Goal: Task Accomplishment & Management: Complete application form

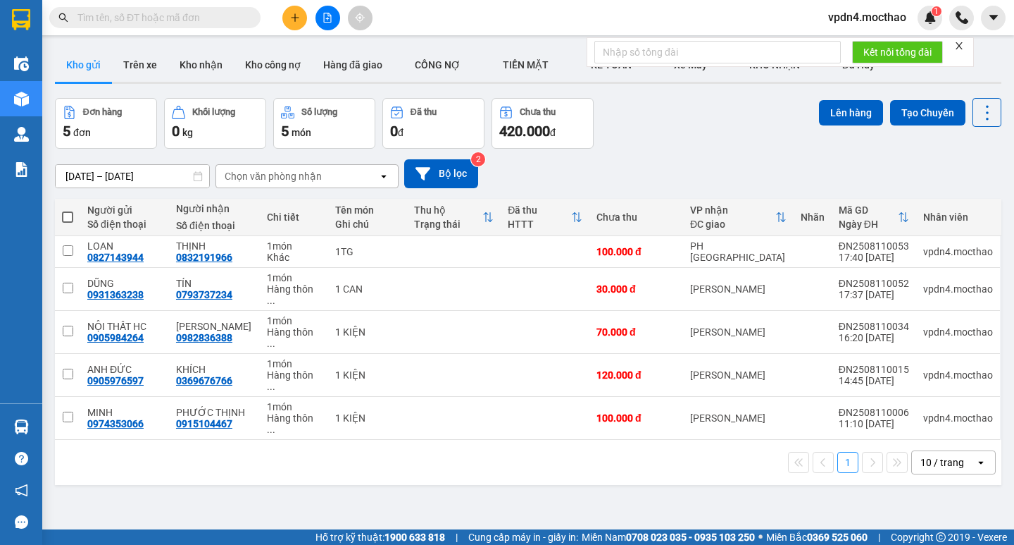
click at [300, 20] on button at bounding box center [294, 18] width 25 height 25
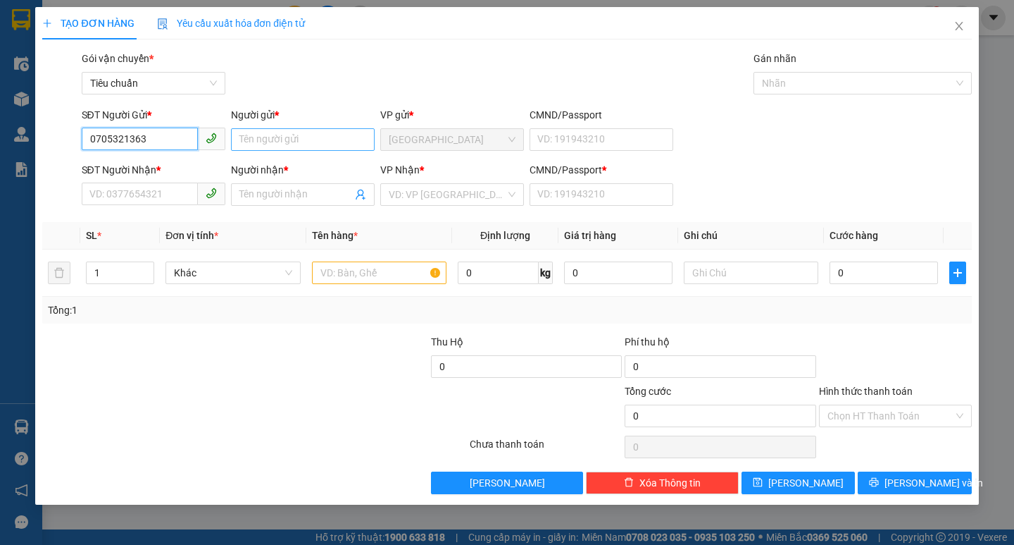
type input "0705321363"
click at [261, 139] on input "Người gửi *" at bounding box center [303, 139] width 144 height 23
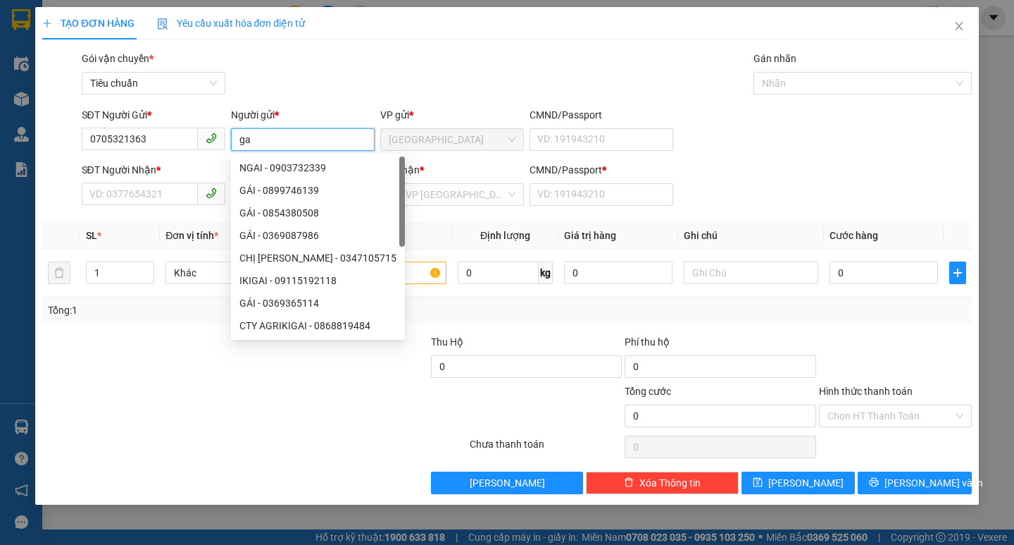
type input "g"
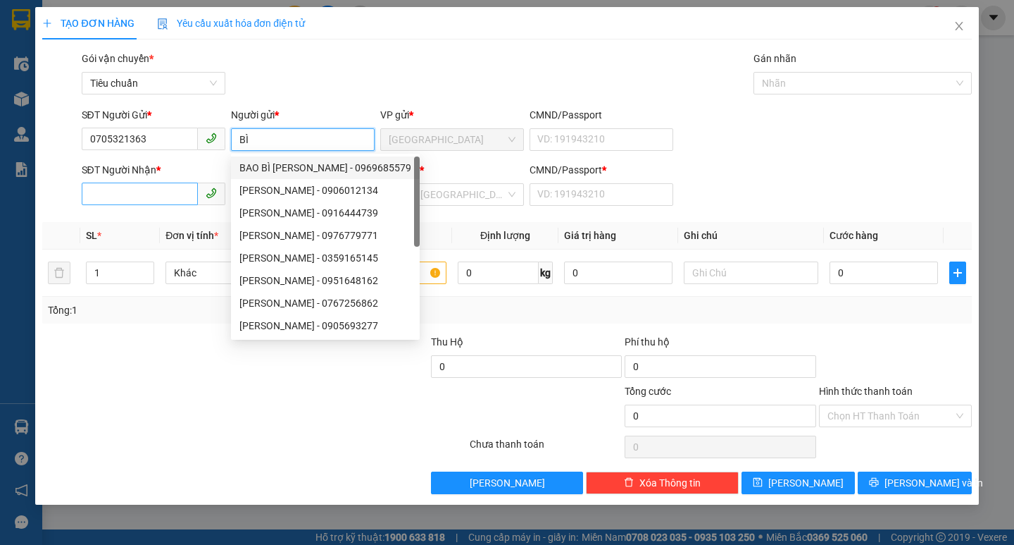
type input "BÌ"
click at [161, 196] on input "SĐT Người Nhận *" at bounding box center [140, 193] width 116 height 23
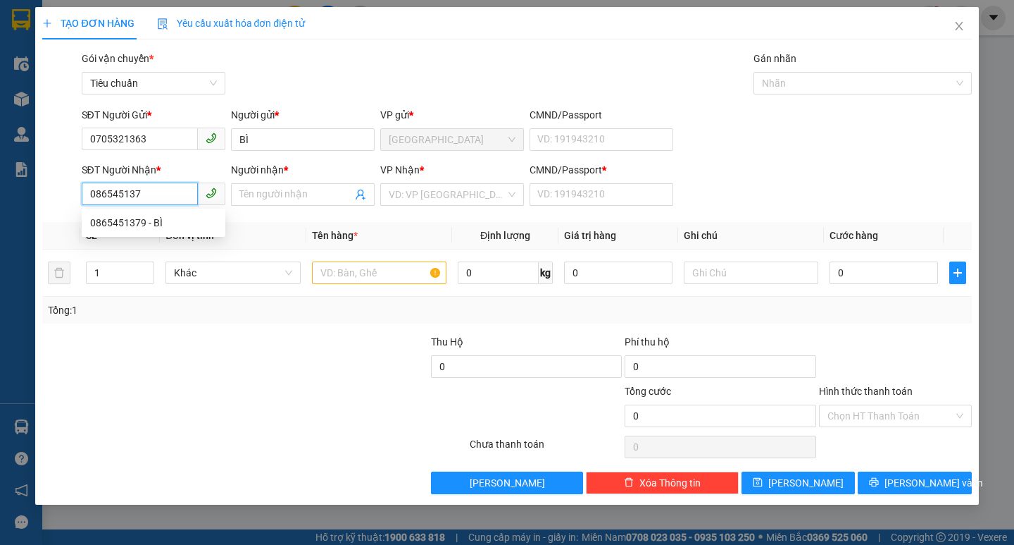
type input "0865451379"
click at [156, 223] on div "0865451379 - BÌ" at bounding box center [153, 222] width 127 height 15
type input "BÌ"
type input "0"
type input "100.000"
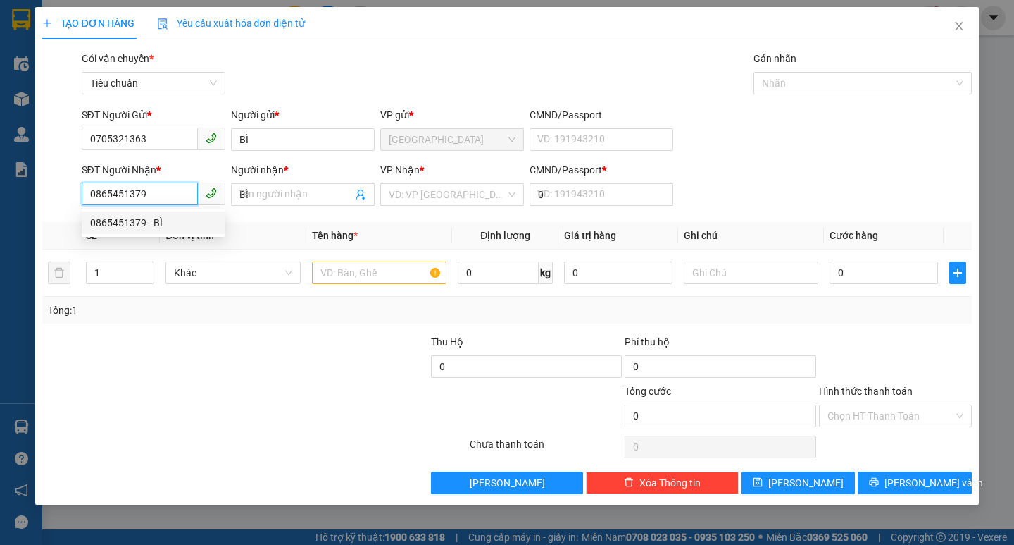
type input "100.000"
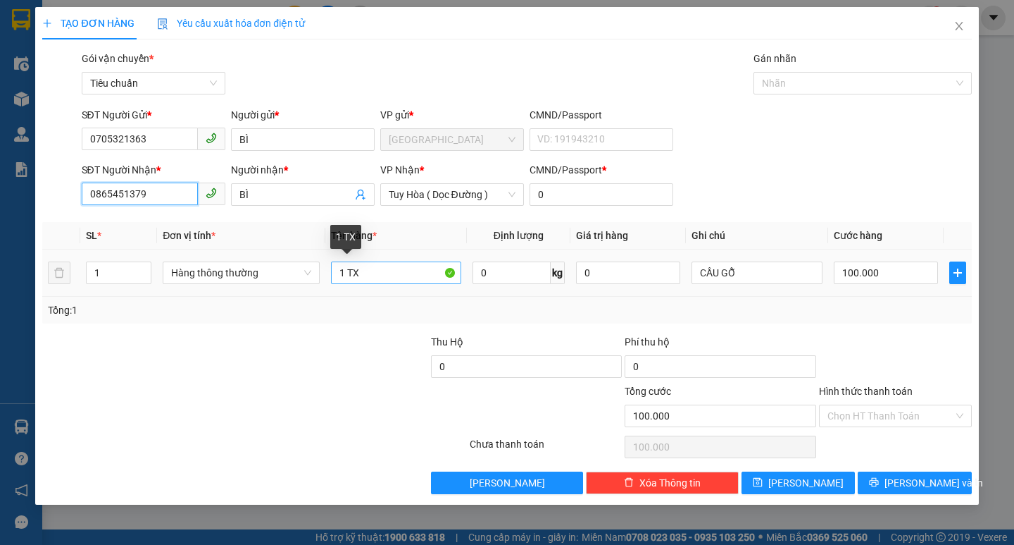
type input "0865451379"
click at [373, 267] on input "1 TX" at bounding box center [396, 272] width 130 height 23
type input "1 TG"
click at [886, 271] on input "100.000" at bounding box center [886, 272] width 105 height 23
type input "5"
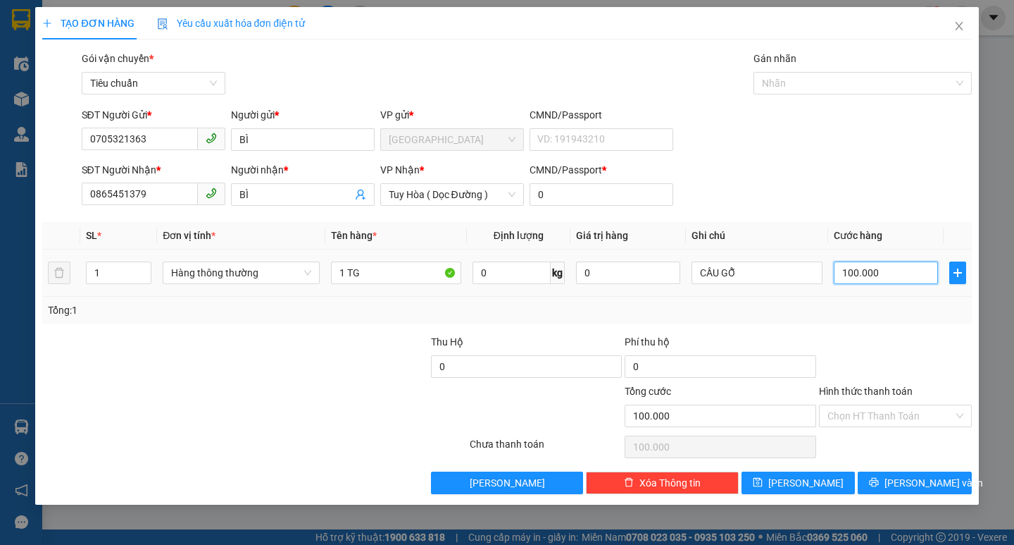
type input "5"
type input "50"
type input "5"
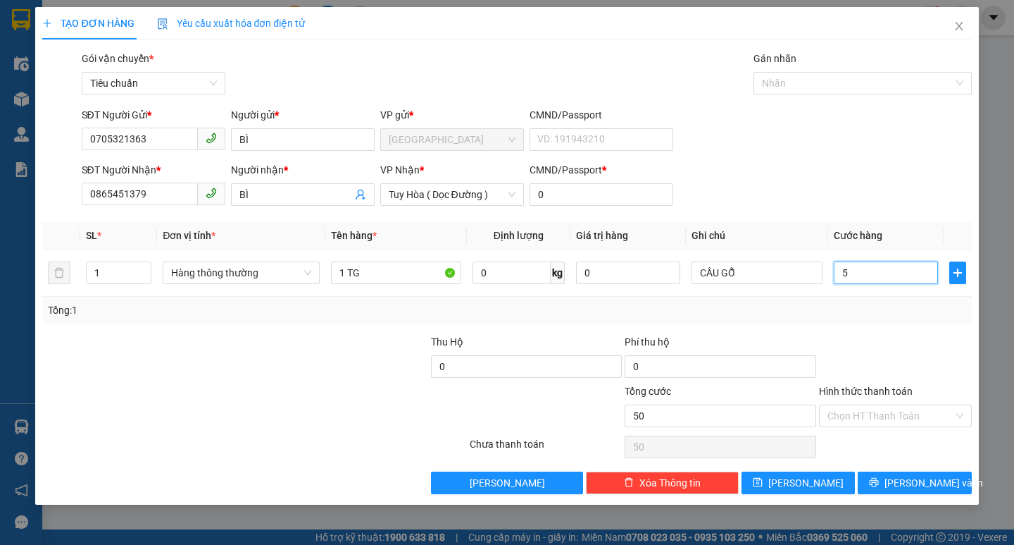
type input "5"
type input "0"
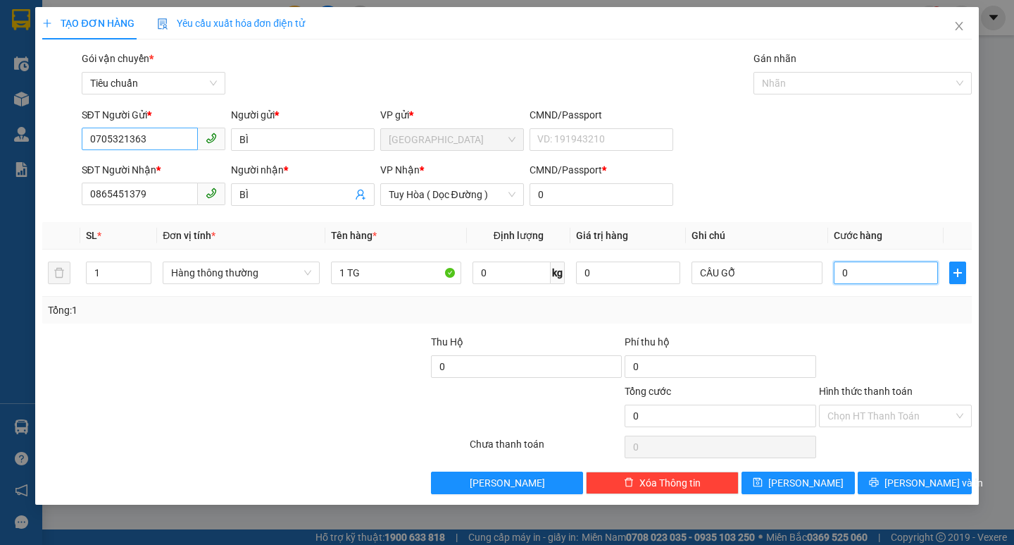
type input "0"
click at [178, 142] on input "0705321363" at bounding box center [140, 139] width 116 height 23
type input "0"
type input "0836007008"
click at [266, 140] on input "BÌ" at bounding box center [303, 139] width 144 height 23
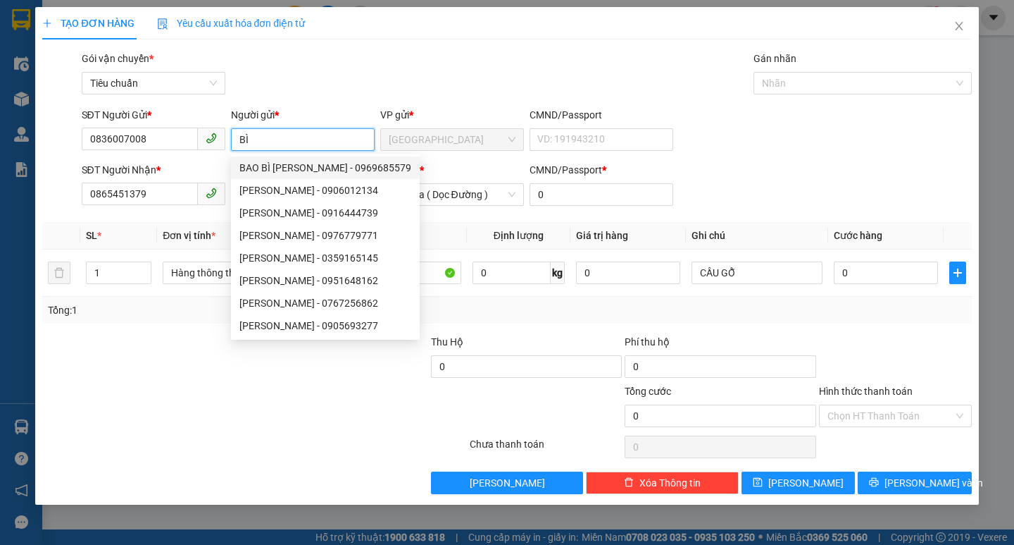
type input "B"
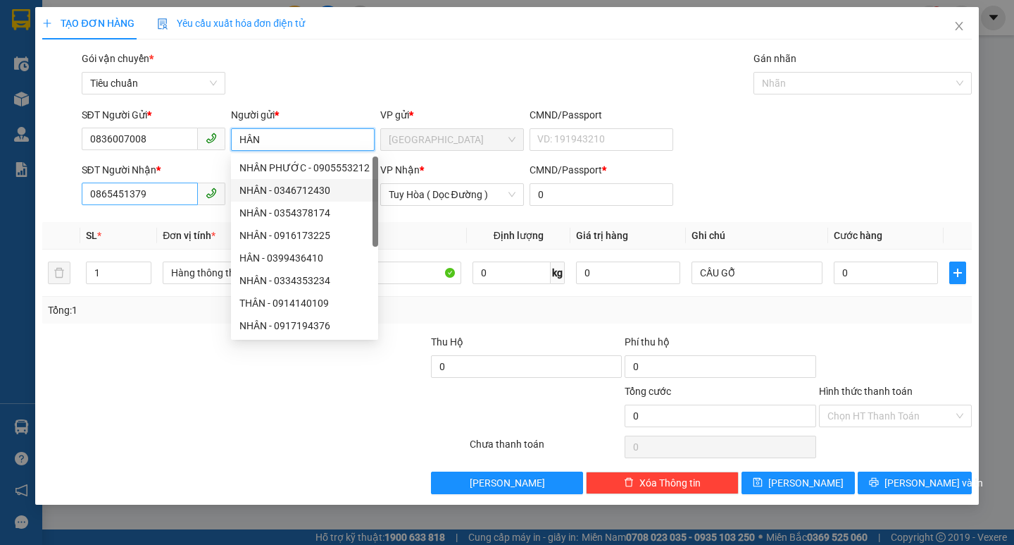
type input "HÂN"
click at [156, 193] on input "0865451379" at bounding box center [140, 193] width 116 height 23
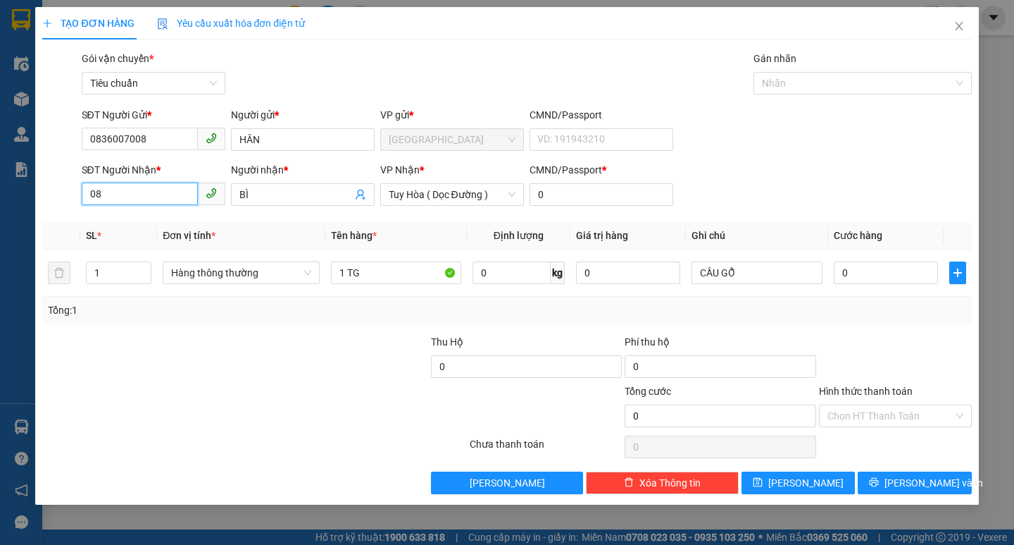
type input "0"
type input "0836007008"
click at [166, 224] on div "0836007008 - HÂN" at bounding box center [153, 222] width 127 height 15
type input "HÂN"
type input "180.000"
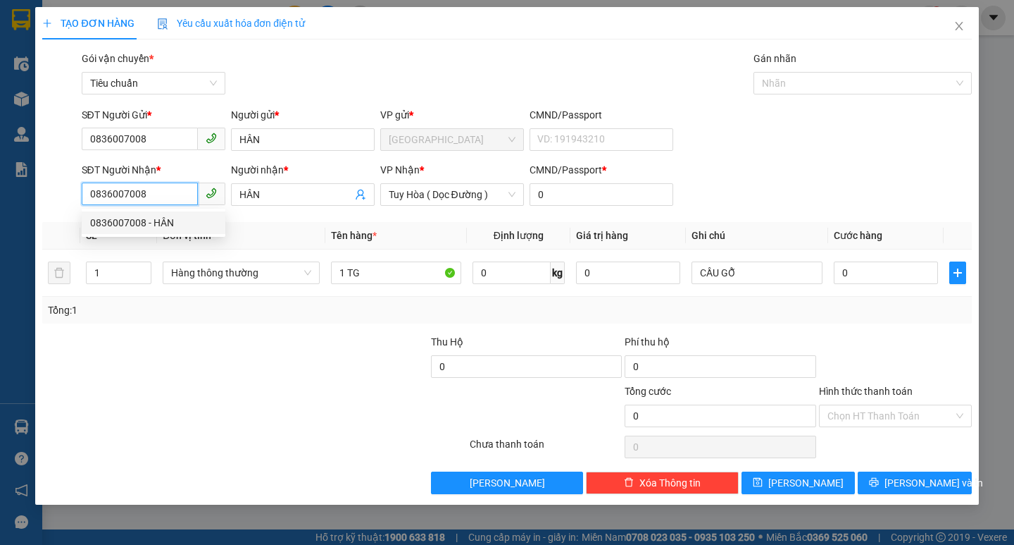
type input "180.000"
type input "0836007008"
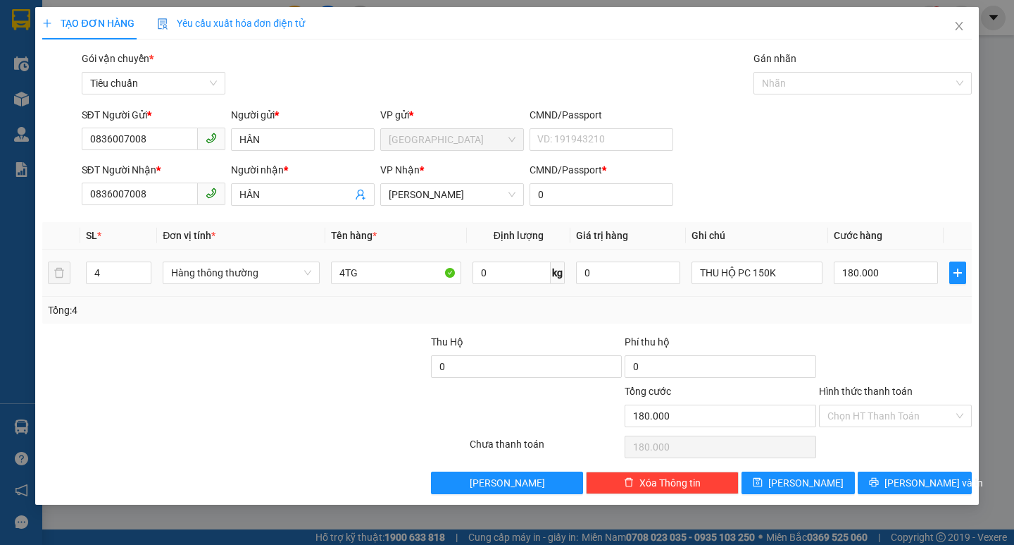
click at [156, 278] on td "4" at bounding box center [118, 272] width 77 height 47
type input "3"
click at [144, 275] on icon "down" at bounding box center [144, 277] width 5 height 5
click at [342, 271] on input "4TG" at bounding box center [396, 272] width 130 height 23
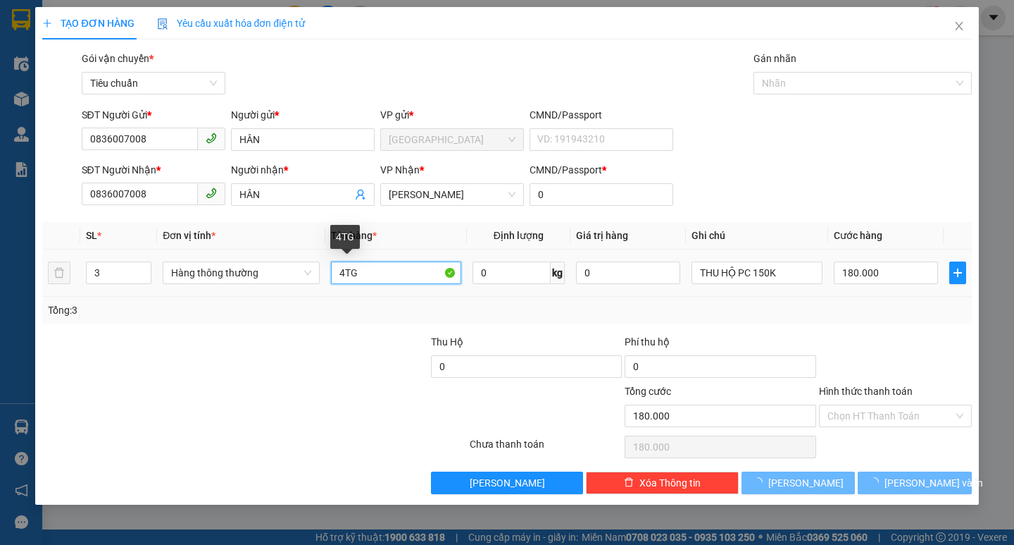
type input "0"
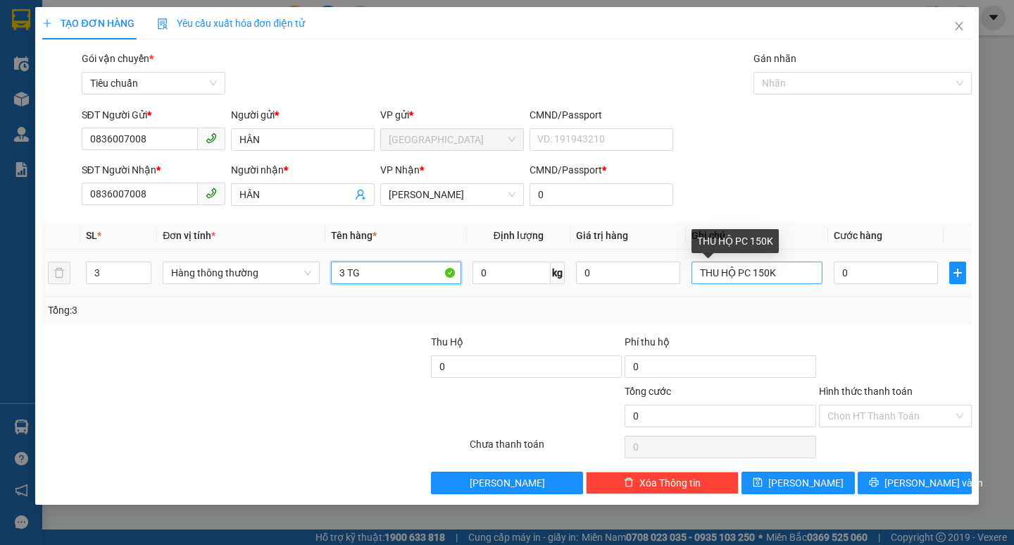
type input "3 TG"
click at [796, 279] on input "THU HỘ PC 150K" at bounding box center [757, 272] width 130 height 23
type input "T"
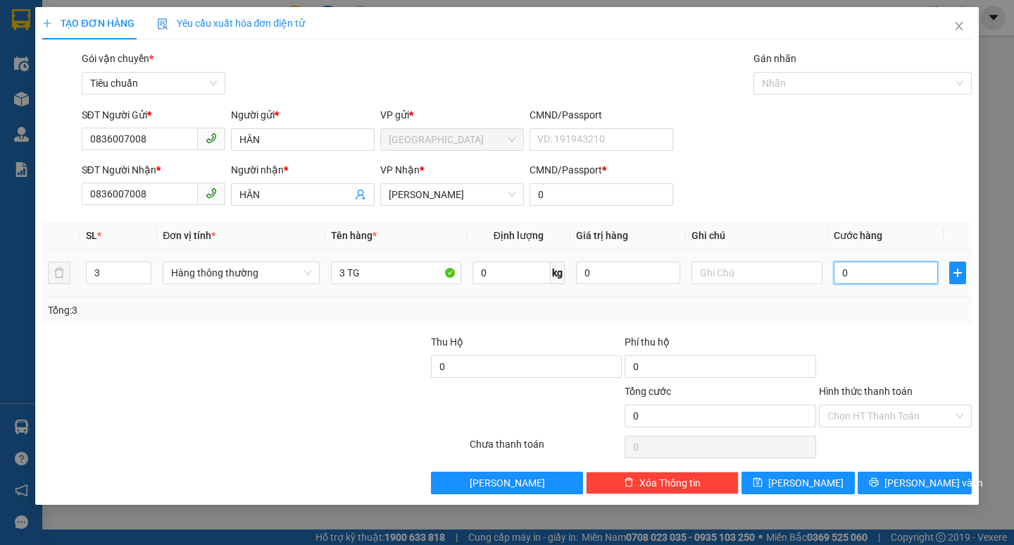
click at [850, 271] on input "0" at bounding box center [886, 272] width 105 height 23
type input "1"
type input "17"
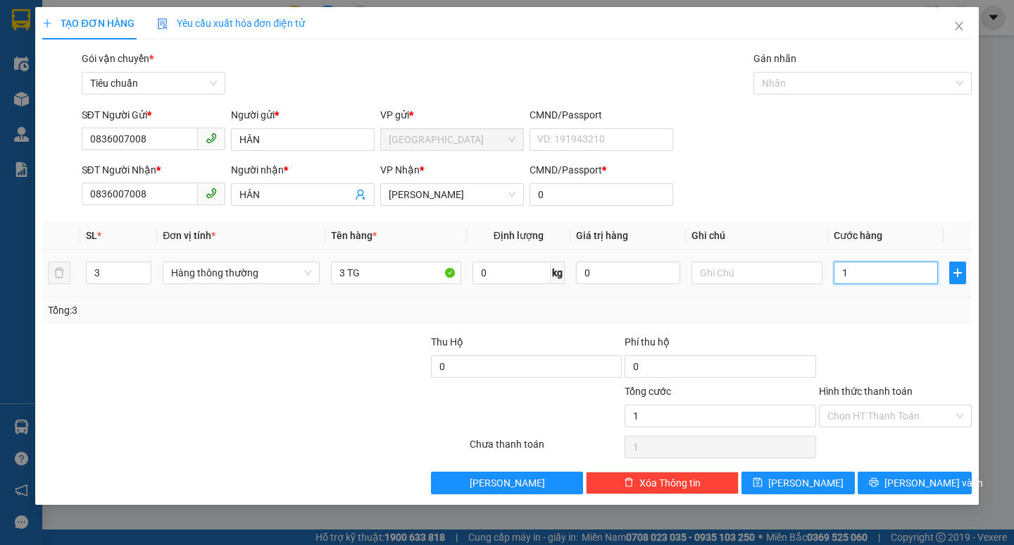
type input "17"
type input "170"
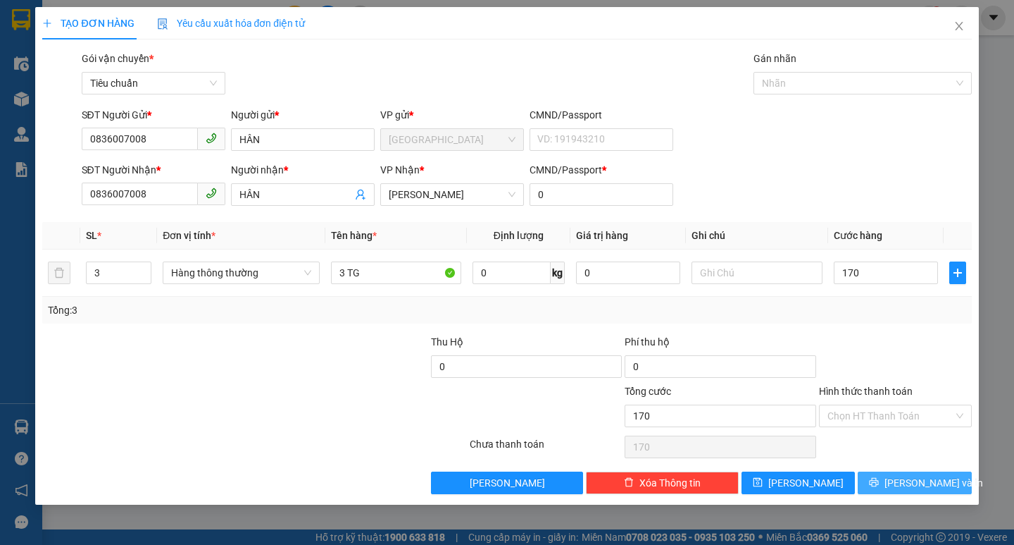
type input "170.000"
click at [879, 481] on icon "printer" at bounding box center [874, 482] width 9 height 9
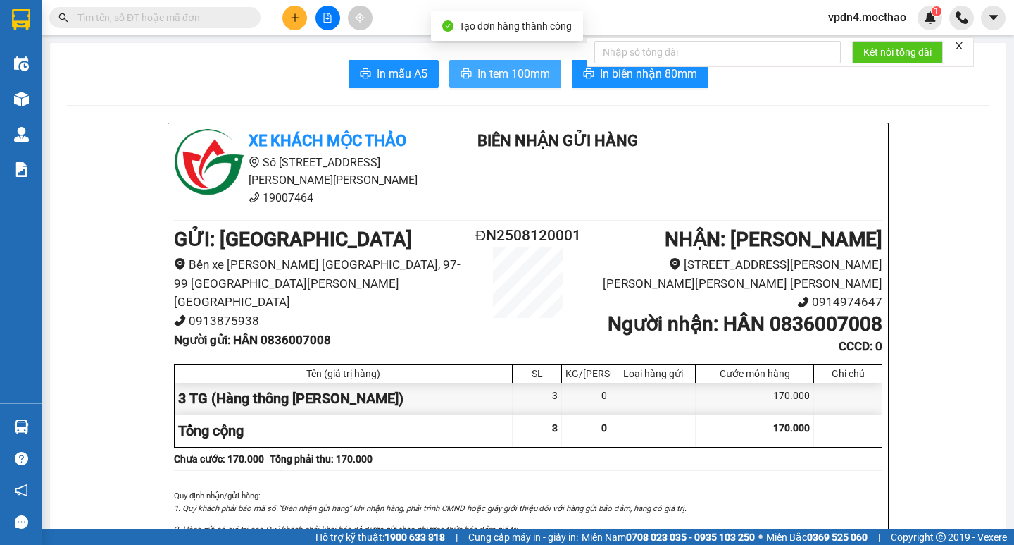
click at [514, 76] on span "In tem 100mm" at bounding box center [514, 74] width 73 height 18
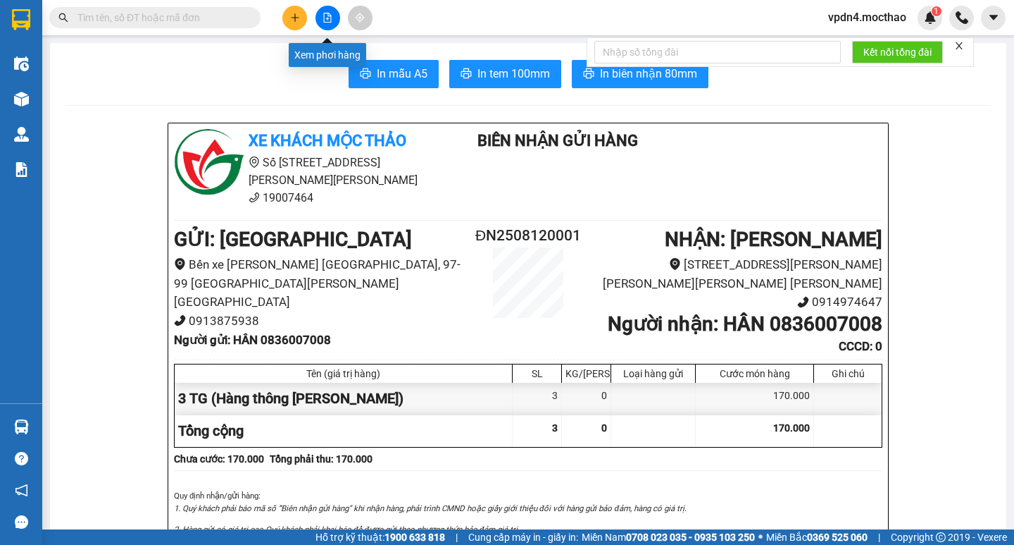
click at [332, 22] on icon "file-add" at bounding box center [328, 18] width 10 height 10
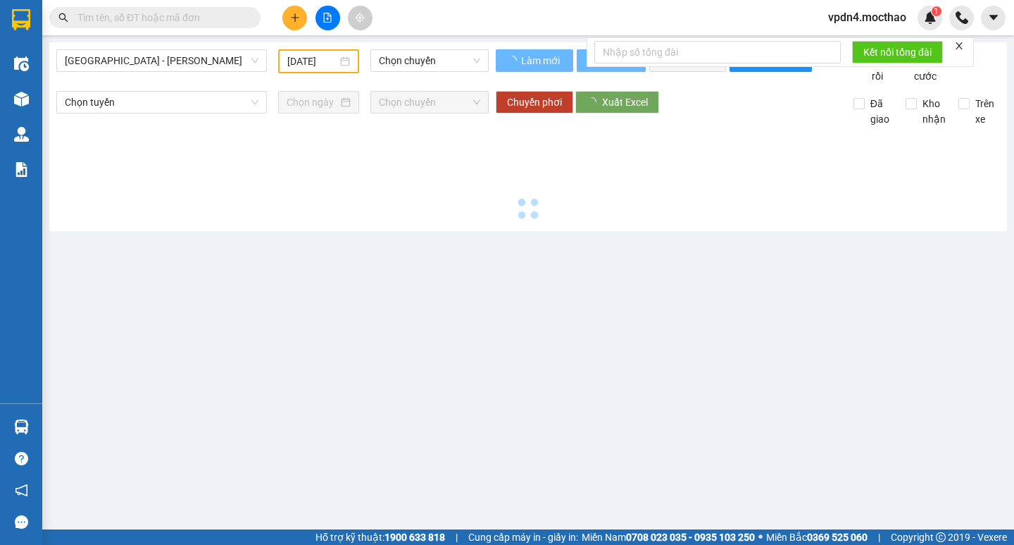
type input "[DATE]"
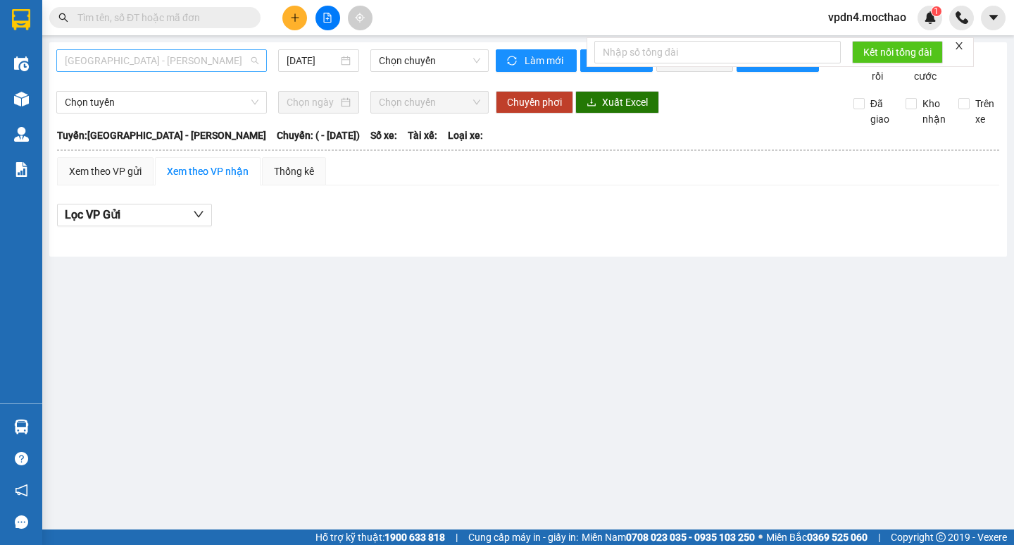
click at [225, 56] on span "[GEOGRAPHIC_DATA] - [PERSON_NAME]" at bounding box center [162, 60] width 194 height 21
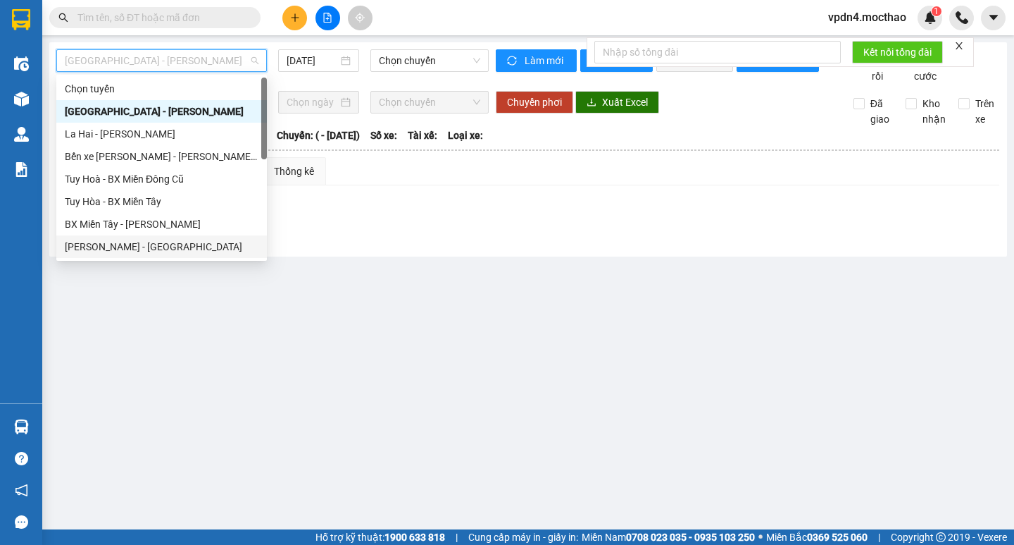
click at [130, 242] on div "[PERSON_NAME] - [GEOGRAPHIC_DATA]" at bounding box center [162, 246] width 194 height 15
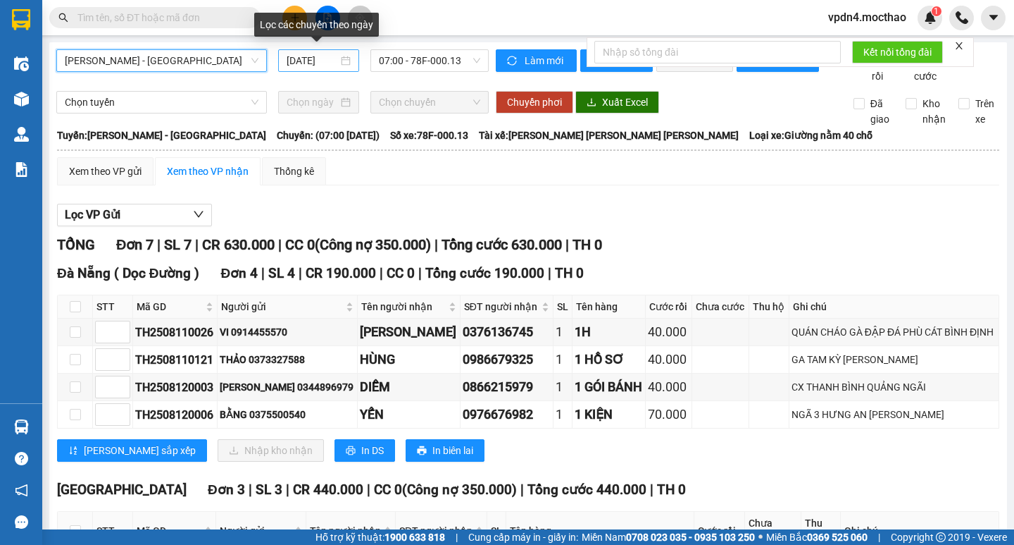
click at [340, 63] on div "[DATE]" at bounding box center [319, 60] width 64 height 15
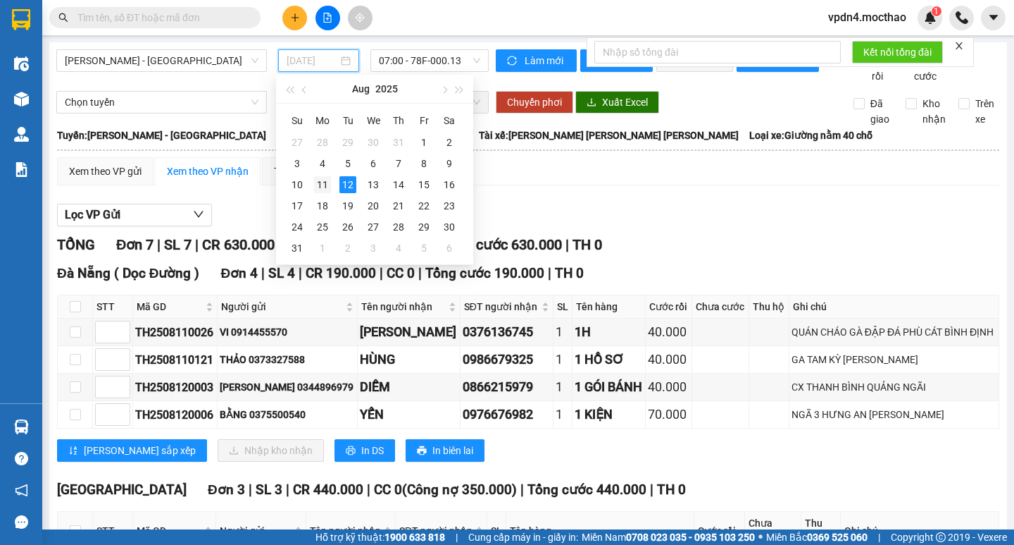
click at [319, 185] on div "11" at bounding box center [322, 184] width 17 height 17
type input "[DATE]"
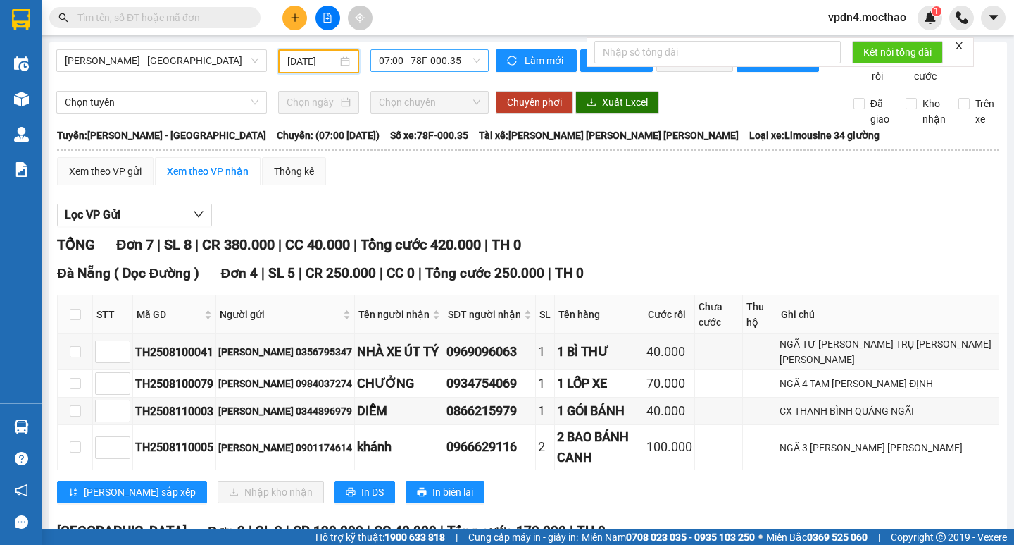
click at [475, 59] on span "07:00 - 78F-000.35" at bounding box center [429, 60] width 101 height 21
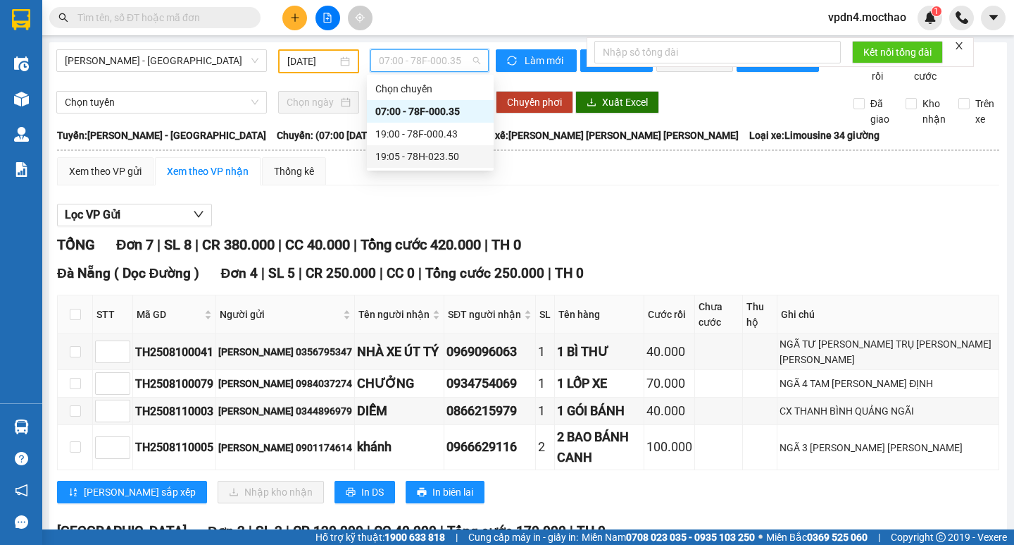
click at [411, 158] on div "19:05 - 78H-023.50" at bounding box center [430, 156] width 110 height 15
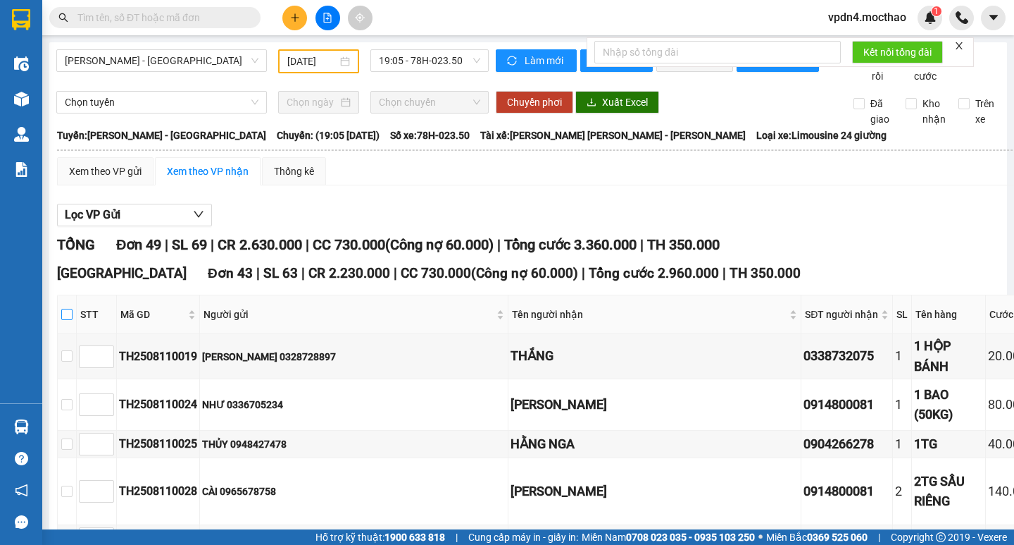
click at [70, 320] on input "checkbox" at bounding box center [66, 314] width 11 height 11
checkbox input "true"
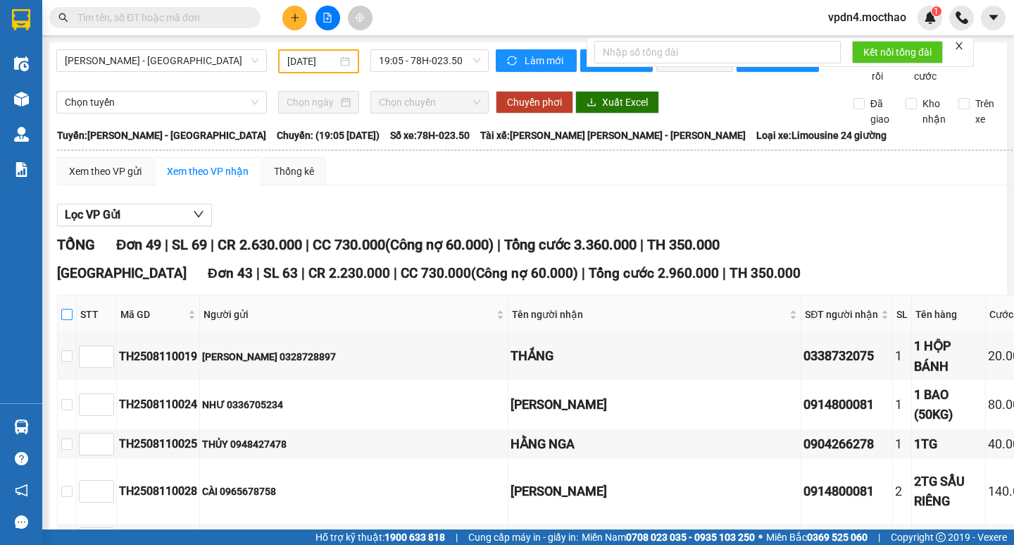
checkbox input "true"
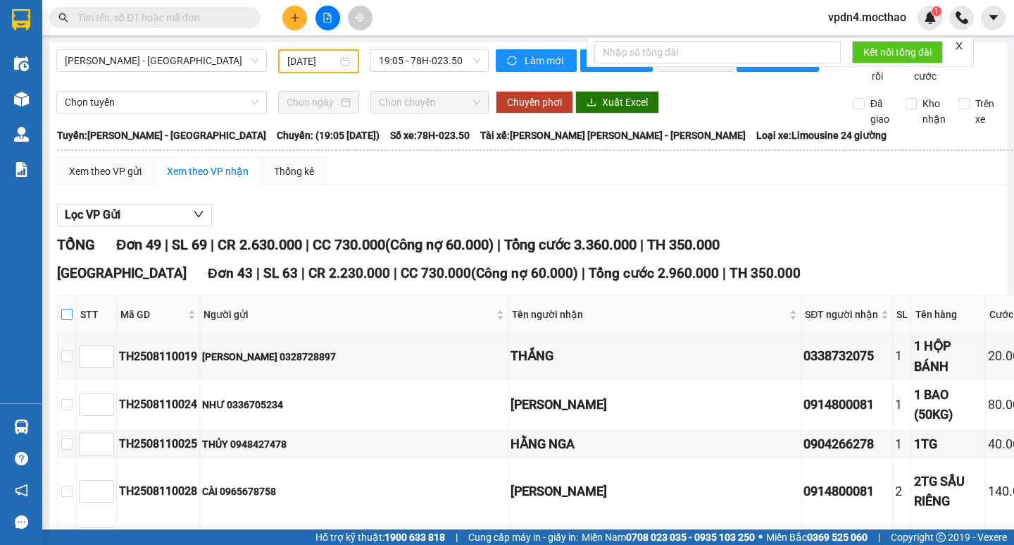
checkbox input "true"
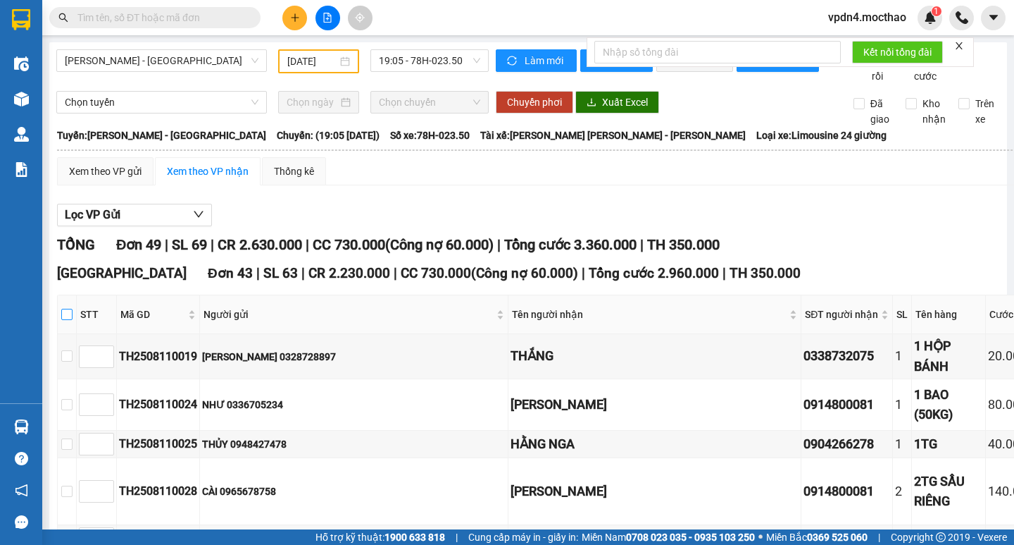
checkbox input "true"
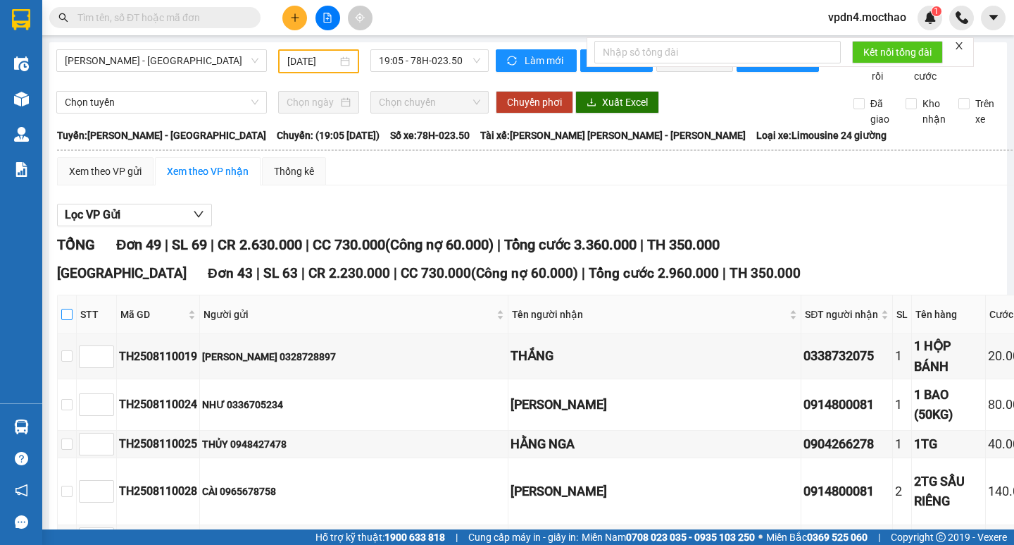
checkbox input "true"
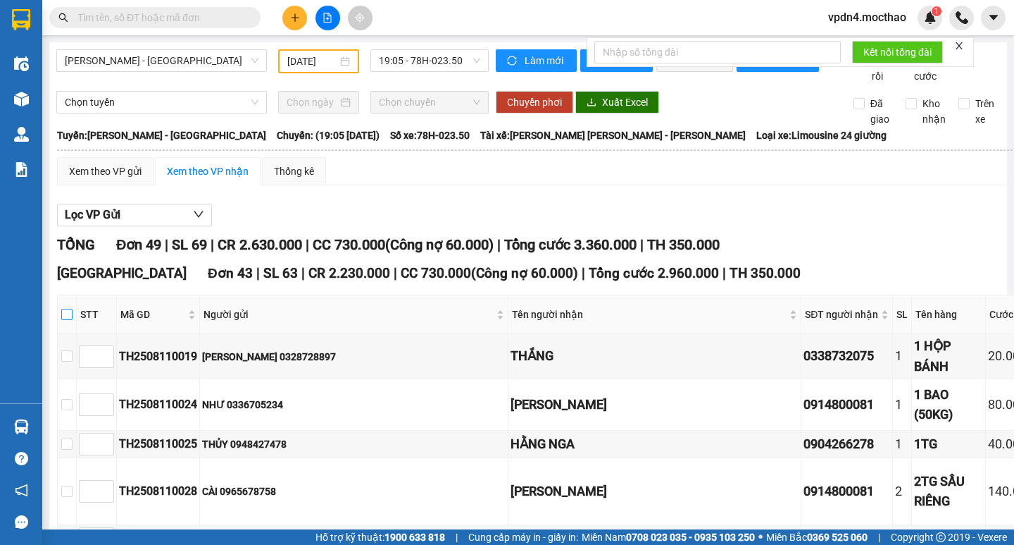
checkbox input "true"
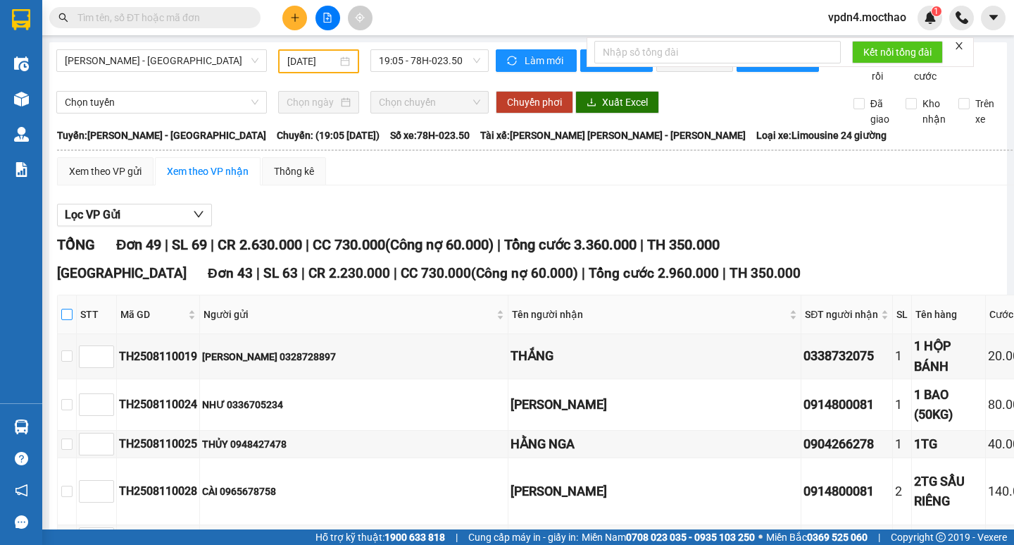
checkbox input "true"
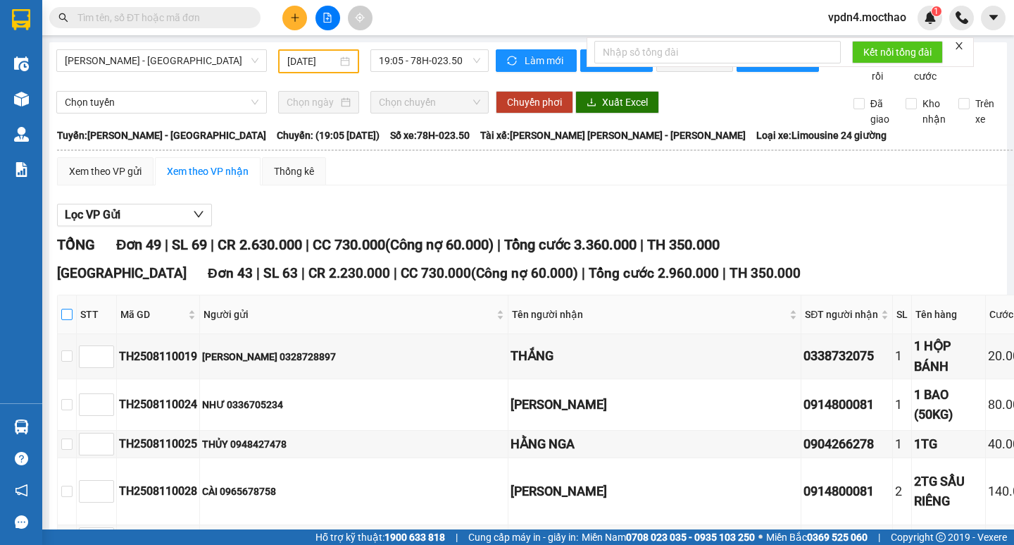
checkbox input "true"
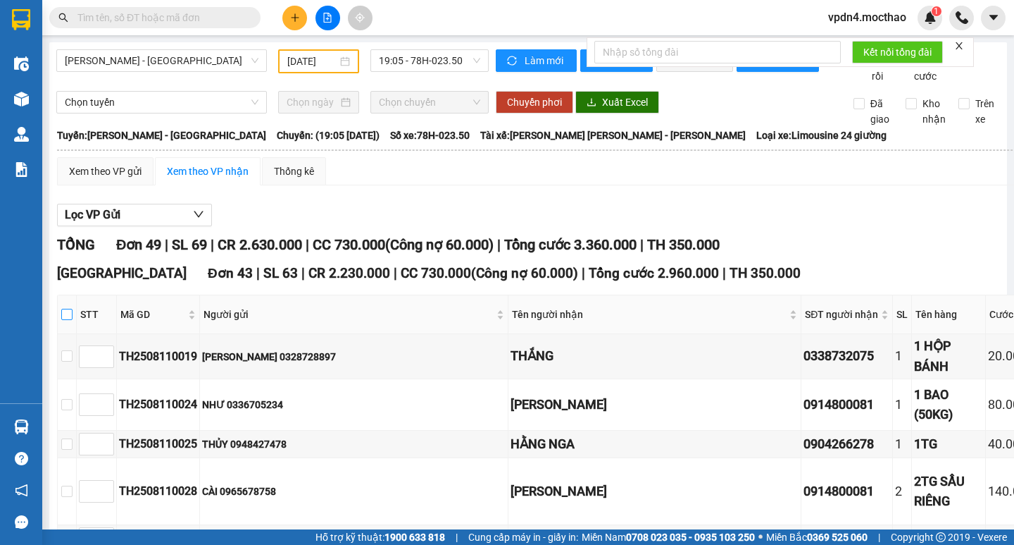
checkbox input "true"
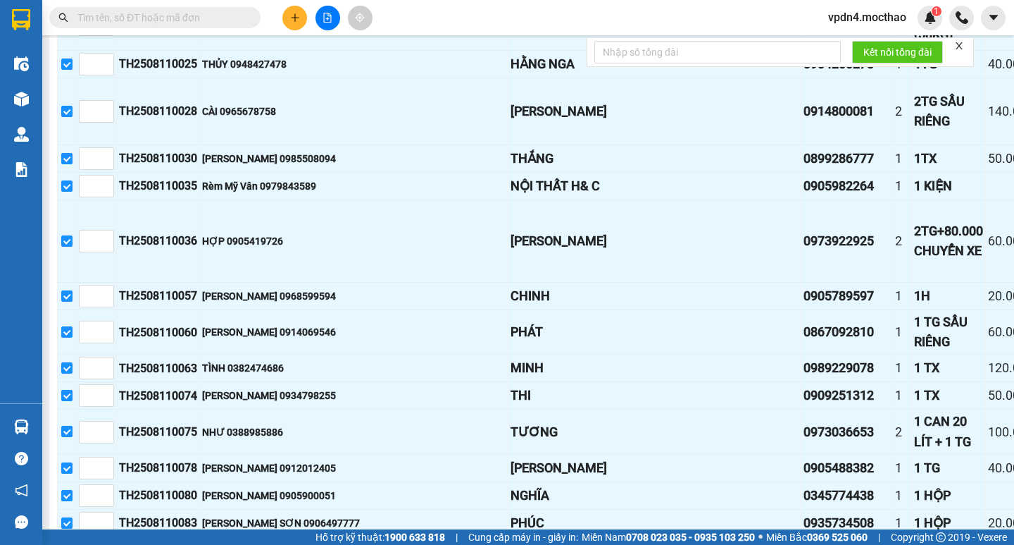
scroll to position [394, 0]
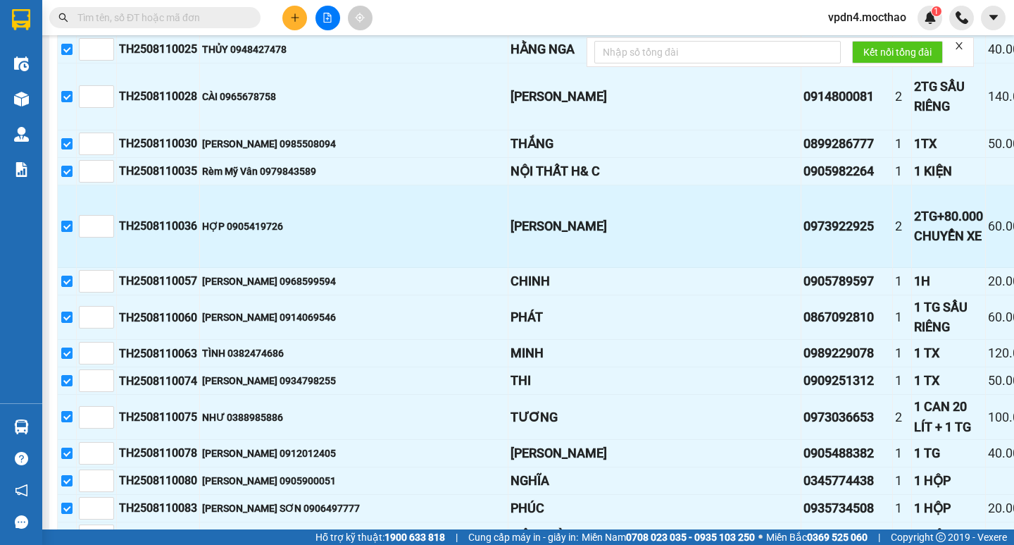
click at [67, 232] on input "checkbox" at bounding box center [66, 225] width 11 height 11
checkbox input "false"
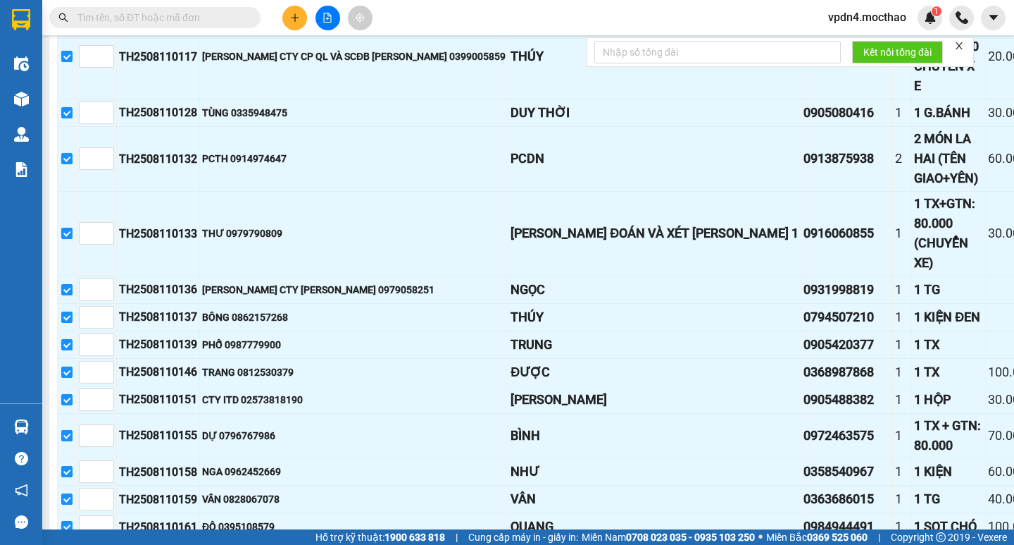
scroll to position [1444, 0]
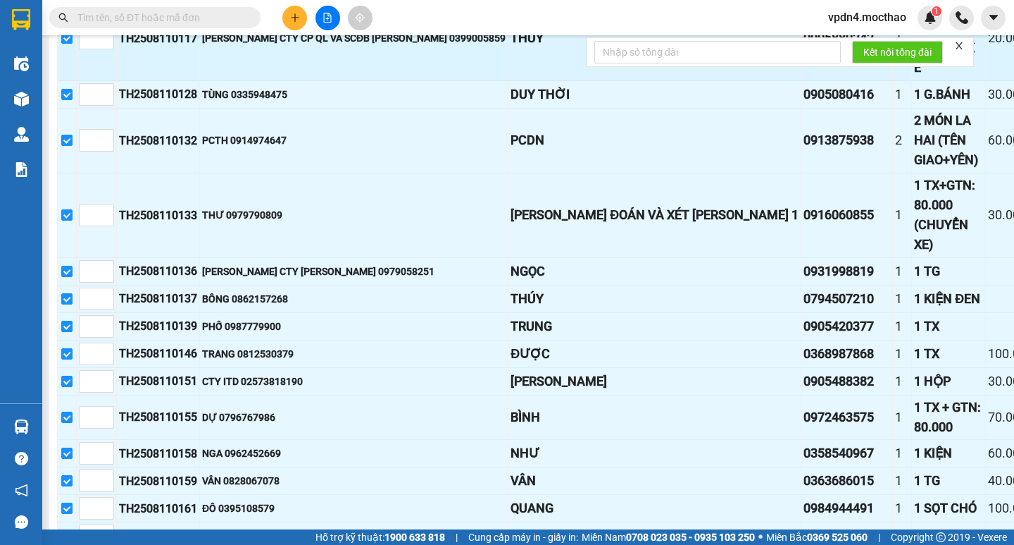
click at [65, 44] on input "checkbox" at bounding box center [66, 37] width 11 height 11
checkbox input "false"
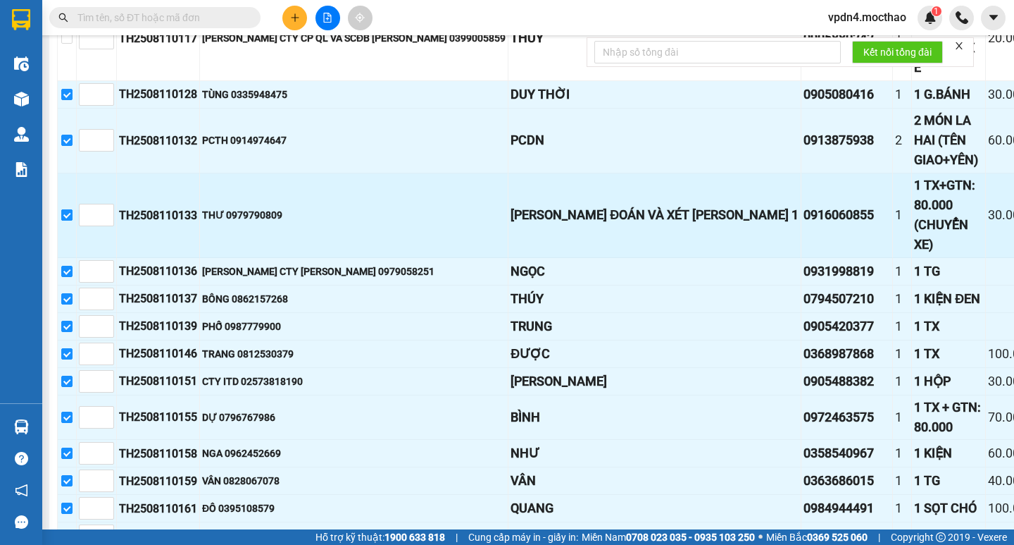
click at [68, 220] on input "checkbox" at bounding box center [66, 214] width 11 height 11
checkbox input "false"
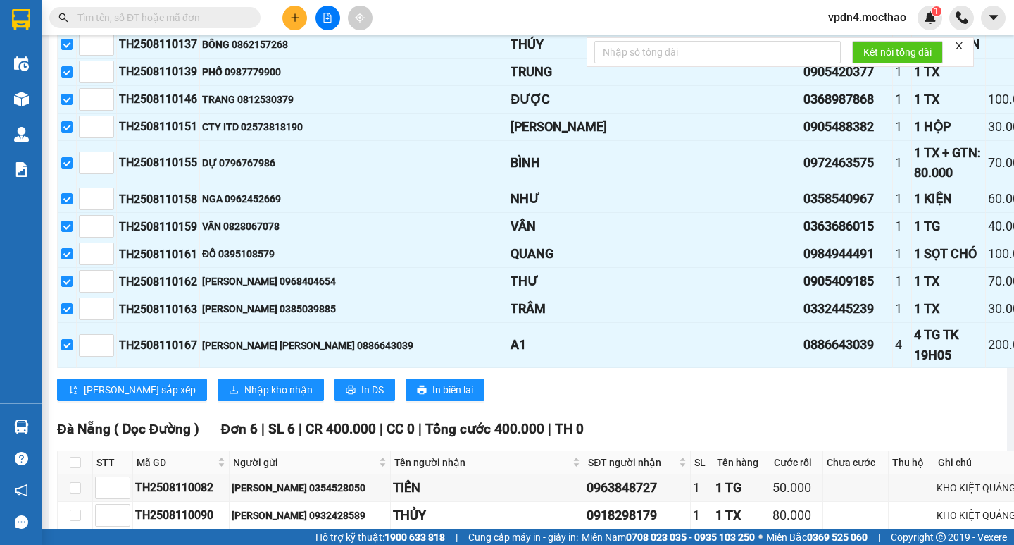
scroll to position [1712, 0]
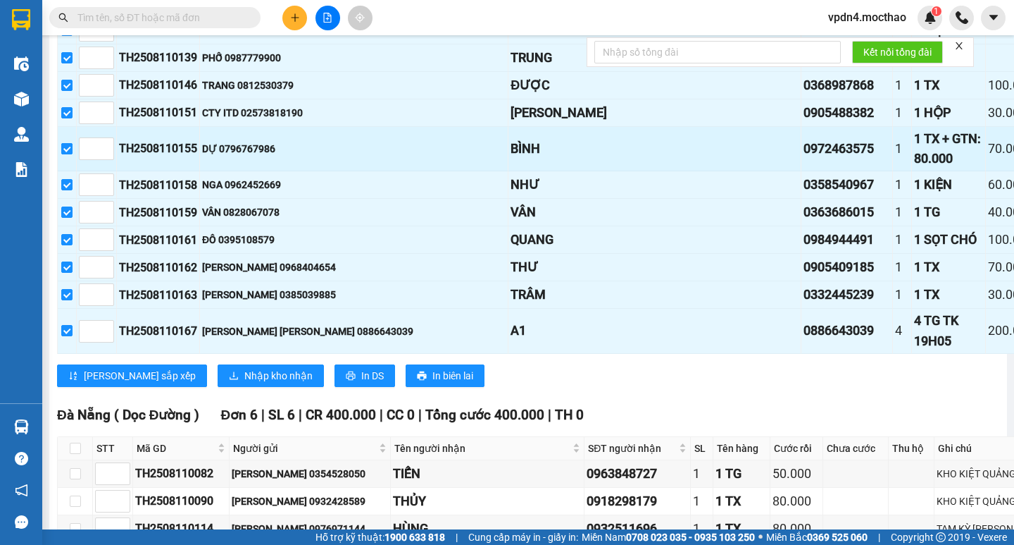
click at [71, 154] on input "checkbox" at bounding box center [66, 148] width 11 height 11
checkbox input "false"
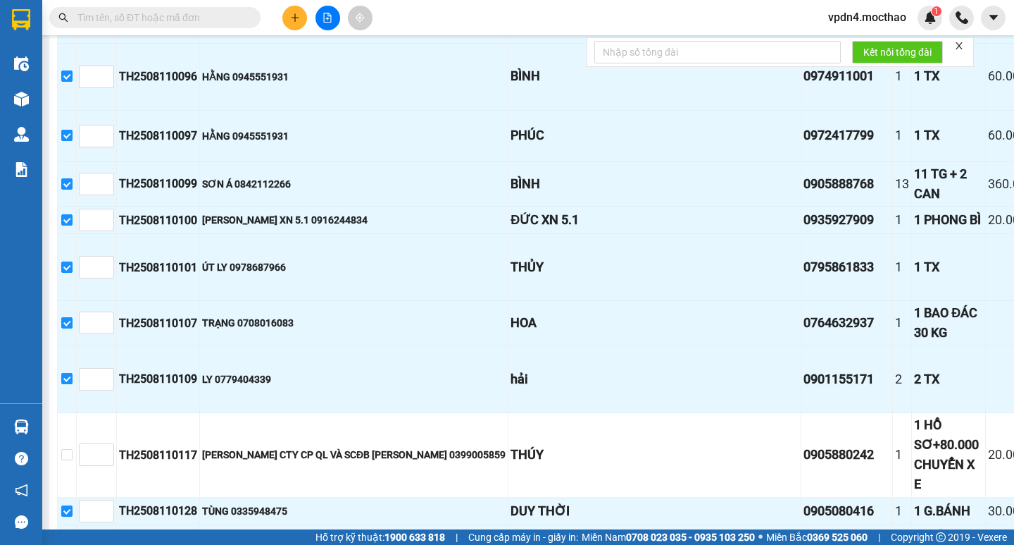
scroll to position [965, 0]
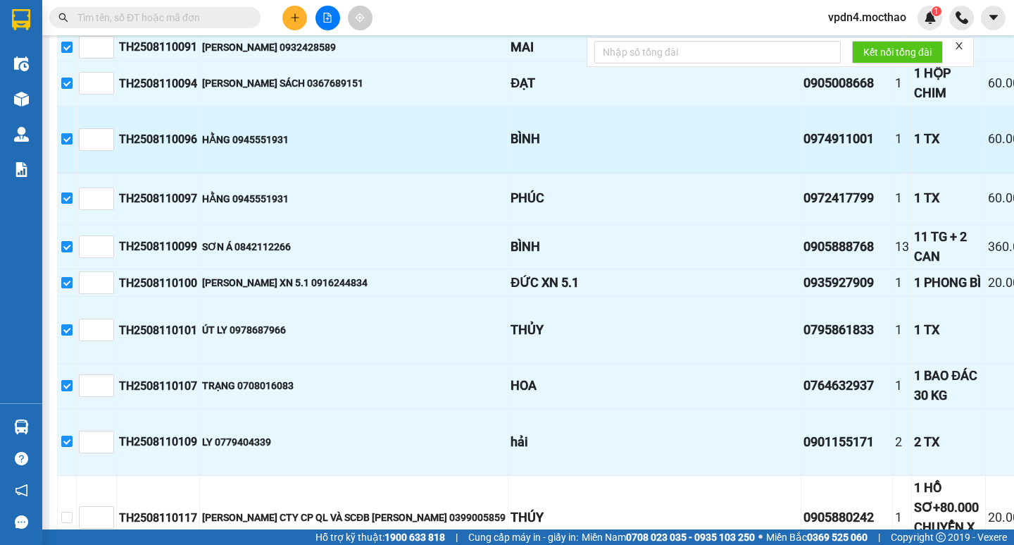
click at [70, 144] on input "checkbox" at bounding box center [66, 138] width 11 height 11
checkbox input "false"
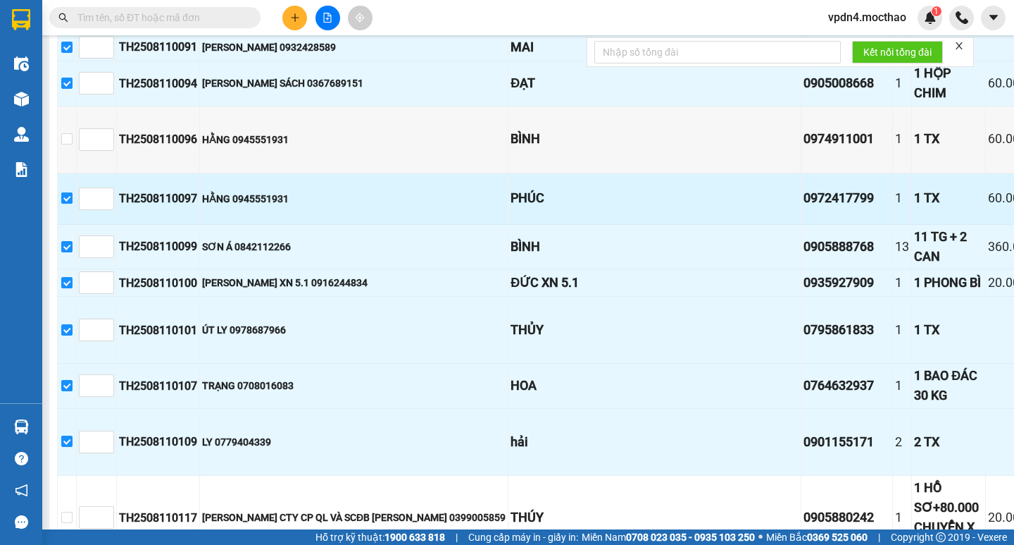
click at [70, 204] on input "checkbox" at bounding box center [66, 197] width 11 height 11
checkbox input "false"
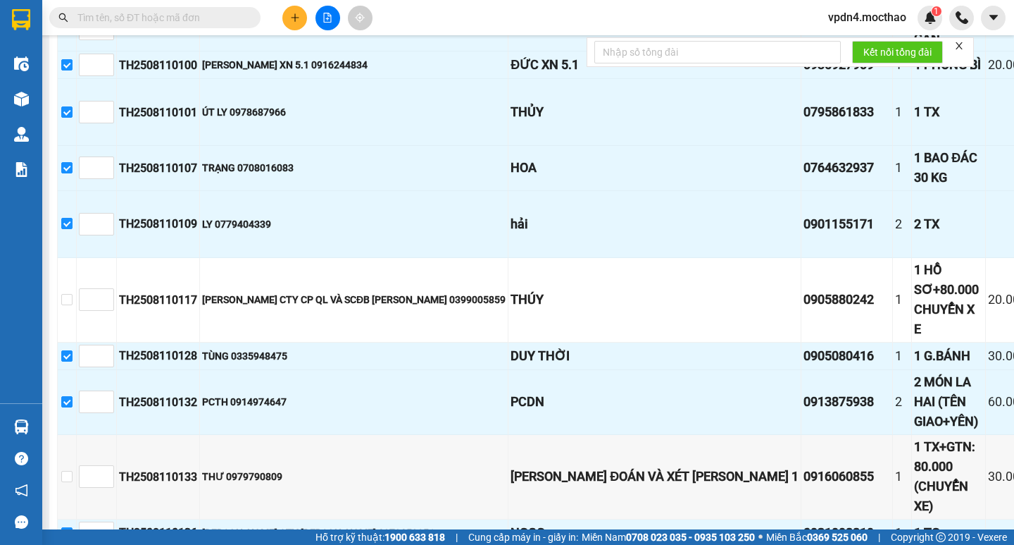
scroll to position [1186, 0]
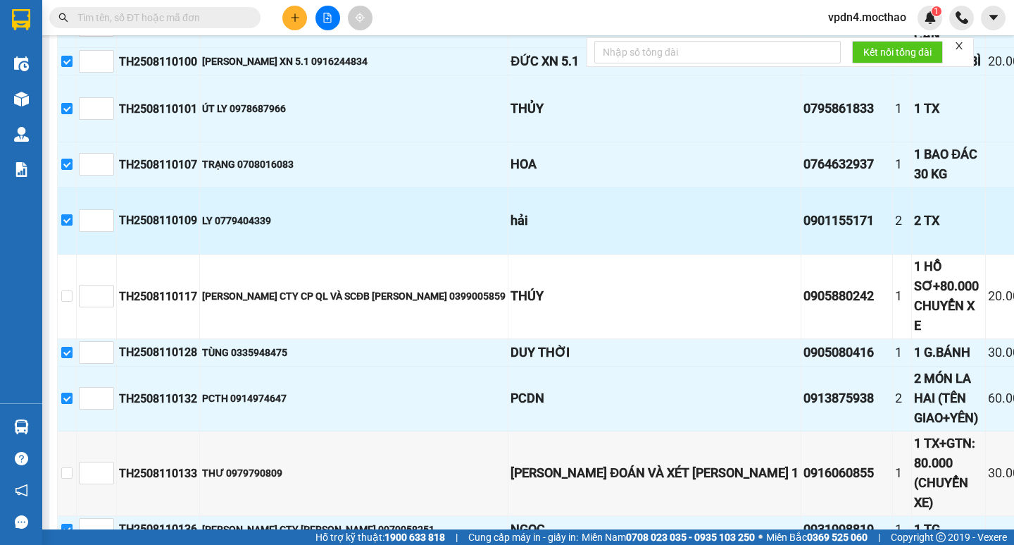
click at [70, 225] on input "checkbox" at bounding box center [66, 219] width 11 height 11
checkbox input "false"
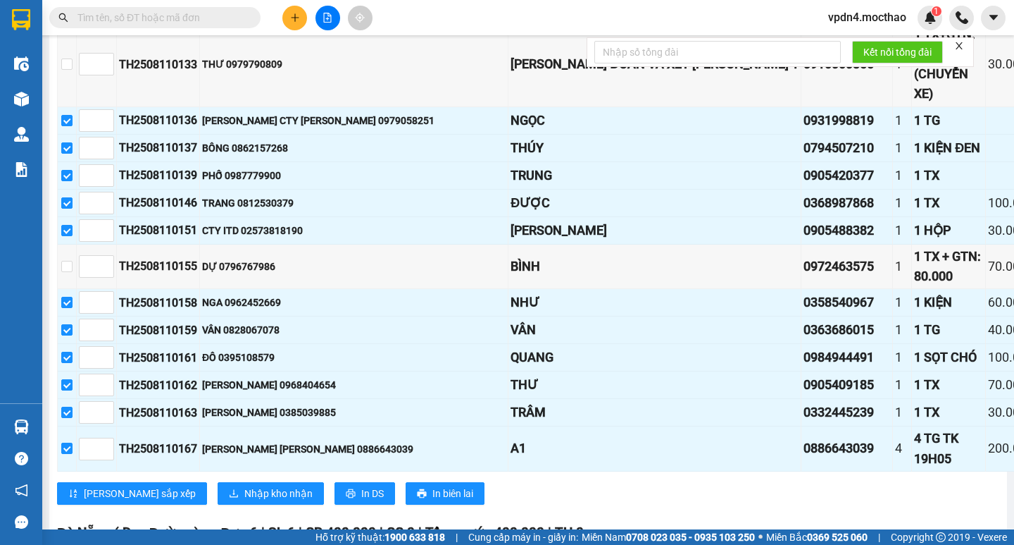
scroll to position [1687, 0]
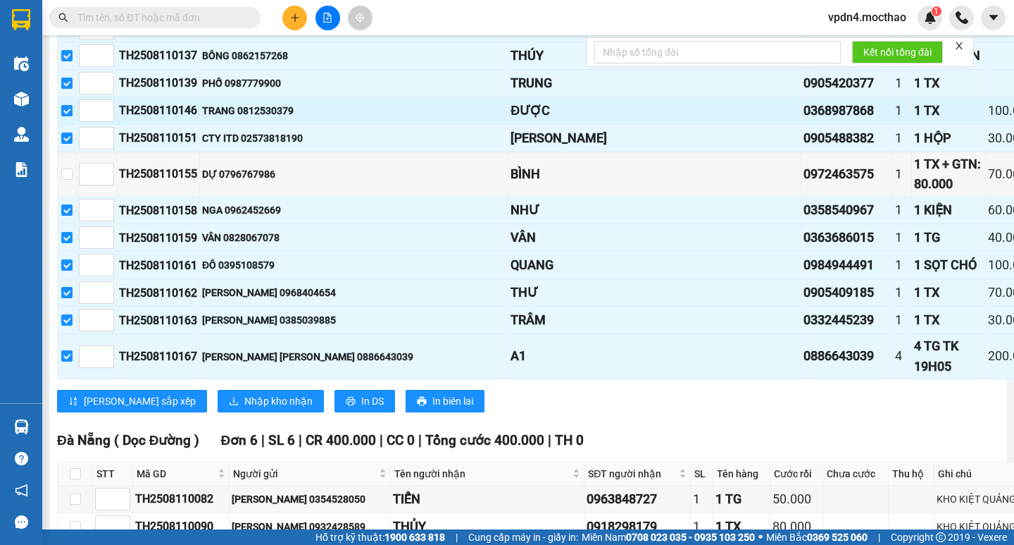
click at [70, 116] on input "checkbox" at bounding box center [66, 110] width 11 height 11
checkbox input "false"
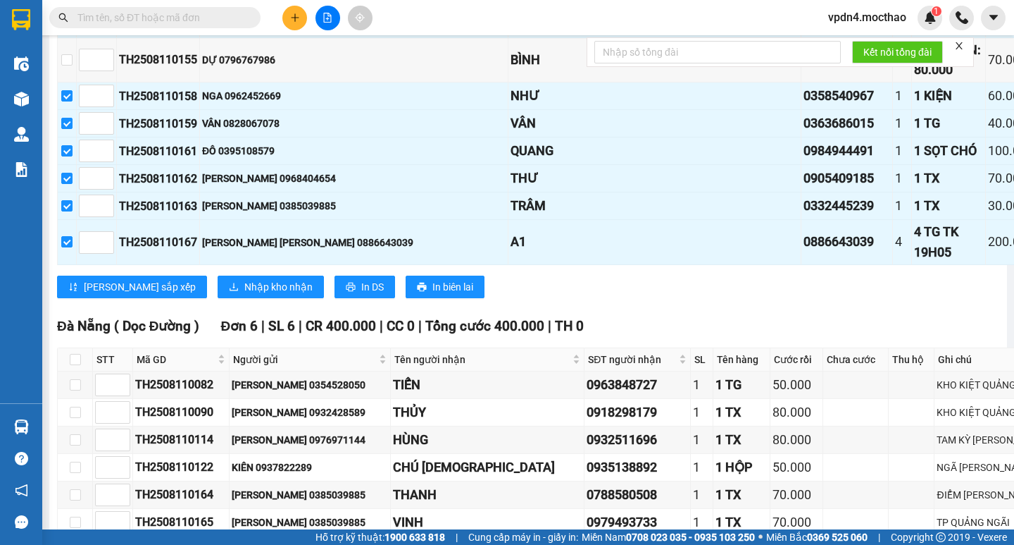
scroll to position [1927, 0]
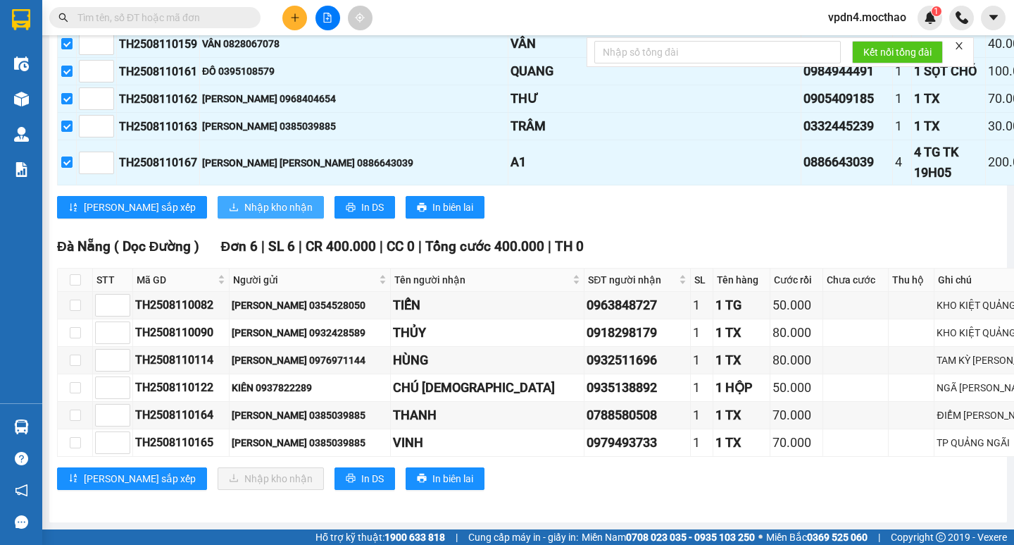
click at [244, 215] on span "Nhập kho nhận" at bounding box center [278, 206] width 68 height 15
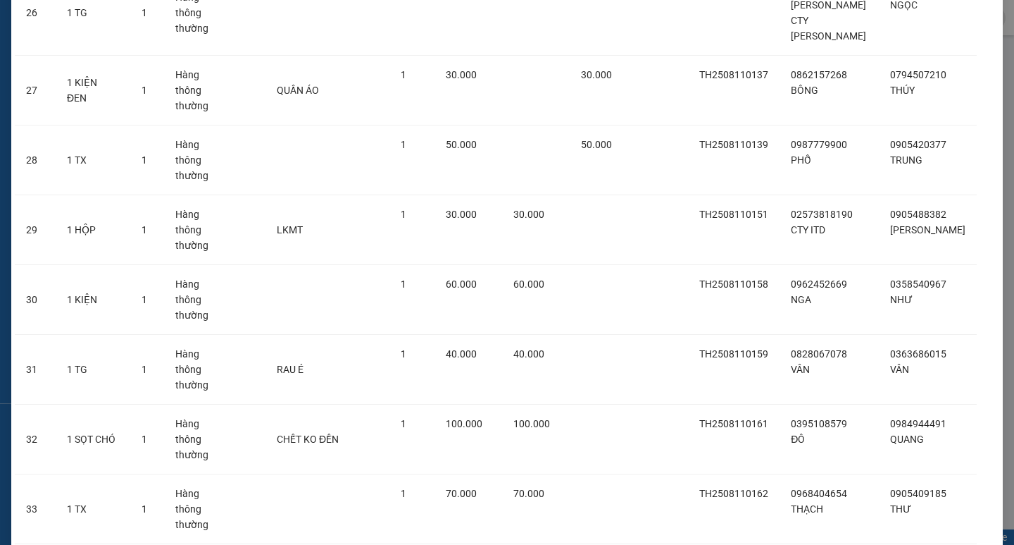
scroll to position [2118, 0]
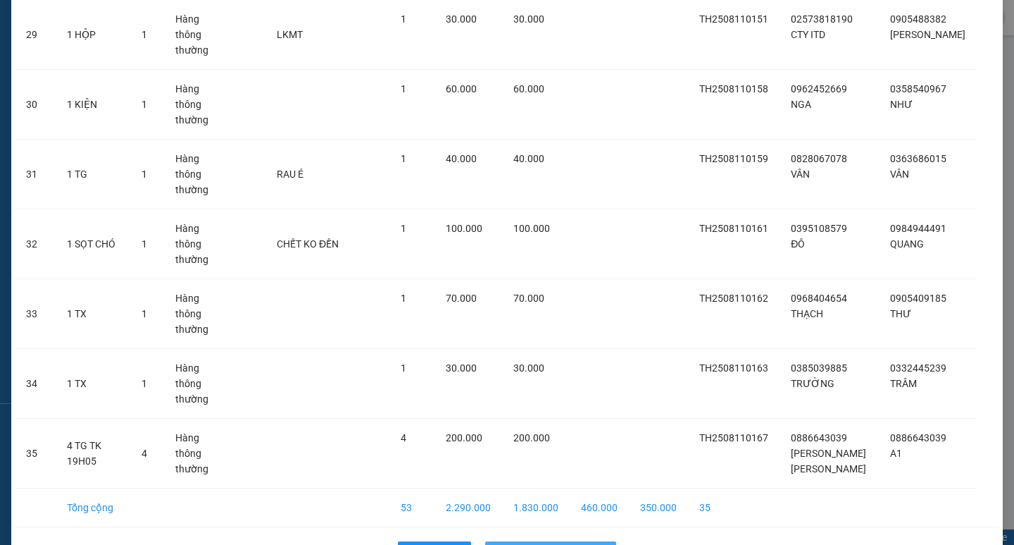
click at [554, 544] on span "Nhập hàng kho nhận" at bounding box center [558, 552] width 93 height 15
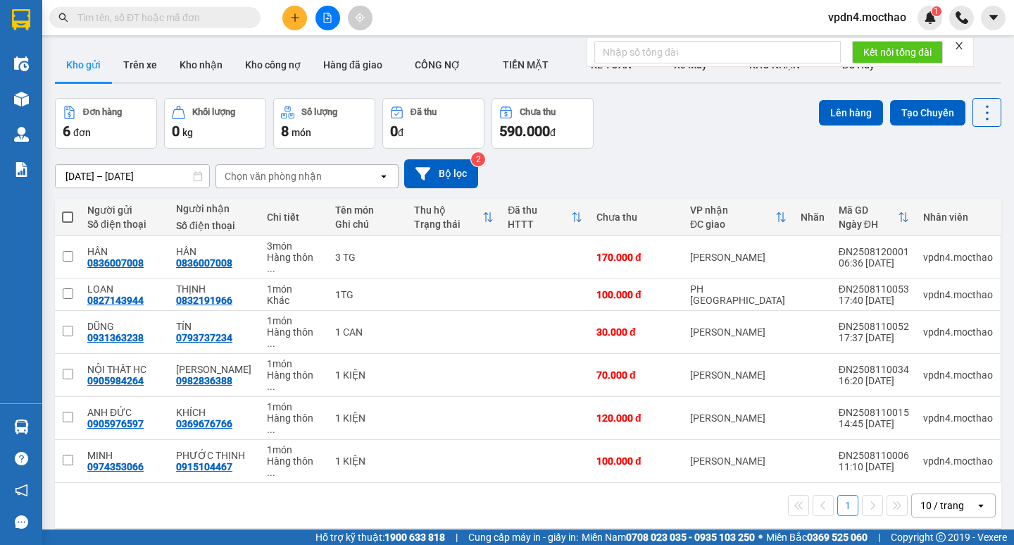
click at [921, 498] on div "10 / trang" at bounding box center [943, 505] width 44 height 14
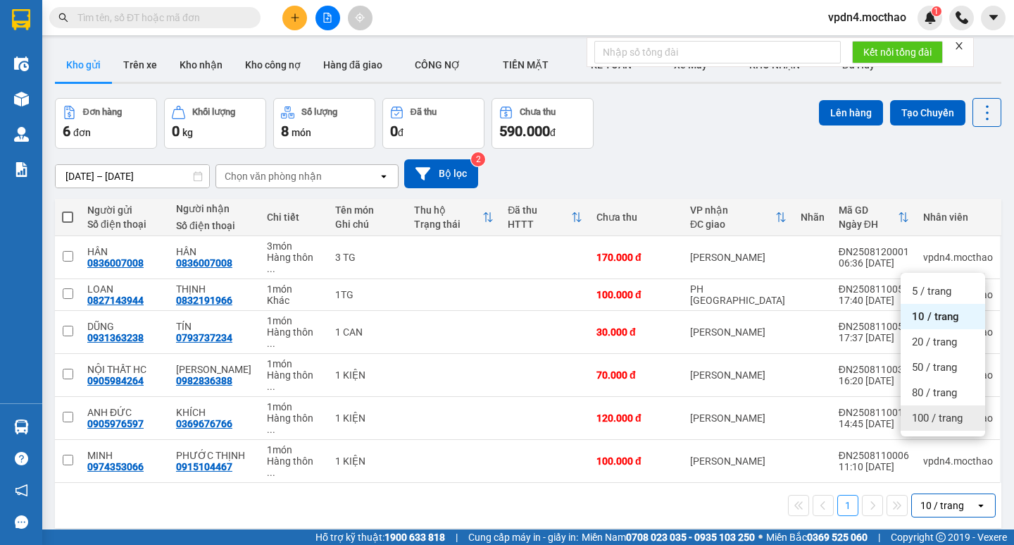
click at [929, 417] on span "100 / trang" at bounding box center [937, 418] width 51 height 14
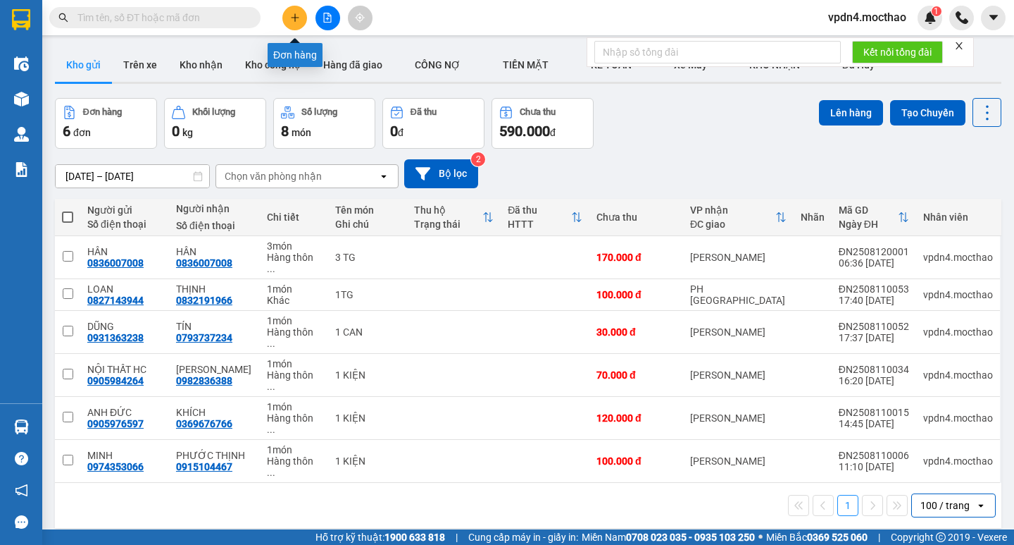
click at [295, 21] on icon "plus" at bounding box center [295, 18] width 10 height 10
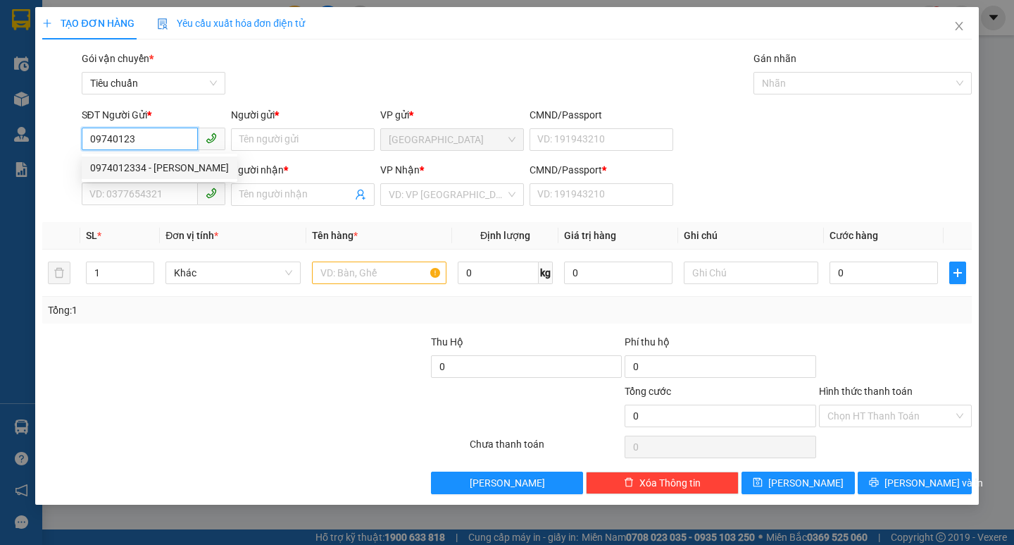
click at [154, 163] on div "0974012334 - [PERSON_NAME]" at bounding box center [159, 167] width 139 height 15
type input "0974012334"
type input "DUNG"
type input "0911224875"
type input "VINA"
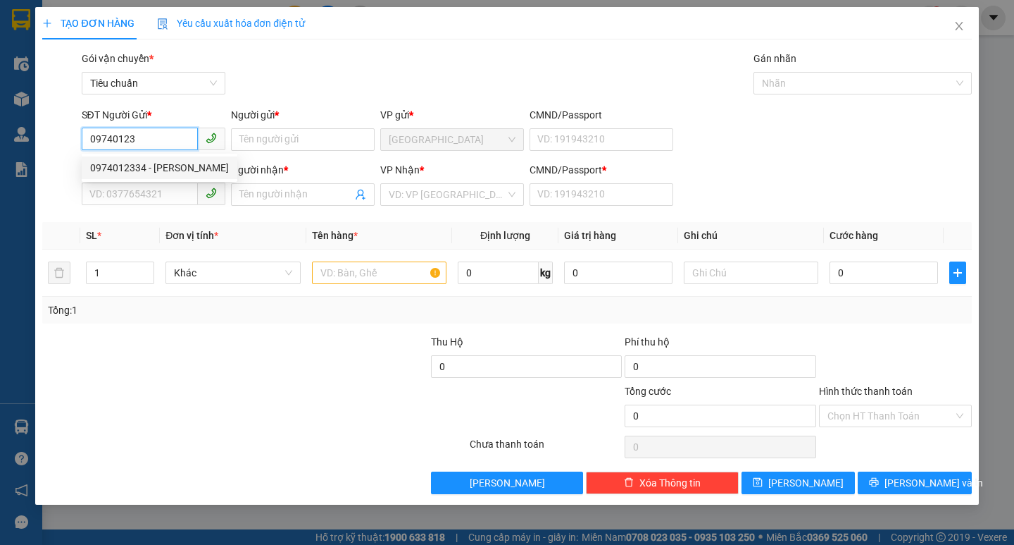
type input "0"
type input "150.000"
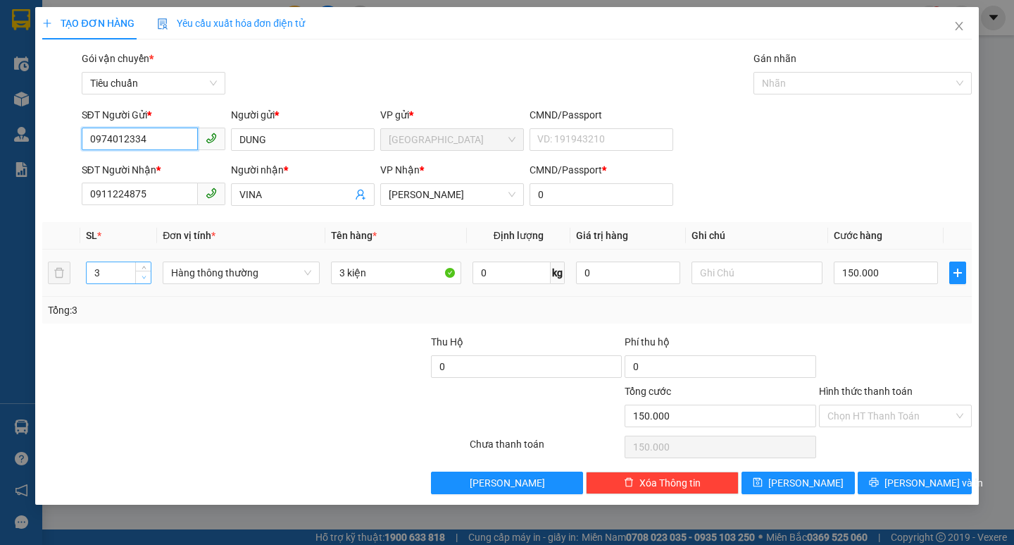
type input "0974012334"
type input "2"
click at [147, 278] on span "down" at bounding box center [143, 277] width 8 height 8
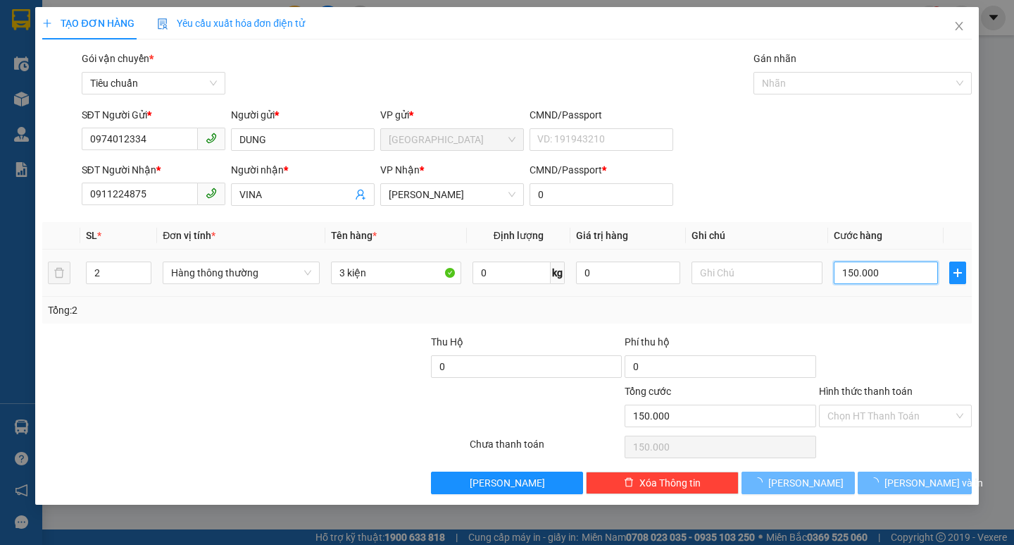
click at [876, 274] on input "150.000" at bounding box center [886, 272] width 105 height 23
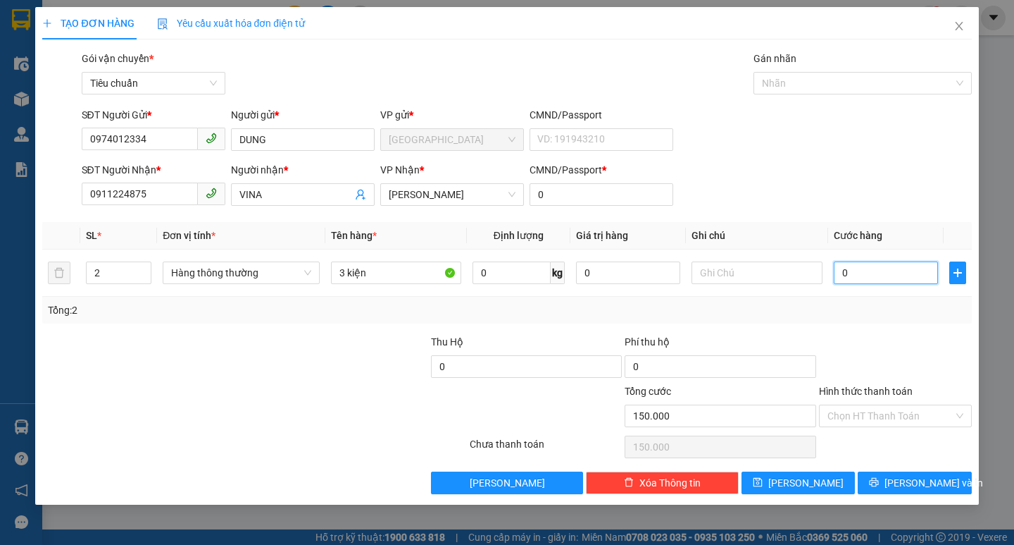
type input "0"
type input "08"
type input "8"
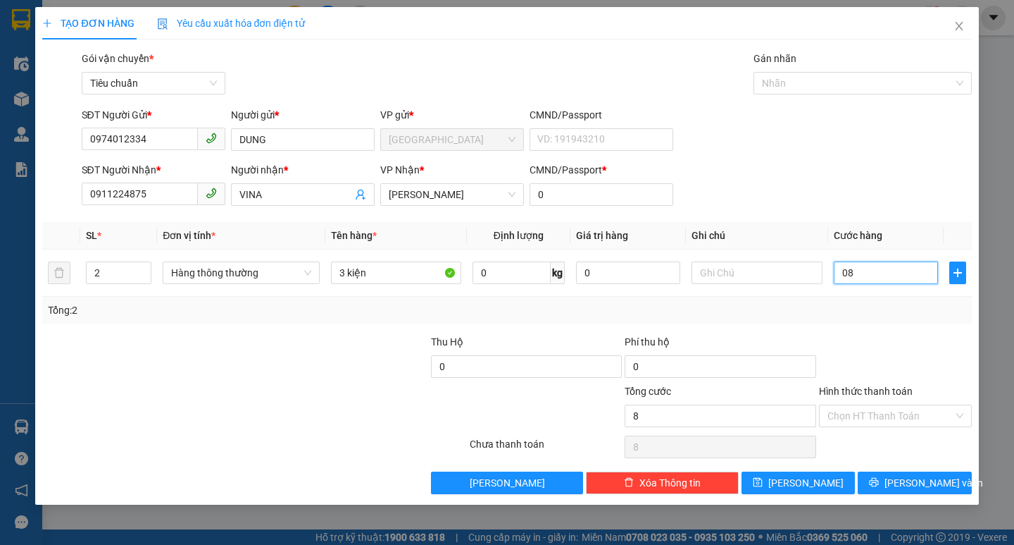
type input "080"
type input "80"
type input "08"
type input "8"
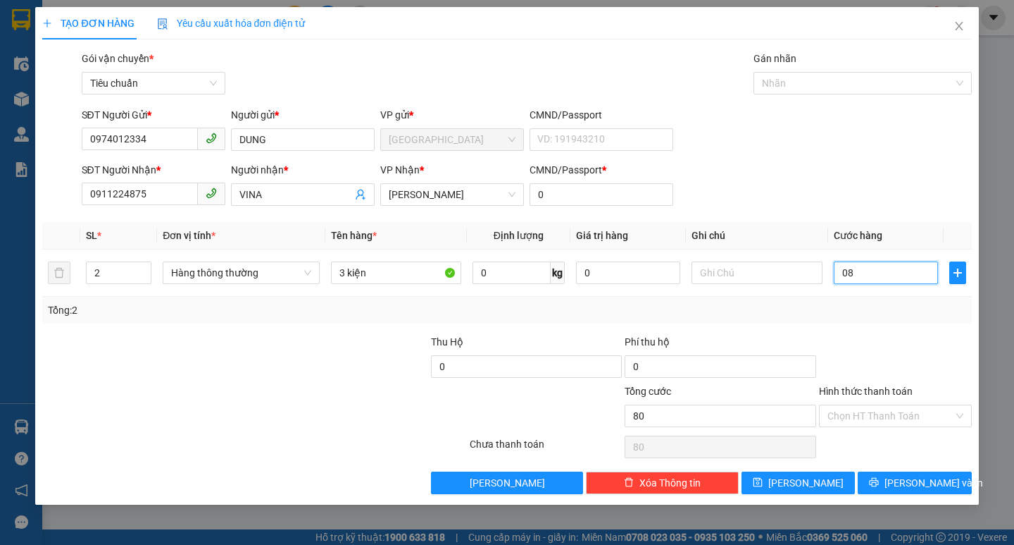
type input "8"
type input "0"
type input "08"
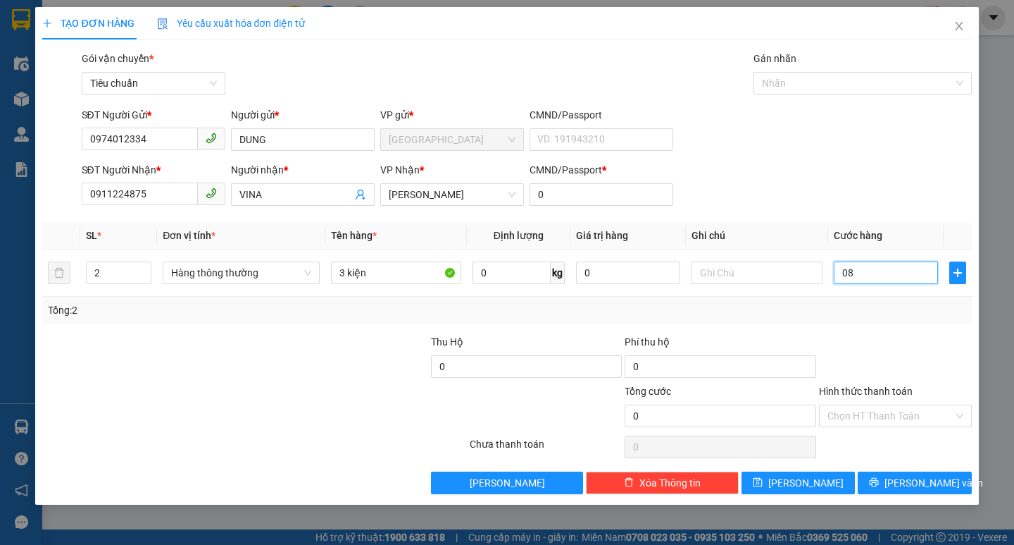
type input "8"
type input "80"
type input "080"
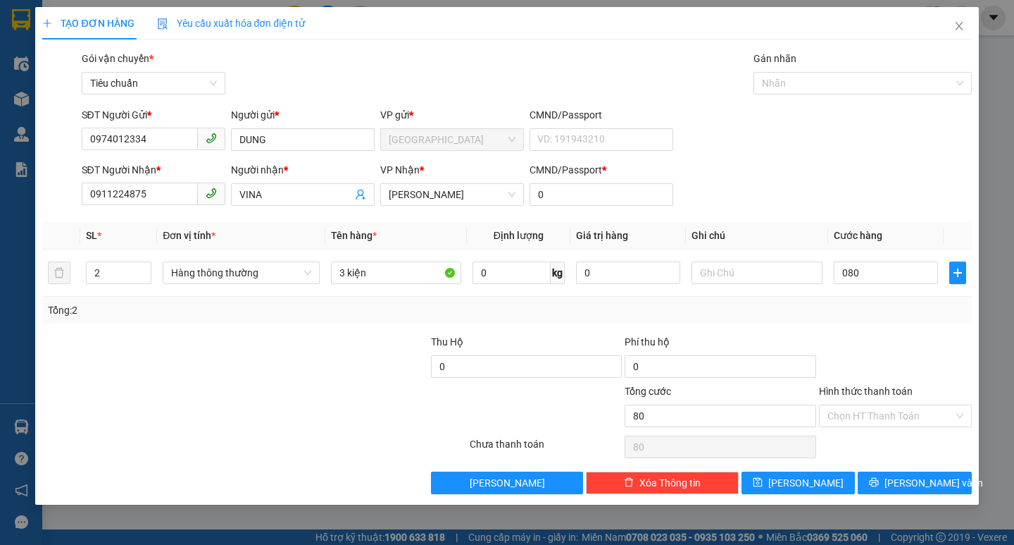
type input "80.000"
click at [762, 324] on div "Transit Pickup Surcharge Ids Transit Deliver Surcharge Ids Transit Deliver Surc…" at bounding box center [506, 272] width 929 height 443
click at [343, 270] on input "3 kiện" at bounding box center [396, 272] width 130 height 23
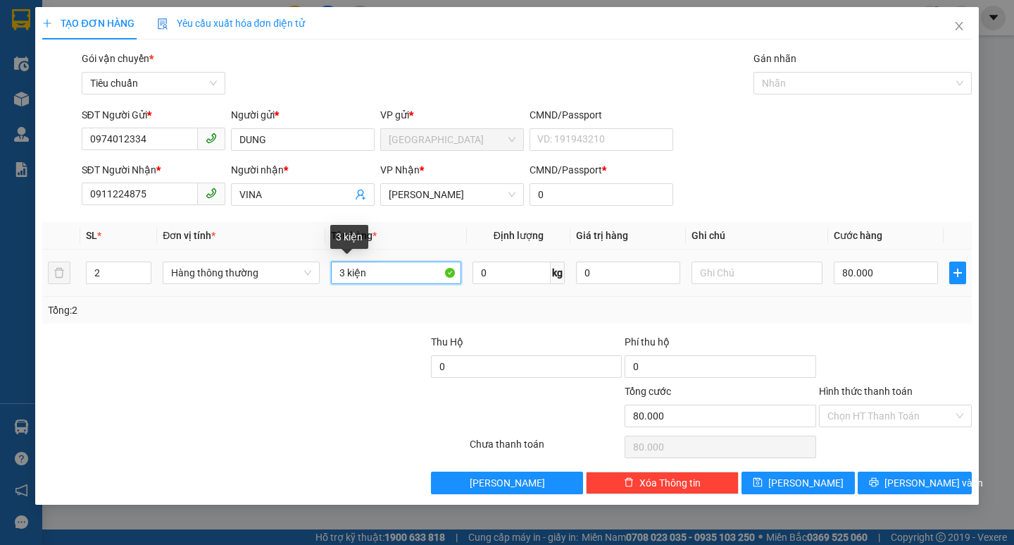
click at [375, 275] on input "3 kiện" at bounding box center [396, 272] width 130 height 23
type input "3"
type input "2 KIỆN"
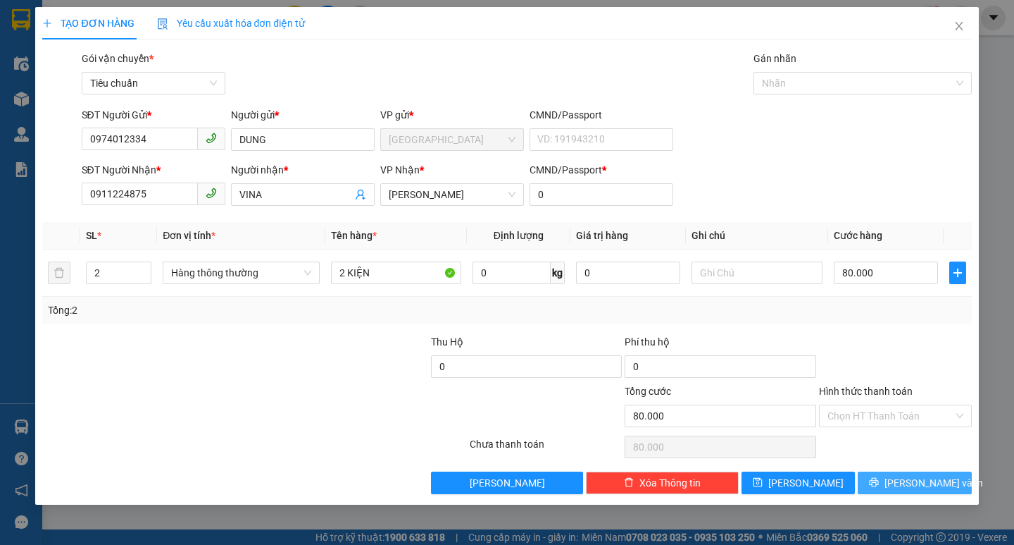
click at [909, 485] on span "[PERSON_NAME] và In" at bounding box center [934, 482] width 99 height 15
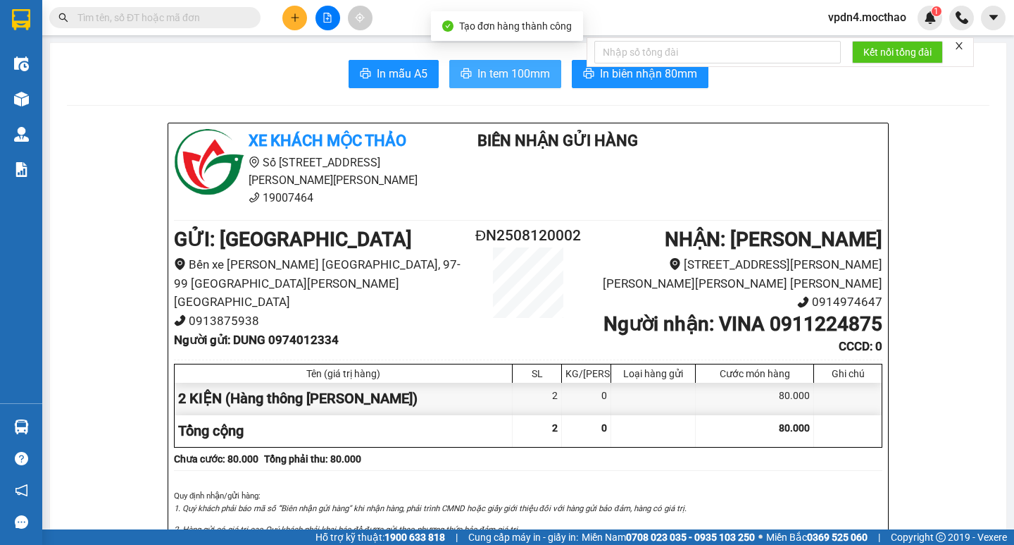
click at [514, 75] on span "In tem 100mm" at bounding box center [514, 74] width 73 height 18
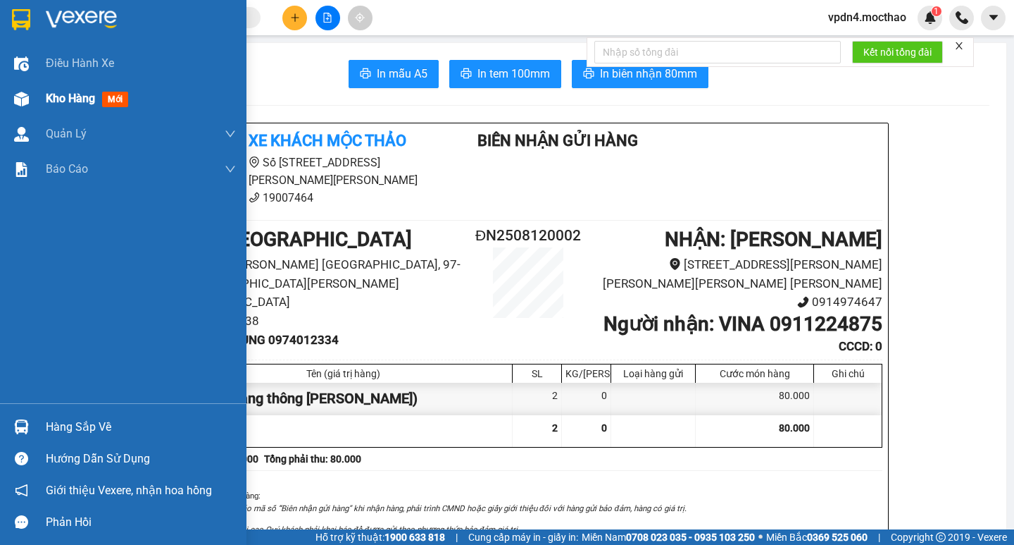
click at [82, 97] on span "Kho hàng" at bounding box center [70, 98] width 49 height 13
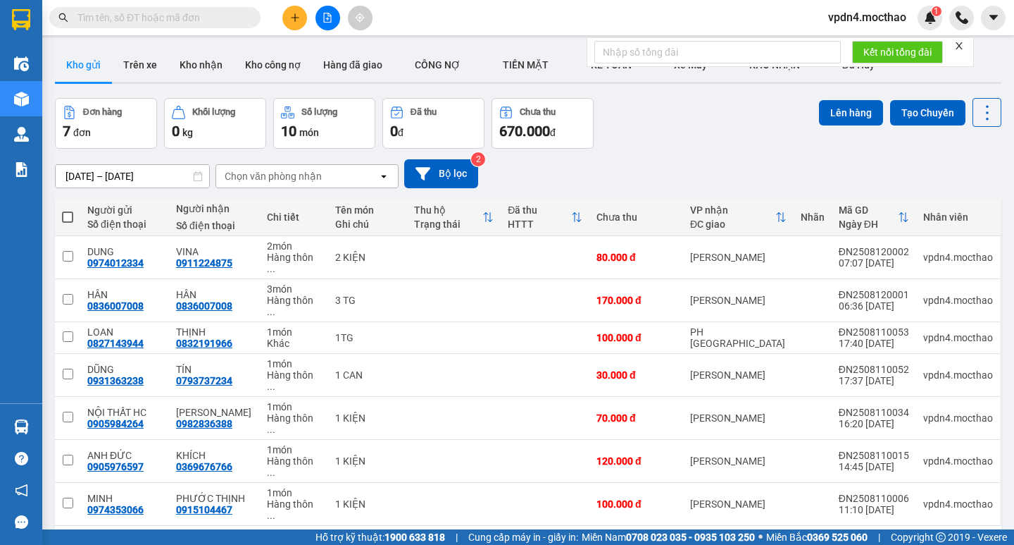
click at [69, 214] on span at bounding box center [67, 216] width 11 height 11
click at [68, 210] on input "checkbox" at bounding box center [68, 210] width 0 height 0
checkbox input "true"
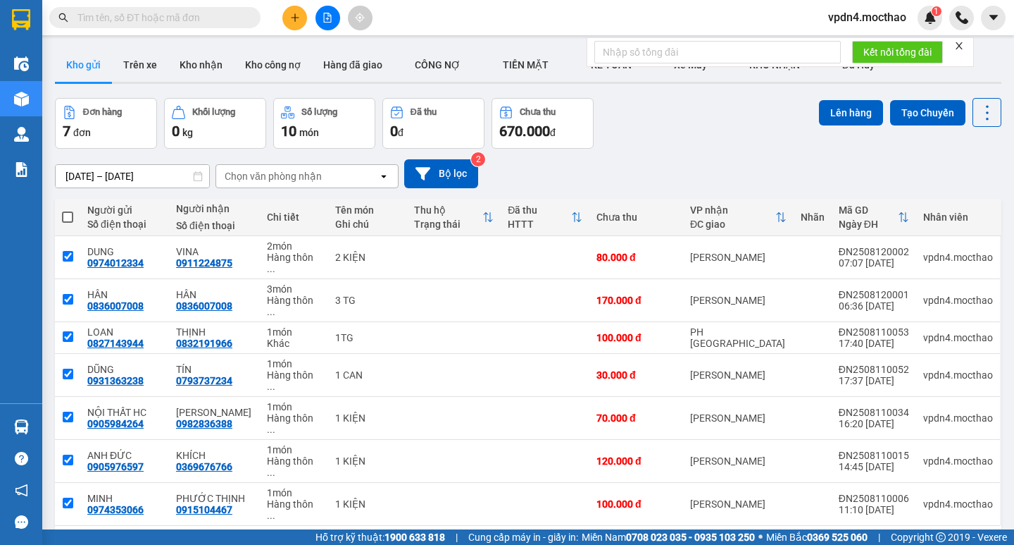
checkbox input "true"
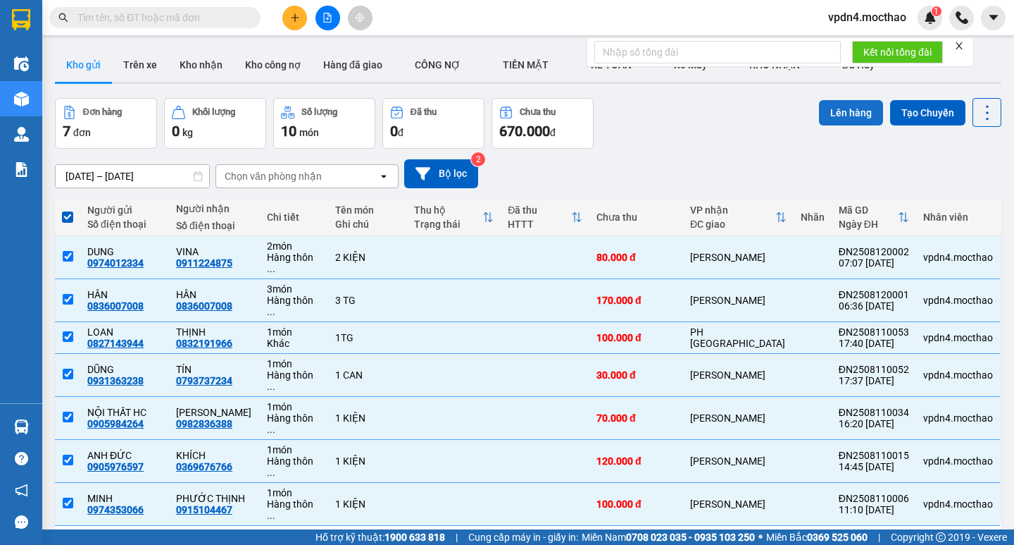
click at [840, 100] on button "Lên hàng" at bounding box center [851, 112] width 64 height 25
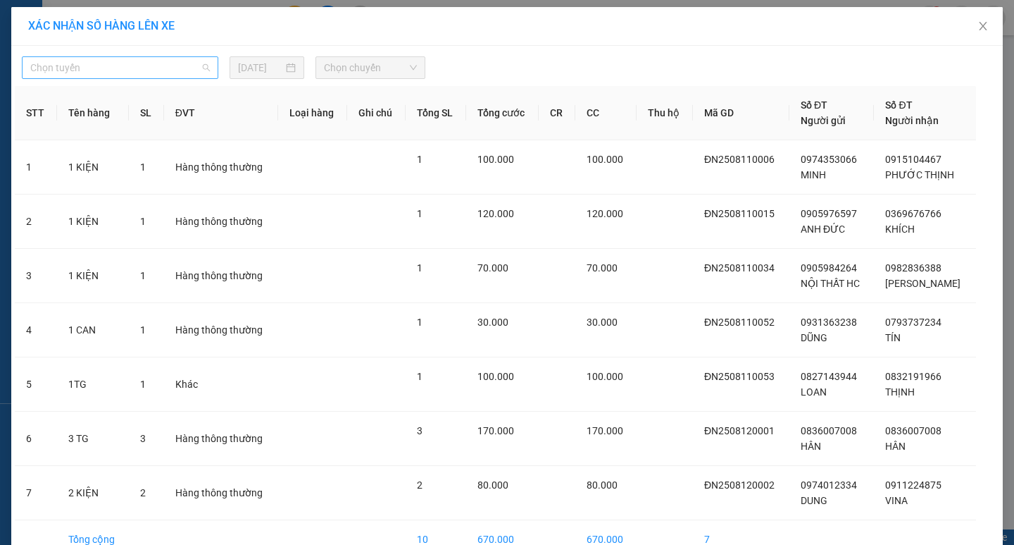
click at [103, 62] on span "Chọn tuyến" at bounding box center [120, 67] width 180 height 21
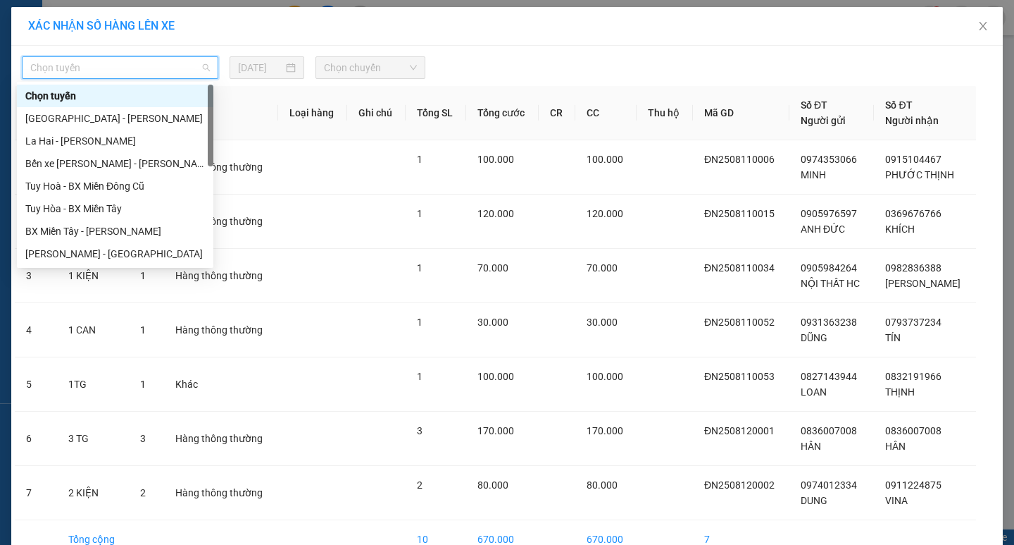
type input "D"
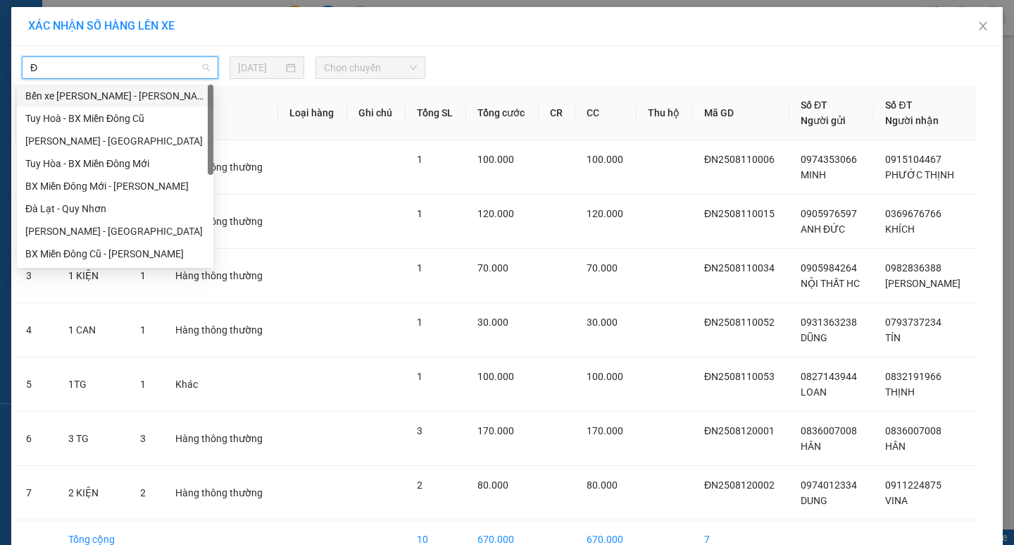
type input "ĐA"
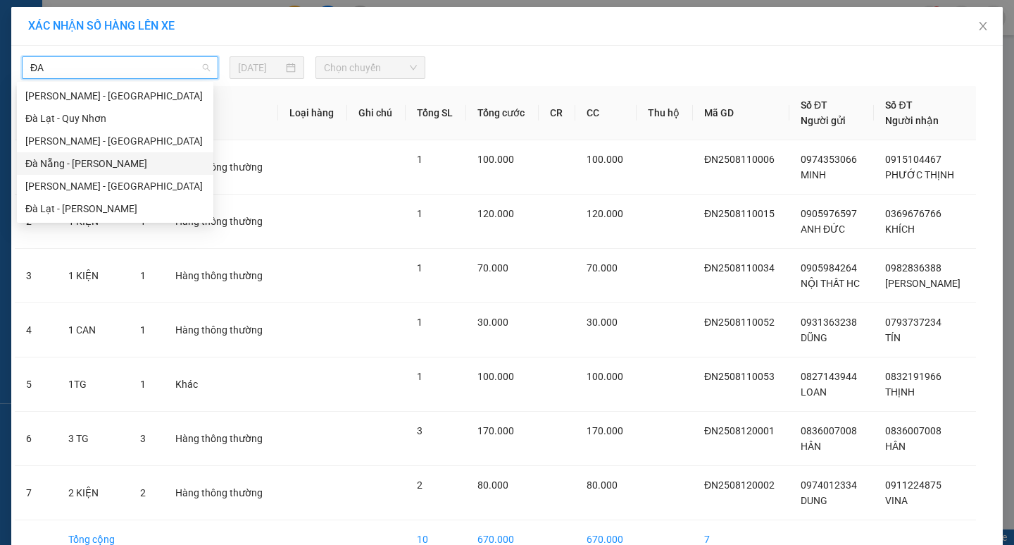
click at [79, 161] on div "Đà Nẵng - [PERSON_NAME]" at bounding box center [115, 163] width 180 height 15
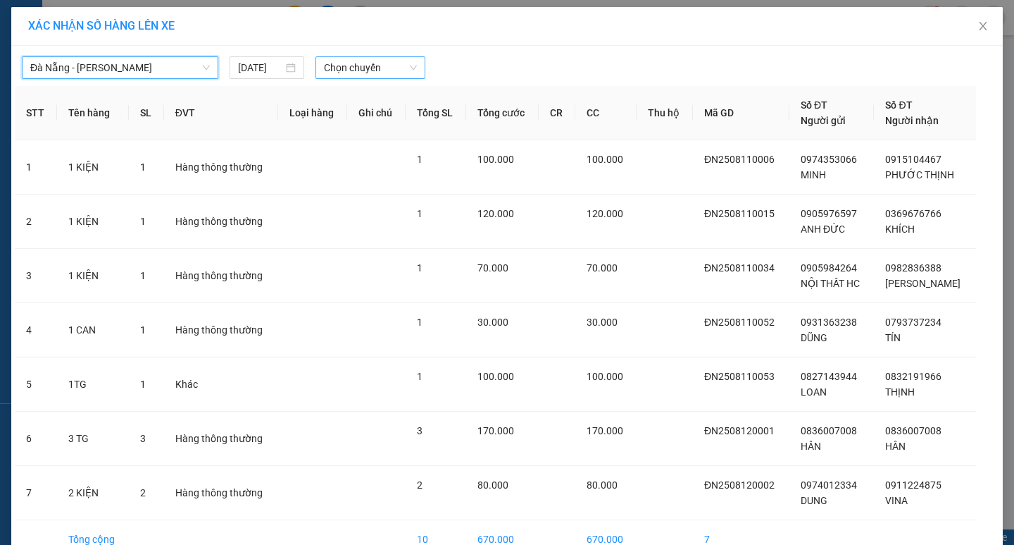
click at [397, 64] on span "Chọn chuyến" at bounding box center [370, 67] width 93 height 21
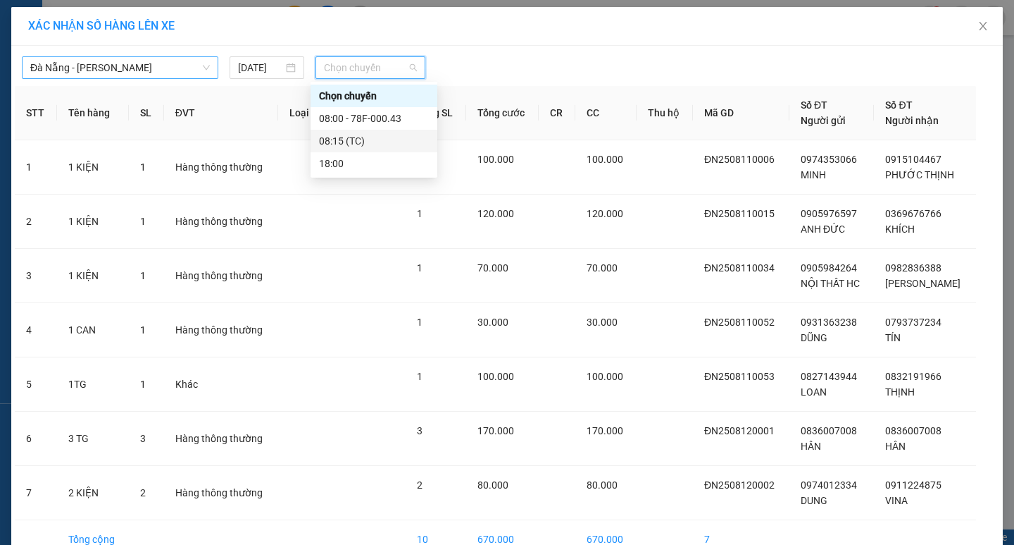
click at [344, 139] on div "08:15 (TC)" at bounding box center [374, 140] width 110 height 15
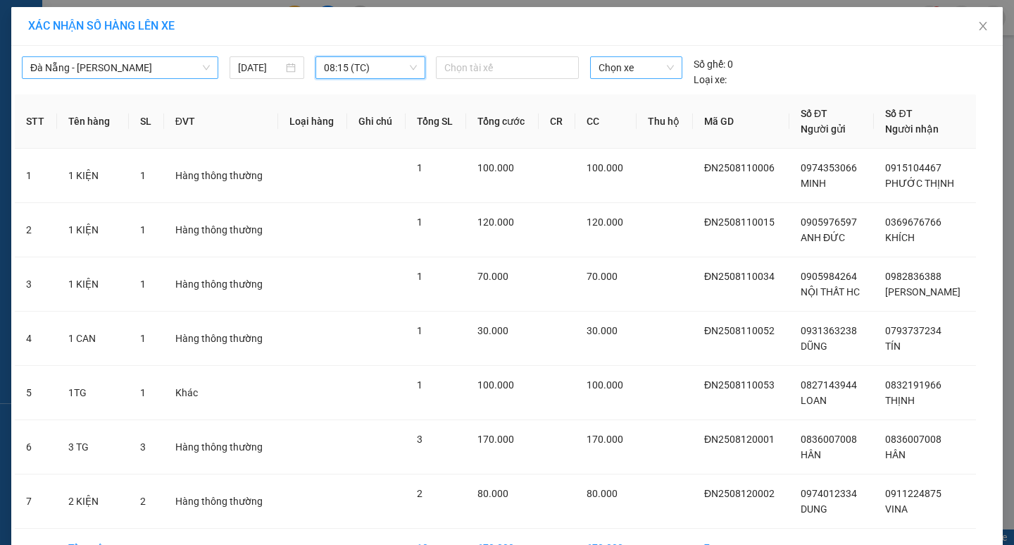
click at [647, 71] on span "Chọn xe" at bounding box center [636, 67] width 75 height 21
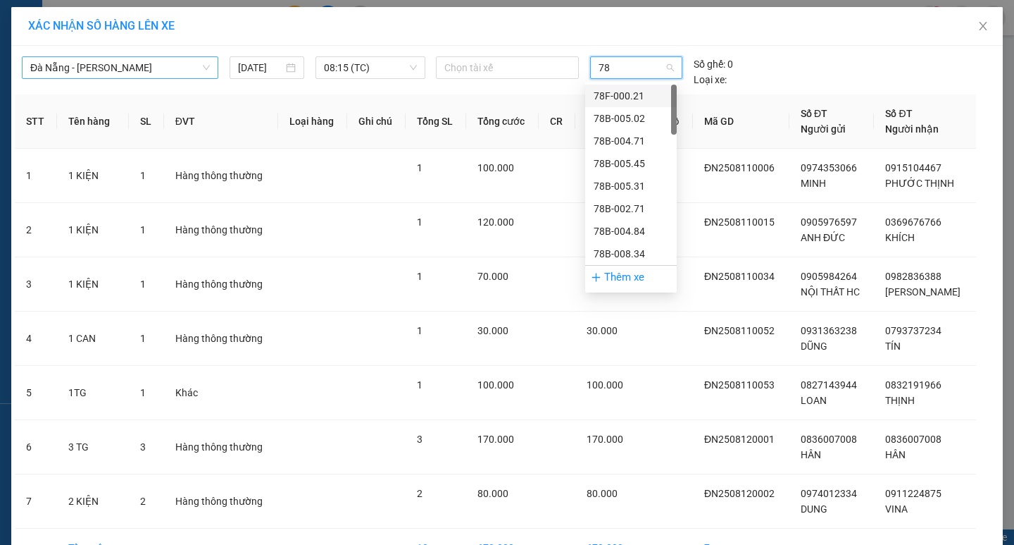
type input "78H"
click at [618, 182] on div "78H-023.50" at bounding box center [631, 185] width 75 height 15
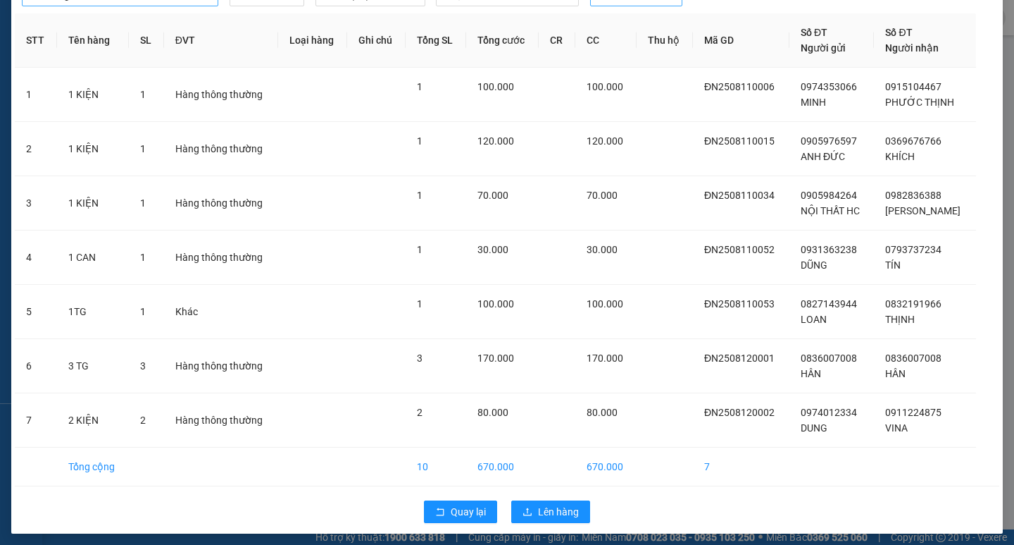
scroll to position [78, 0]
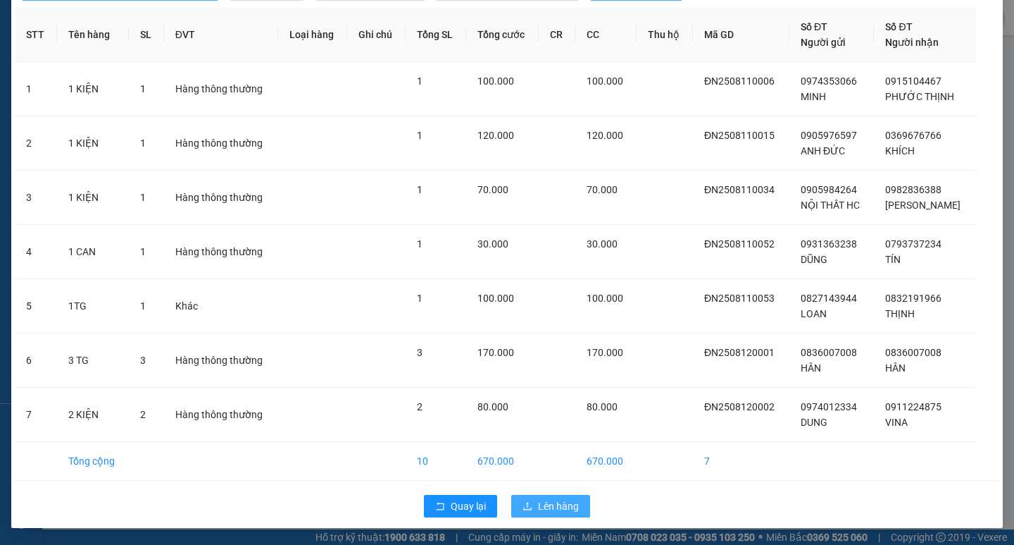
click at [549, 499] on span "Lên hàng" at bounding box center [558, 505] width 41 height 15
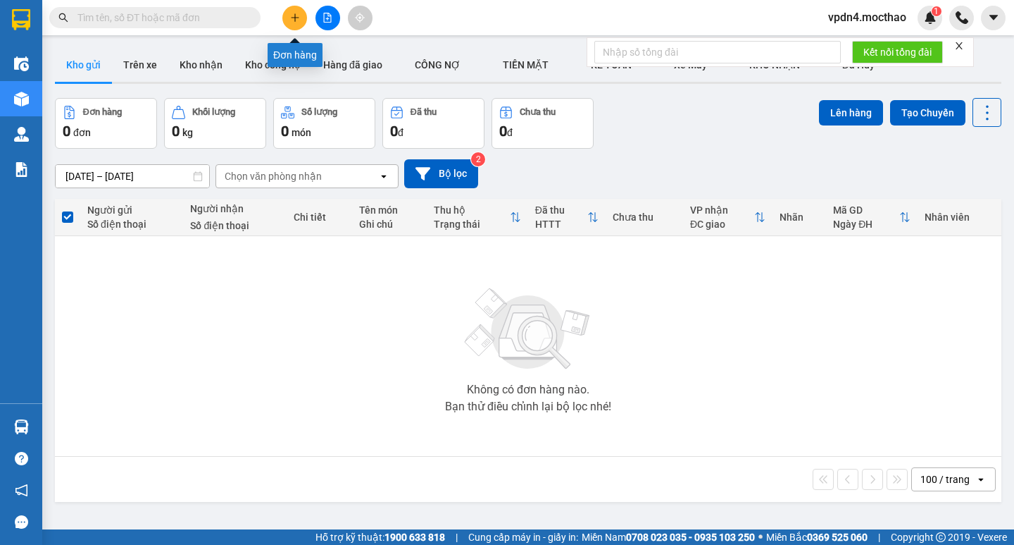
click at [294, 23] on button at bounding box center [294, 18] width 25 height 25
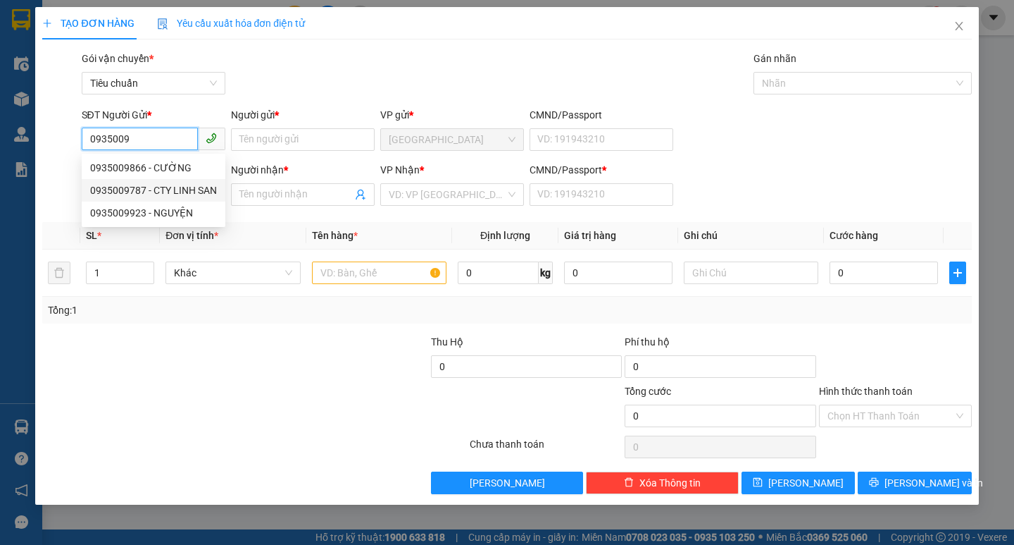
click at [168, 191] on div "0935009787 - CTY LINH SAN" at bounding box center [153, 189] width 127 height 15
type input "0935009787"
type input "CTY [PERSON_NAME] SAN"
type input "0906497777"
type input "[PERSON_NAME]"
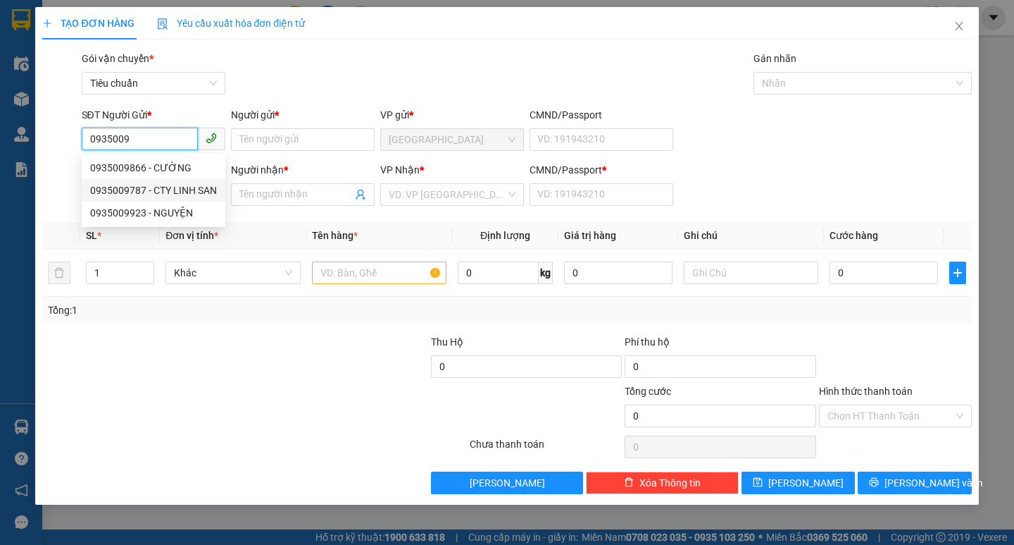
type input "0"
type input "30.000"
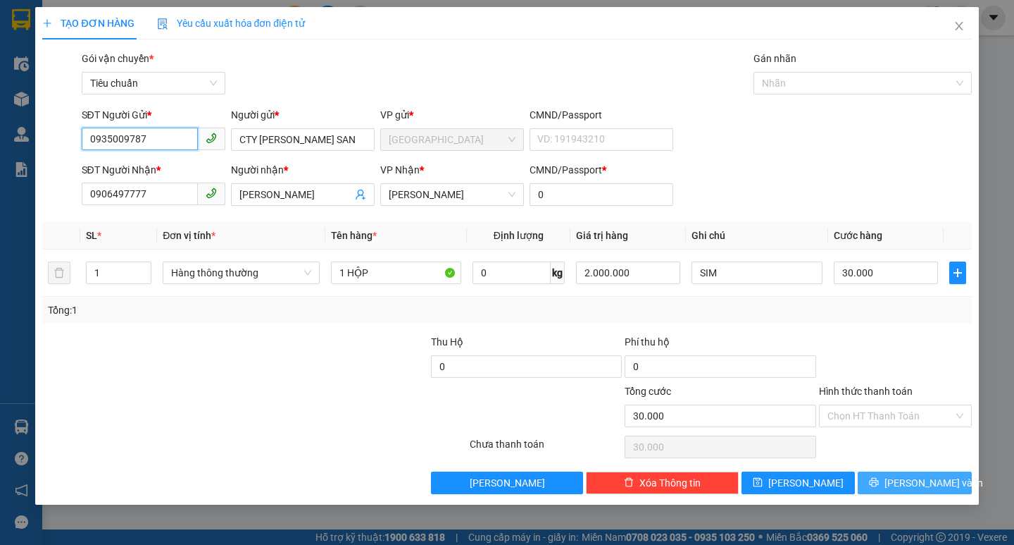
type input "0935009787"
click at [879, 483] on icon "printer" at bounding box center [874, 482] width 10 height 10
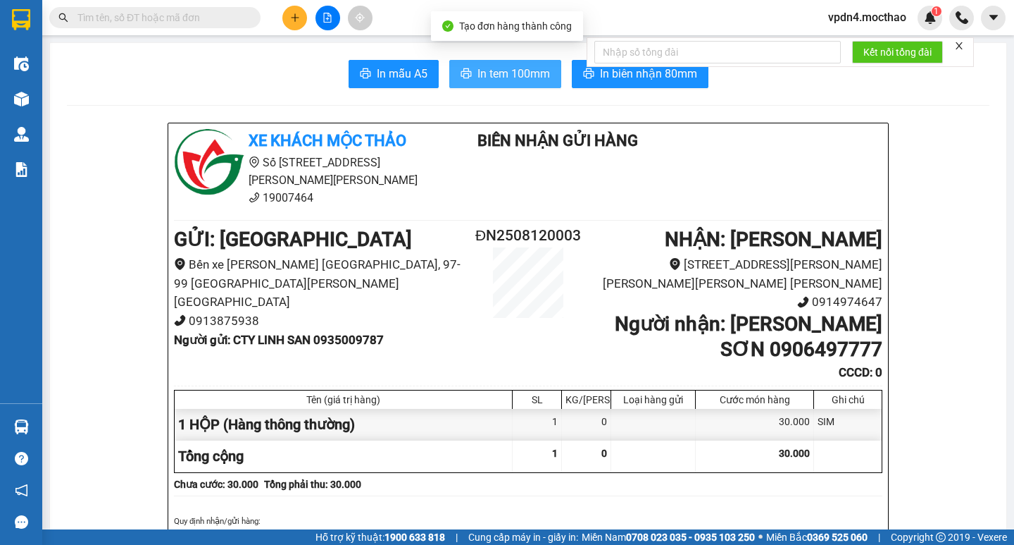
click at [511, 70] on span "In tem 100mm" at bounding box center [514, 74] width 73 height 18
click at [497, 76] on span "In tem 100mm" at bounding box center [514, 74] width 73 height 18
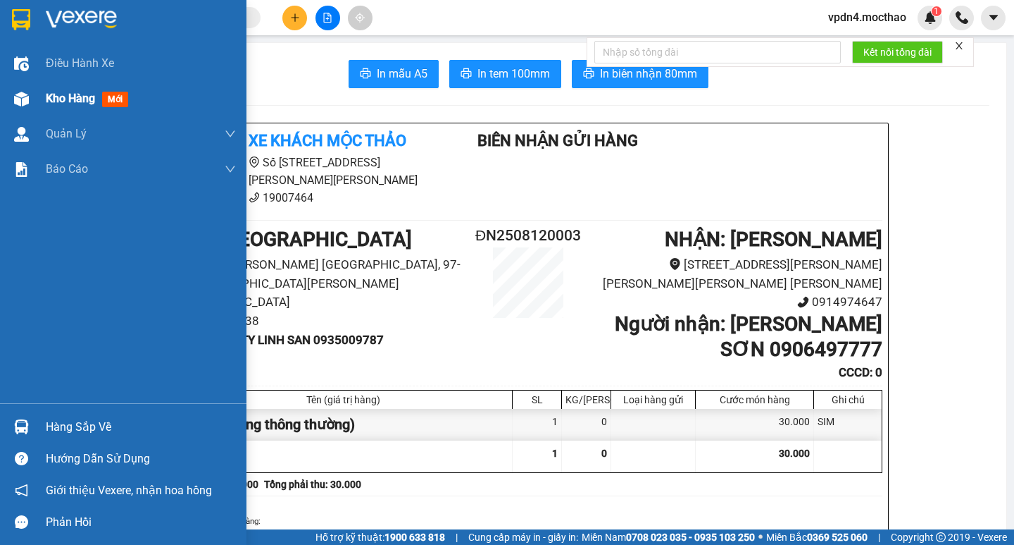
click at [72, 100] on span "Kho hàng" at bounding box center [70, 98] width 49 height 13
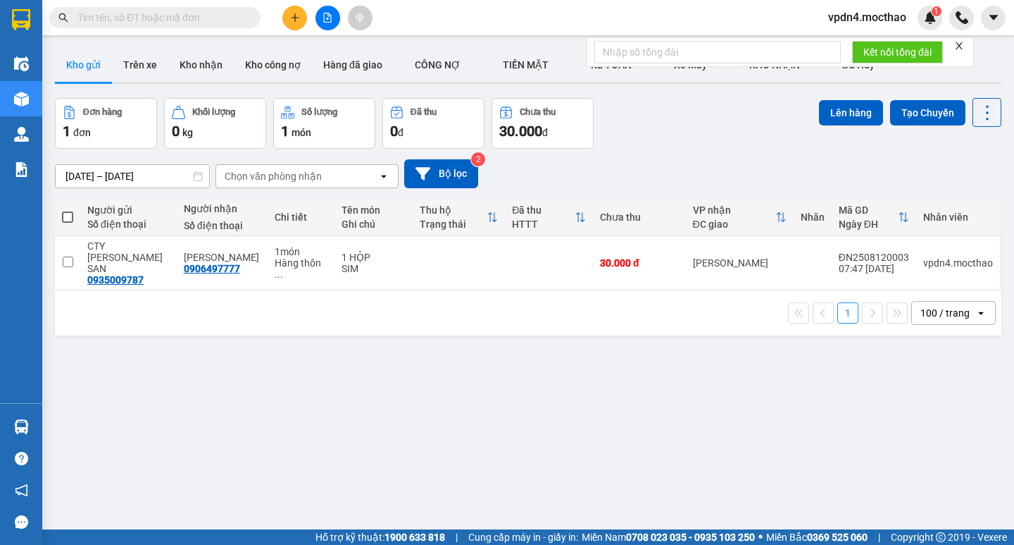
click at [69, 211] on span at bounding box center [67, 216] width 11 height 11
click at [68, 210] on input "checkbox" at bounding box center [68, 210] width 0 height 0
checkbox input "true"
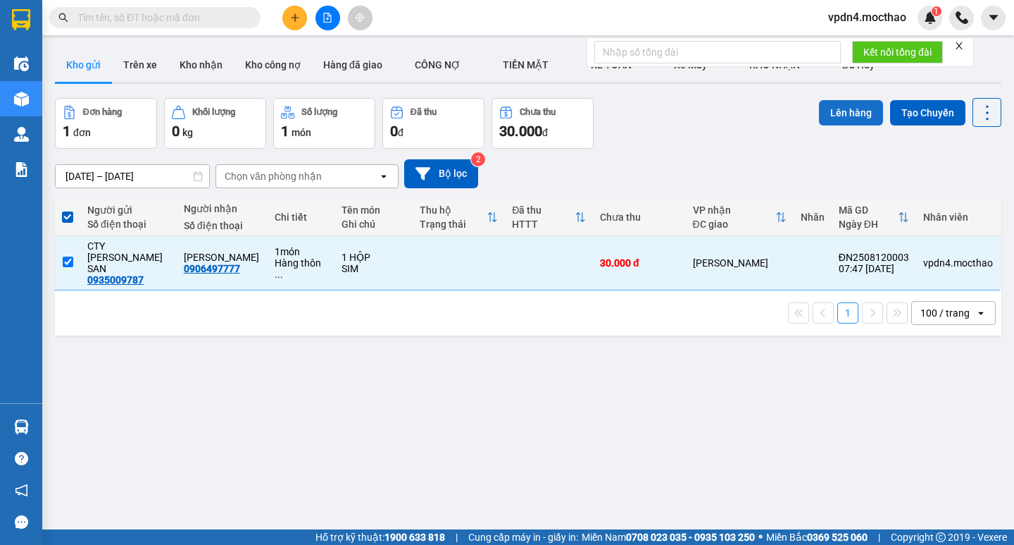
click at [854, 114] on button "Lên hàng" at bounding box center [851, 112] width 64 height 25
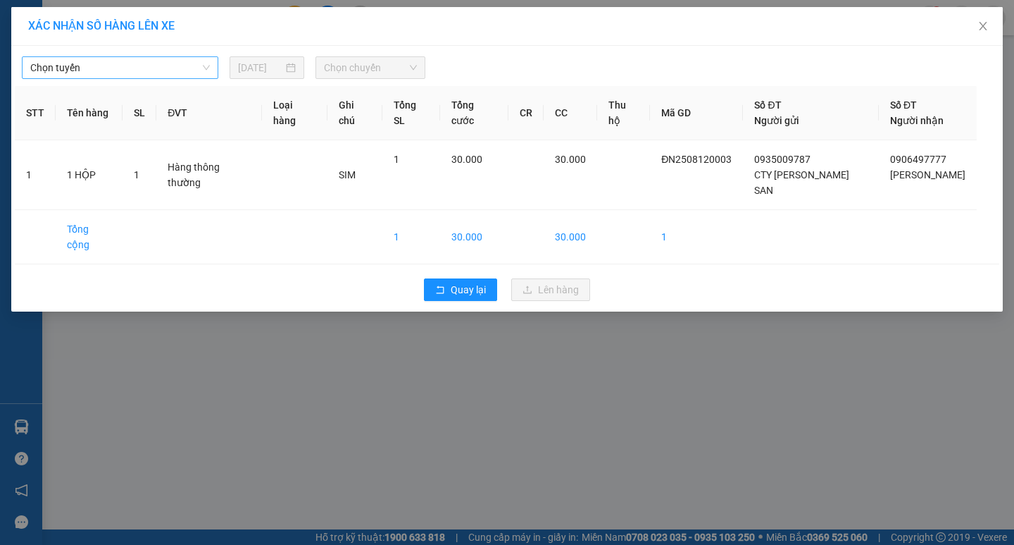
click at [125, 76] on span "Chọn tuyến" at bounding box center [120, 67] width 180 height 21
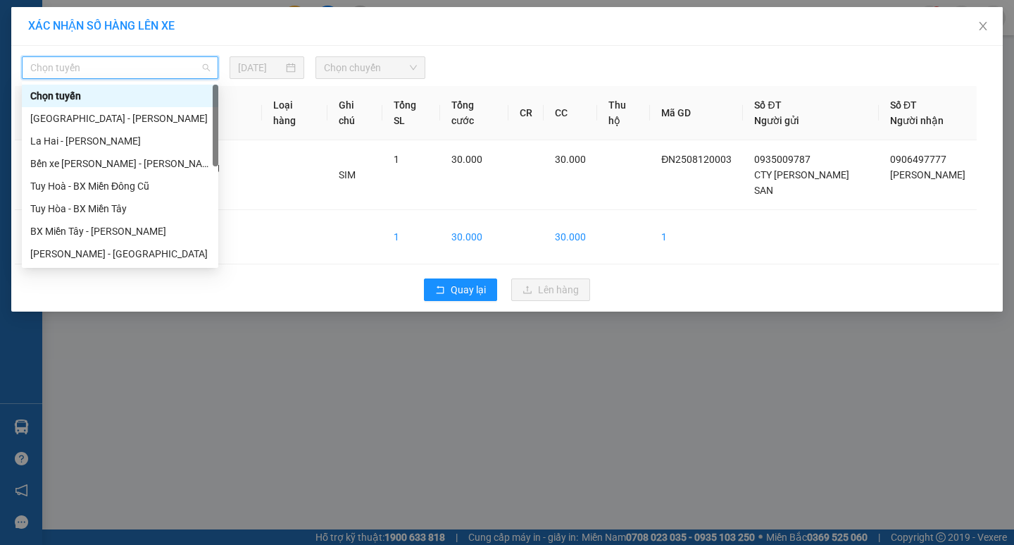
type input "D"
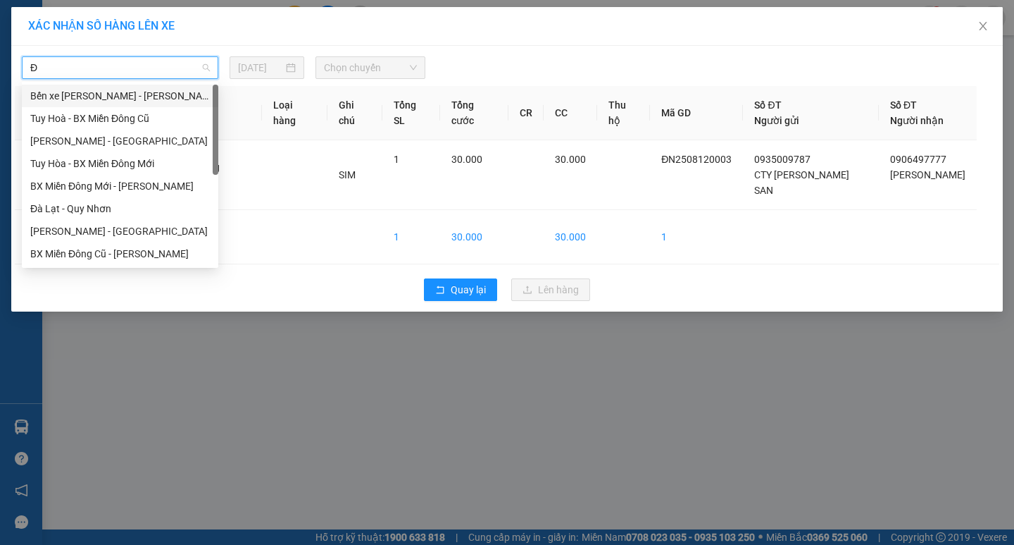
type input "ĐA"
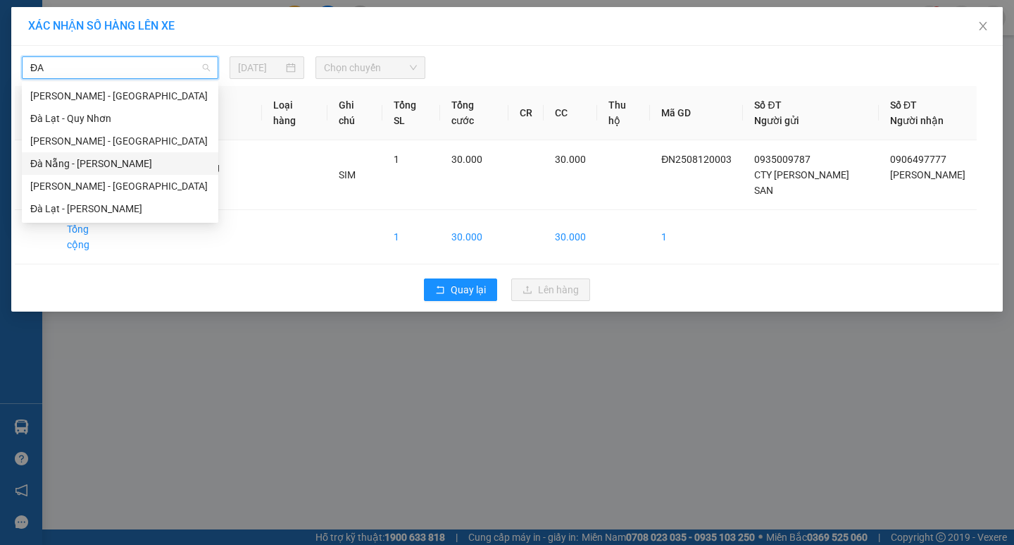
click at [100, 158] on div "Đà Nẵng - [PERSON_NAME]" at bounding box center [120, 163] width 180 height 15
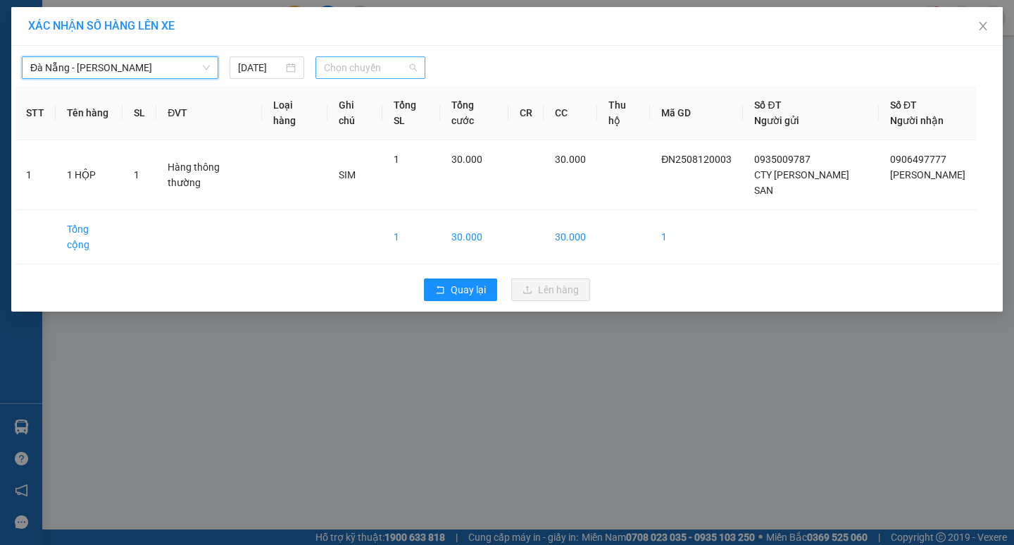
click at [400, 71] on span "Chọn chuyến" at bounding box center [370, 67] width 93 height 21
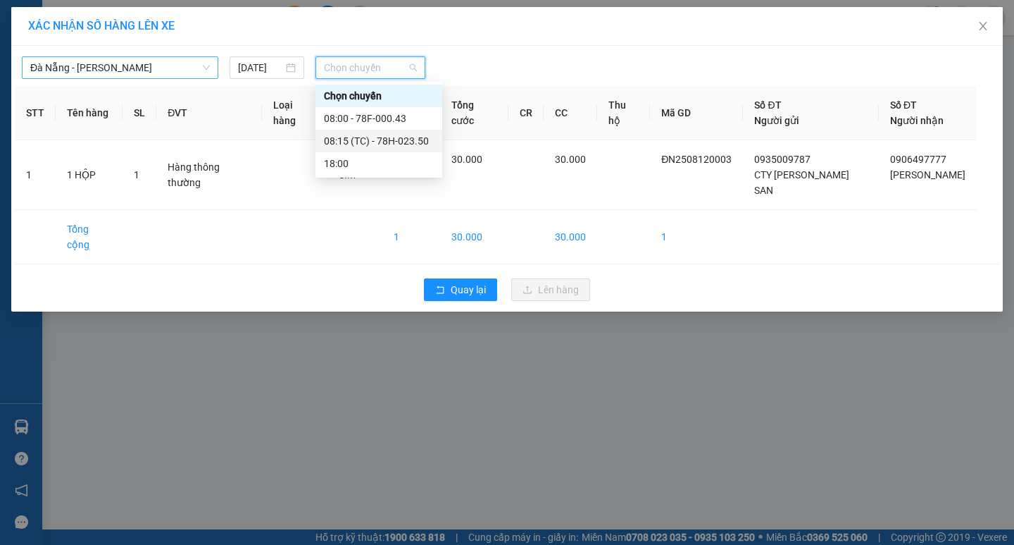
click at [370, 137] on div "08:15 (TC) - 78H-023.50" at bounding box center [379, 140] width 110 height 15
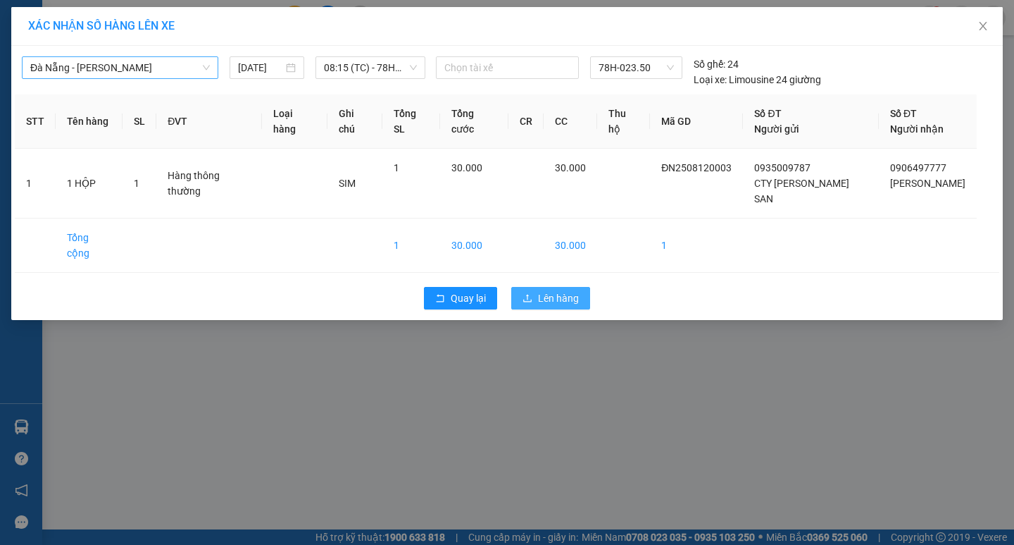
click at [575, 290] on span "Lên hàng" at bounding box center [558, 297] width 41 height 15
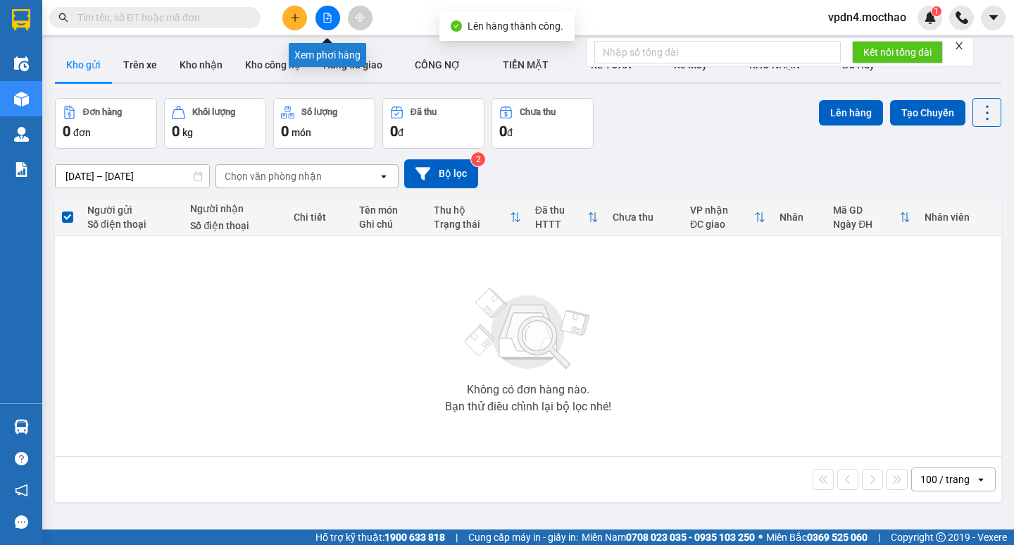
click at [327, 15] on icon "file-add" at bounding box center [328, 18] width 10 height 10
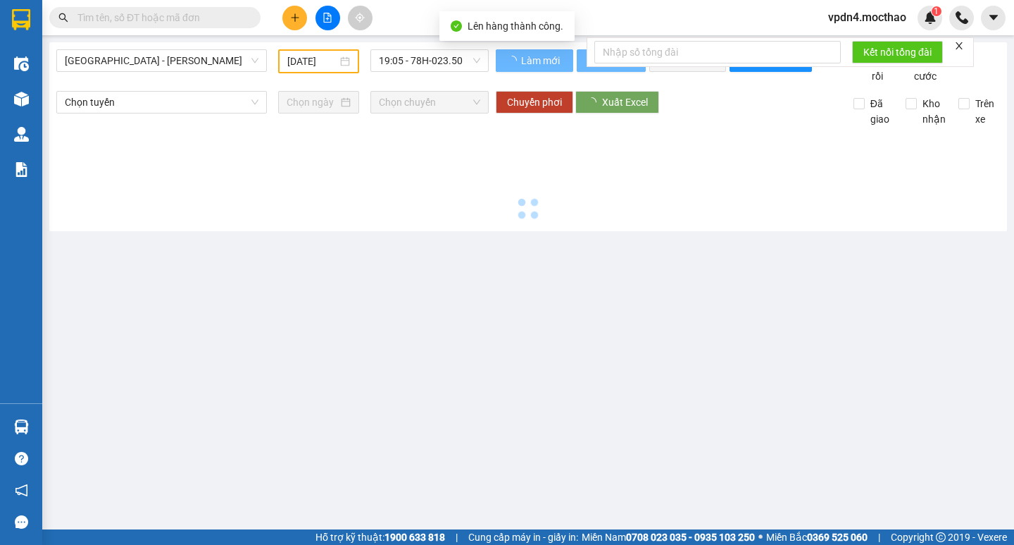
type input "[DATE]"
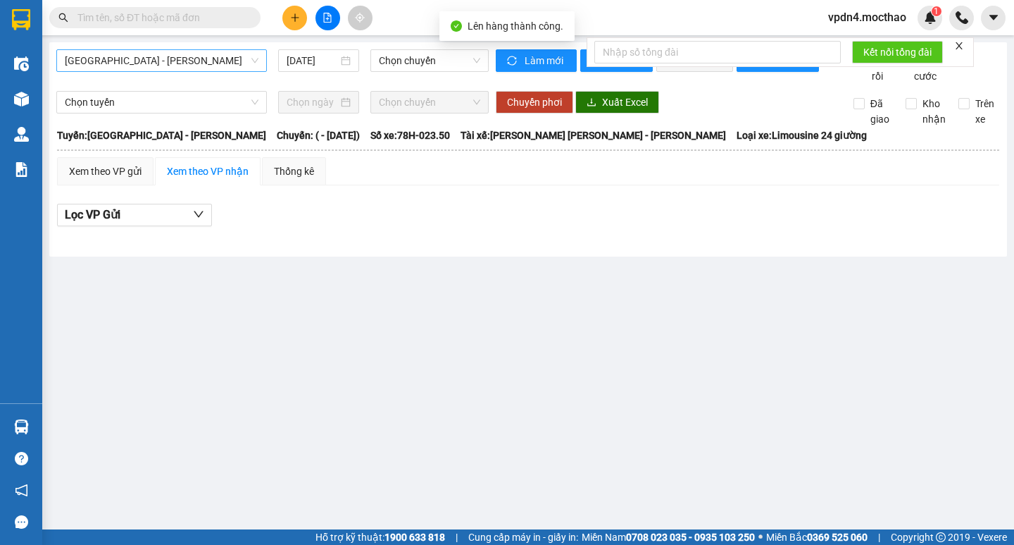
click at [225, 60] on span "[GEOGRAPHIC_DATA] - [PERSON_NAME]" at bounding box center [162, 60] width 194 height 21
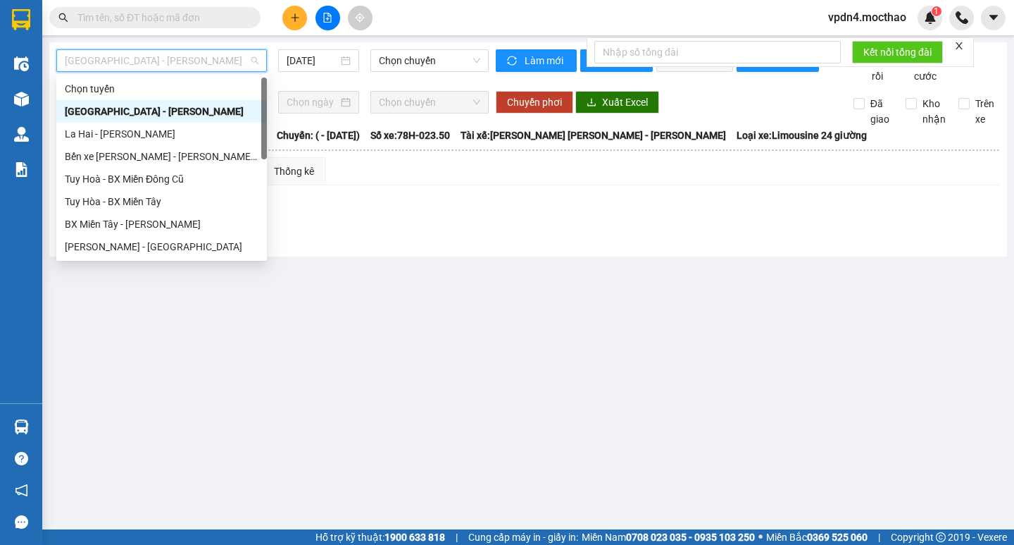
type input "D"
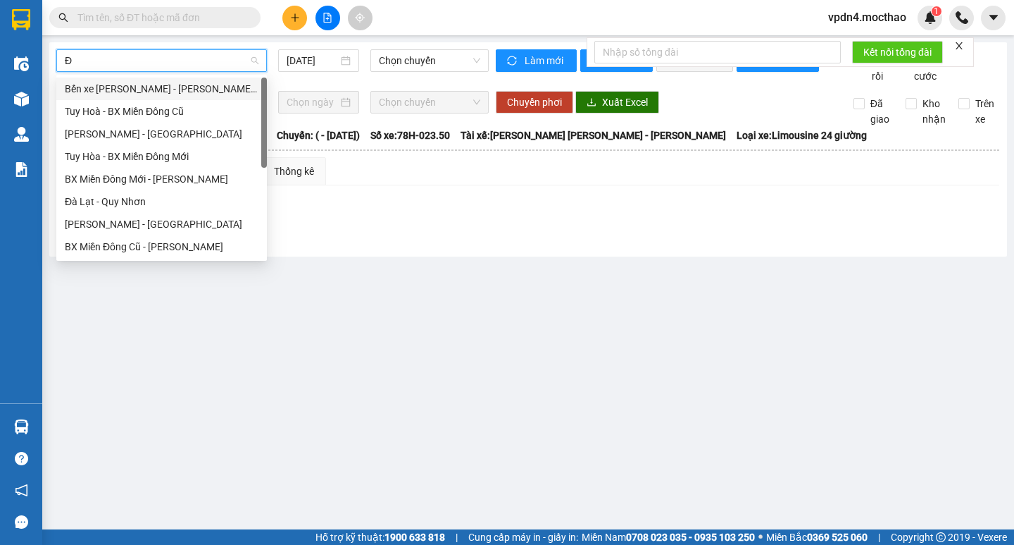
type input "ĐA"
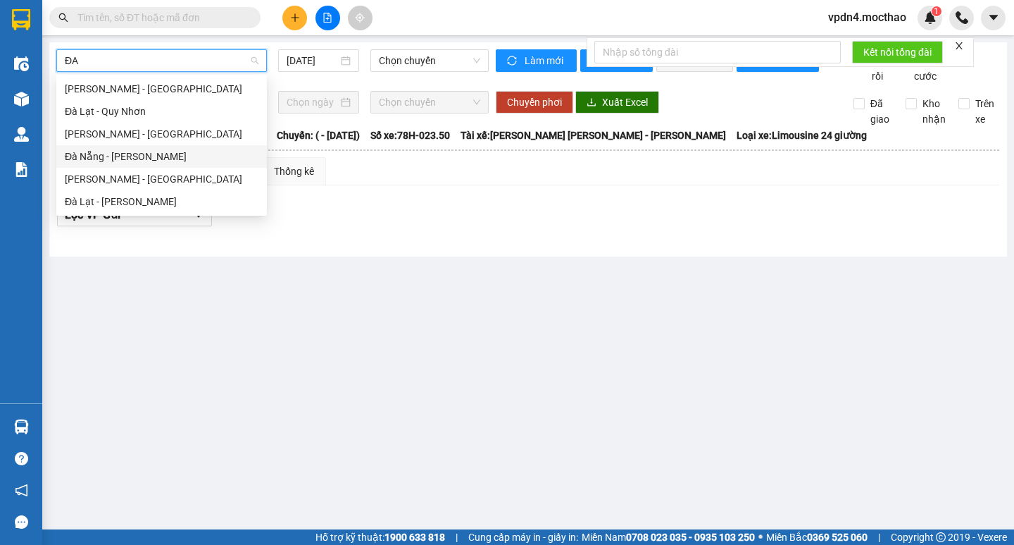
click at [116, 158] on div "Đà Nẵng - [PERSON_NAME]" at bounding box center [162, 156] width 194 height 15
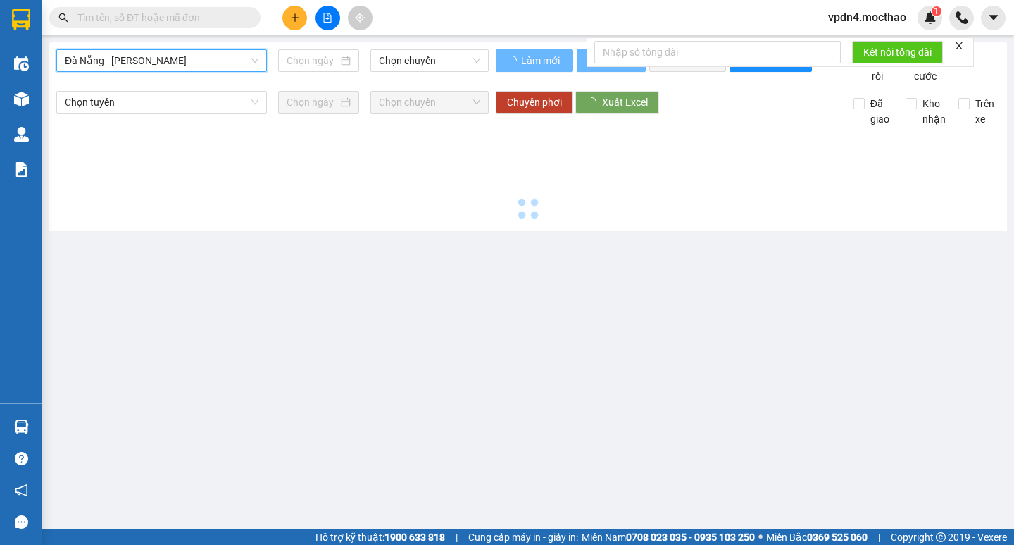
type input "[DATE]"
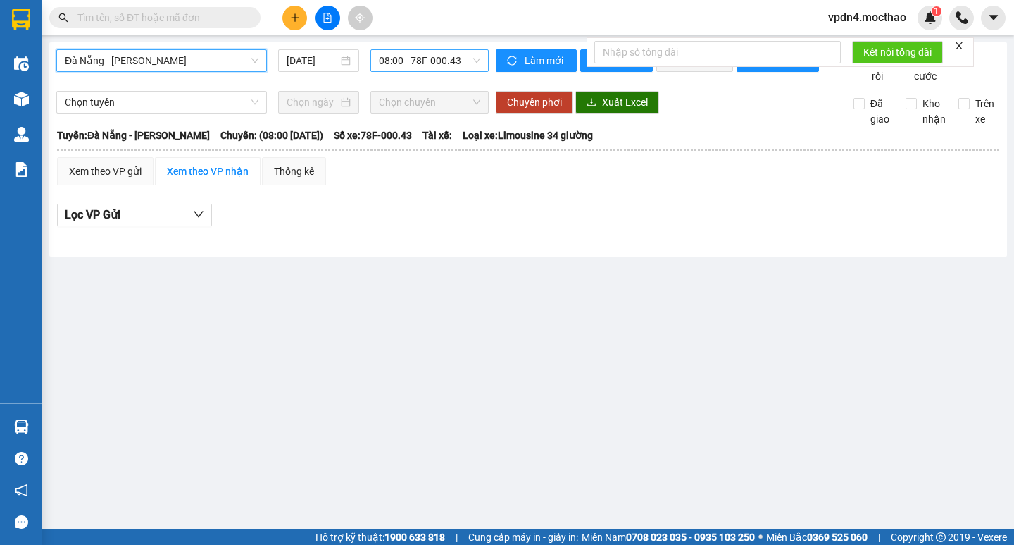
click at [444, 62] on span "08:00 - 78F-000.43" at bounding box center [429, 60] width 101 height 21
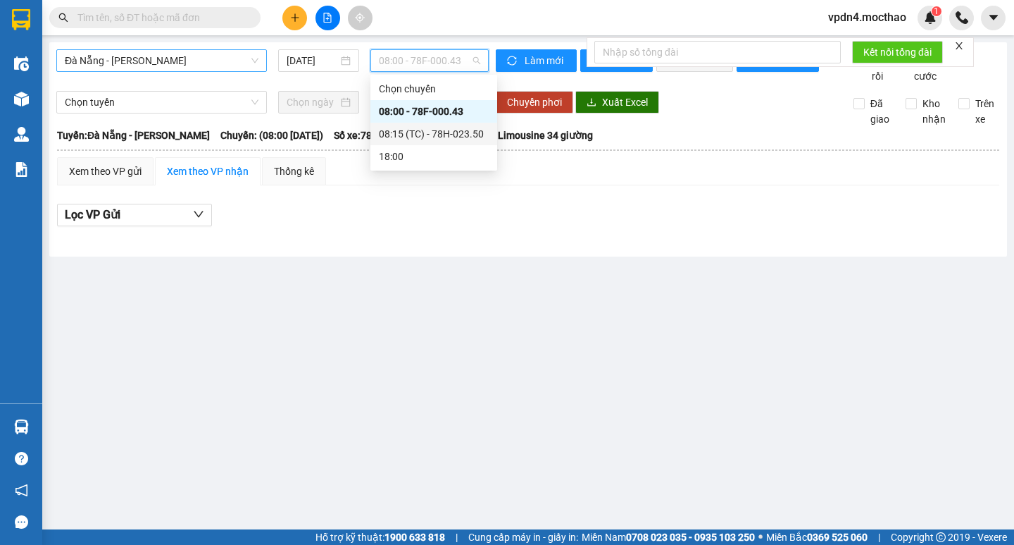
click at [431, 132] on div "08:15 (TC) - 78H-023.50" at bounding box center [434, 133] width 110 height 15
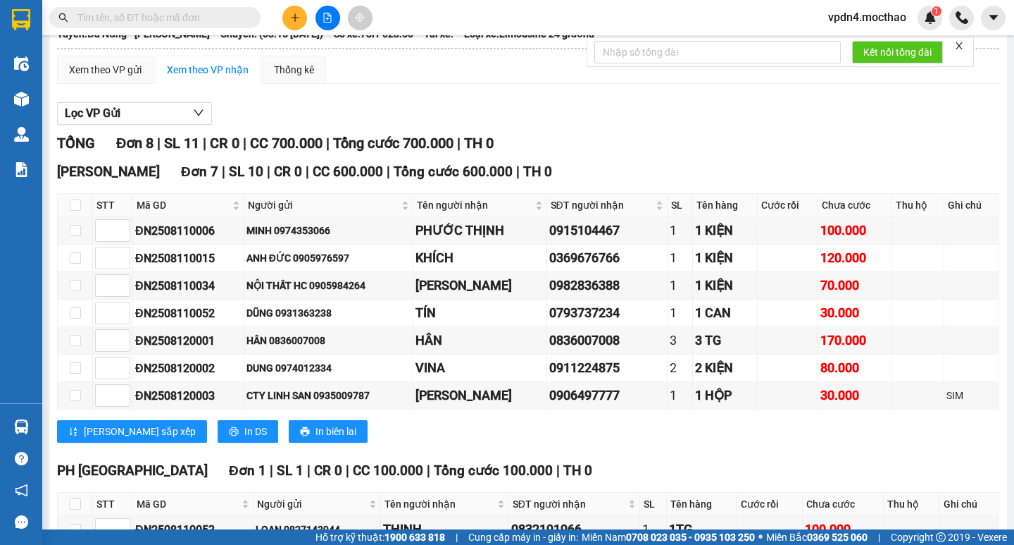
scroll to position [100, 0]
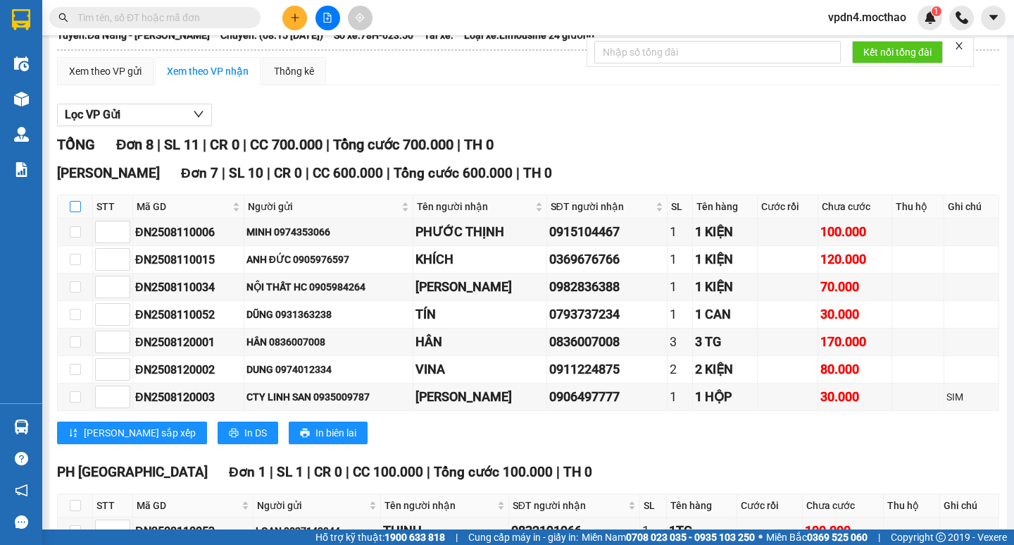
click at [75, 212] on input "checkbox" at bounding box center [75, 206] width 11 height 11
checkbox input "true"
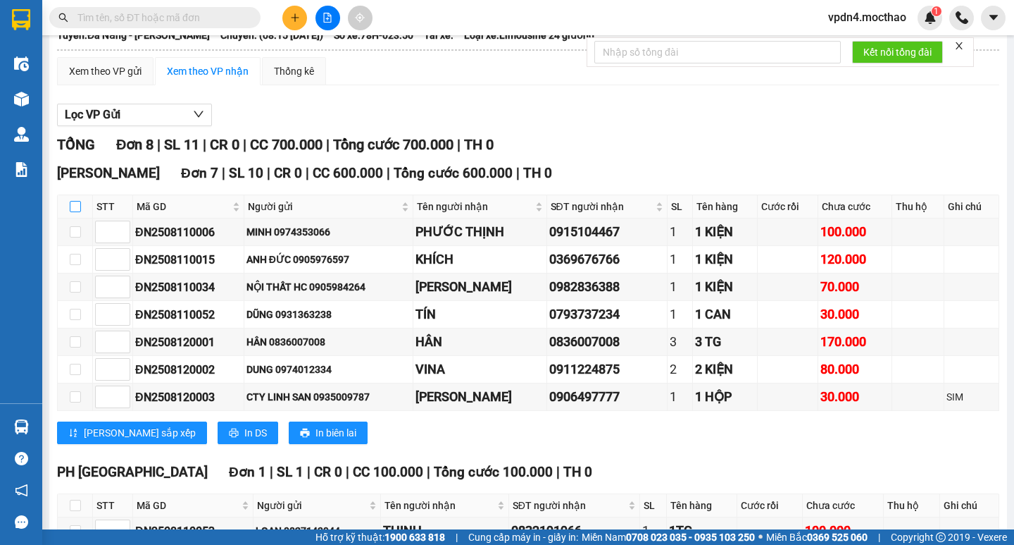
checkbox input "true"
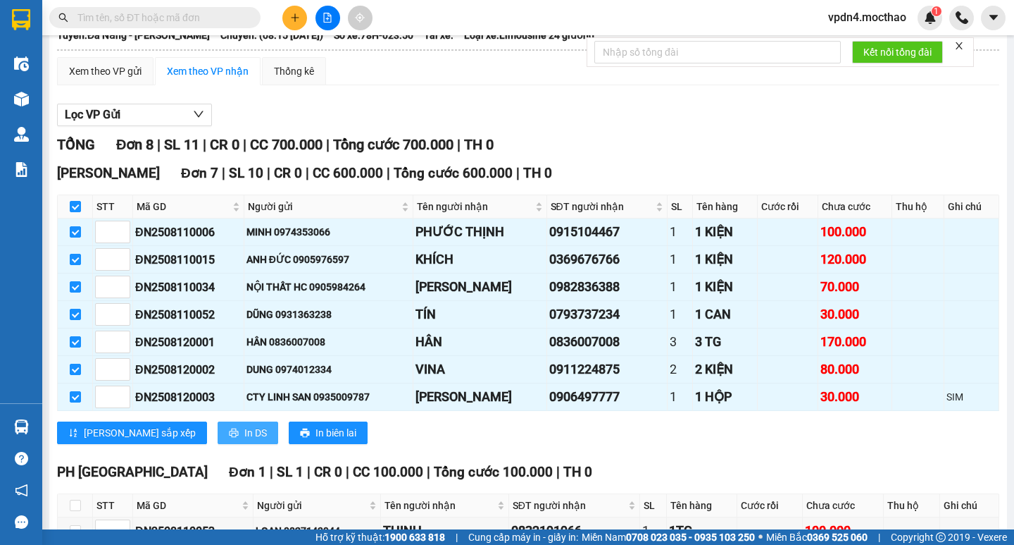
click at [218, 444] on button "In DS" at bounding box center [248, 432] width 61 height 23
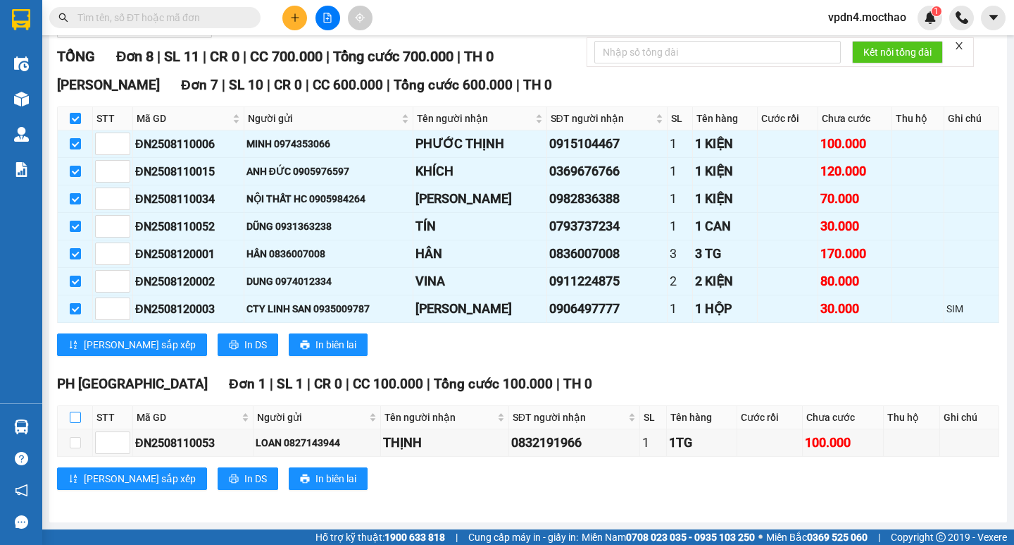
click at [77, 413] on input "checkbox" at bounding box center [75, 416] width 11 height 11
checkbox input "true"
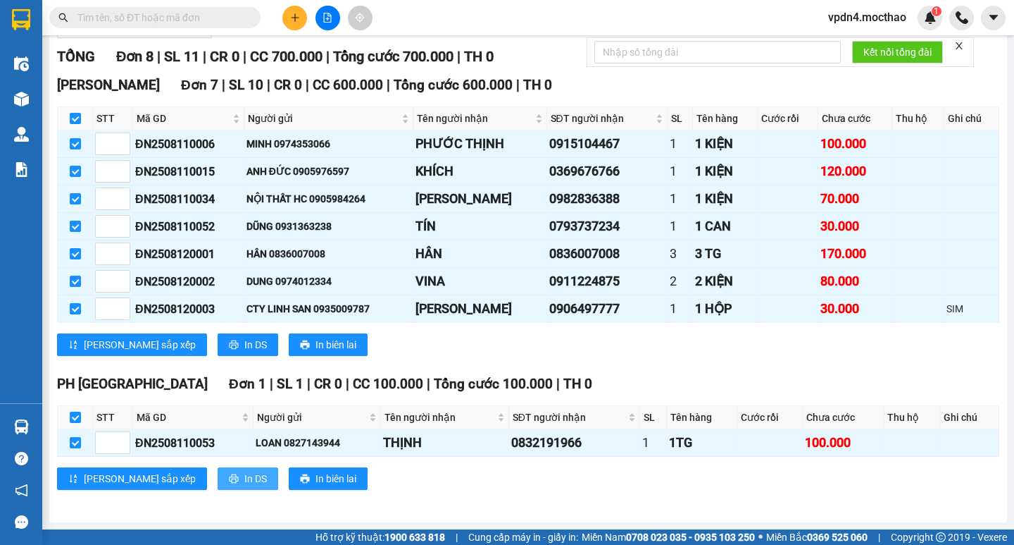
click at [244, 476] on span "In DS" at bounding box center [255, 478] width 23 height 15
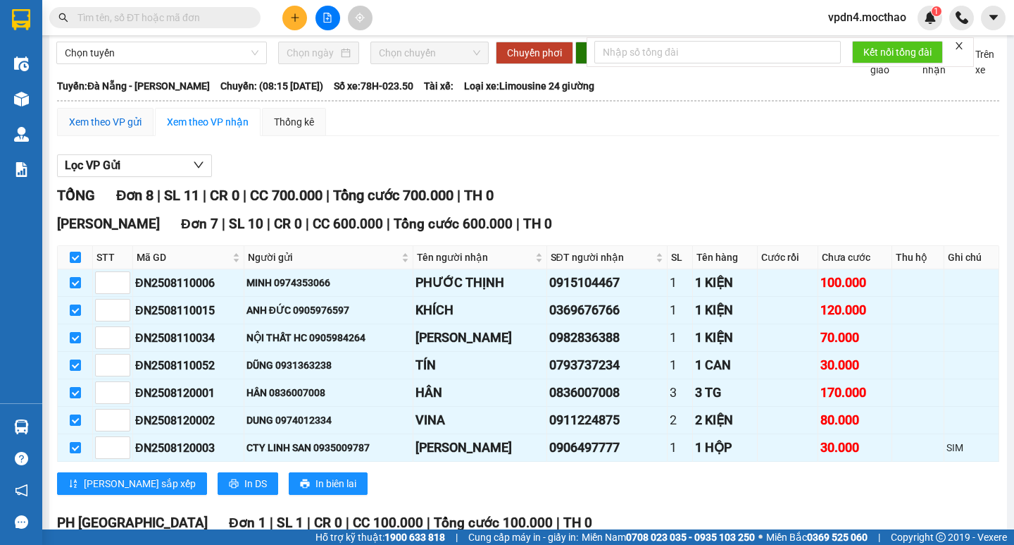
click at [101, 130] on div "Xem theo VP gửi" at bounding box center [105, 121] width 73 height 15
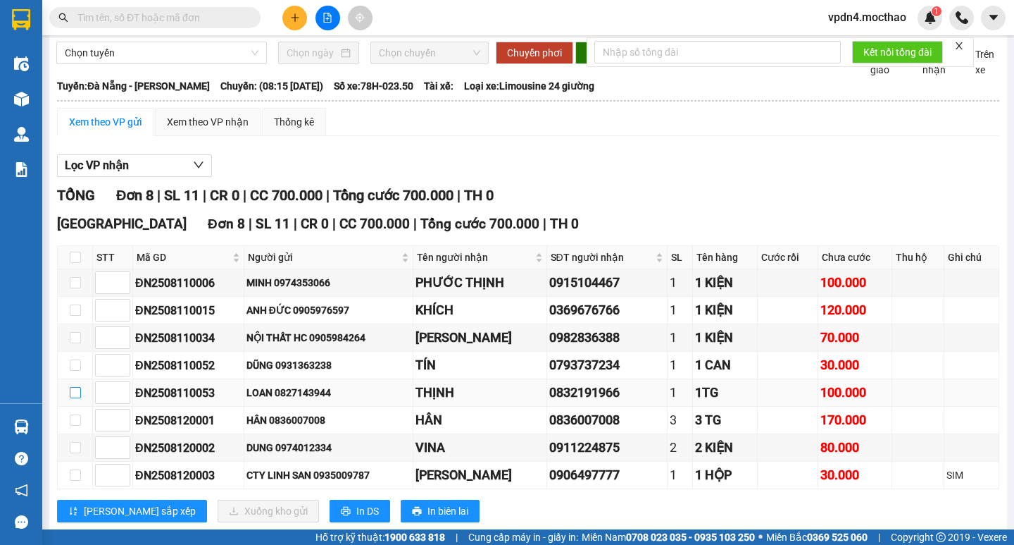
click at [73, 398] on input "checkbox" at bounding box center [75, 392] width 11 height 11
checkbox input "true"
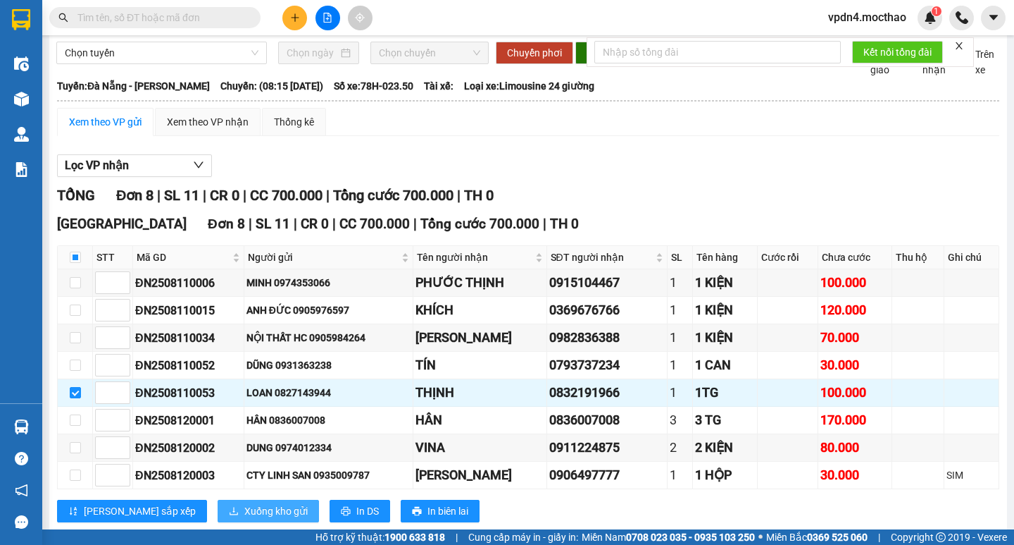
click at [244, 518] on span "Xuống kho gửi" at bounding box center [275, 510] width 63 height 15
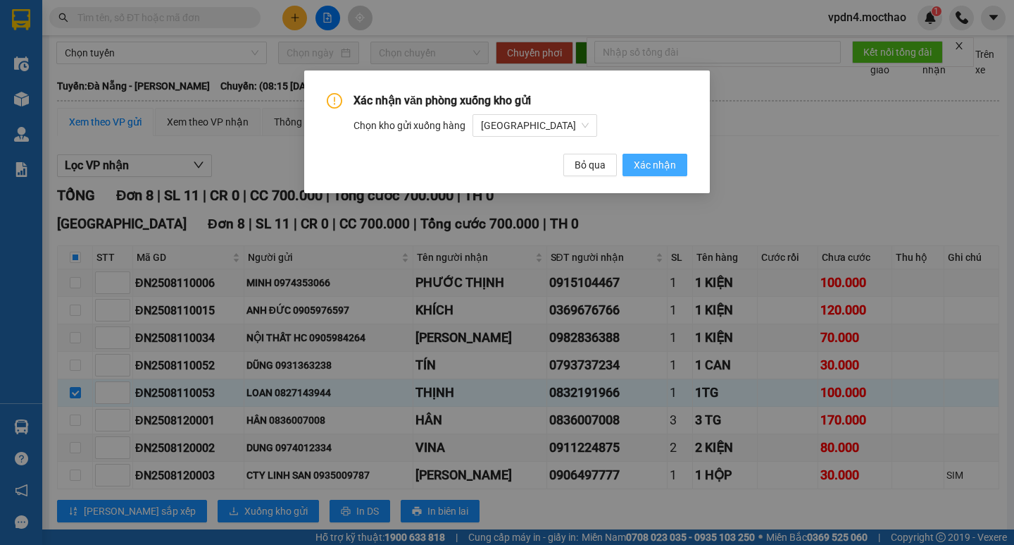
click at [663, 169] on span "Xác nhận" at bounding box center [655, 164] width 42 height 15
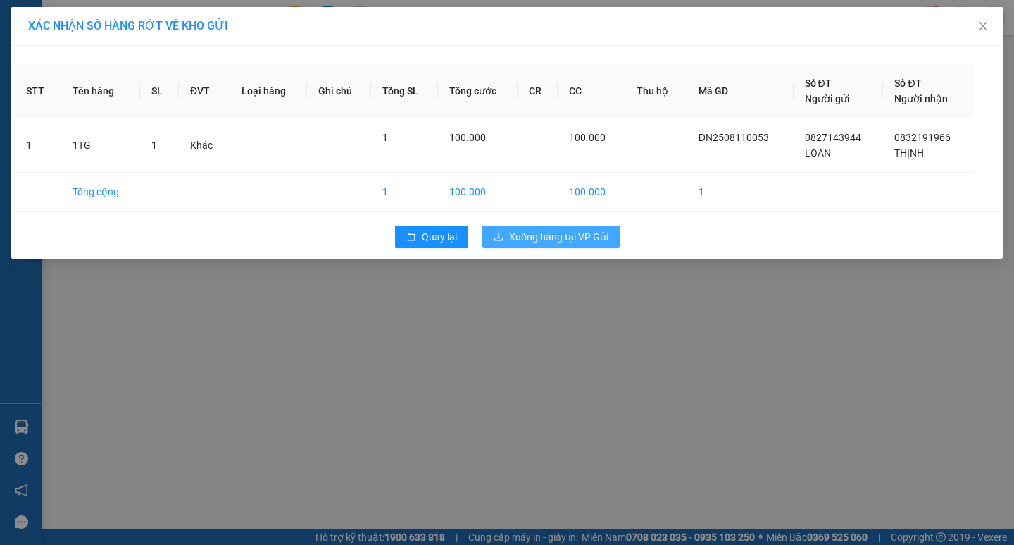
click at [596, 241] on span "Xuống hàng tại VP Gửi" at bounding box center [558, 236] width 99 height 15
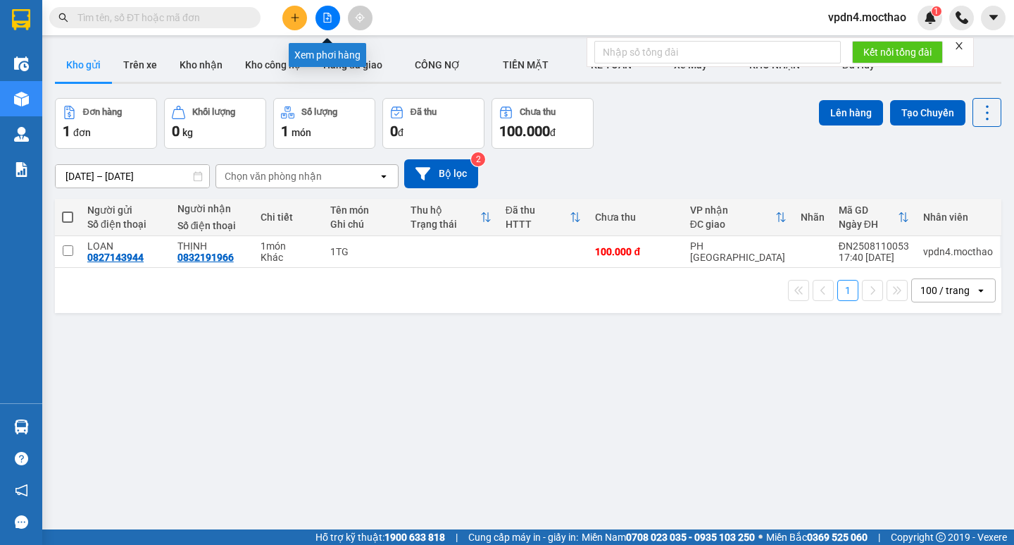
click at [333, 11] on button at bounding box center [328, 18] width 25 height 25
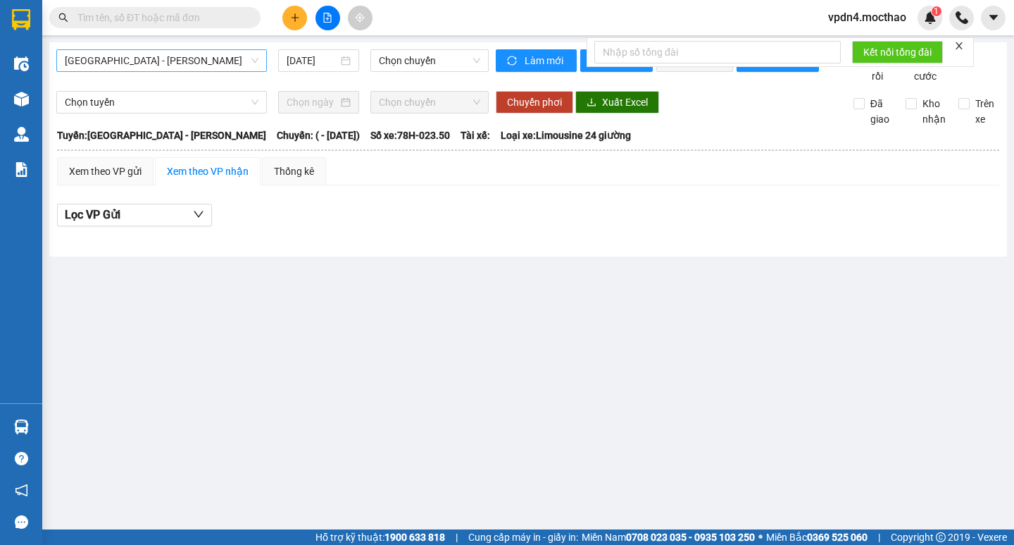
click at [216, 66] on span "[GEOGRAPHIC_DATA] - [PERSON_NAME]" at bounding box center [162, 60] width 194 height 21
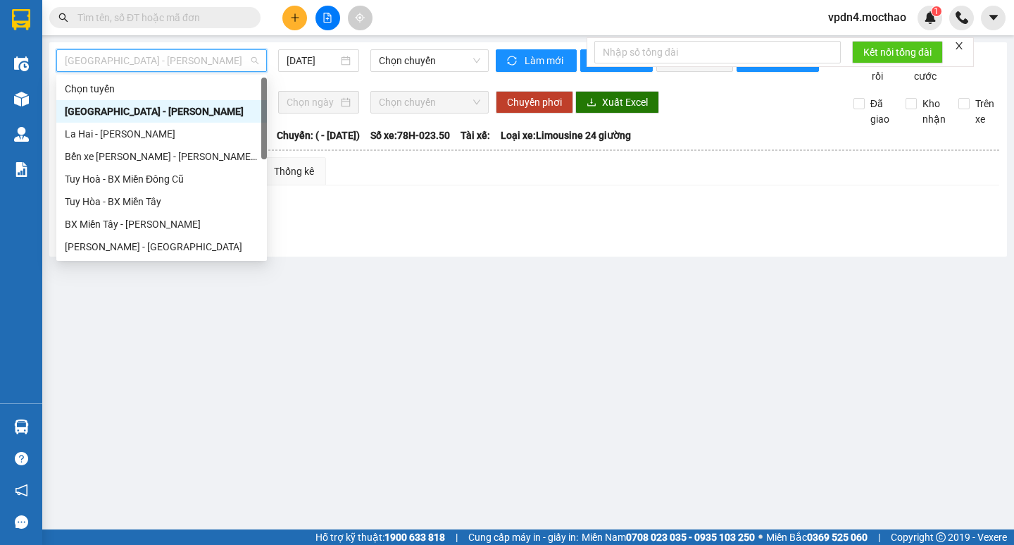
type input "D"
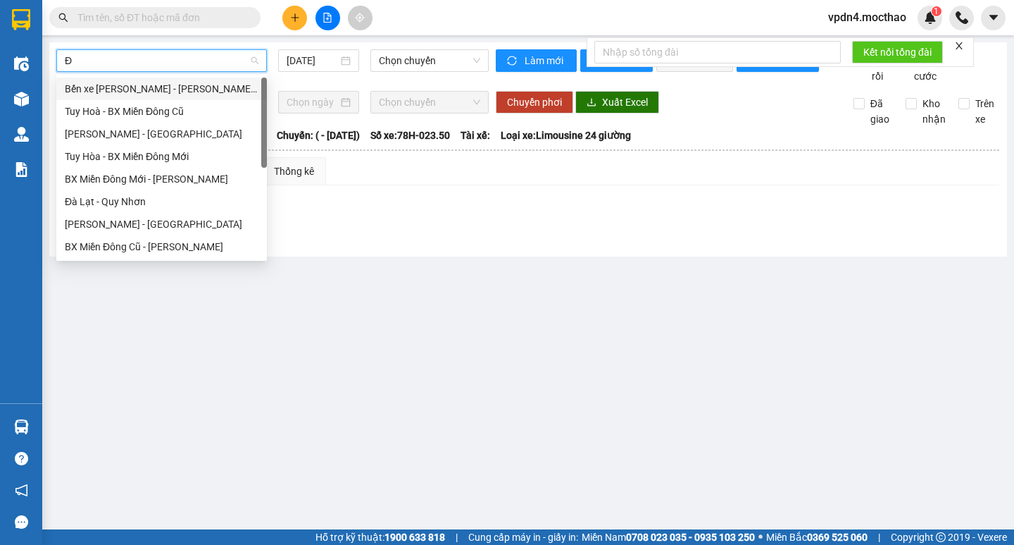
type input "ĐA"
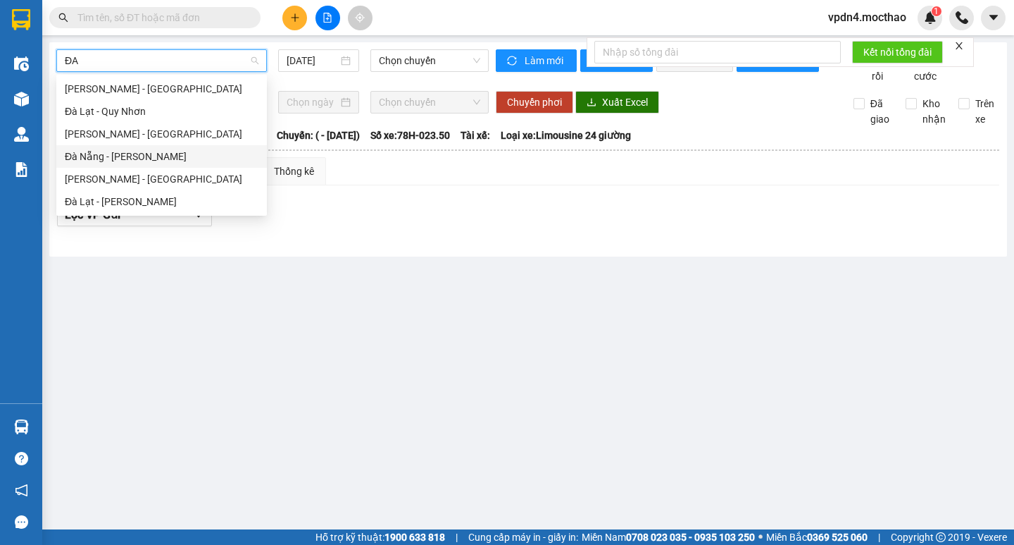
click at [205, 148] on div "Đà Nẵng - [PERSON_NAME]" at bounding box center [161, 156] width 211 height 23
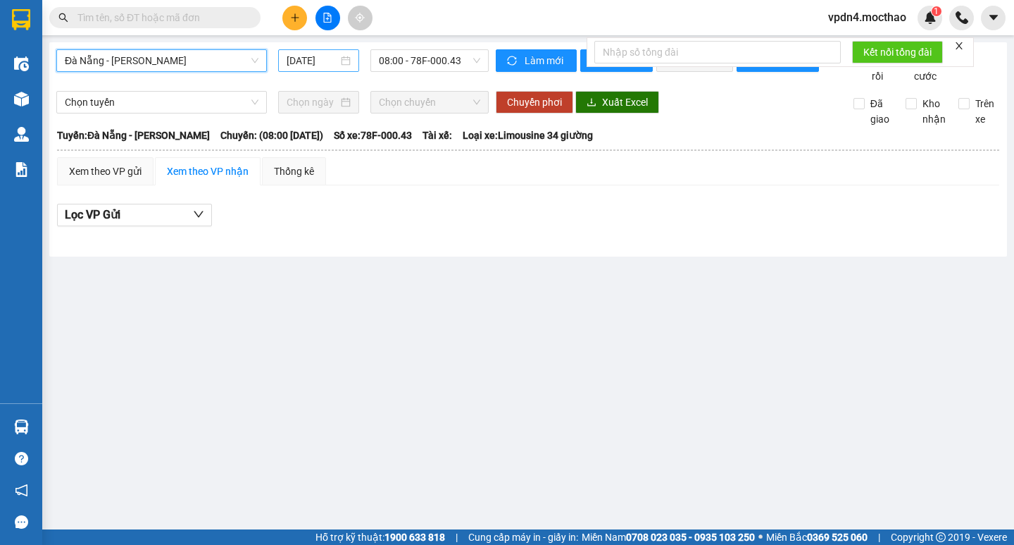
click at [335, 61] on input "[DATE]" at bounding box center [312, 60] width 51 height 15
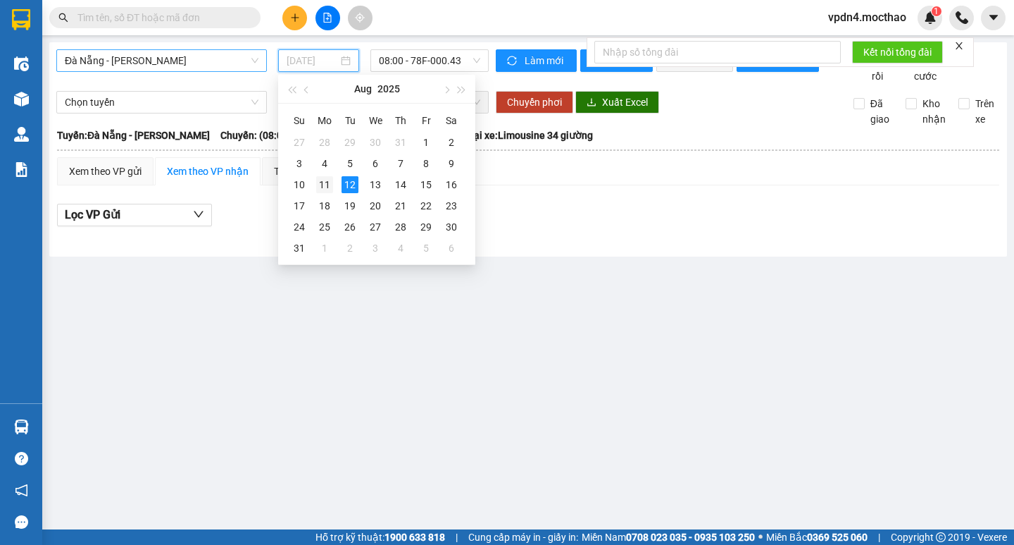
click at [314, 184] on td "11" at bounding box center [324, 184] width 25 height 21
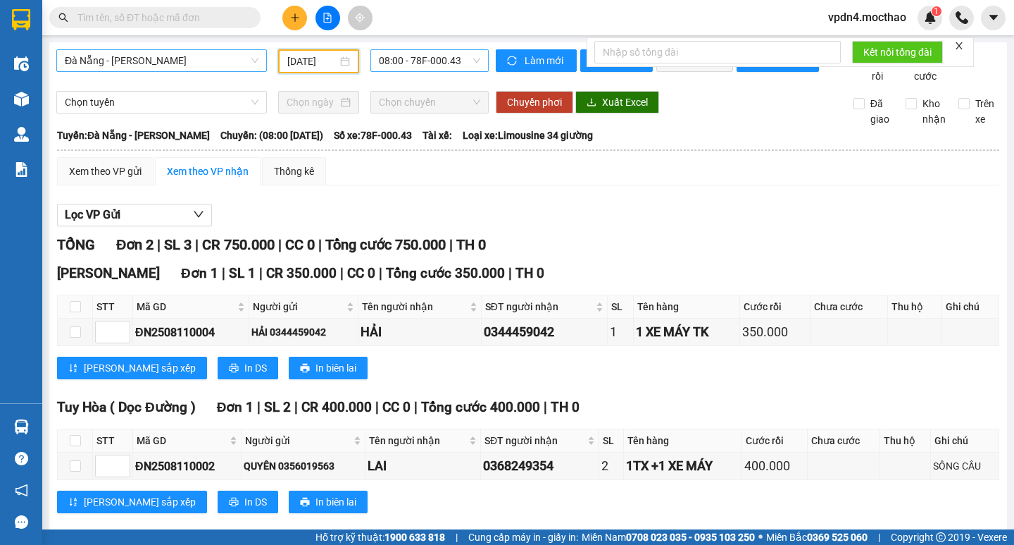
click at [387, 69] on span "08:00 - 78F-000.43" at bounding box center [429, 60] width 101 height 21
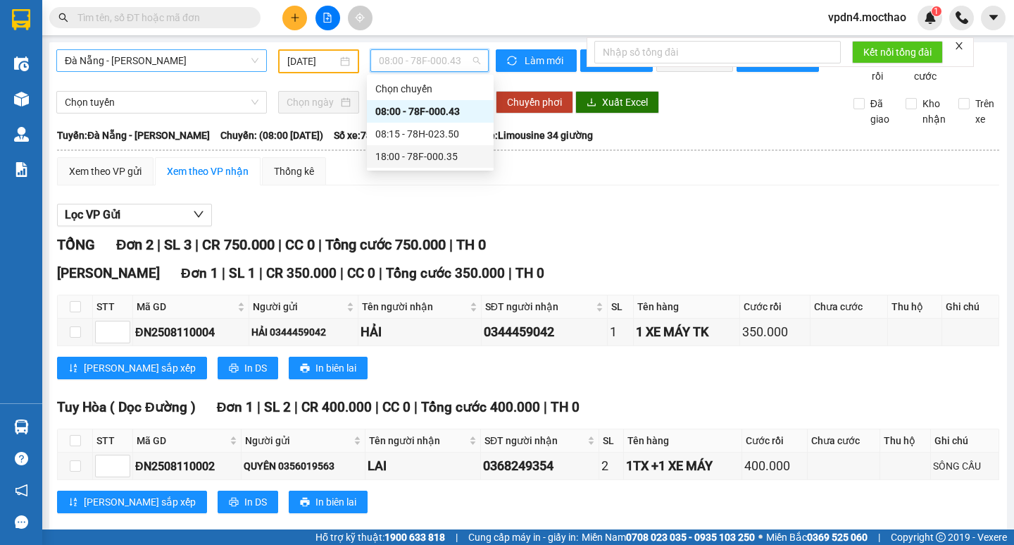
click at [440, 158] on div "18:00 - 78F-000.35" at bounding box center [430, 156] width 110 height 15
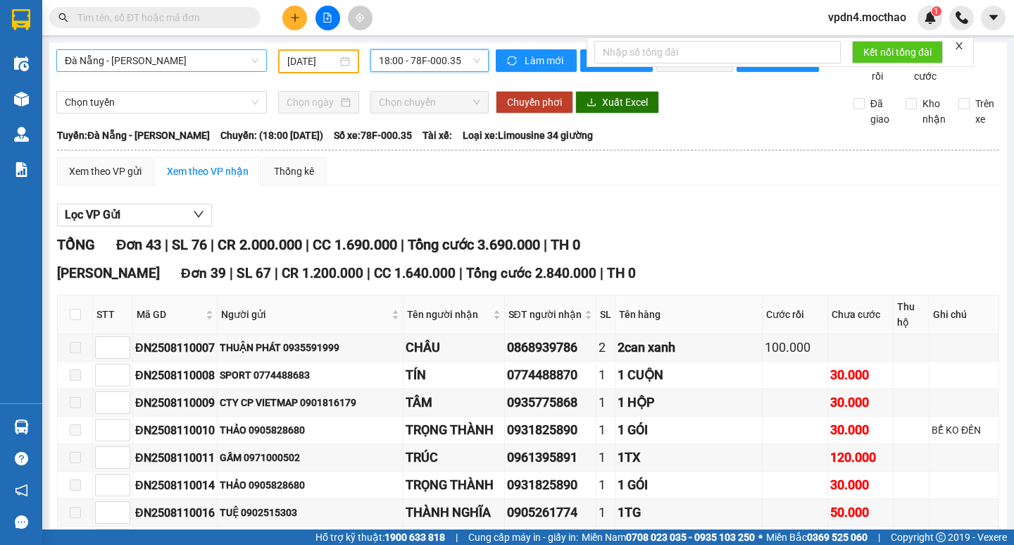
click at [395, 54] on span "18:00 - 78F-000.35" at bounding box center [429, 60] width 101 height 21
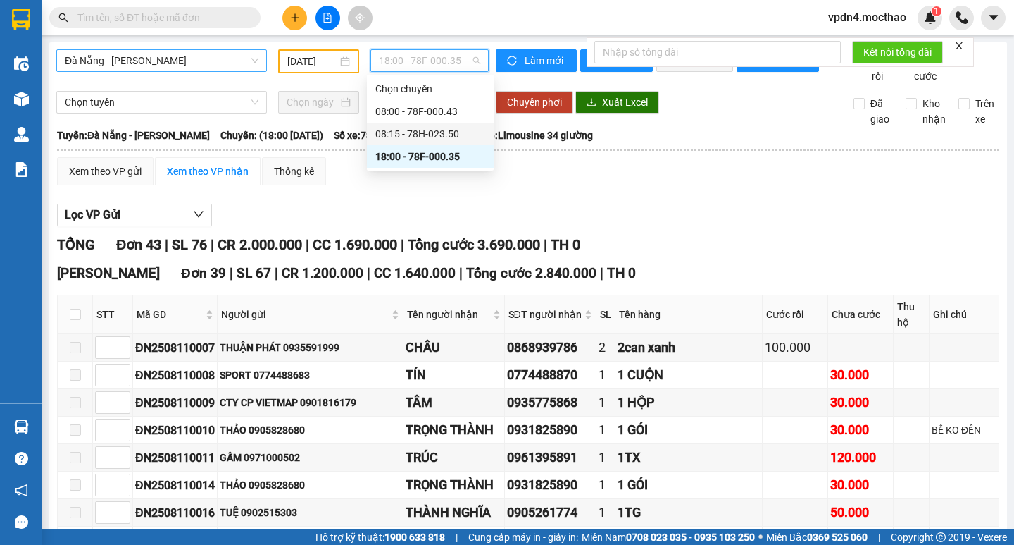
click at [426, 139] on div "08:15 - 78H-023.50" at bounding box center [430, 133] width 110 height 15
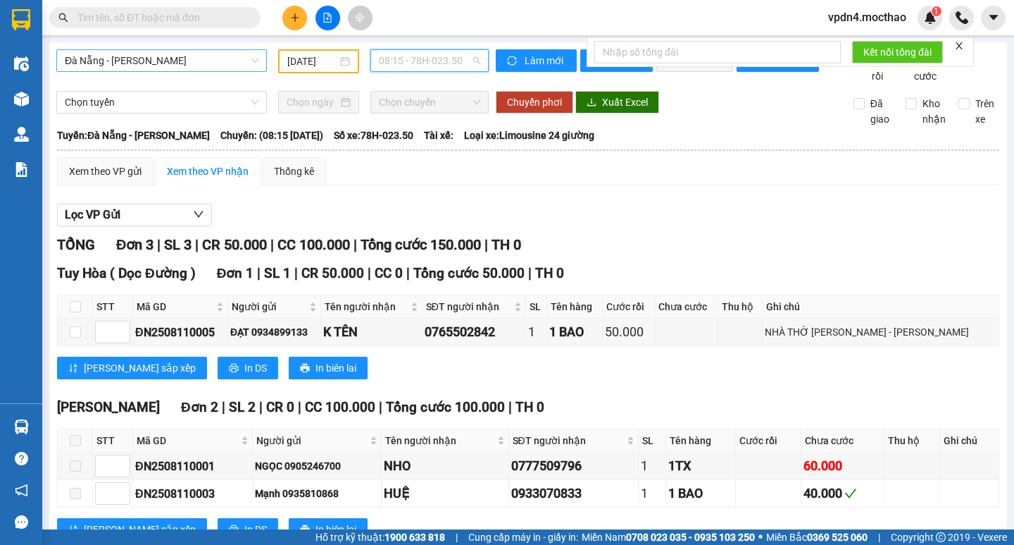
click at [481, 57] on div "08:15 - 78H-023.50" at bounding box center [430, 60] width 118 height 23
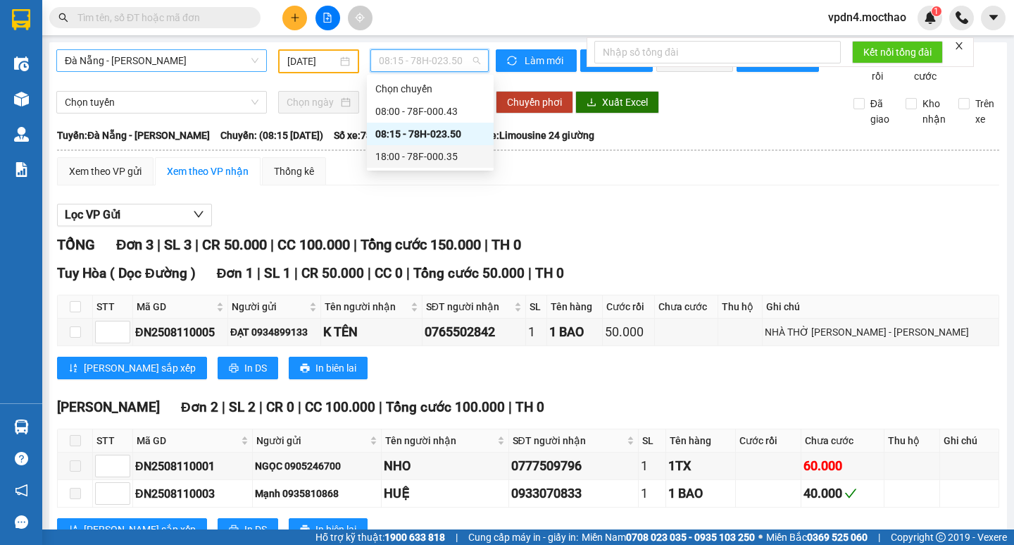
click at [451, 156] on div "18:00 - 78F-000.35" at bounding box center [430, 156] width 110 height 15
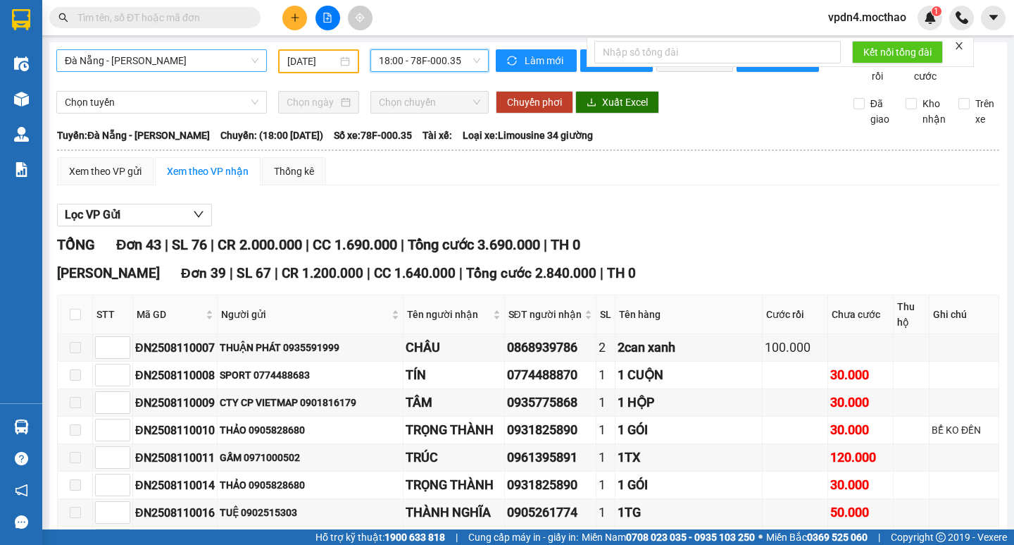
click at [426, 74] on div "[GEOGRAPHIC_DATA] - [PERSON_NAME] [DATE] 18:00 18:00 - 78F-000.35" at bounding box center [272, 66] width 433 height 35
click at [430, 64] on span "18:00 - 78F-000.35" at bounding box center [429, 60] width 101 height 21
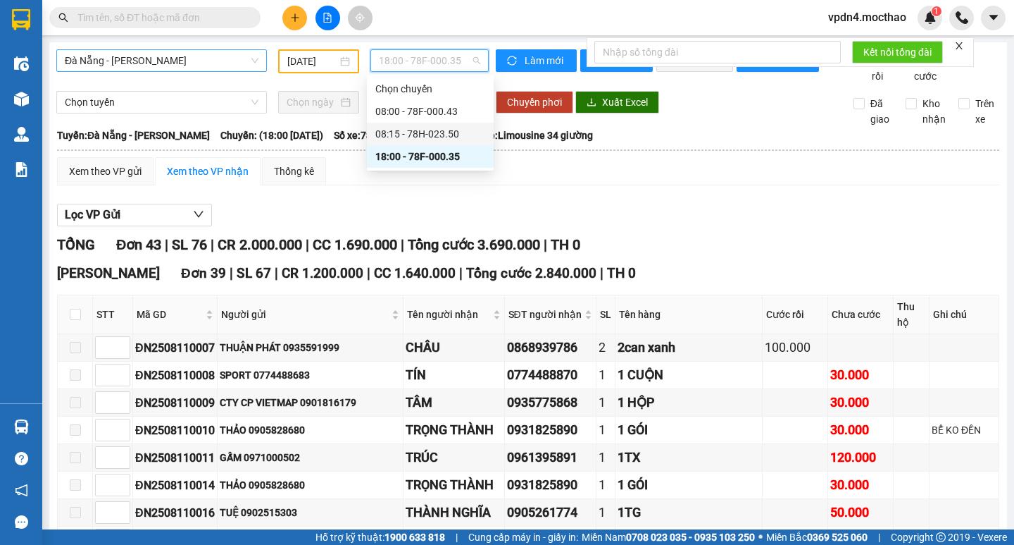
click at [455, 141] on div "08:15 - 78H-023.50" at bounding box center [430, 133] width 110 height 15
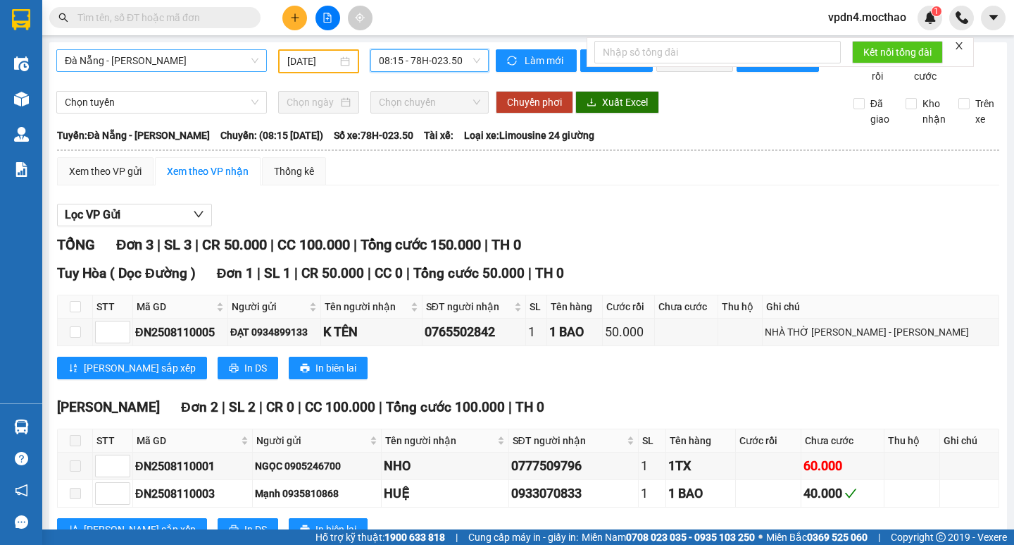
click at [453, 66] on span "08:15 - 78H-023.50" at bounding box center [429, 60] width 101 height 21
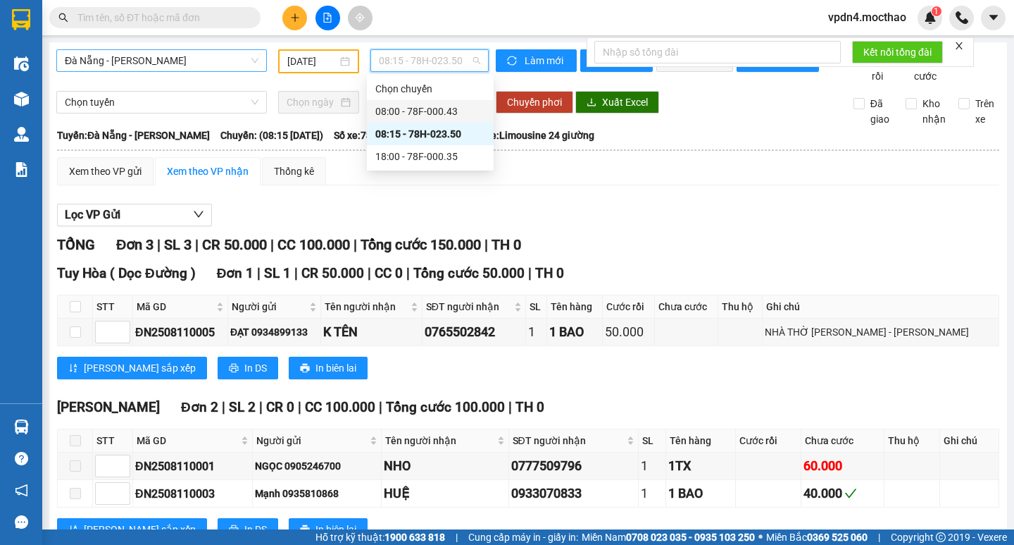
click at [434, 116] on div "08:00 - 78F-000.43" at bounding box center [430, 111] width 110 height 15
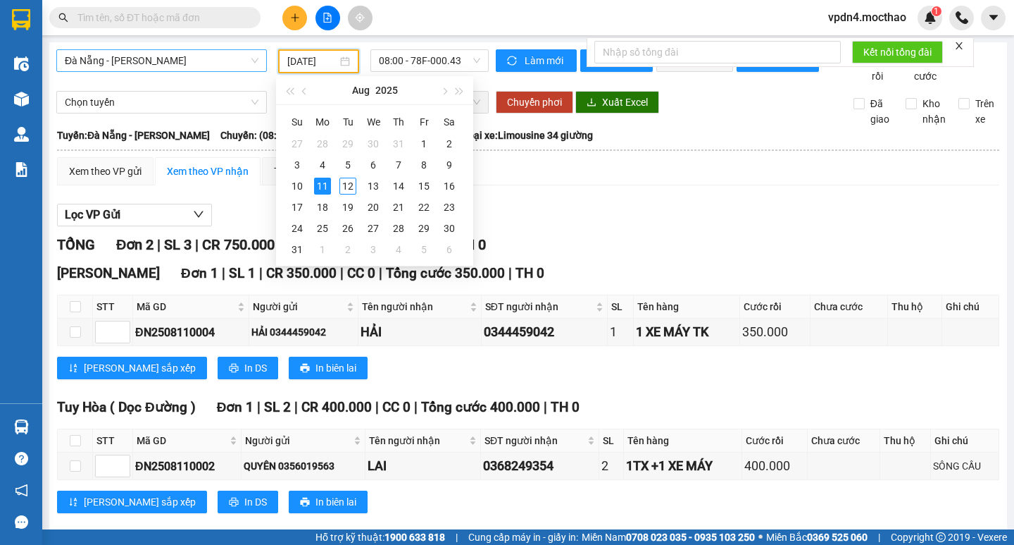
click at [313, 58] on input "[DATE]" at bounding box center [312, 61] width 50 height 15
click at [351, 193] on div "12" at bounding box center [348, 186] width 17 height 17
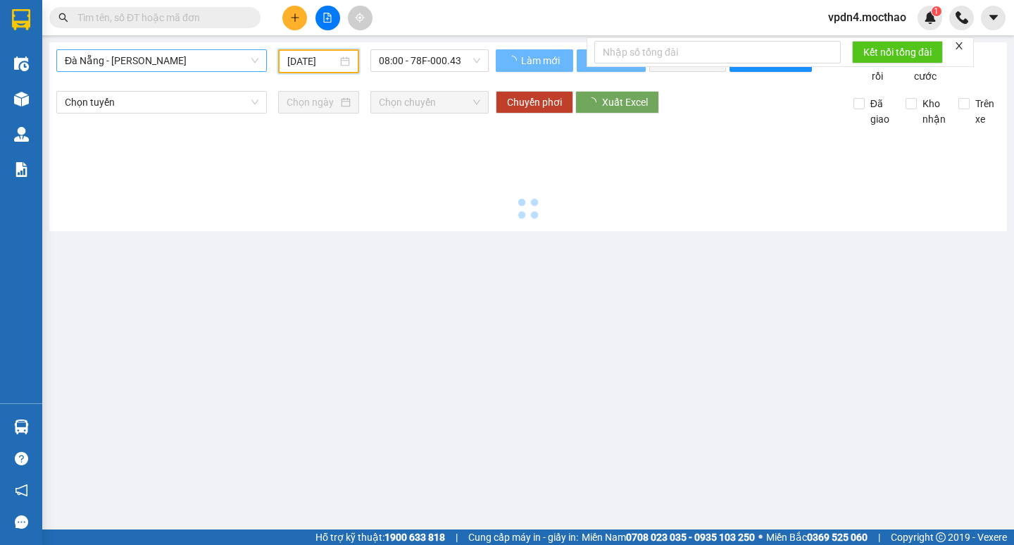
type input "[DATE]"
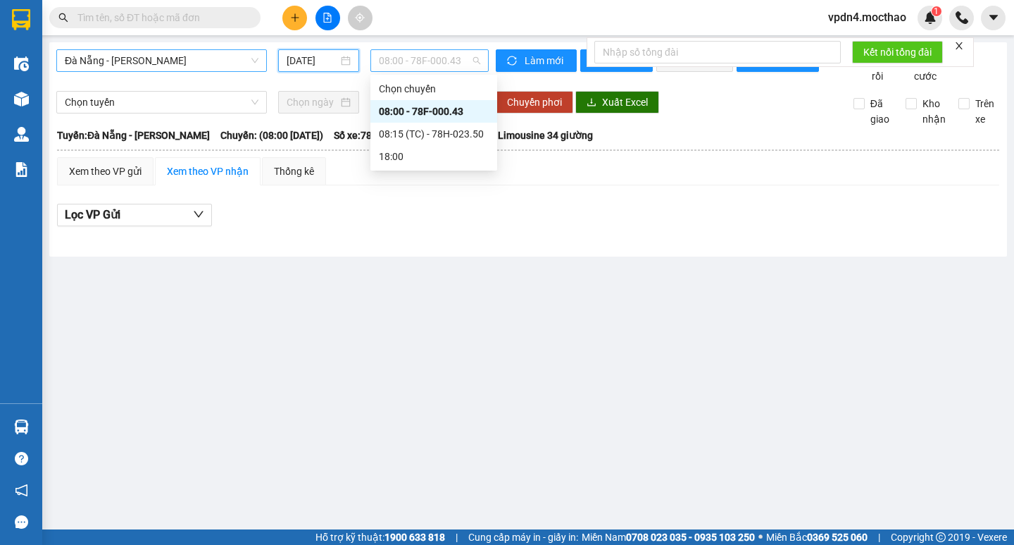
click at [420, 58] on span "08:00 - 78F-000.43" at bounding box center [429, 60] width 101 height 21
click at [459, 132] on div "08:15 (TC) - 78H-023.50" at bounding box center [434, 133] width 110 height 15
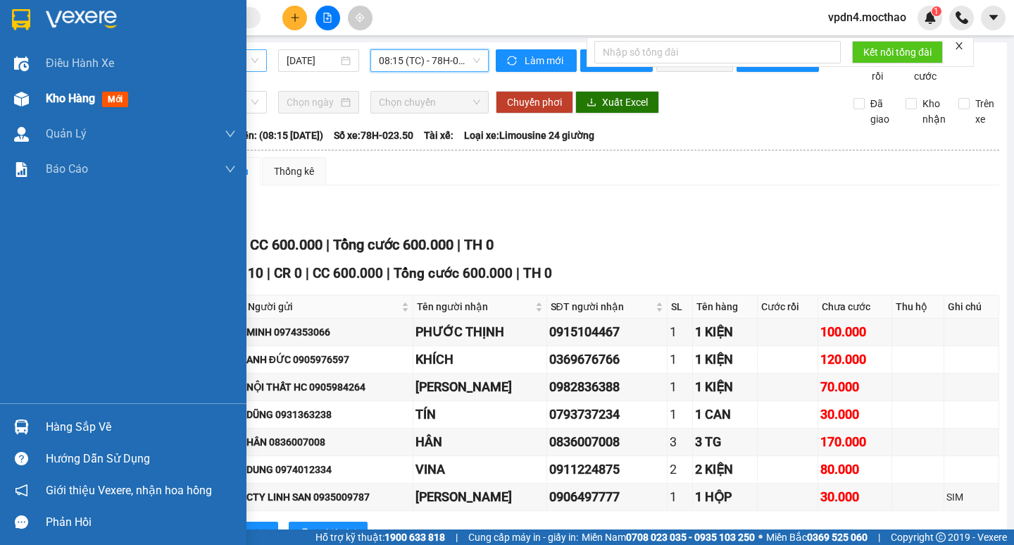
click at [84, 98] on span "Kho hàng" at bounding box center [70, 98] width 49 height 13
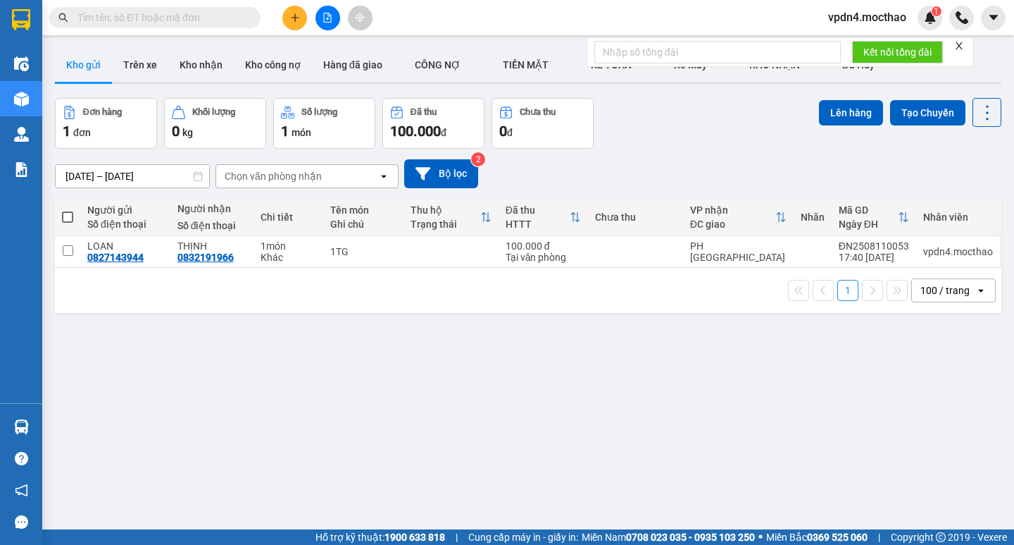
click at [69, 216] on span at bounding box center [67, 216] width 11 height 11
click at [68, 210] on input "checkbox" at bounding box center [68, 210] width 0 height 0
checkbox input "true"
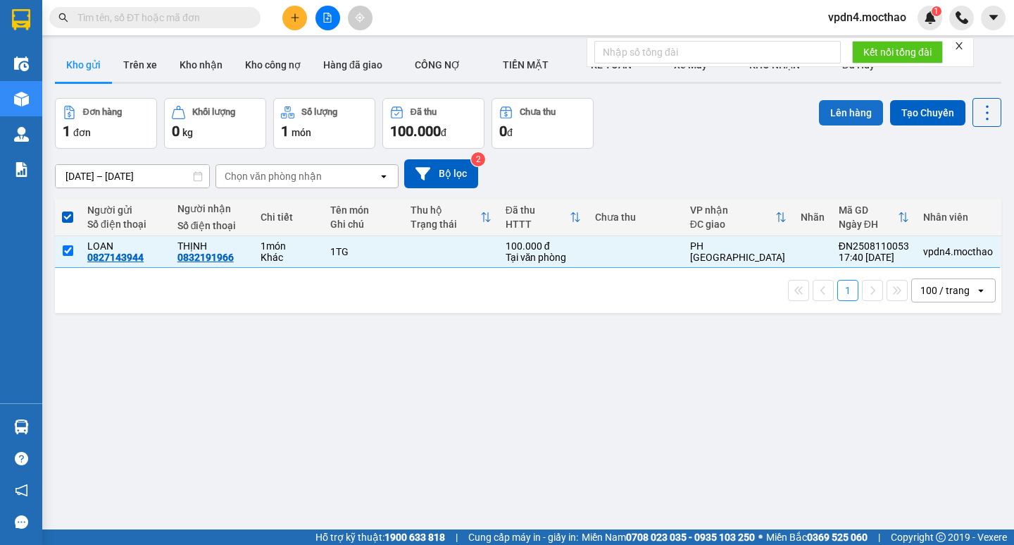
click at [835, 113] on button "Lên hàng" at bounding box center [851, 112] width 64 height 25
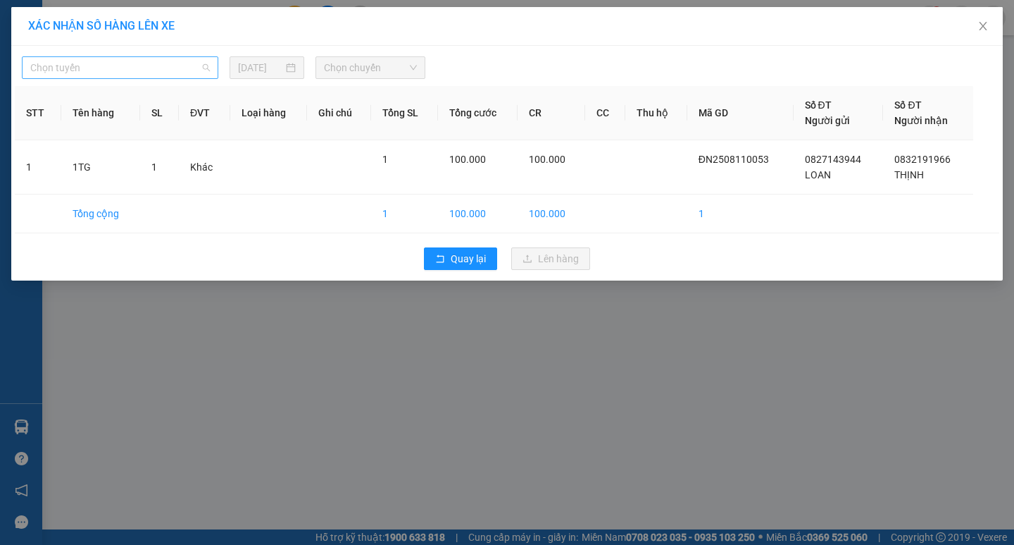
click at [127, 69] on span "Chọn tuyến" at bounding box center [120, 67] width 180 height 21
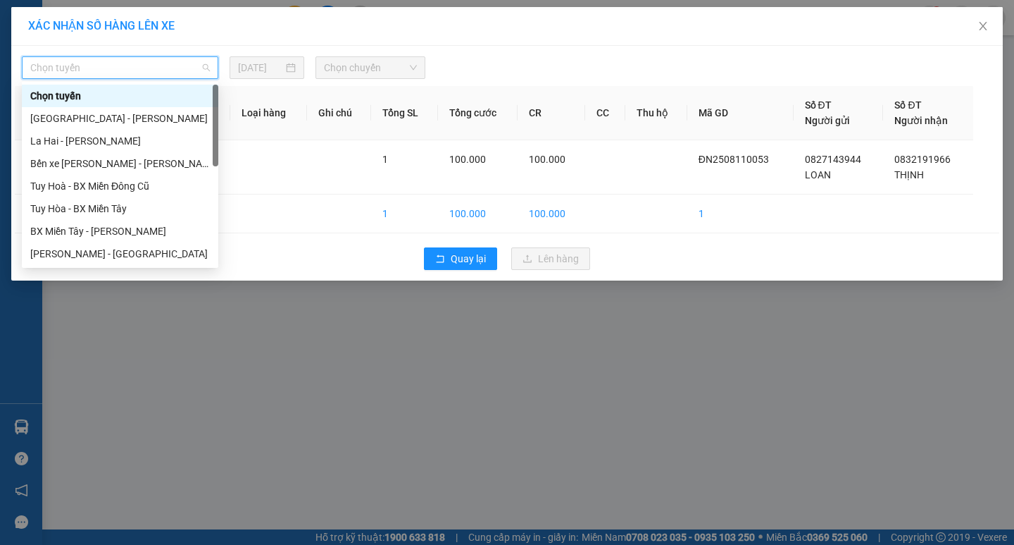
type input "D"
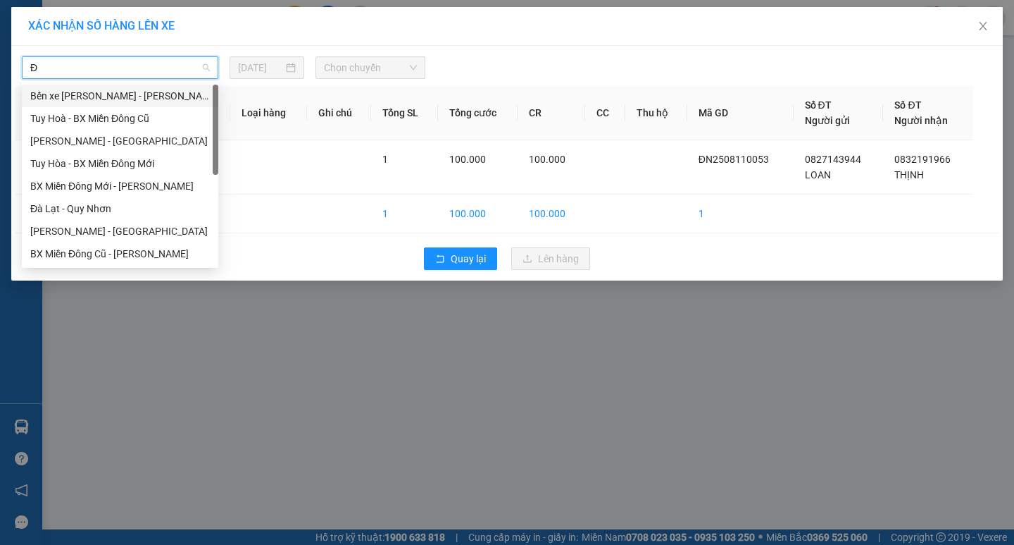
type input "ĐA"
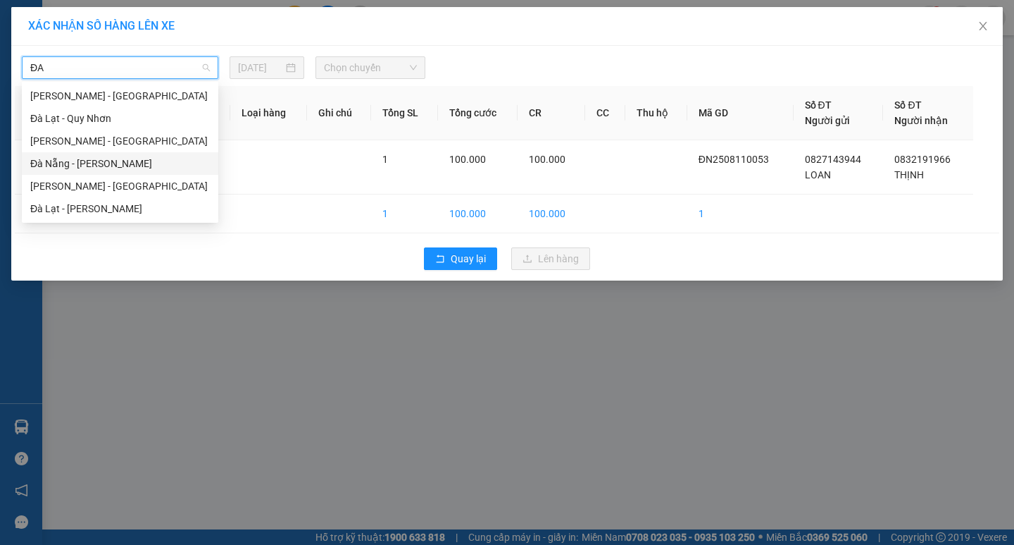
click at [156, 157] on div "Đà Nẵng - [PERSON_NAME]" at bounding box center [120, 163] width 180 height 15
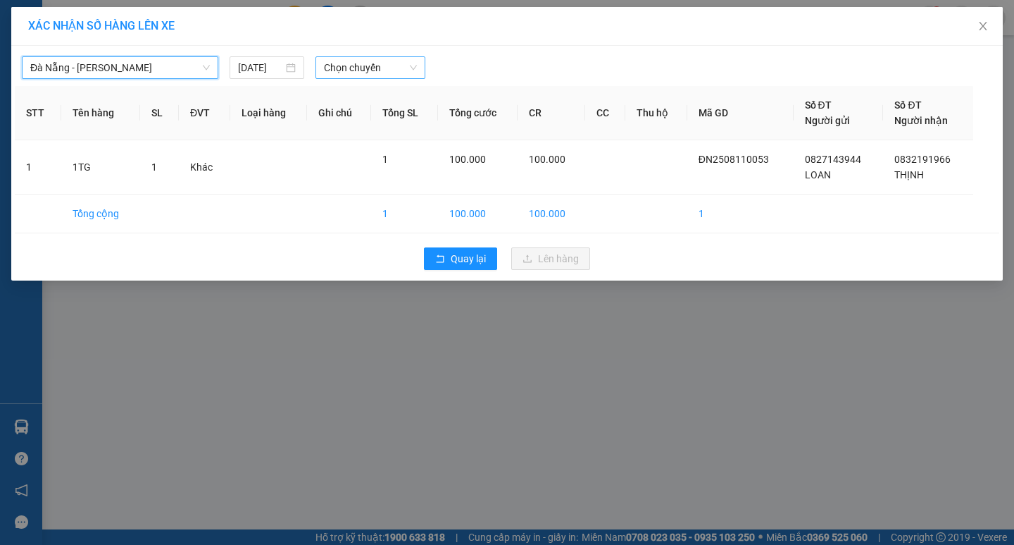
click at [373, 56] on div "Chọn chuyến" at bounding box center [371, 67] width 110 height 23
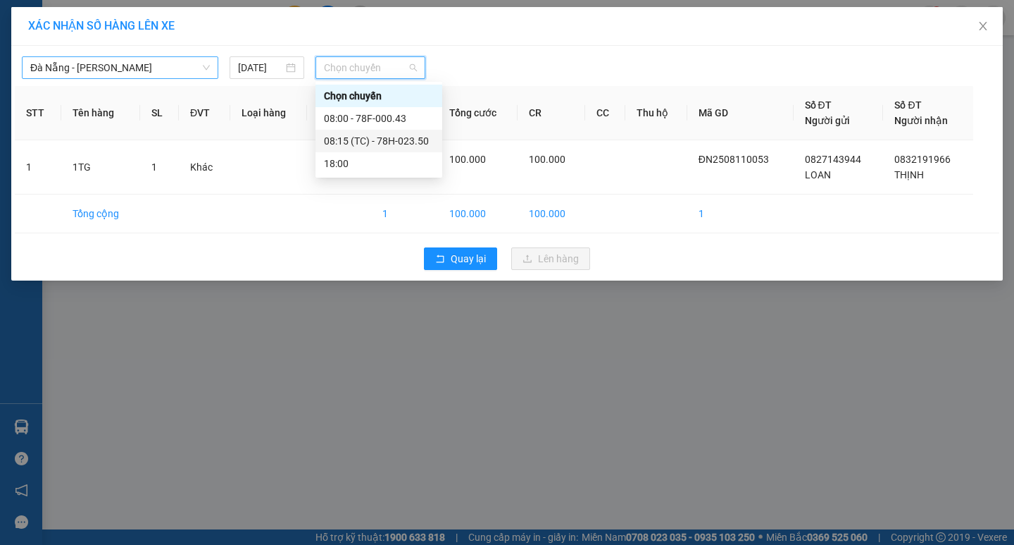
click at [416, 145] on div "08:15 (TC) - 78H-023.50" at bounding box center [379, 140] width 110 height 15
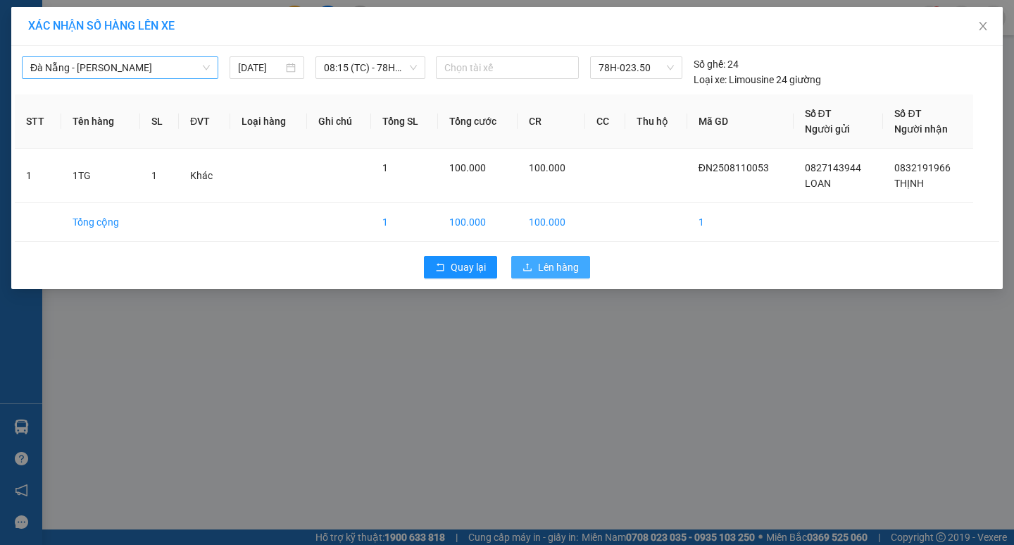
click at [557, 264] on span "Lên hàng" at bounding box center [558, 266] width 41 height 15
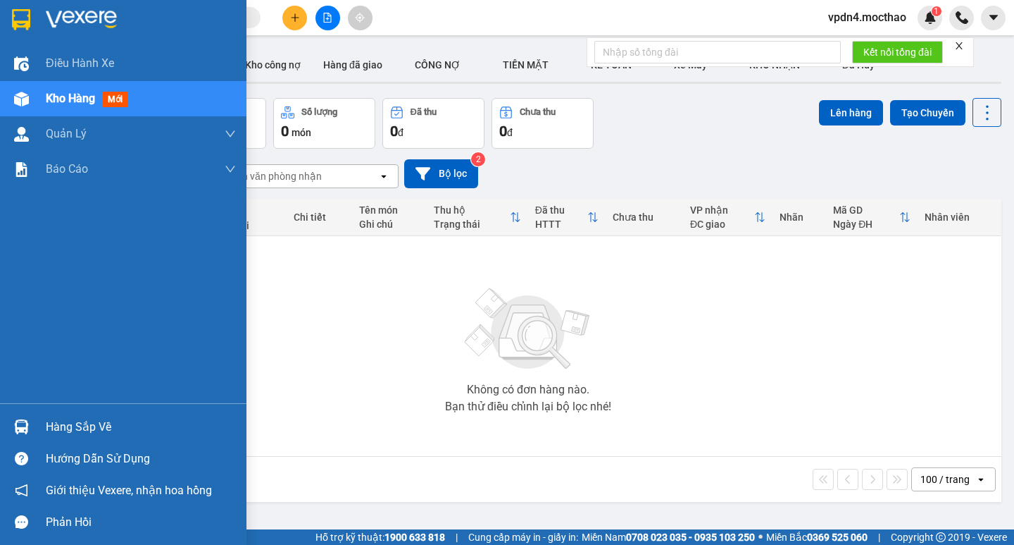
click at [68, 429] on div "Hàng sắp về" at bounding box center [141, 426] width 190 height 21
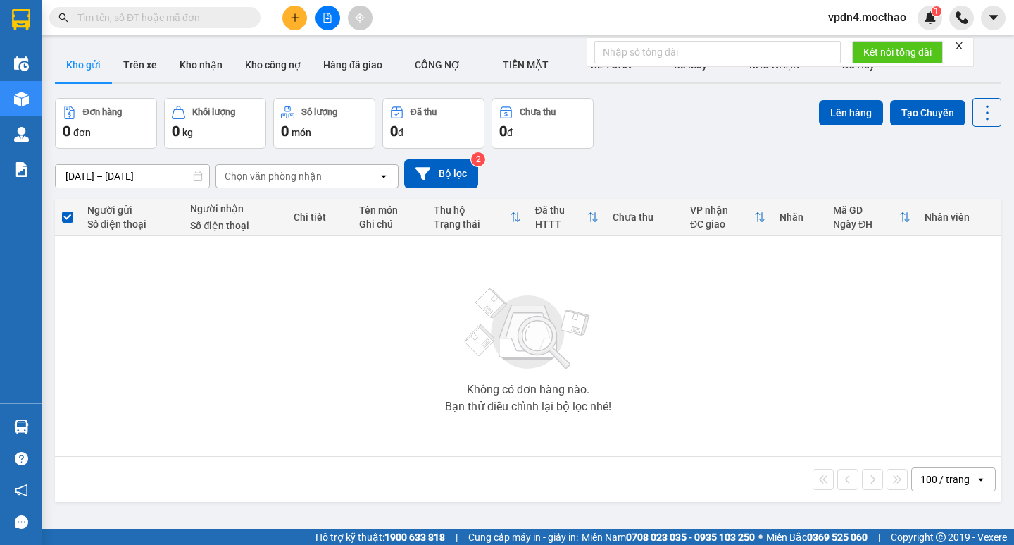
click at [746, 317] on section "Kết quả [PERSON_NAME] ( 0 ) Bộ lọc Ngày lên hàng gần nhất No Data vpdn4.mocthao…" at bounding box center [507, 272] width 1014 height 545
click at [331, 24] on button at bounding box center [328, 18] width 25 height 25
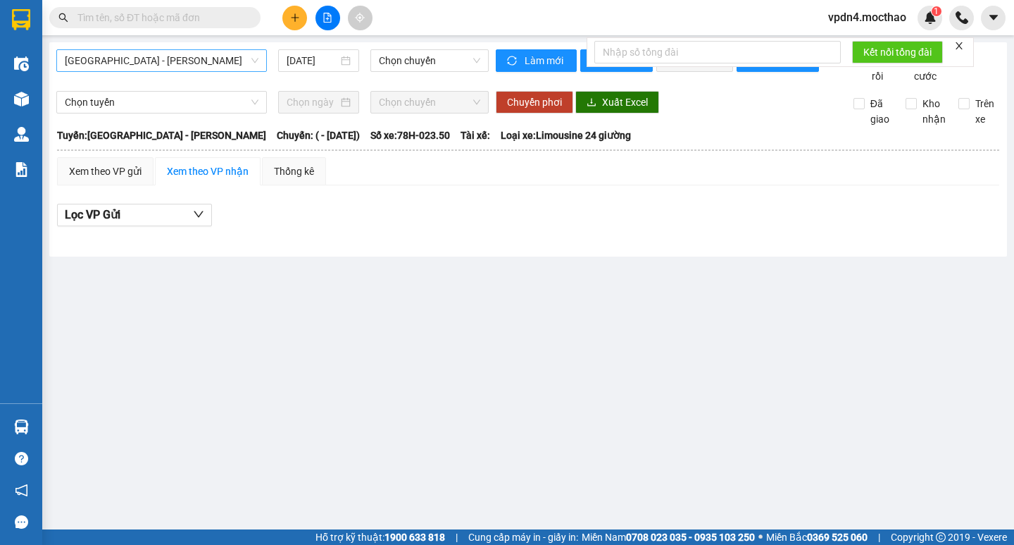
click at [229, 52] on span "[GEOGRAPHIC_DATA] - [PERSON_NAME]" at bounding box center [162, 60] width 194 height 21
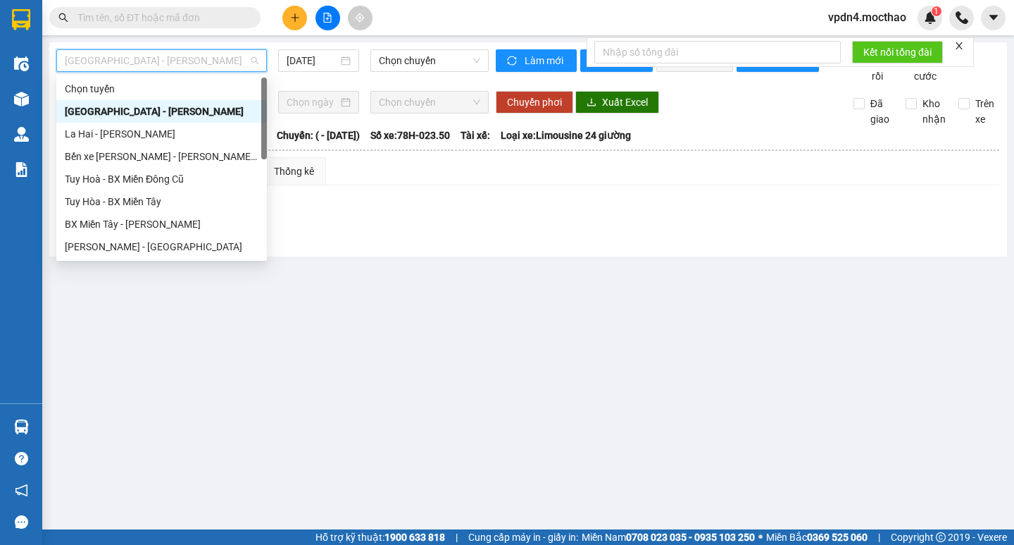
type input "D"
type input "Đ"
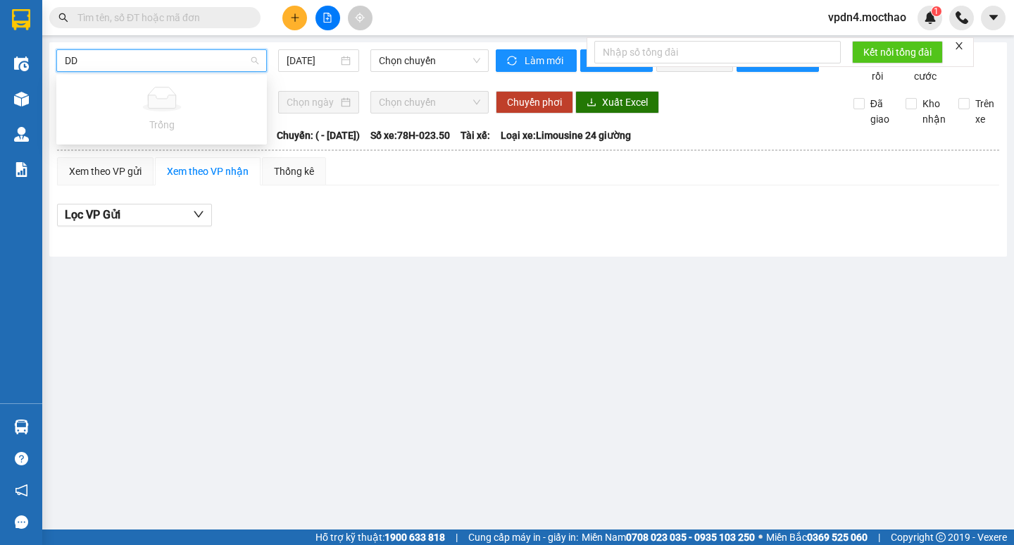
type input "D"
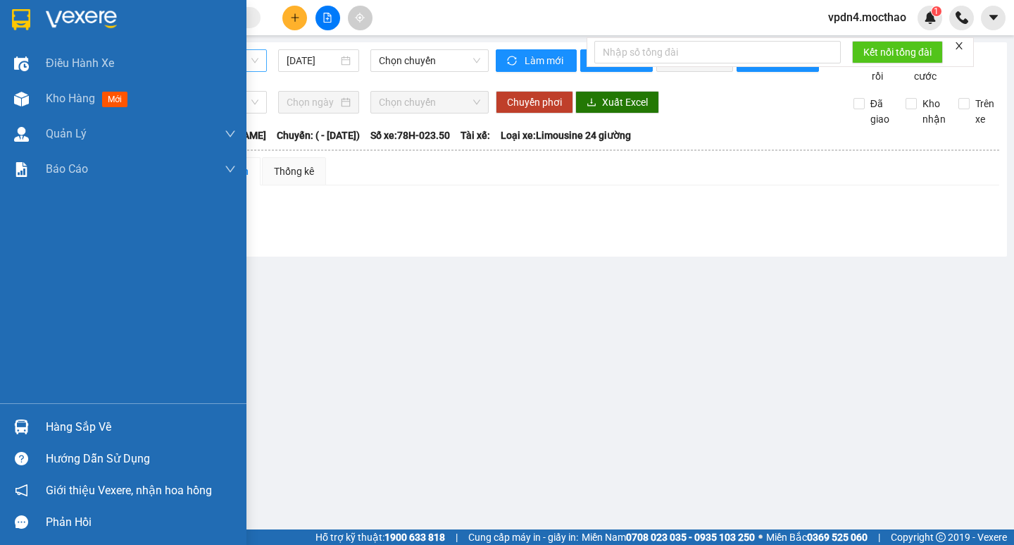
click at [83, 430] on div "Hàng sắp về" at bounding box center [141, 426] width 190 height 21
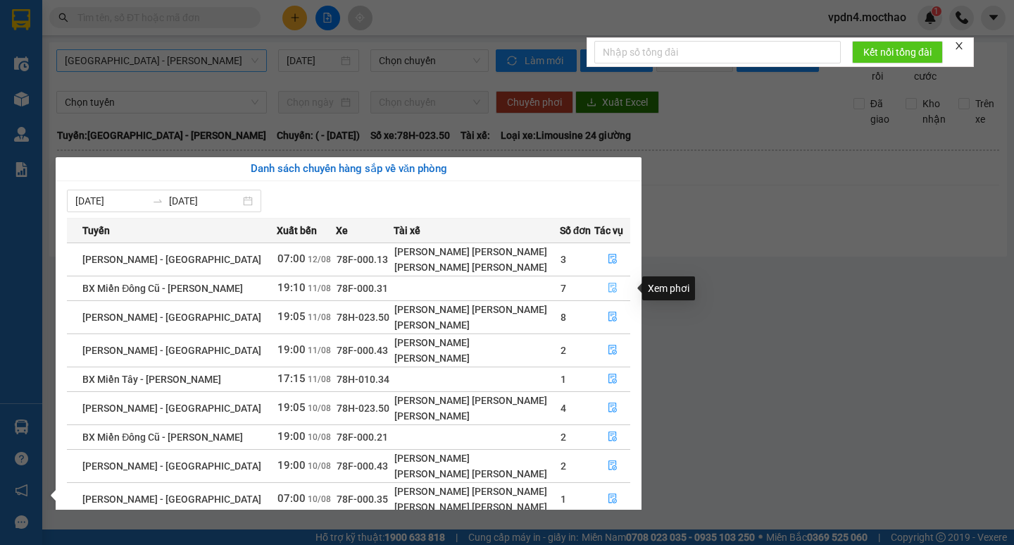
click at [608, 292] on icon "file-done" at bounding box center [613, 287] width 10 height 10
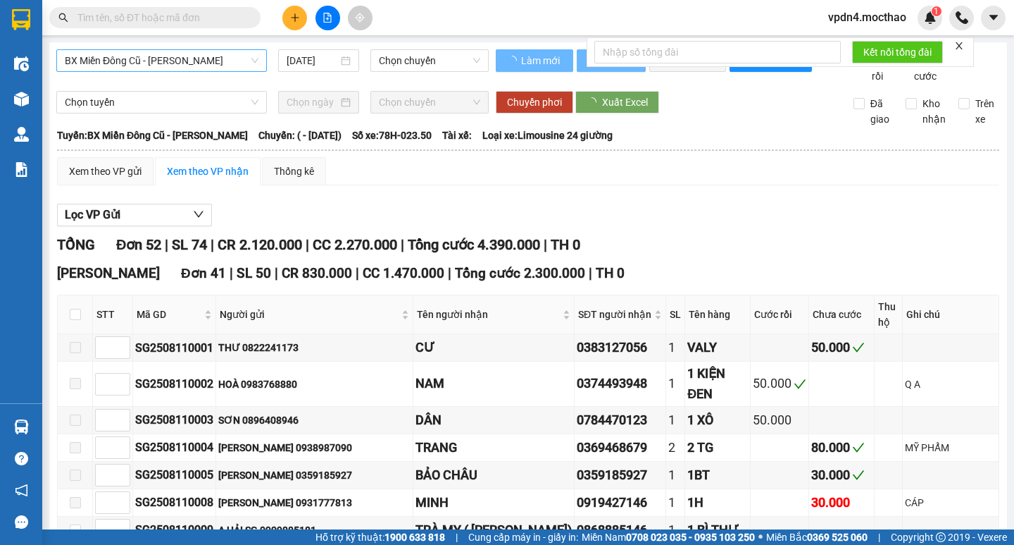
type input "[DATE]"
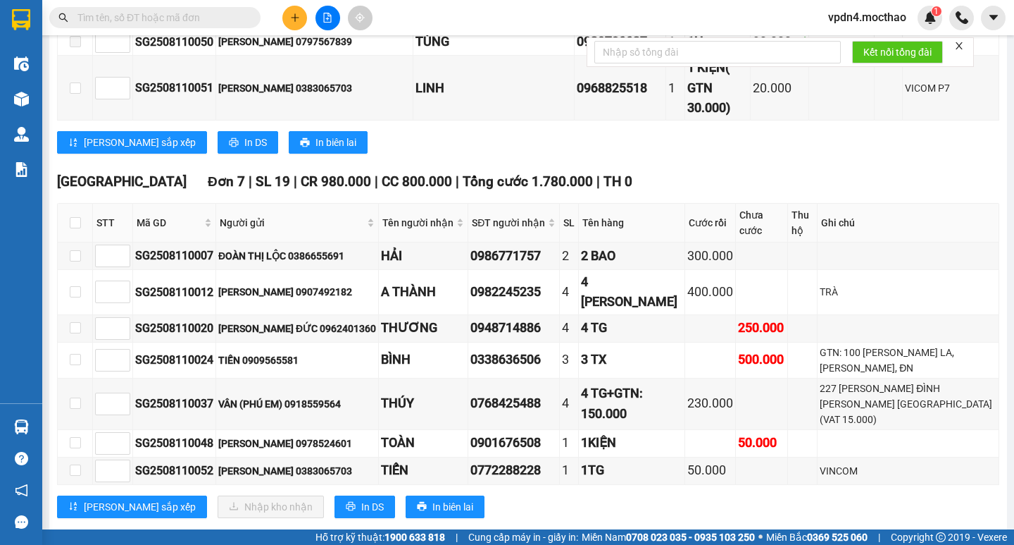
scroll to position [1388, 0]
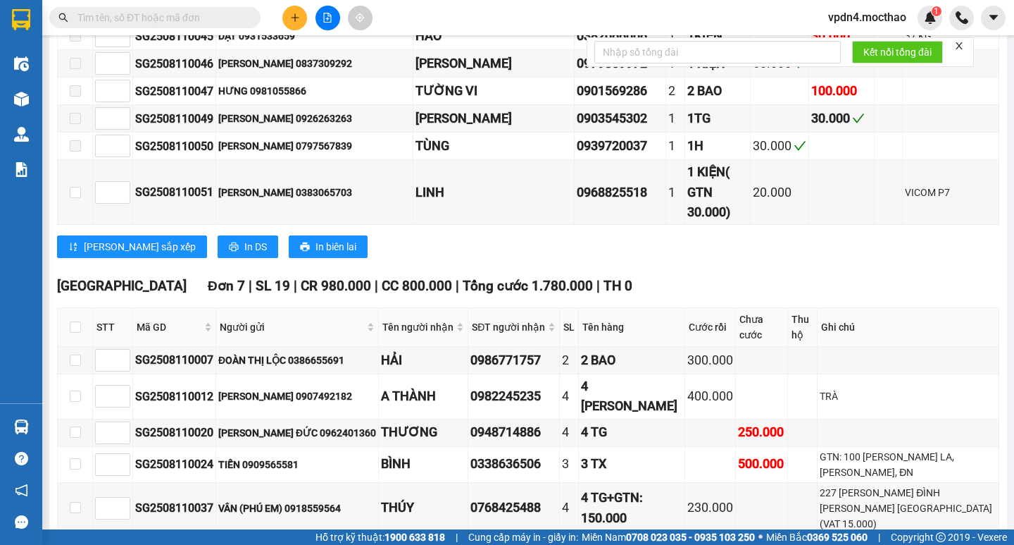
click at [173, 16] on input "text" at bounding box center [160, 17] width 166 height 15
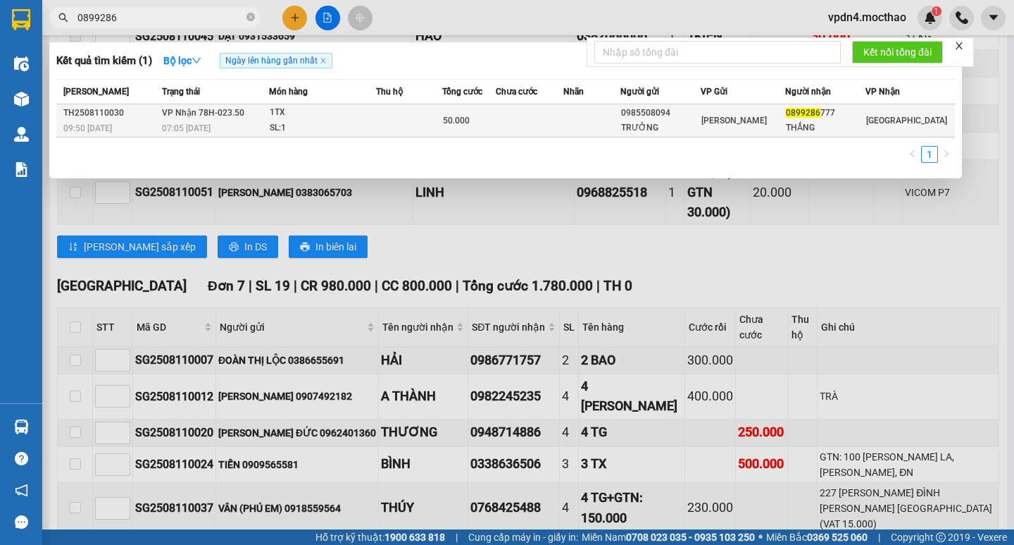
type input "0899286"
click at [700, 114] on div "0985508094" at bounding box center [660, 113] width 79 height 15
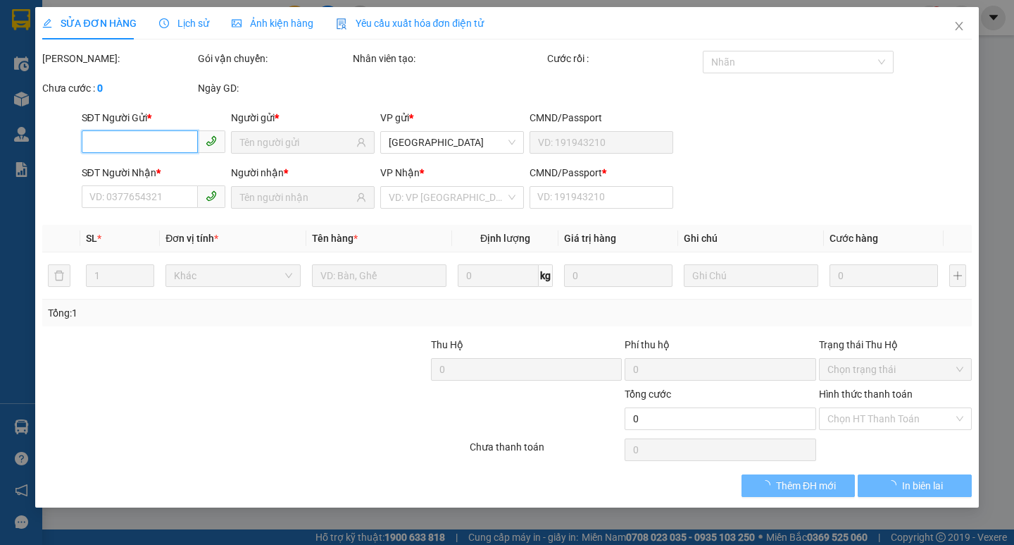
type input "0985508094"
type input "TRƯỞNG"
type input "0899286777"
type input "THẮNG"
type input "1"
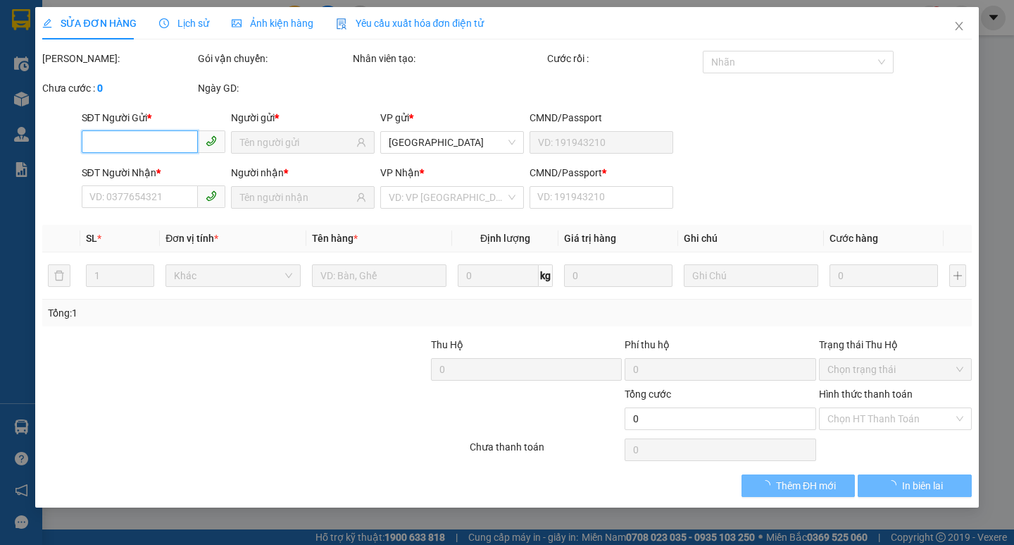
type input "50.000"
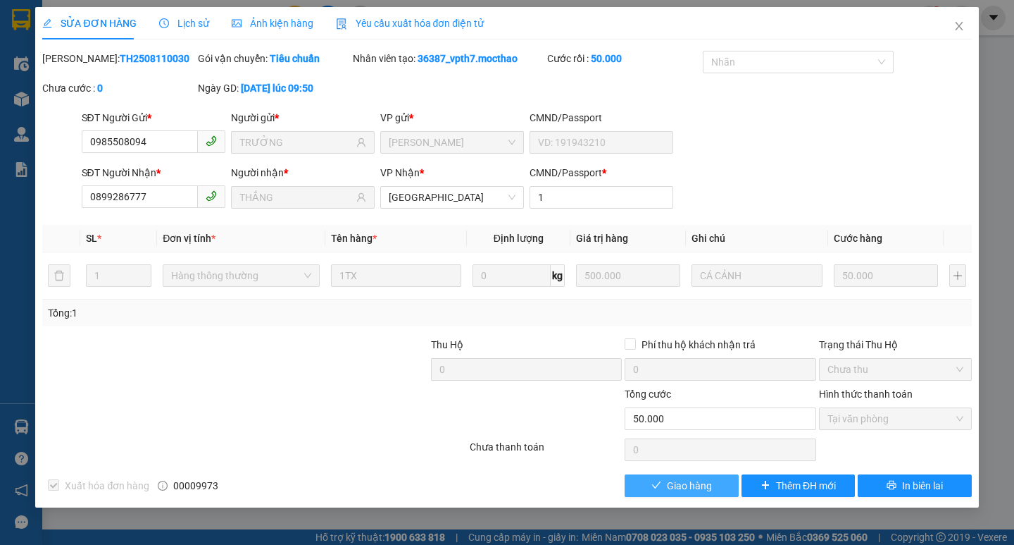
click at [682, 476] on button "Giao hàng" at bounding box center [681, 485] width 113 height 23
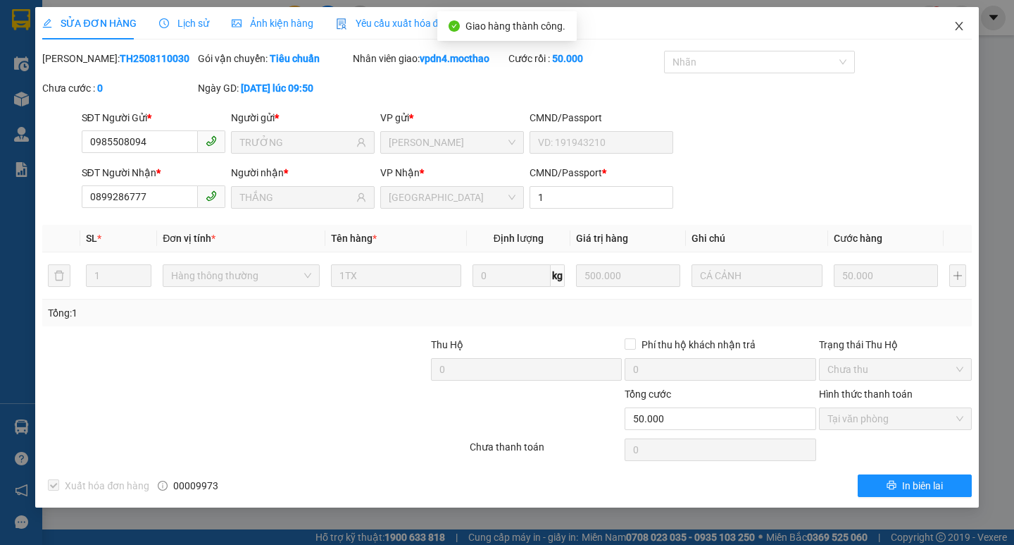
click at [956, 27] on icon "close" at bounding box center [959, 25] width 11 height 11
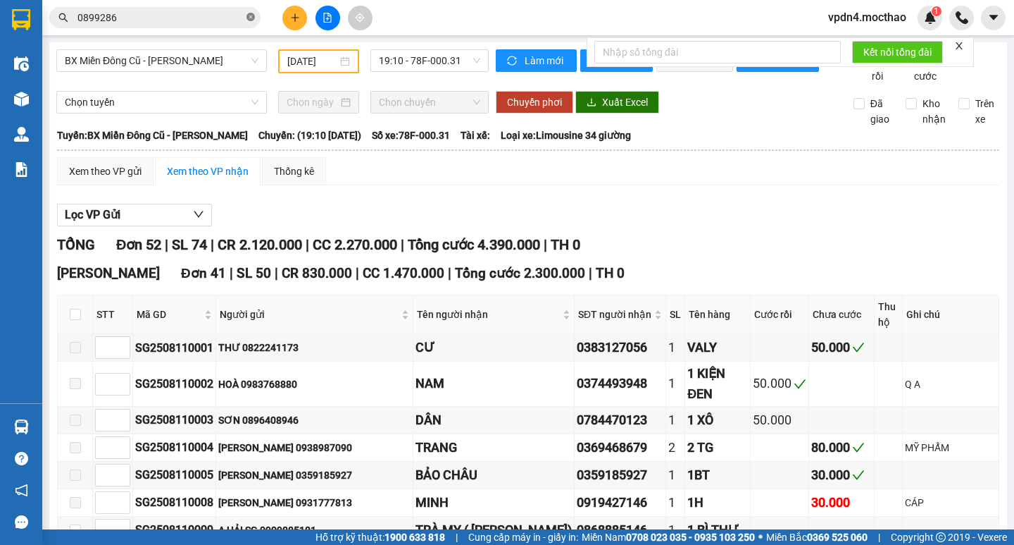
click at [253, 15] on icon "close-circle" at bounding box center [251, 17] width 8 height 8
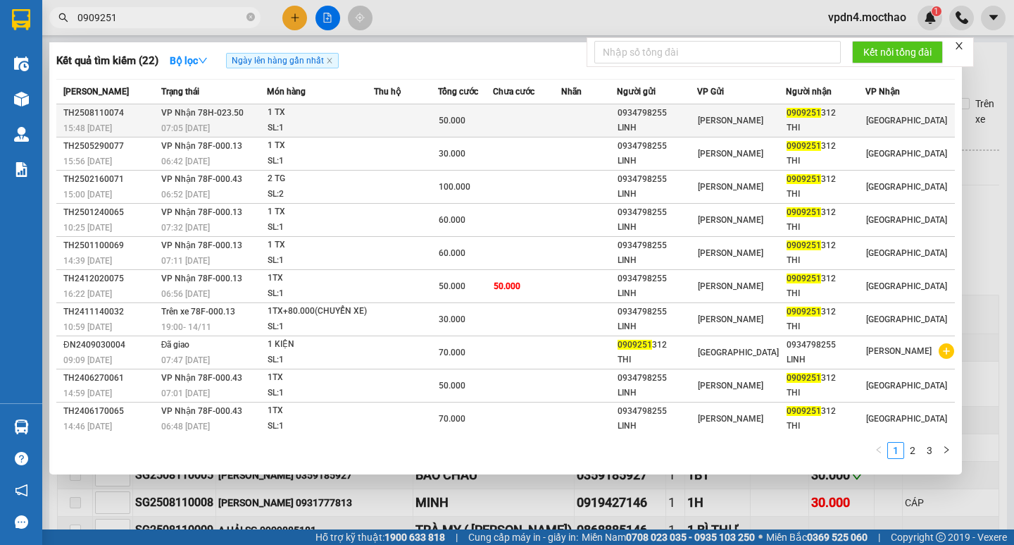
click at [764, 113] on div "[PERSON_NAME]" at bounding box center [741, 120] width 87 height 15
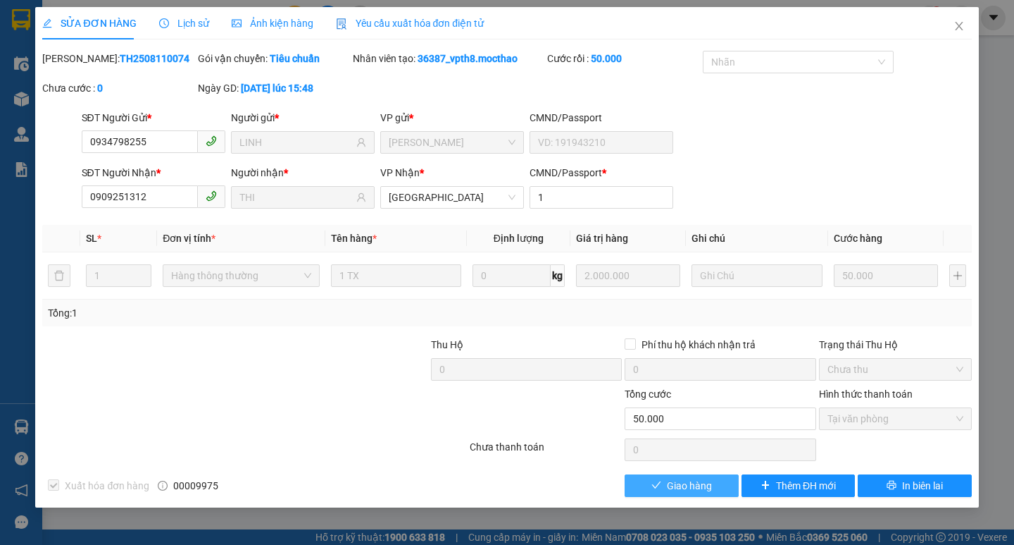
click at [661, 490] on span "check" at bounding box center [657, 485] width 10 height 11
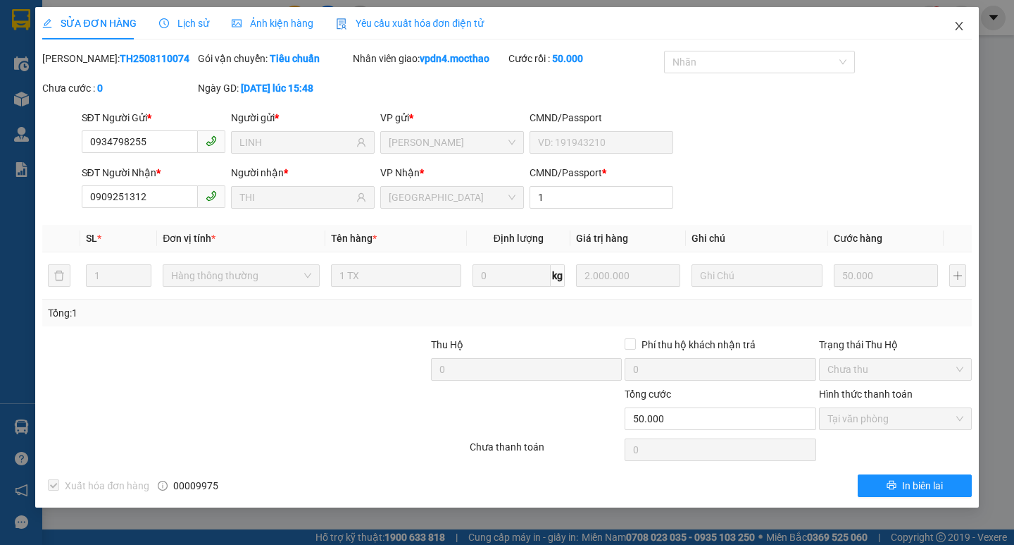
drag, startPoint x: 962, startPoint y: 25, endPoint x: 938, endPoint y: 30, distance: 23.9
click at [964, 25] on icon "close" at bounding box center [959, 25] width 11 height 11
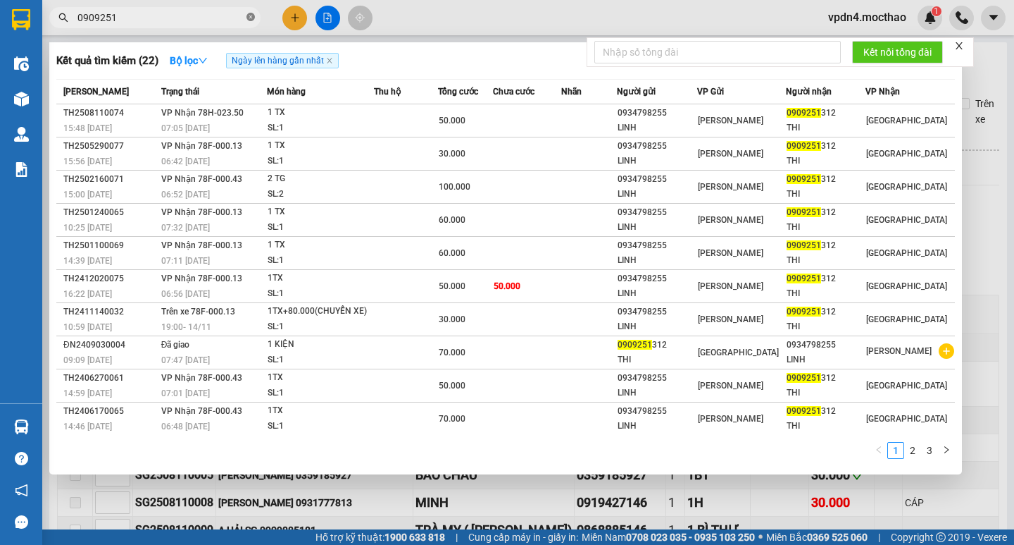
click at [254, 15] on icon "close-circle" at bounding box center [251, 17] width 8 height 8
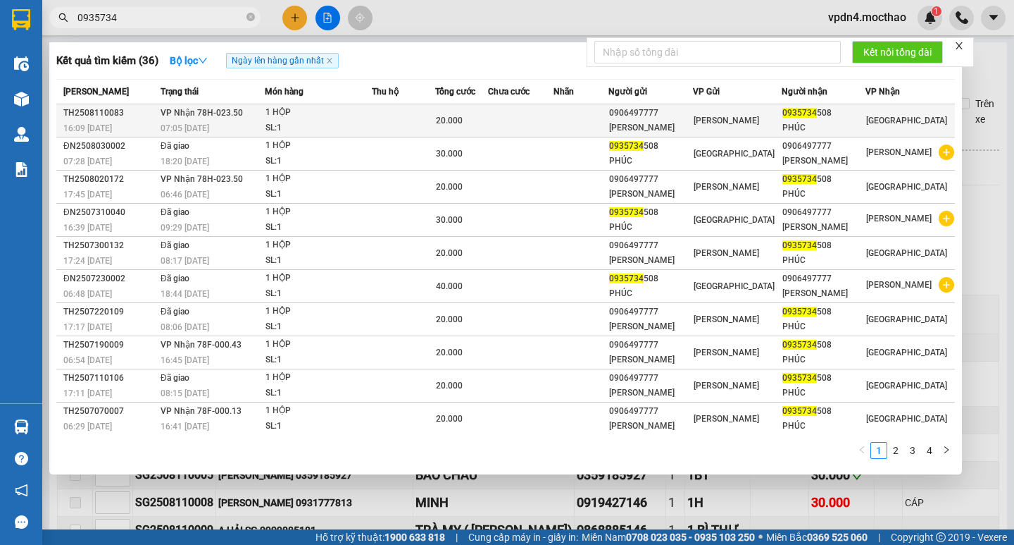
click at [764, 125] on div "[PERSON_NAME]" at bounding box center [737, 120] width 87 height 15
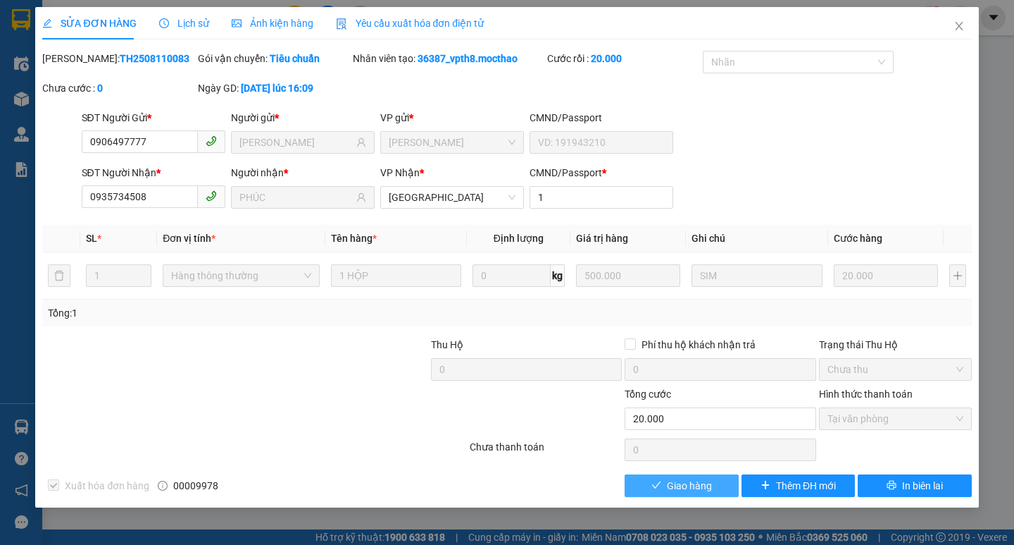
click at [716, 489] on button "Giao hàng" at bounding box center [681, 485] width 113 height 23
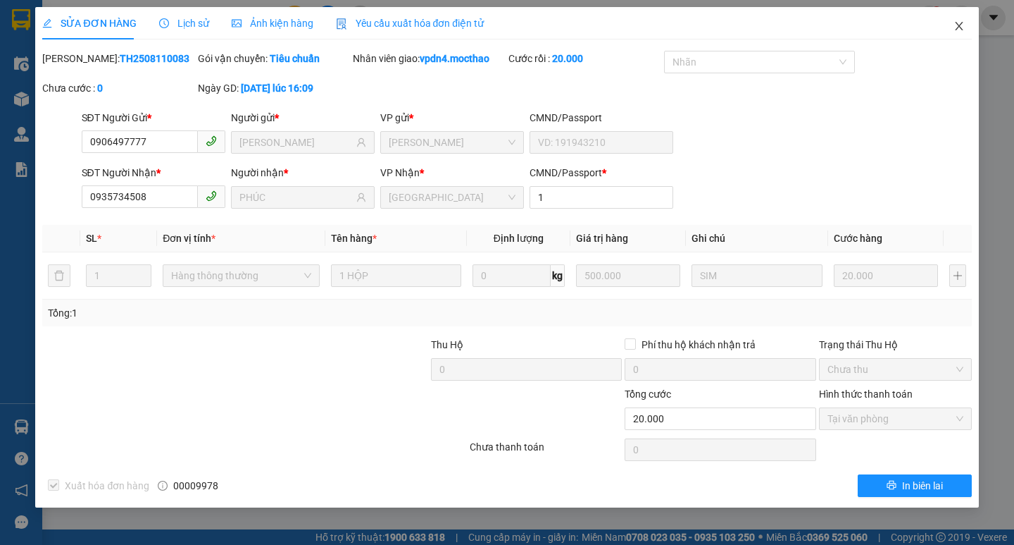
click at [963, 29] on icon "close" at bounding box center [959, 25] width 11 height 11
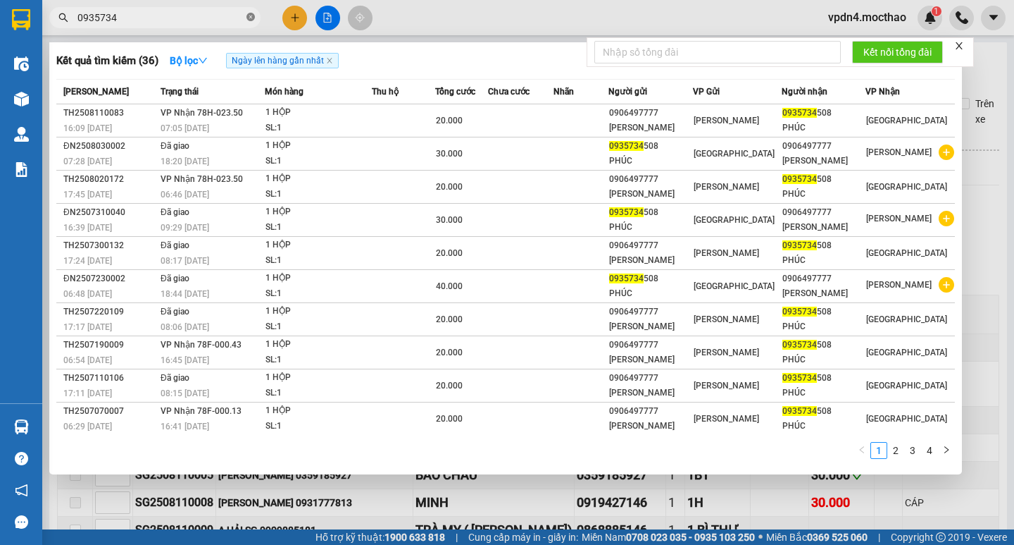
click at [250, 20] on icon "close-circle" at bounding box center [251, 17] width 8 height 8
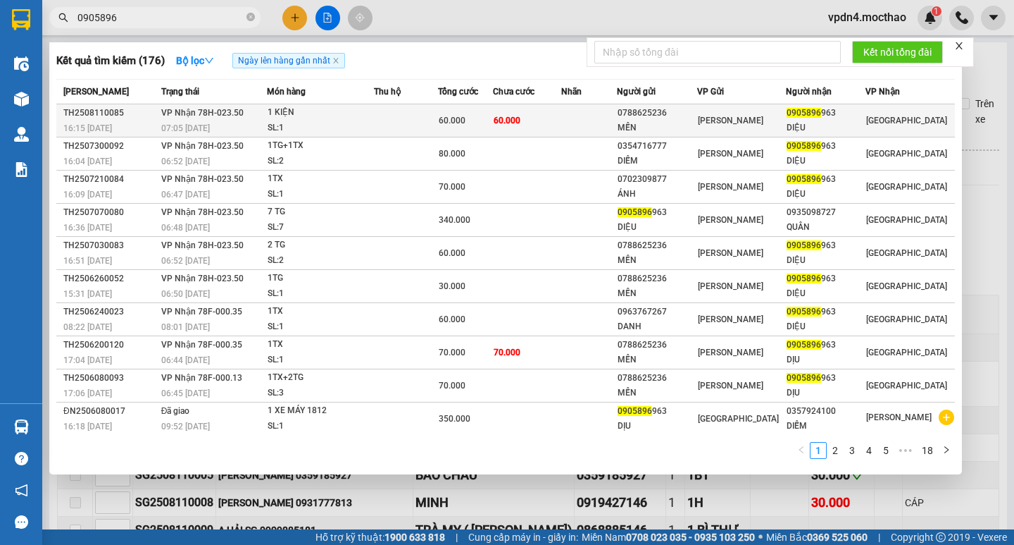
click at [860, 118] on div "0905896 963" at bounding box center [826, 113] width 78 height 15
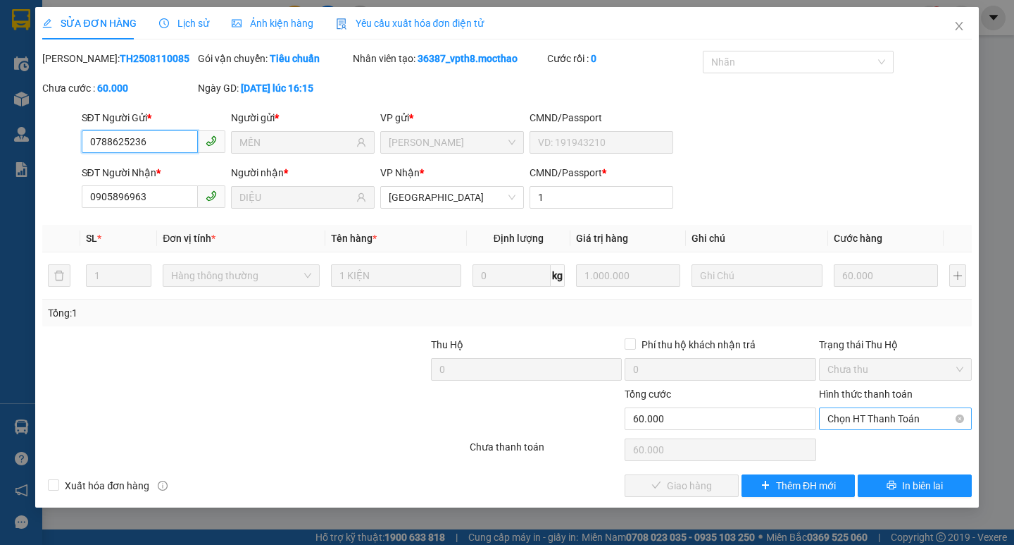
click at [857, 417] on span "Chọn HT Thanh Toán" at bounding box center [896, 418] width 136 height 21
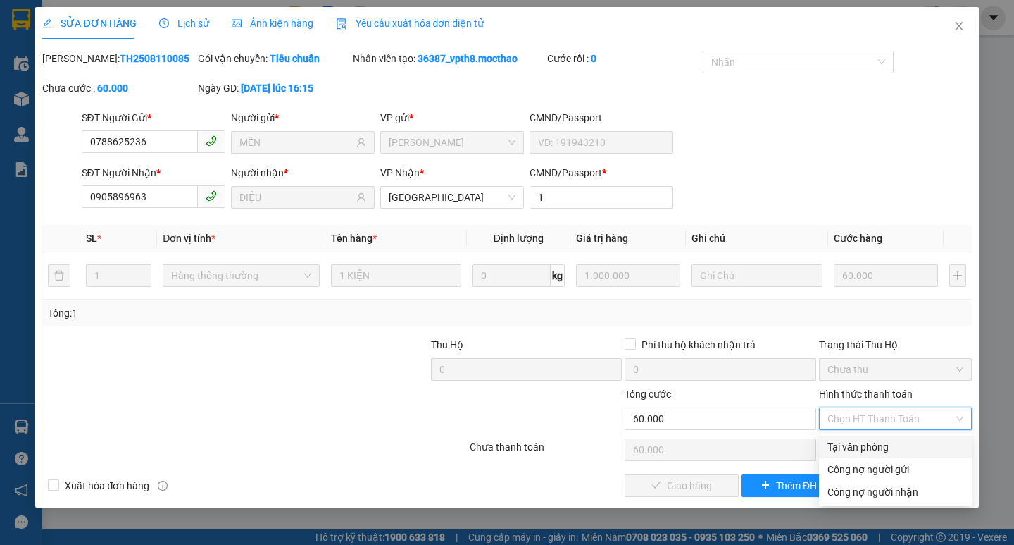
click at [857, 447] on div "Tại văn phòng" at bounding box center [896, 446] width 136 height 15
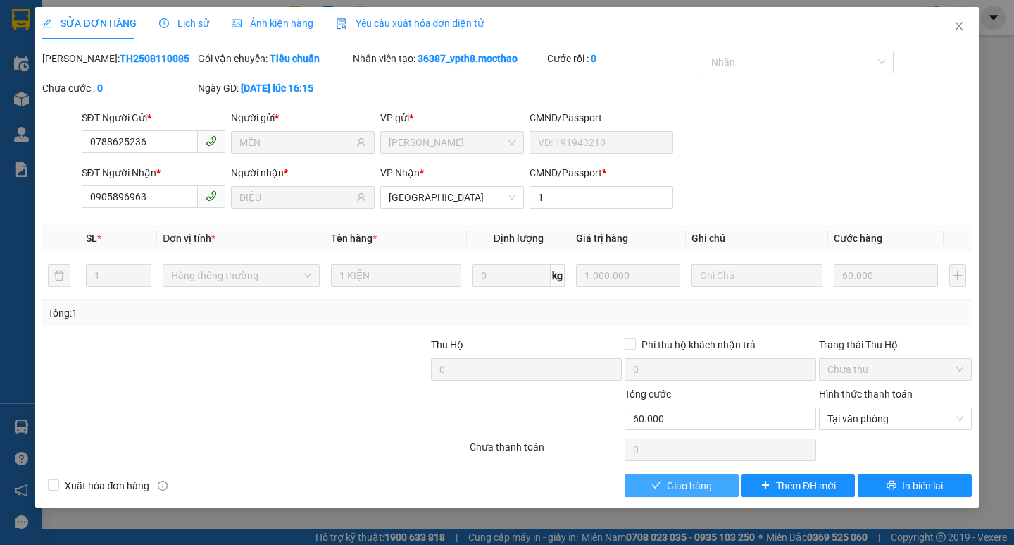
click at [688, 482] on span "Giao hàng" at bounding box center [689, 485] width 45 height 15
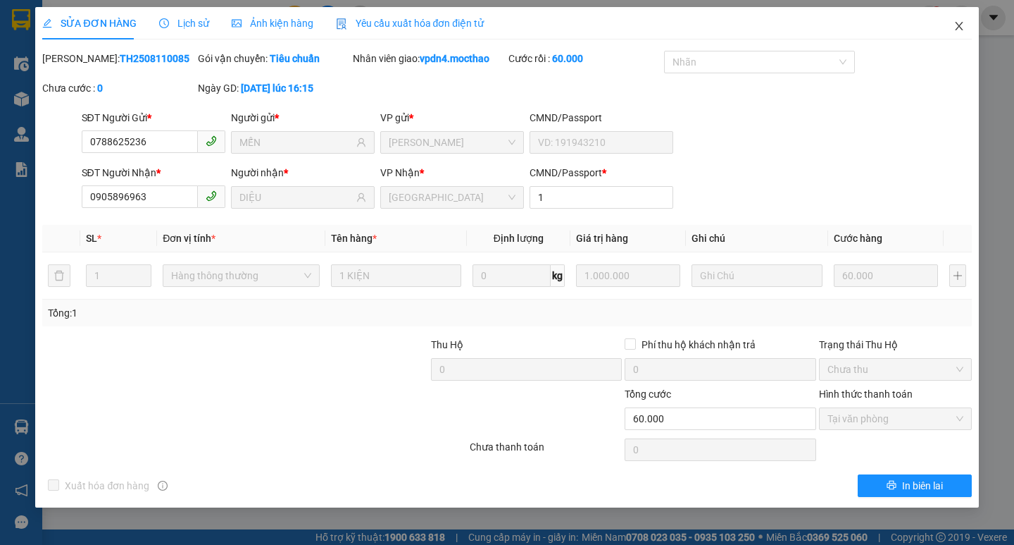
click at [963, 28] on icon "close" at bounding box center [959, 25] width 11 height 11
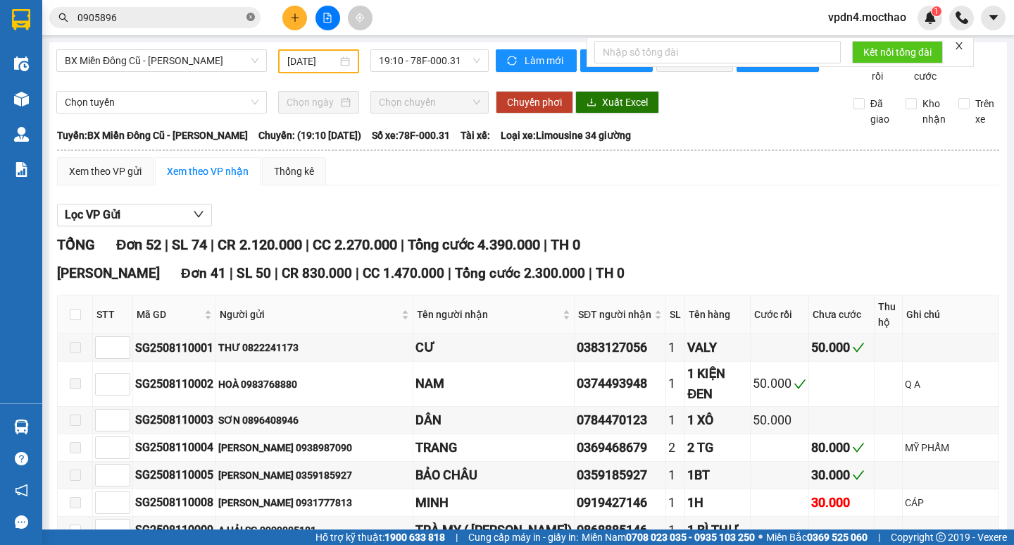
click at [249, 19] on icon "close-circle" at bounding box center [251, 17] width 8 height 8
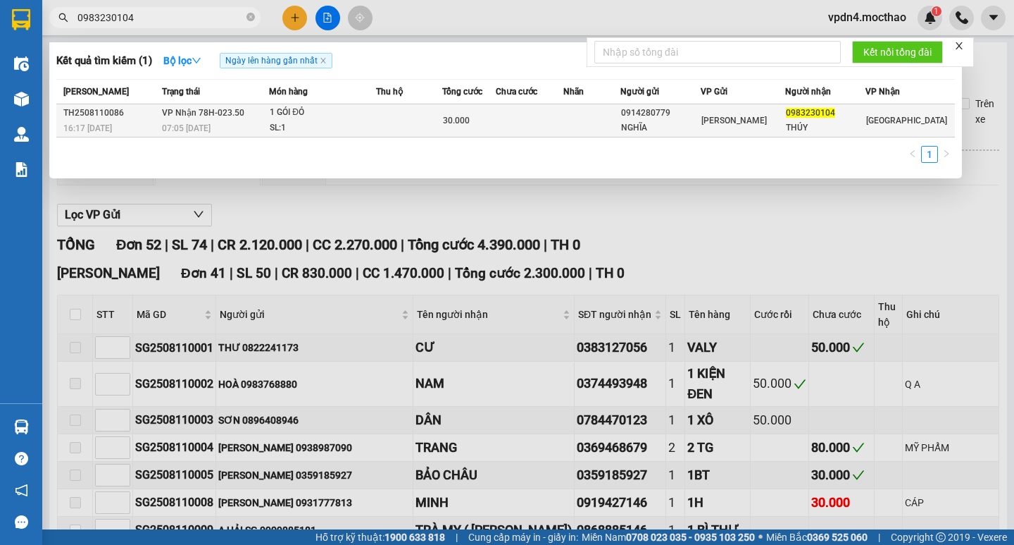
click at [835, 124] on div "THÚY" at bounding box center [825, 127] width 79 height 15
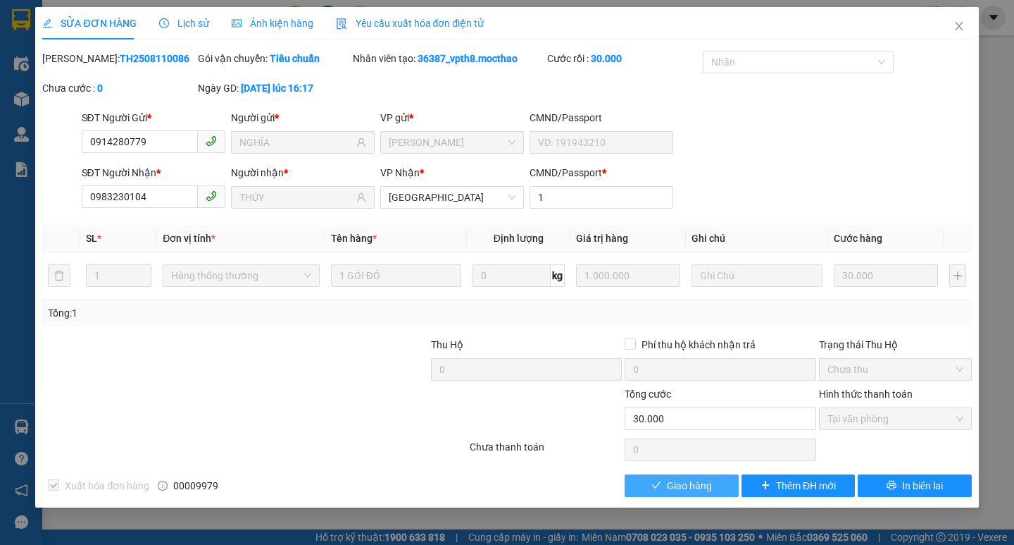
click at [720, 480] on button "Giao hàng" at bounding box center [681, 485] width 113 height 23
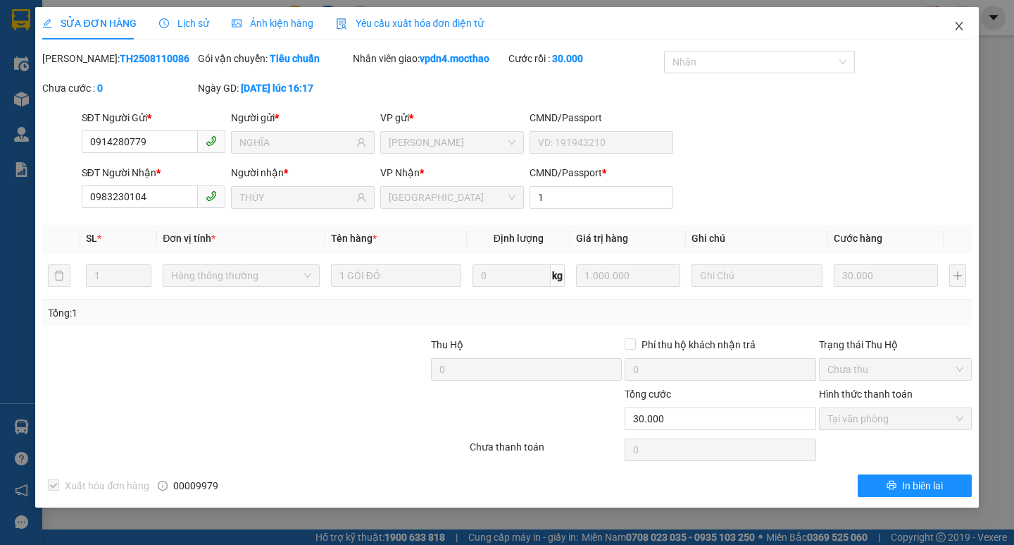
click at [963, 25] on icon "close" at bounding box center [959, 25] width 11 height 11
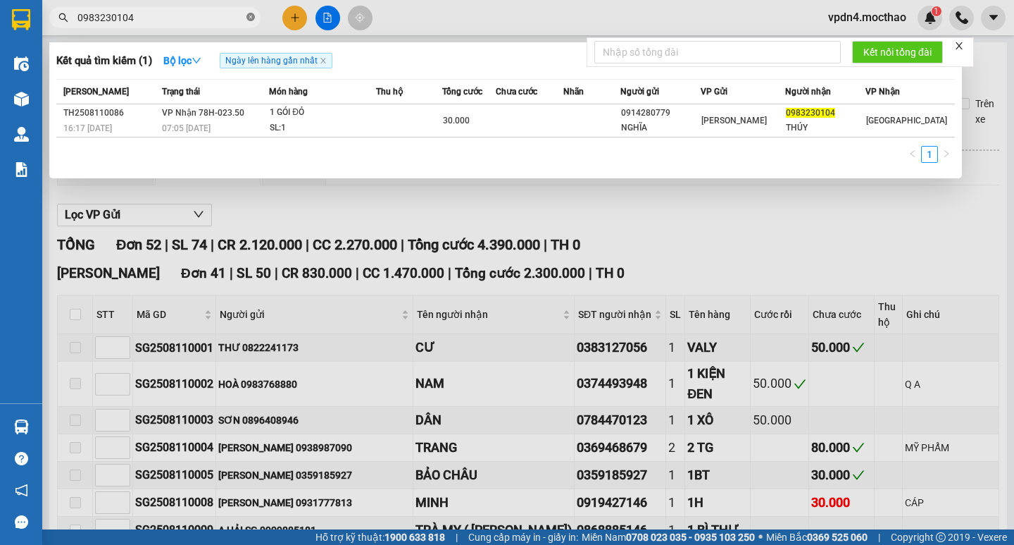
click at [253, 19] on icon "close-circle" at bounding box center [251, 17] width 8 height 8
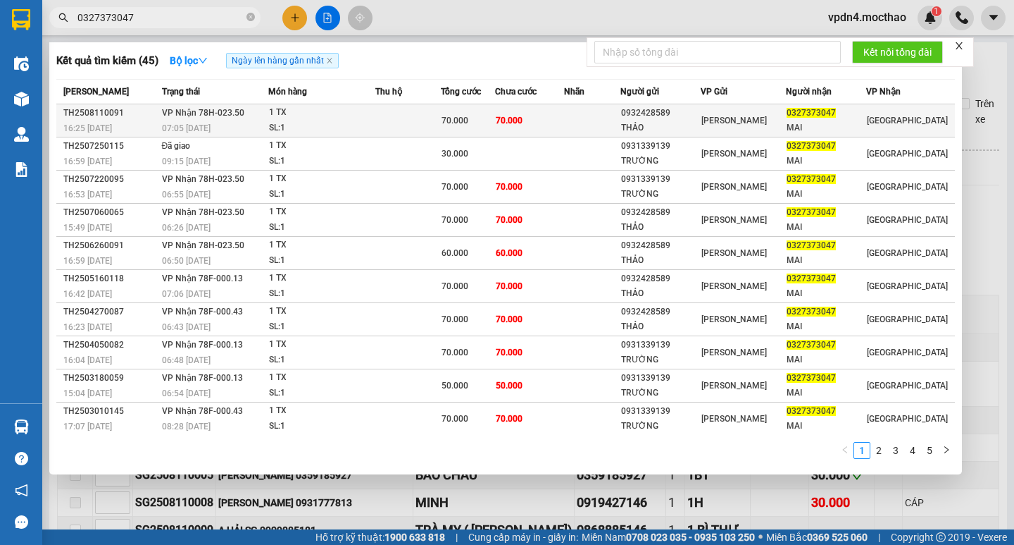
click at [700, 116] on div "0932428589" at bounding box center [660, 113] width 79 height 15
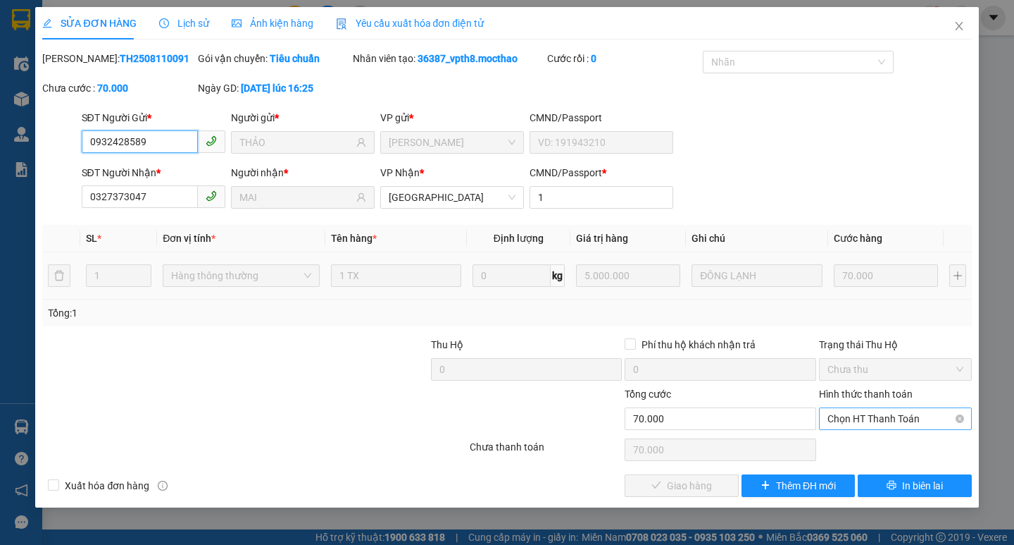
click at [875, 418] on span "Chọn HT Thanh Toán" at bounding box center [896, 418] width 136 height 21
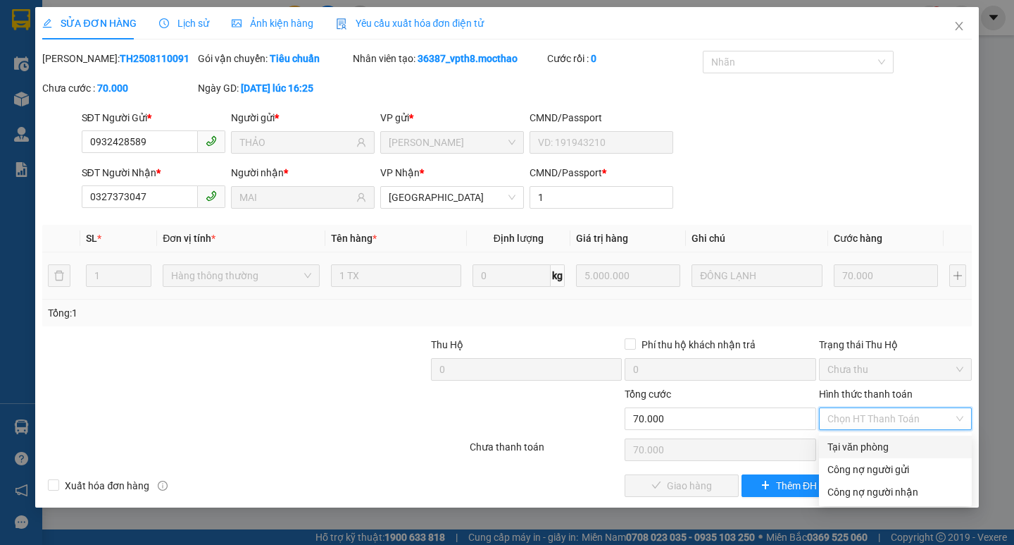
drag, startPoint x: 857, startPoint y: 442, endPoint x: 817, endPoint y: 462, distance: 45.1
click at [854, 443] on div "Tại văn phòng" at bounding box center [896, 446] width 136 height 15
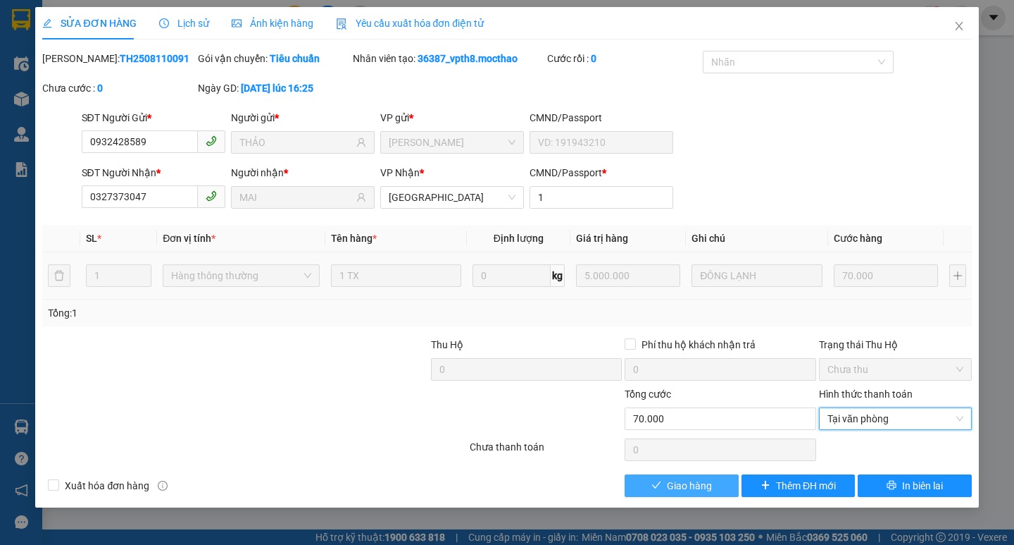
click at [669, 482] on span "Giao hàng" at bounding box center [689, 485] width 45 height 15
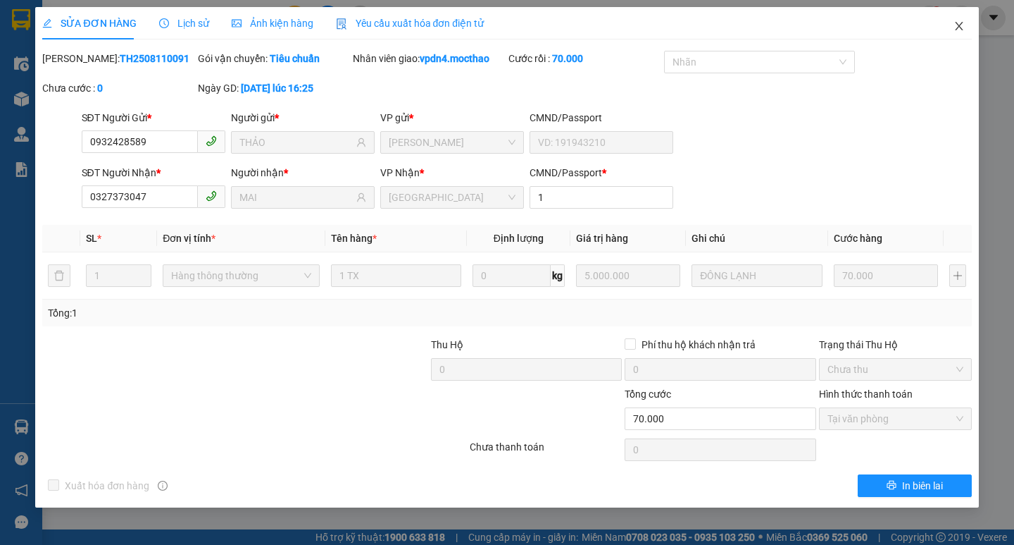
click at [966, 29] on span "Close" at bounding box center [959, 26] width 39 height 39
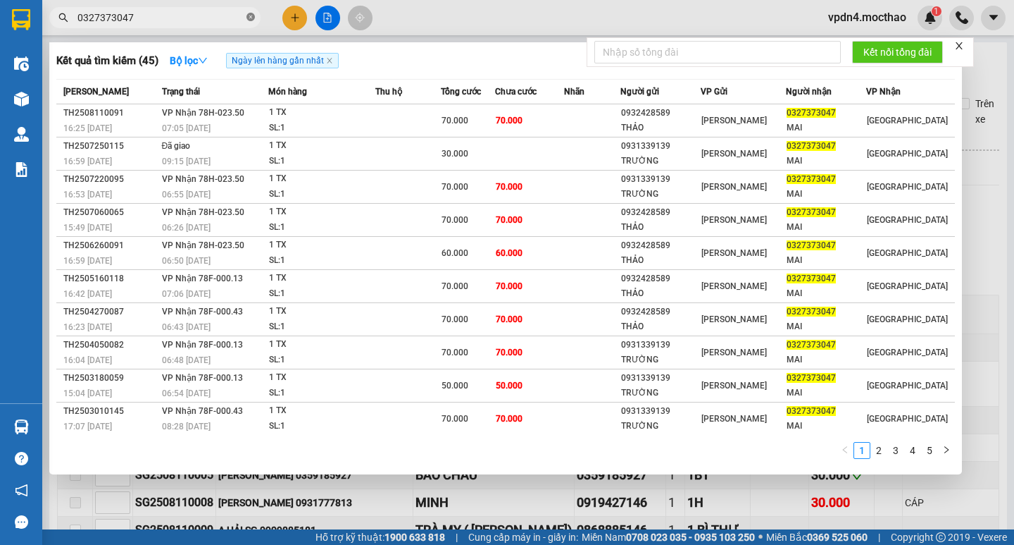
click at [249, 15] on icon "close-circle" at bounding box center [251, 17] width 8 height 8
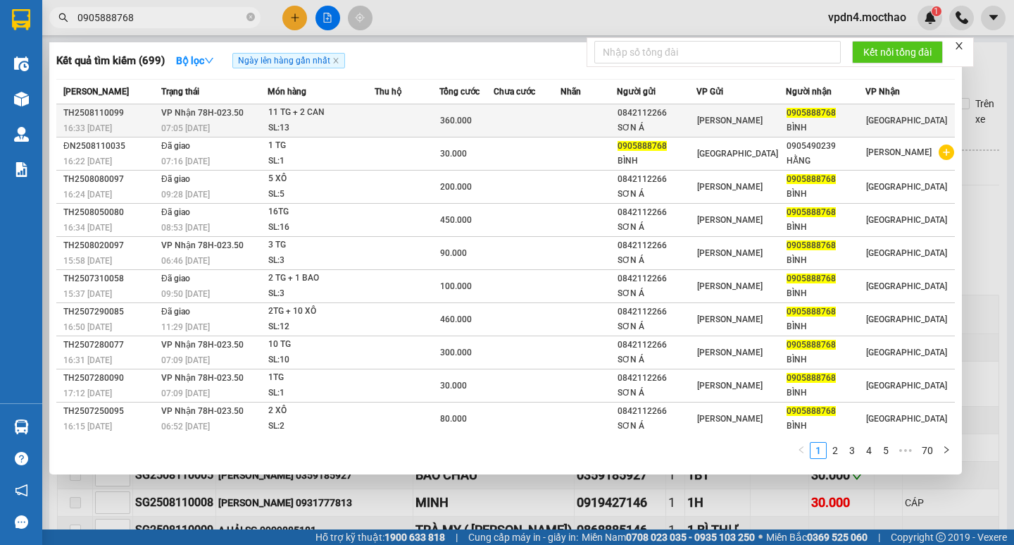
click at [617, 110] on td at bounding box center [589, 120] width 56 height 33
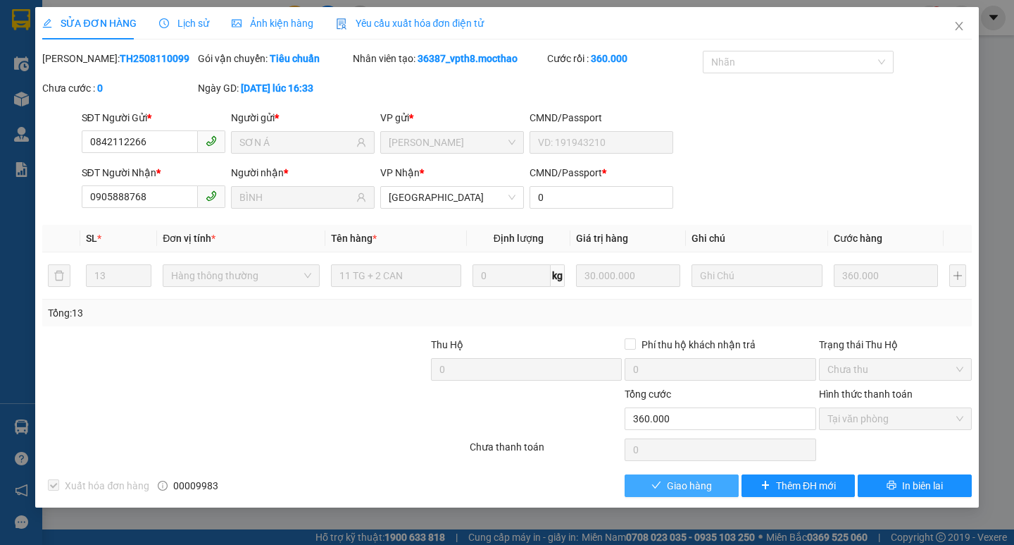
click at [702, 485] on span "Giao hàng" at bounding box center [689, 485] width 45 height 15
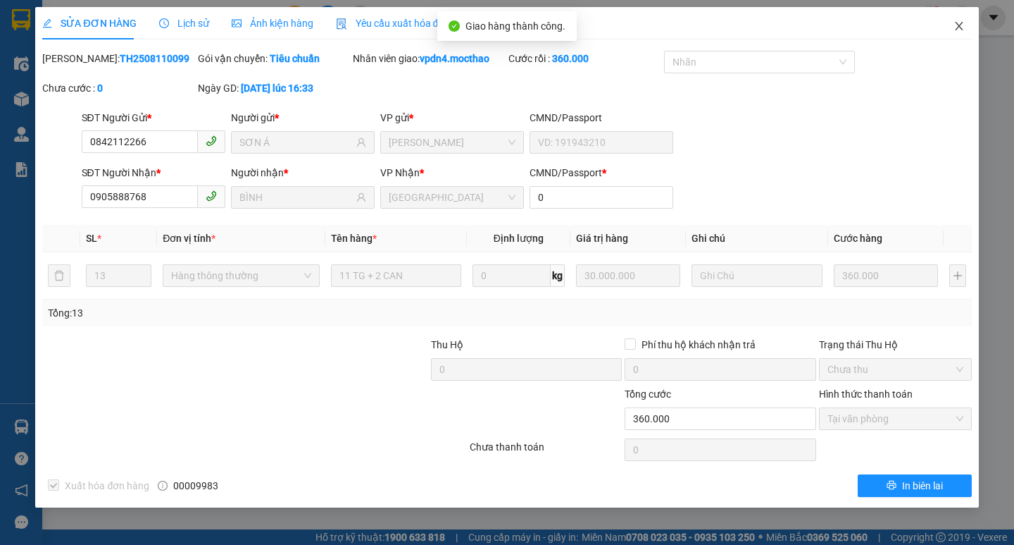
click at [961, 26] on icon "close" at bounding box center [959, 25] width 11 height 11
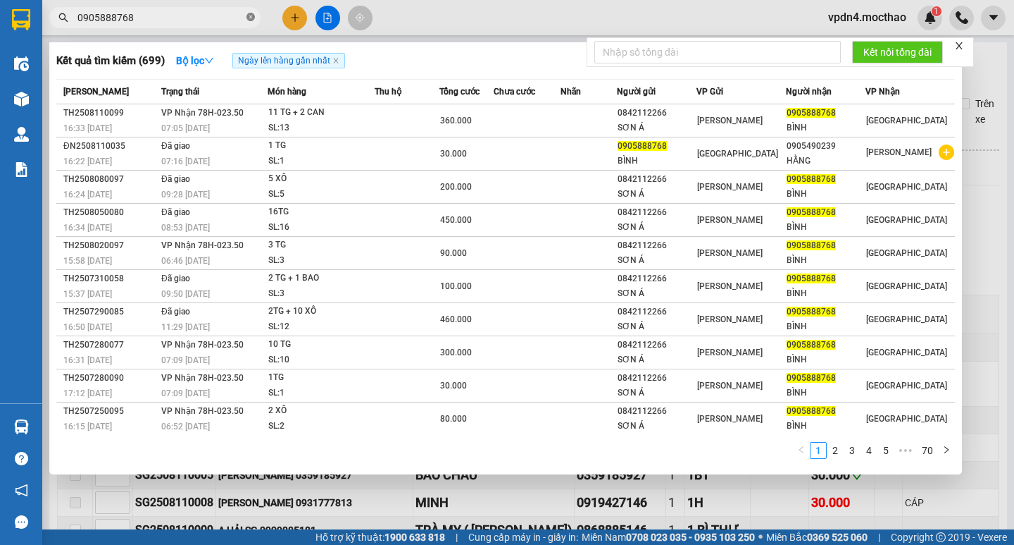
click at [251, 13] on icon "close-circle" at bounding box center [251, 17] width 8 height 8
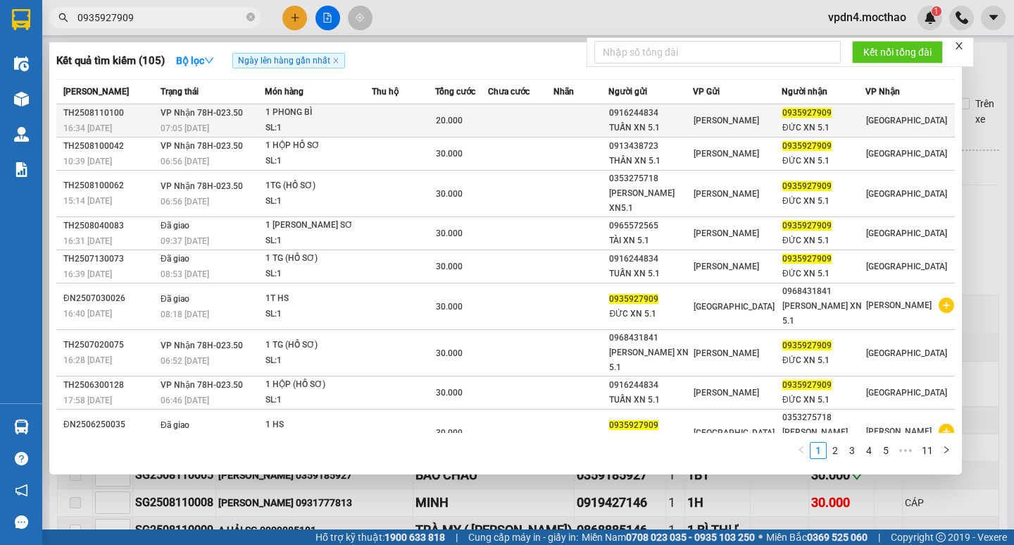
click at [803, 135] on td "0935927909 ĐỨC XN 5.1" at bounding box center [824, 120] width 84 height 33
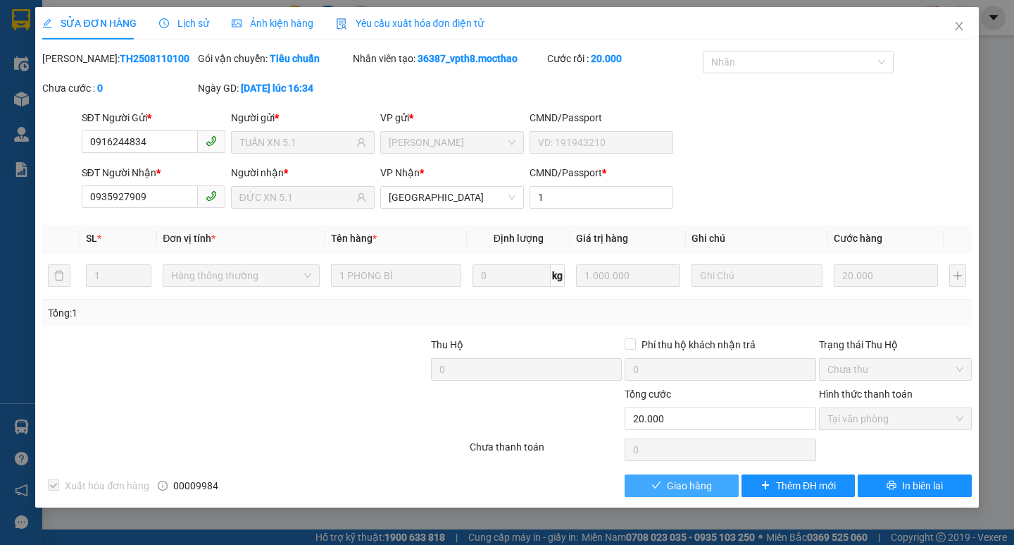
click at [688, 478] on span "Giao hàng" at bounding box center [689, 485] width 45 height 15
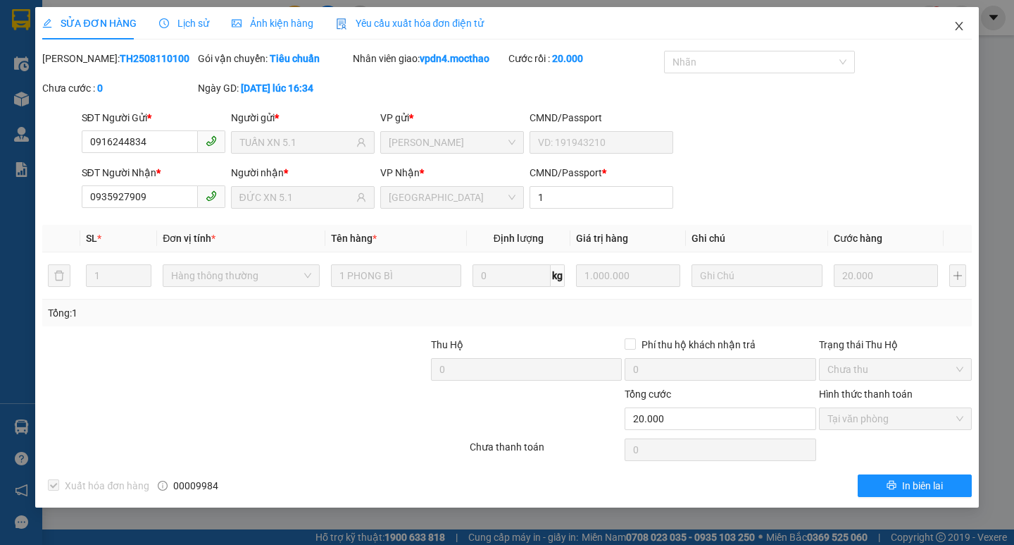
click at [960, 24] on icon "close" at bounding box center [959, 25] width 11 height 11
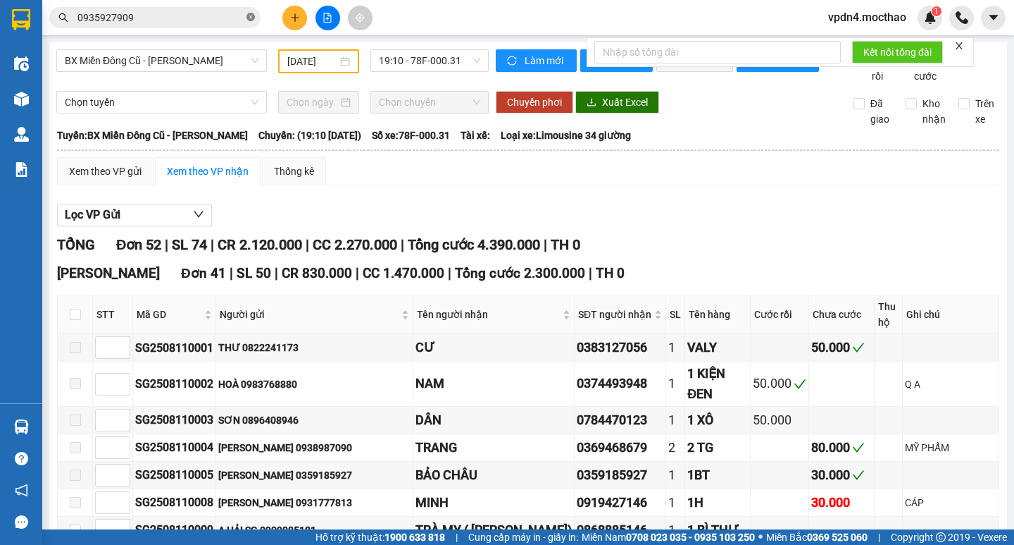
click at [248, 15] on icon "close-circle" at bounding box center [251, 17] width 8 height 8
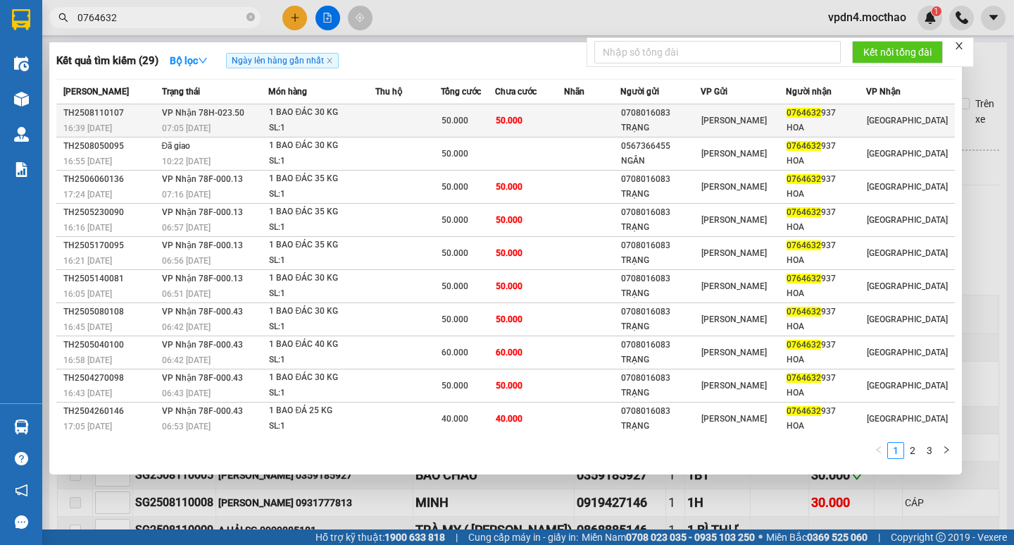
click at [802, 108] on span "0764632" at bounding box center [804, 113] width 35 height 10
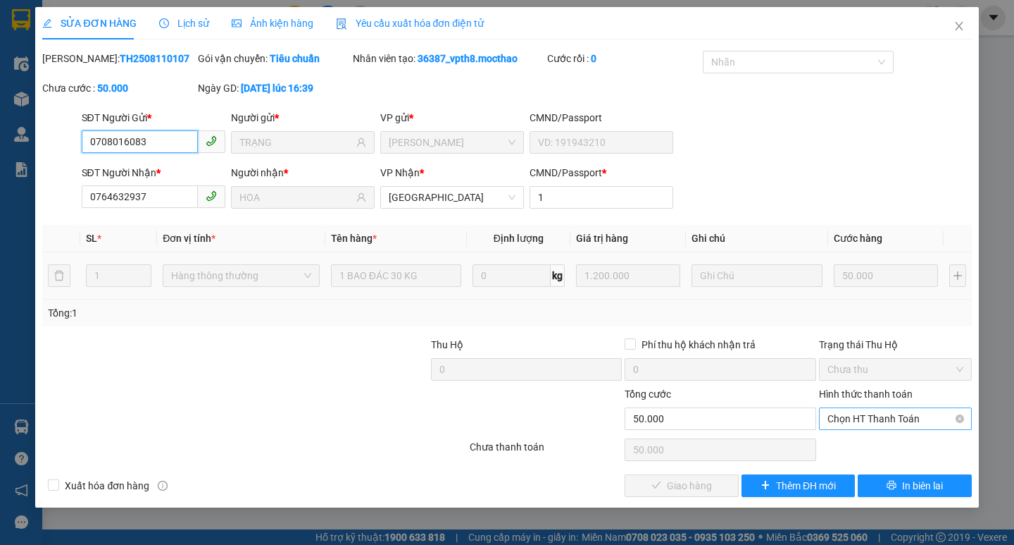
click at [879, 422] on span "Chọn HT Thanh Toán" at bounding box center [896, 418] width 136 height 21
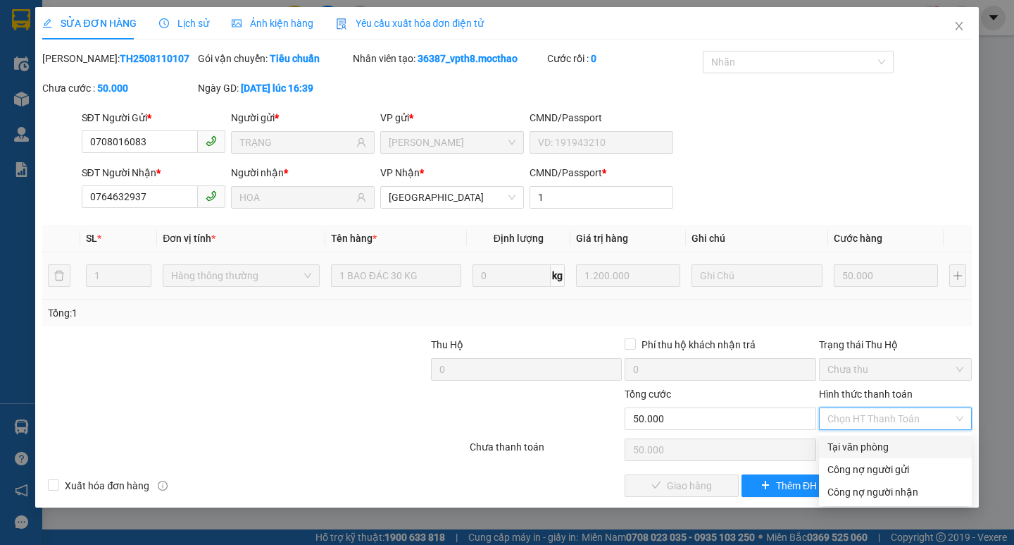
drag, startPoint x: 852, startPoint y: 447, endPoint x: 834, endPoint y: 454, distance: 19.0
click at [849, 449] on div "Tại văn phòng" at bounding box center [896, 446] width 136 height 15
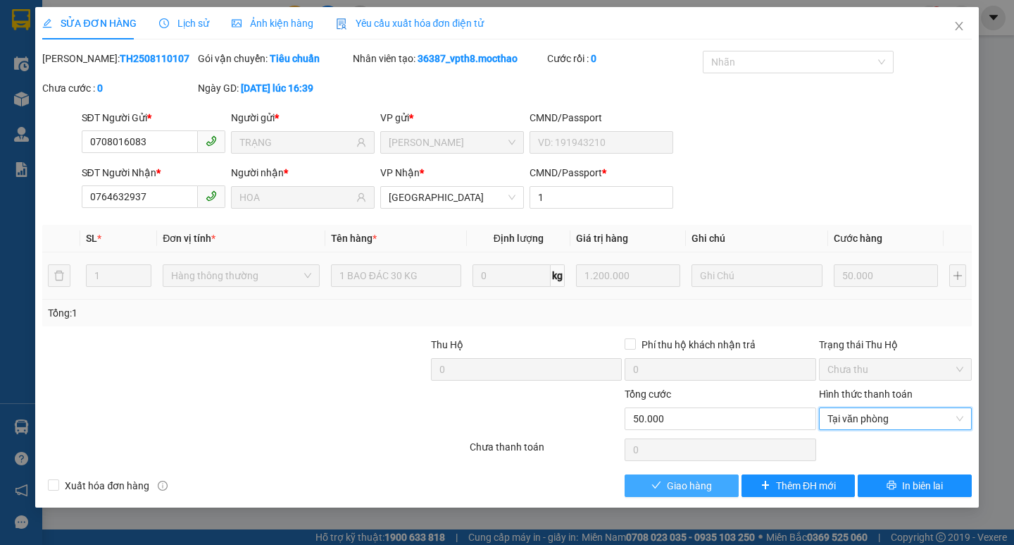
click at [703, 489] on span "Giao hàng" at bounding box center [689, 485] width 45 height 15
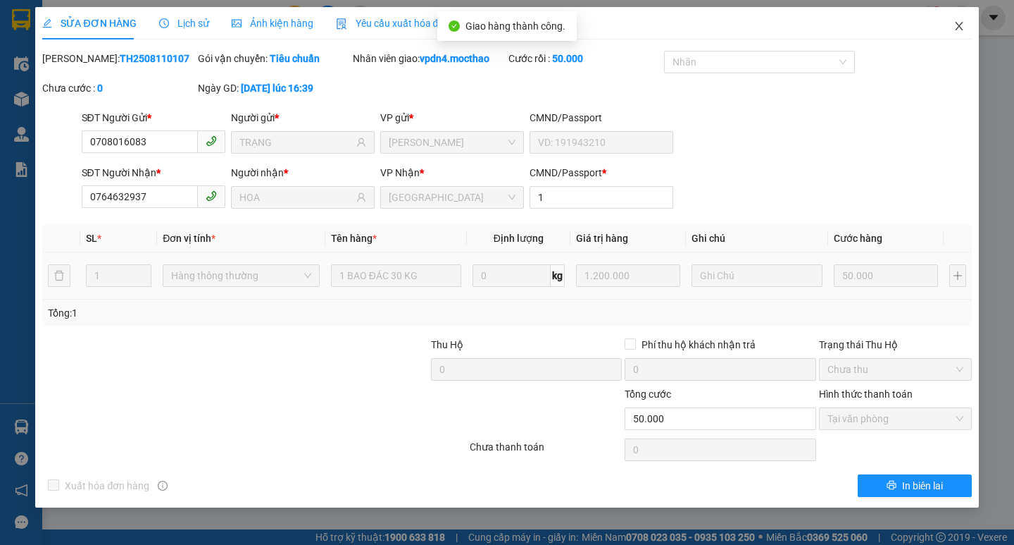
click at [958, 20] on span "Close" at bounding box center [959, 26] width 39 height 39
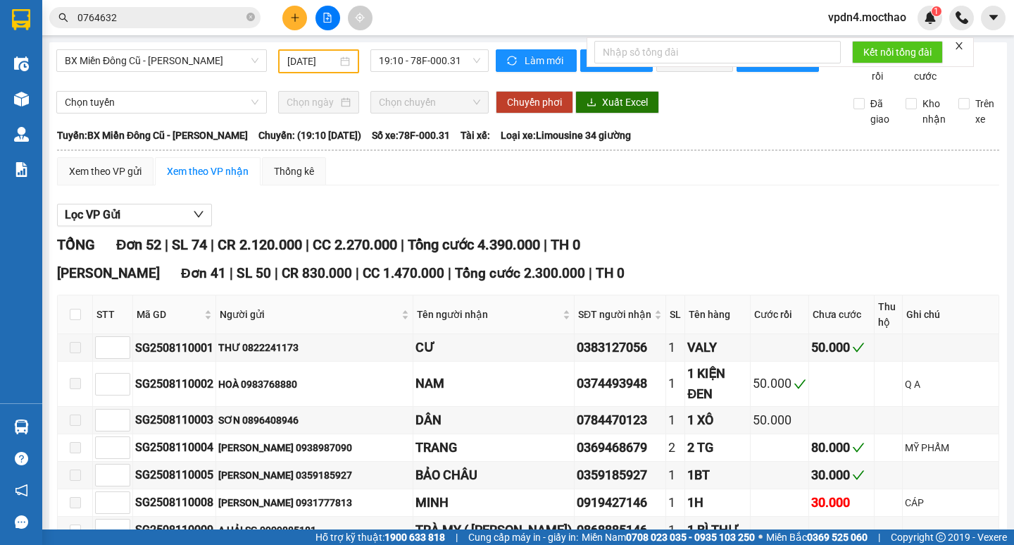
click at [241, 14] on input "0764632" at bounding box center [160, 17] width 166 height 15
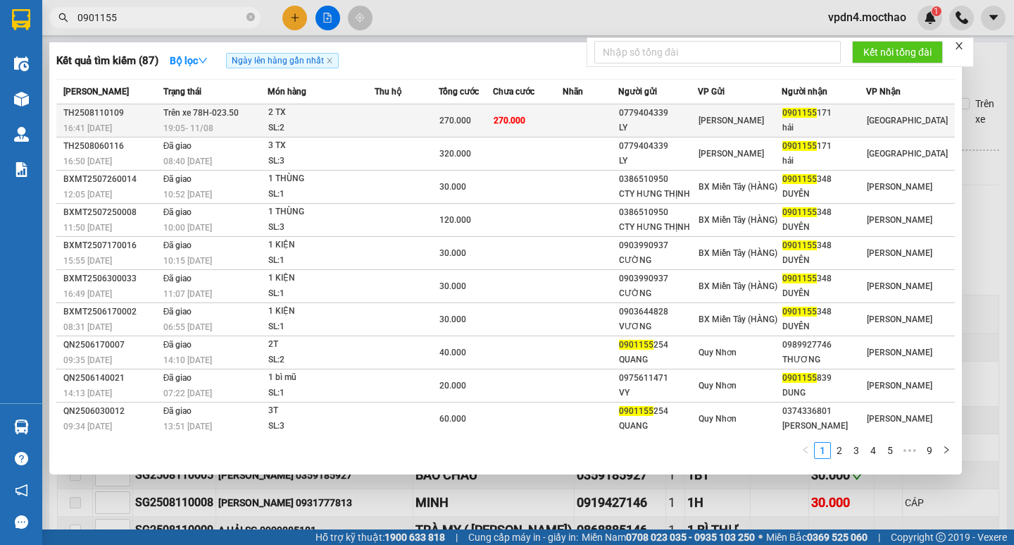
click at [692, 118] on div "0779404339" at bounding box center [658, 113] width 78 height 15
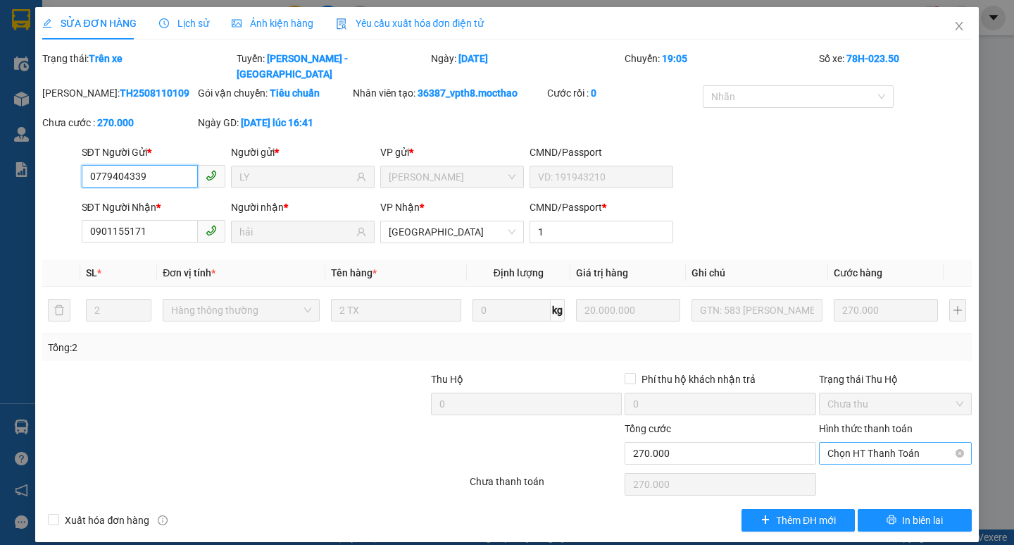
click at [884, 442] on span "Chọn HT Thanh Toán" at bounding box center [896, 452] width 136 height 21
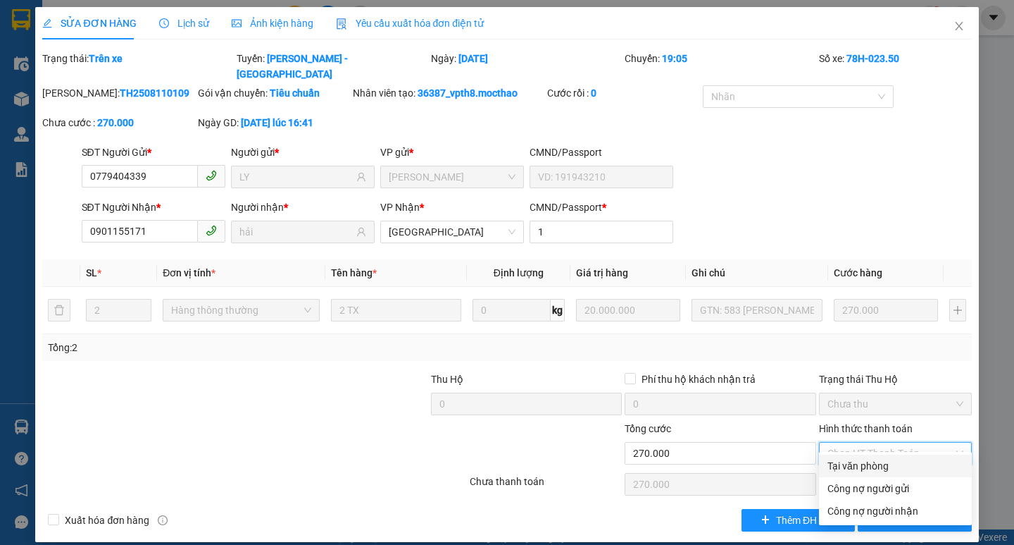
click at [862, 465] on div "Tại văn phòng" at bounding box center [896, 465] width 136 height 15
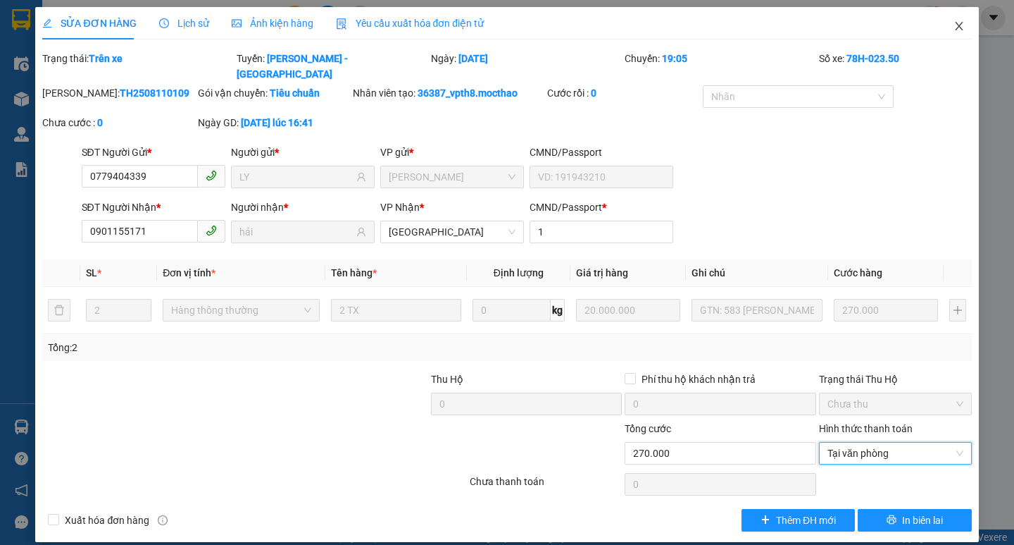
click at [959, 30] on icon "close" at bounding box center [959, 25] width 11 height 11
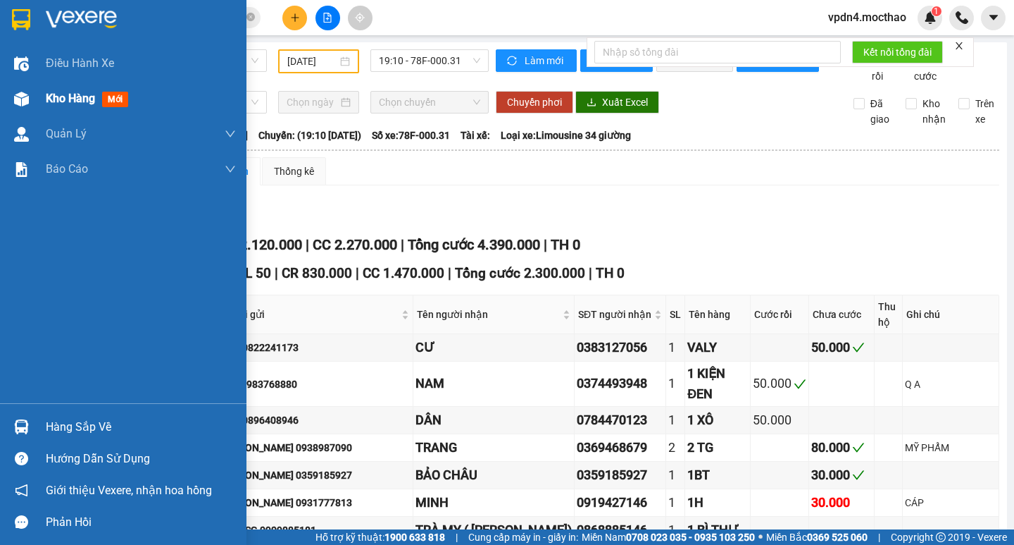
click at [51, 104] on span "Kho hàng" at bounding box center [70, 98] width 49 height 13
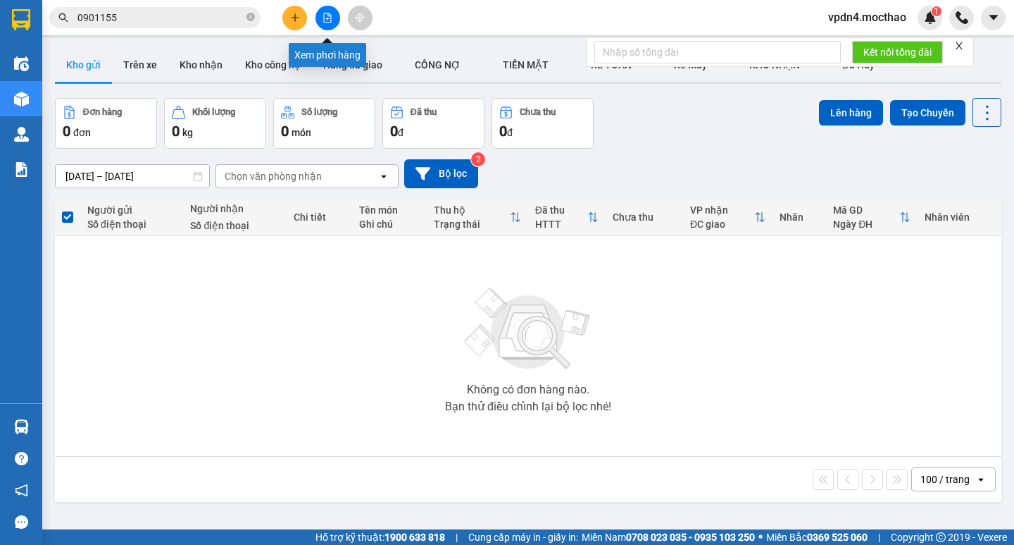
click at [316, 12] on div at bounding box center [328, 18] width 106 height 25
click at [325, 15] on icon "file-add" at bounding box center [328, 18] width 10 height 10
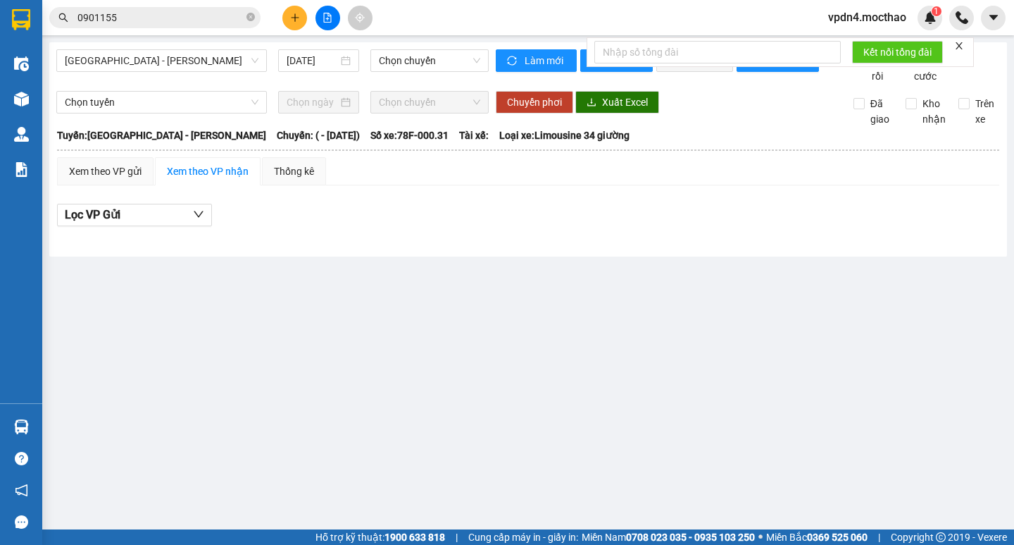
click at [179, 48] on div "[GEOGRAPHIC_DATA] - [PERSON_NAME] [DATE] Chọn [PERSON_NAME] mới In phơi In [PER…" at bounding box center [528, 149] width 958 height 214
click at [255, 70] on span "[GEOGRAPHIC_DATA] - [PERSON_NAME]" at bounding box center [162, 60] width 194 height 21
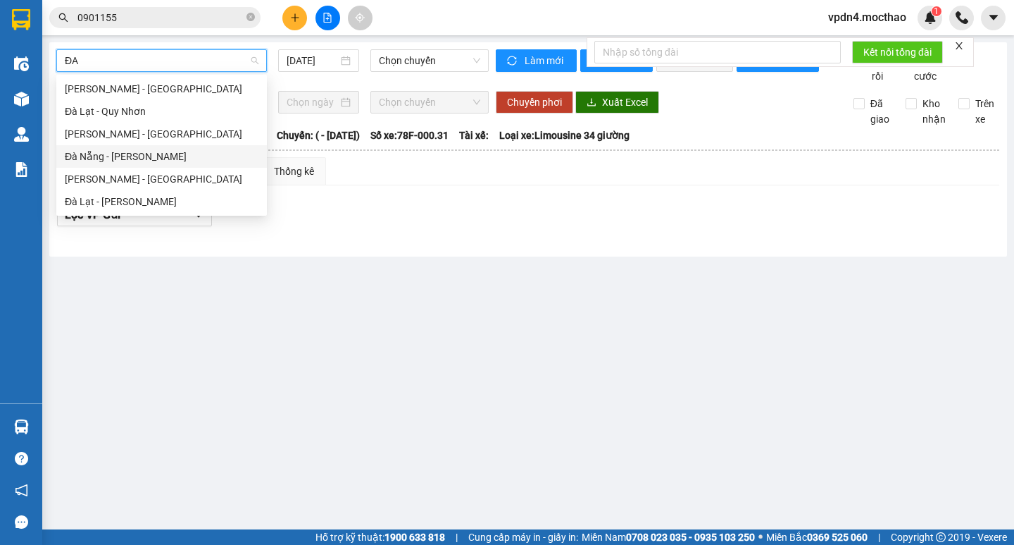
click at [210, 150] on div "Đà Nẵng - [PERSON_NAME]" at bounding box center [162, 156] width 194 height 15
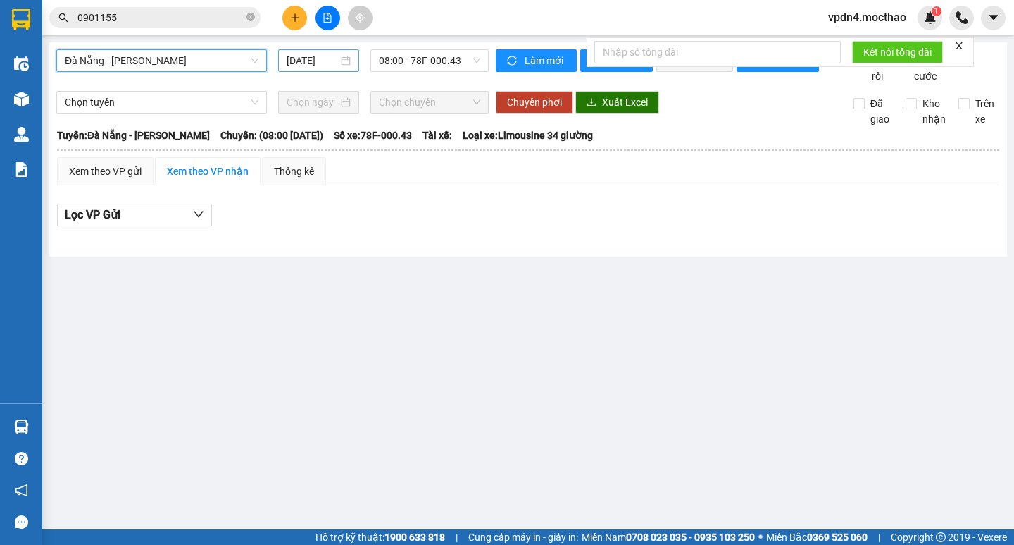
click at [305, 68] on div "[DATE]" at bounding box center [318, 60] width 81 height 23
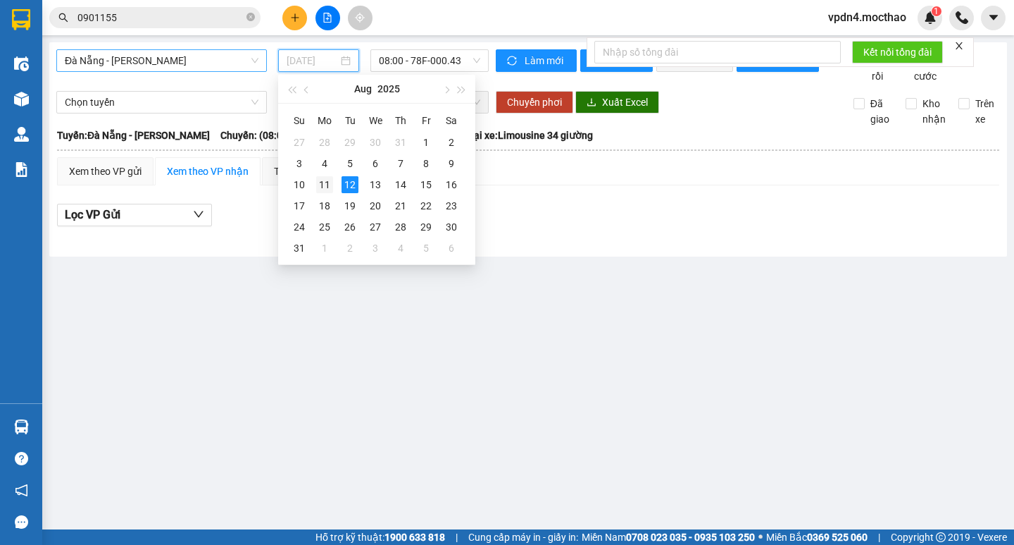
click at [317, 177] on div "11" at bounding box center [324, 184] width 17 height 17
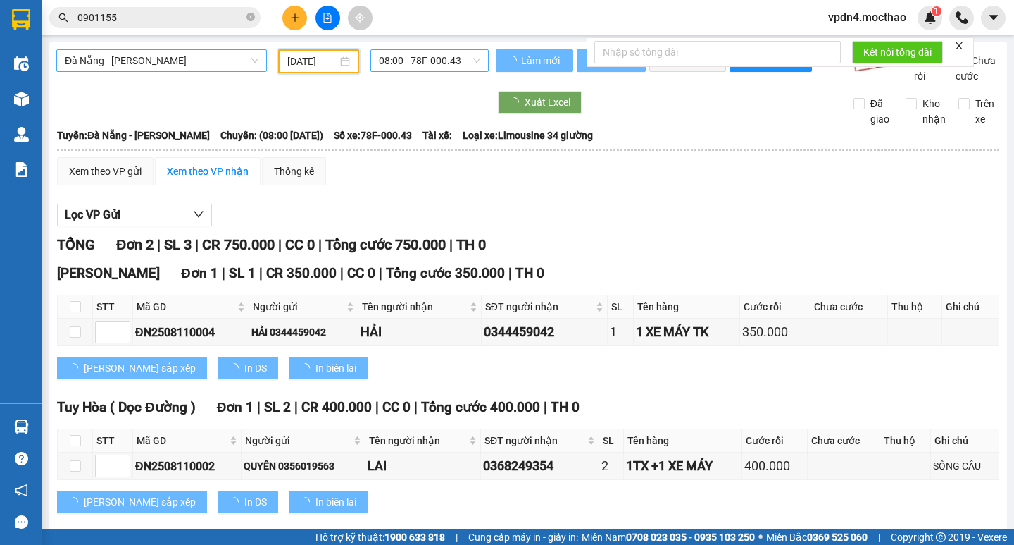
click at [452, 56] on span "08:00 - 78F-000.43" at bounding box center [429, 60] width 101 height 21
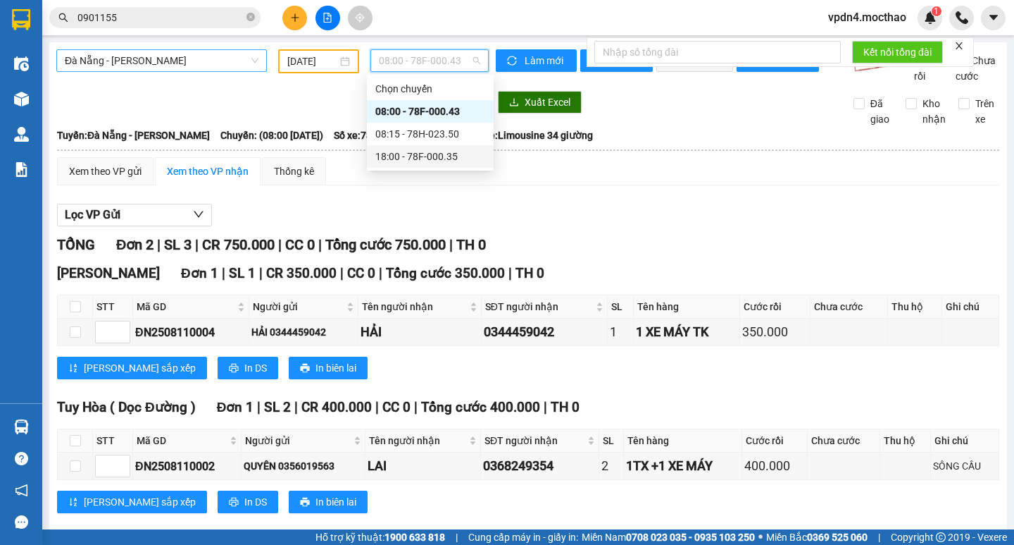
click at [440, 158] on div "18:00 - 78F-000.35" at bounding box center [430, 156] width 110 height 15
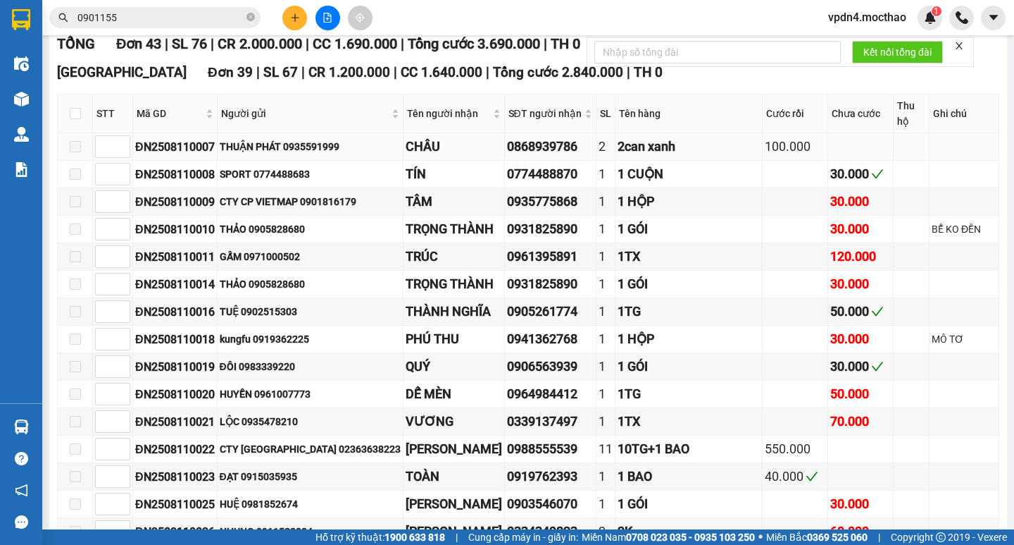
scroll to position [182, 0]
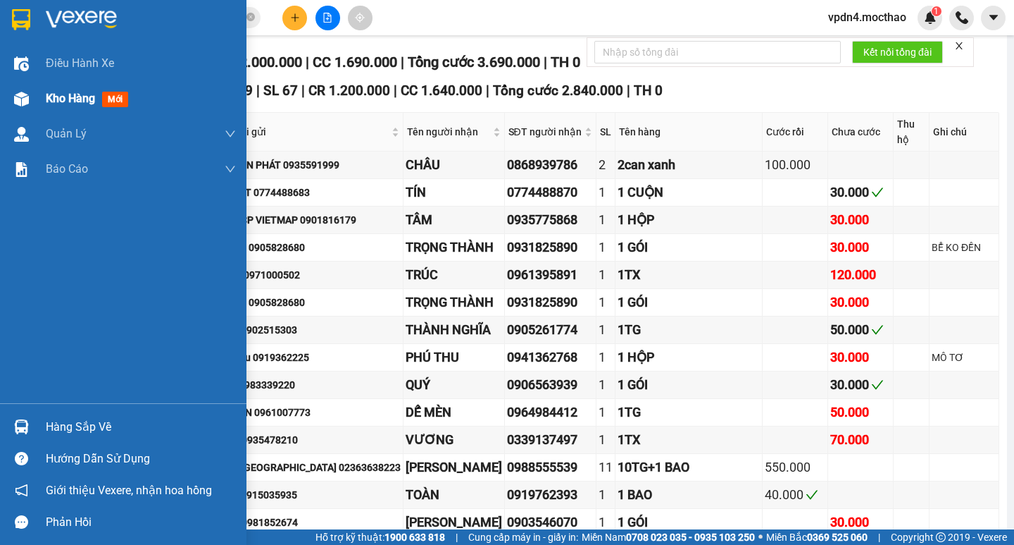
click at [62, 98] on span "Kho hàng" at bounding box center [70, 98] width 49 height 13
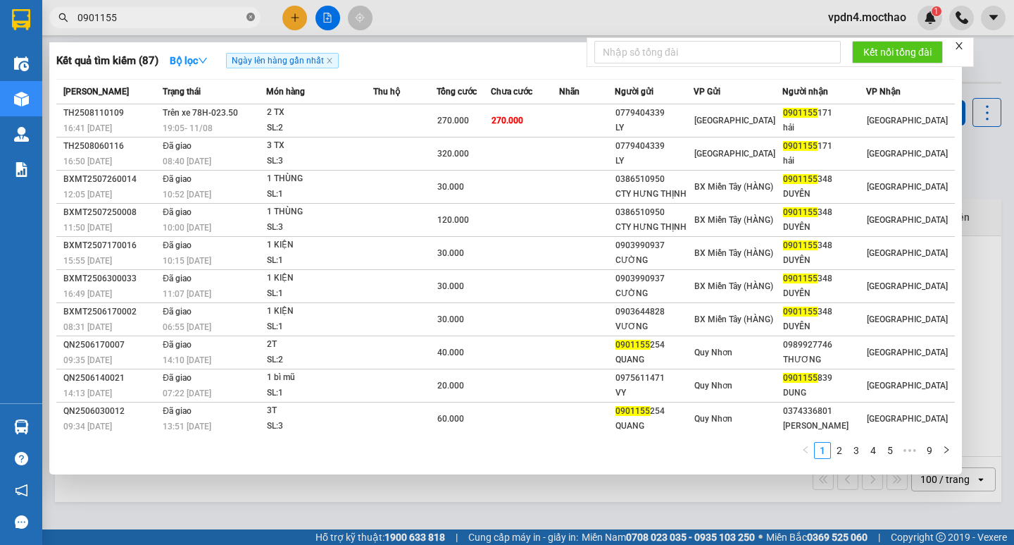
click at [254, 19] on icon "close-circle" at bounding box center [251, 17] width 8 height 8
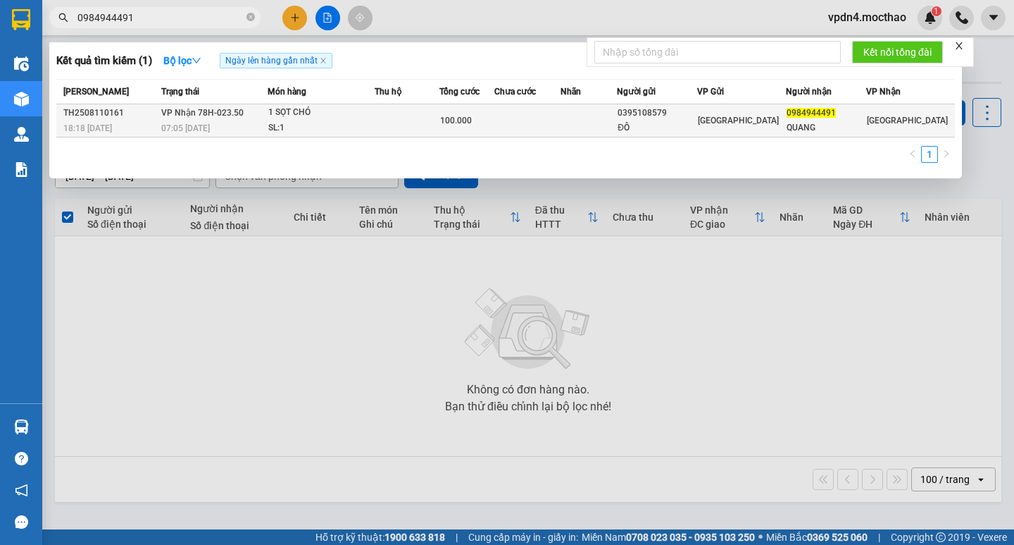
type input "0984944491"
click at [836, 124] on div "QUANG" at bounding box center [826, 127] width 79 height 15
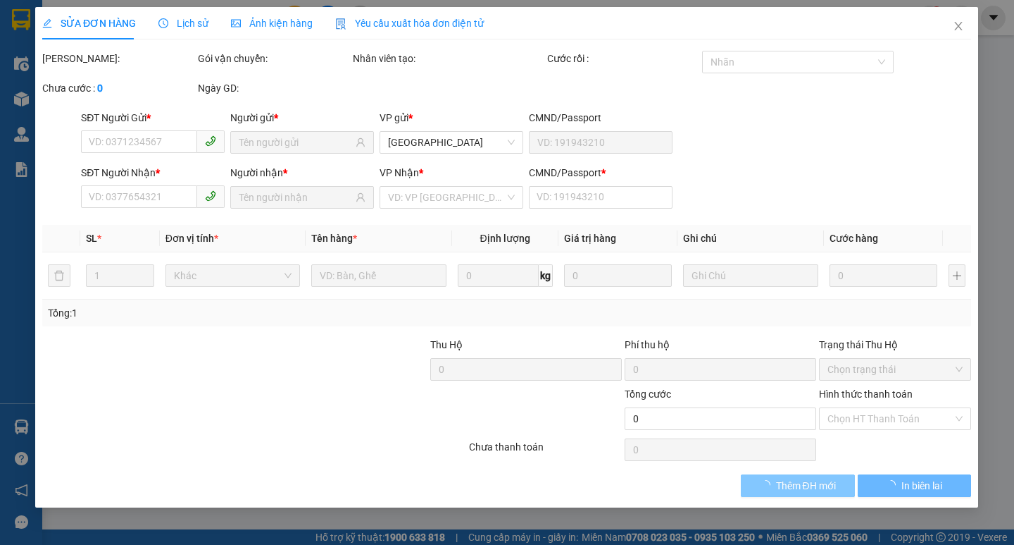
type input "0395108579"
type input "ĐÔ"
type input "0984944491"
type input "QUANG"
type input "1"
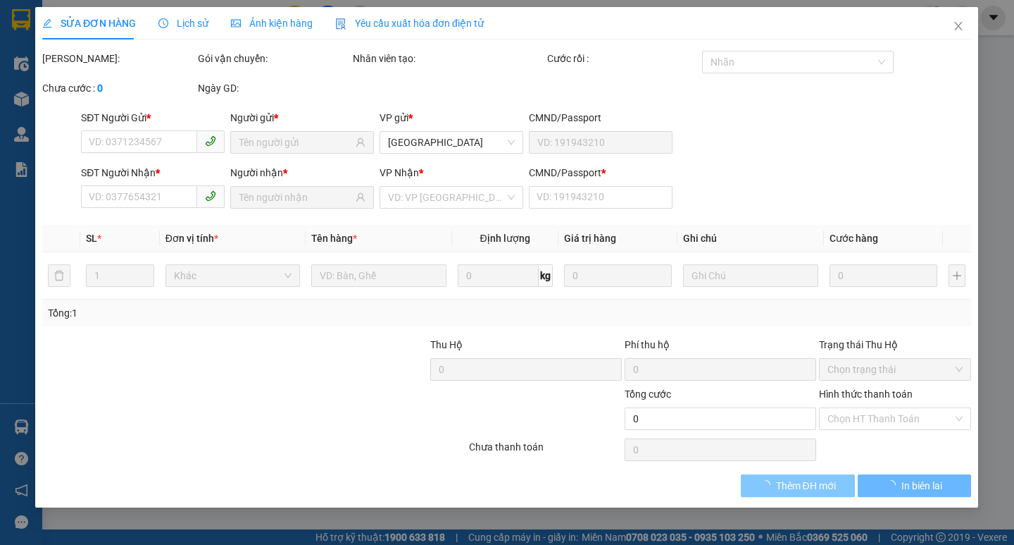
type input "100.000"
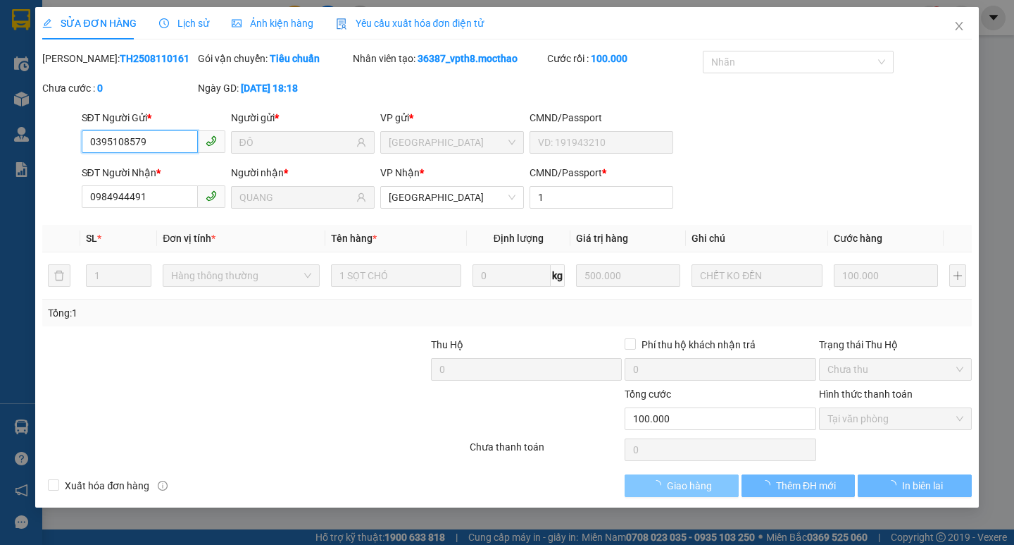
checkbox input "true"
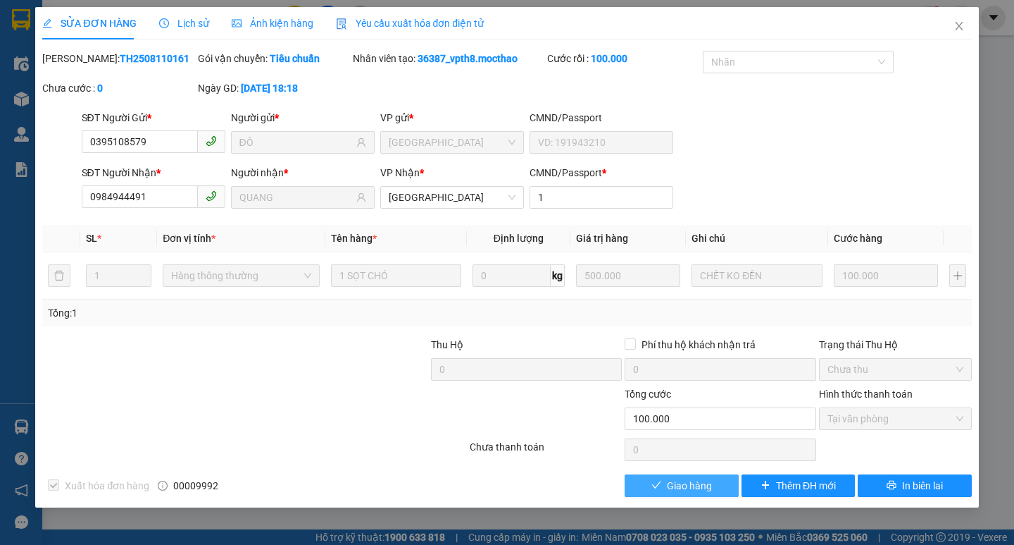
click at [697, 492] on span "Giao hàng" at bounding box center [689, 485] width 45 height 15
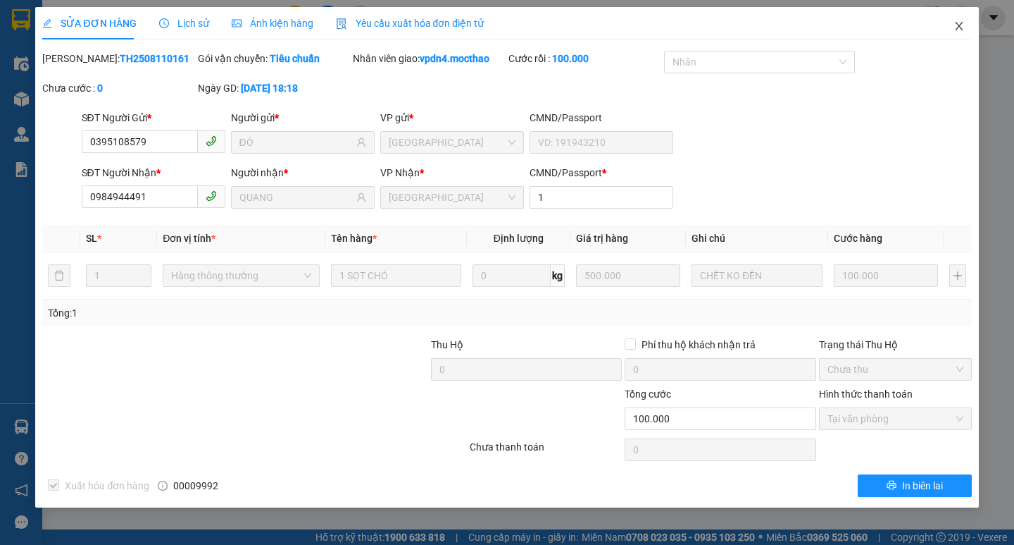
click at [962, 30] on icon "close" at bounding box center [959, 26] width 8 height 8
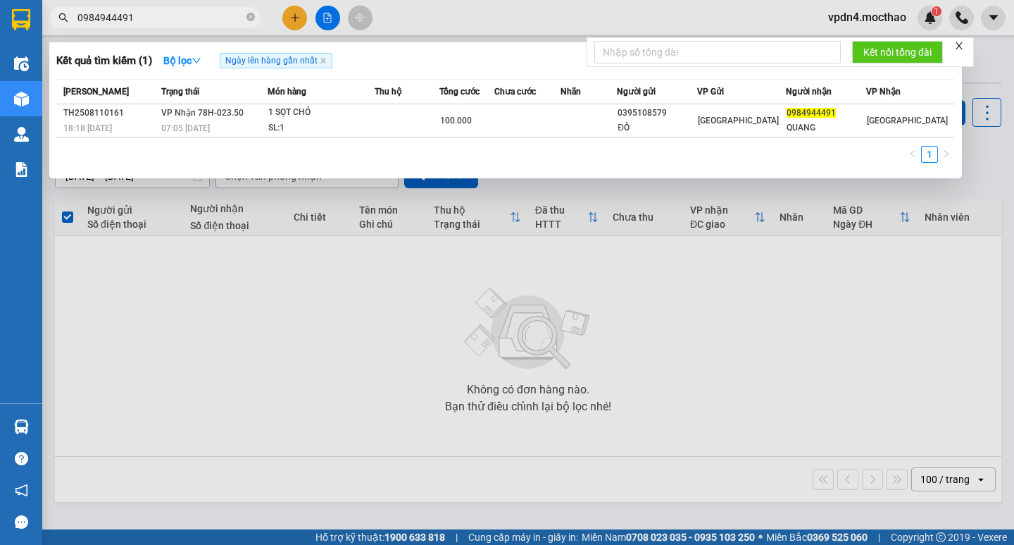
click at [251, 27] on span "0984944491" at bounding box center [154, 17] width 211 height 21
click at [251, 23] on span at bounding box center [251, 17] width 8 height 13
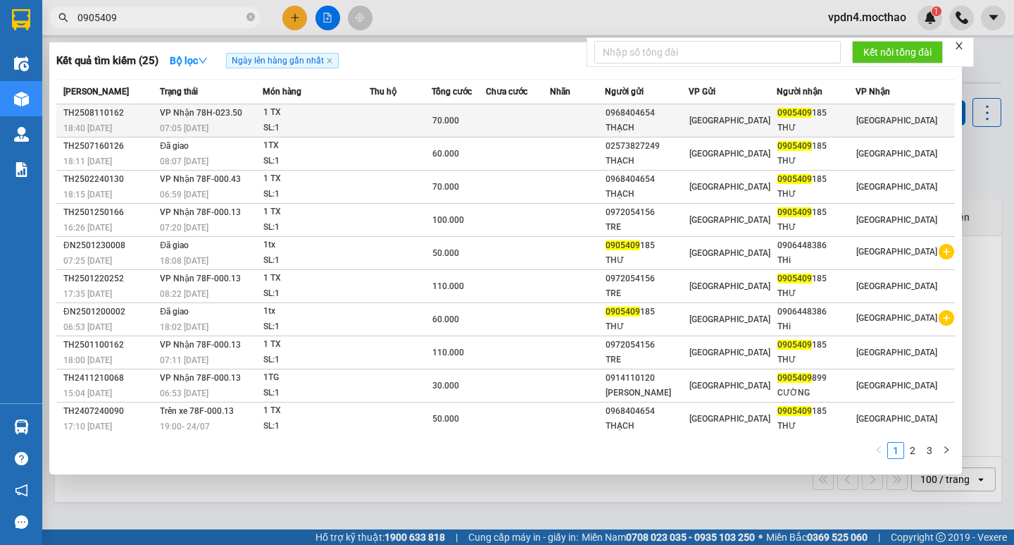
type input "0905409"
click at [754, 118] on div "[PERSON_NAME]" at bounding box center [733, 120] width 87 height 15
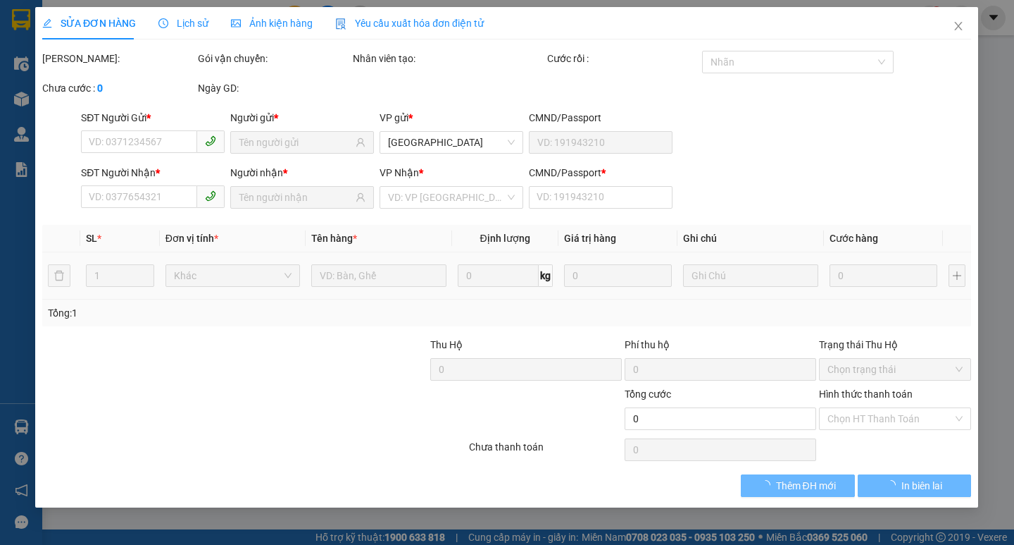
type input "0968404654"
type input "THẠCH"
type input "0905409185"
type input "THƯ"
type input "1"
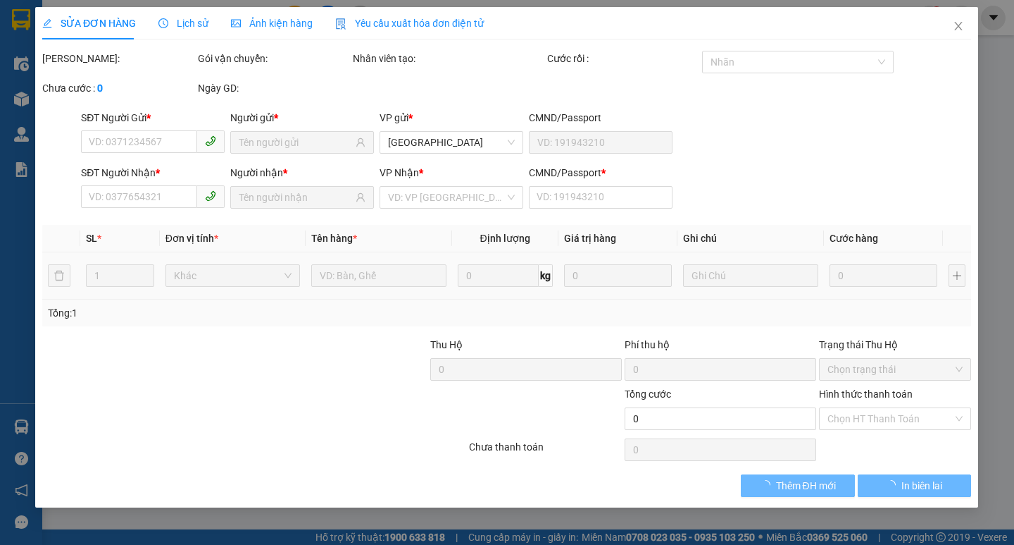
type input "70.000"
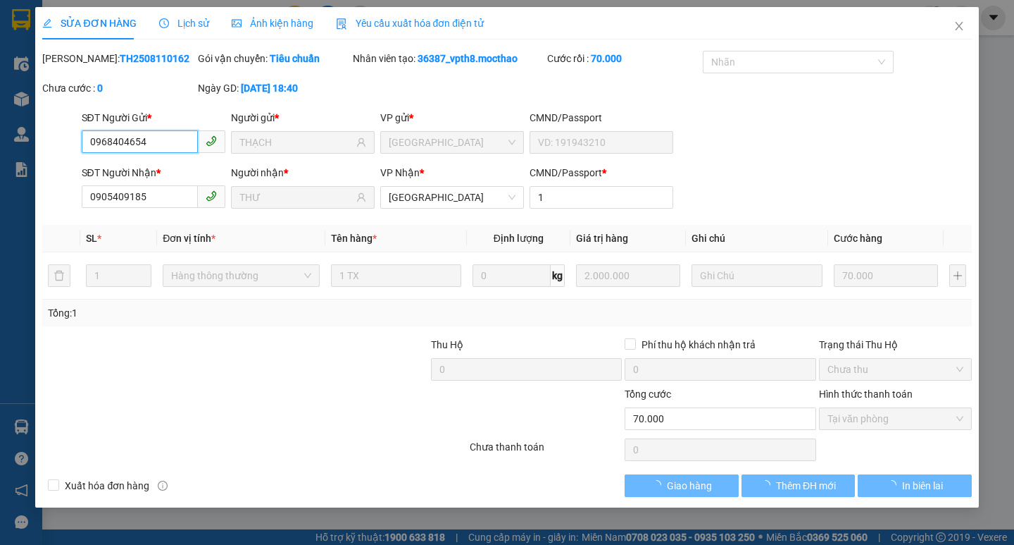
checkbox input "true"
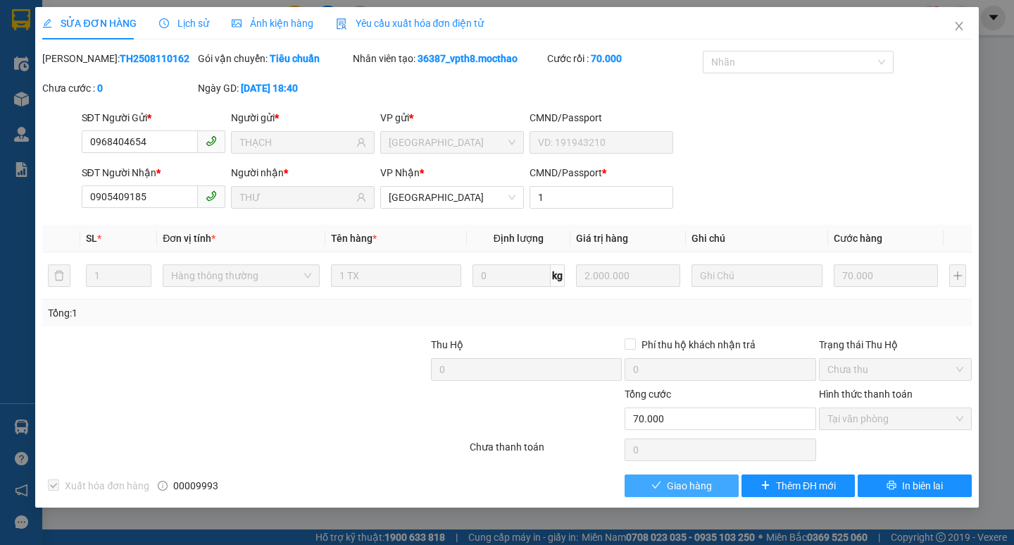
click at [689, 483] on span "Giao hàng" at bounding box center [689, 485] width 45 height 15
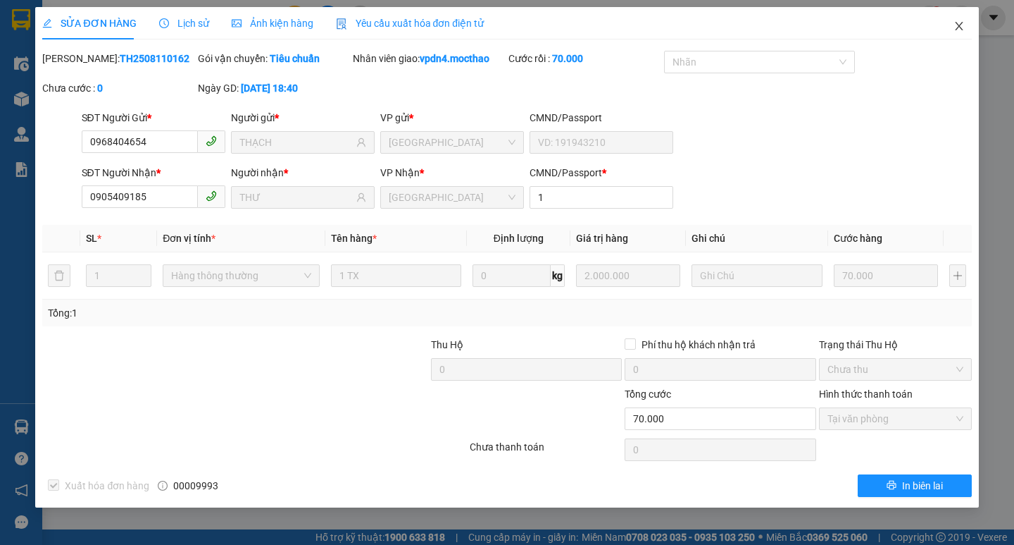
click at [961, 31] on icon "close" at bounding box center [959, 25] width 11 height 11
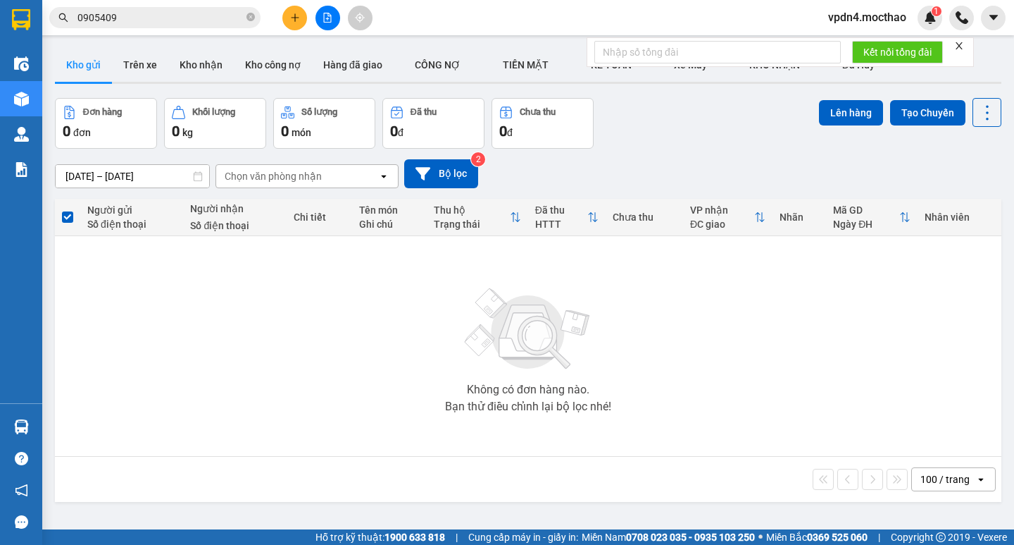
click at [246, 20] on span "0905409" at bounding box center [154, 17] width 211 height 21
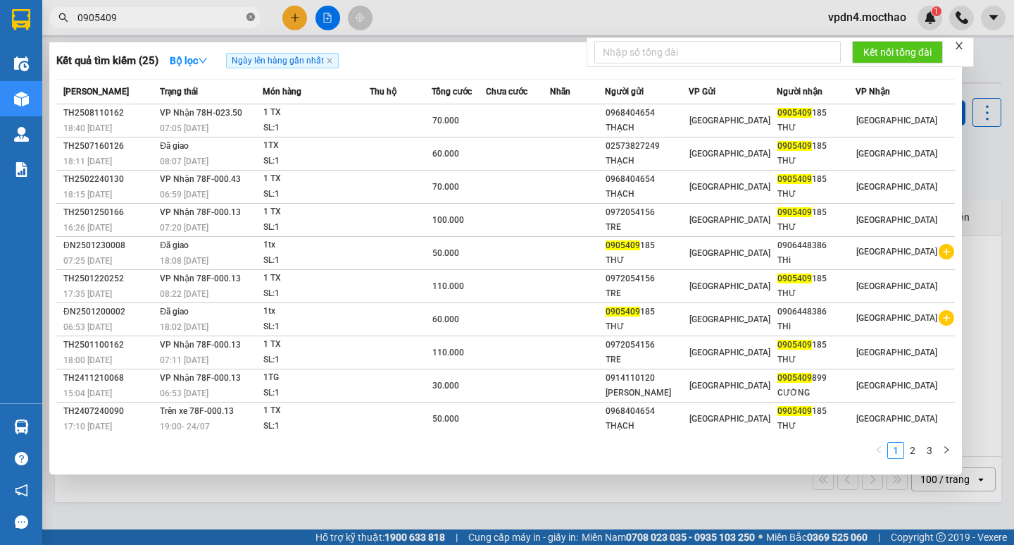
click at [247, 20] on icon "close-circle" at bounding box center [251, 17] width 8 height 8
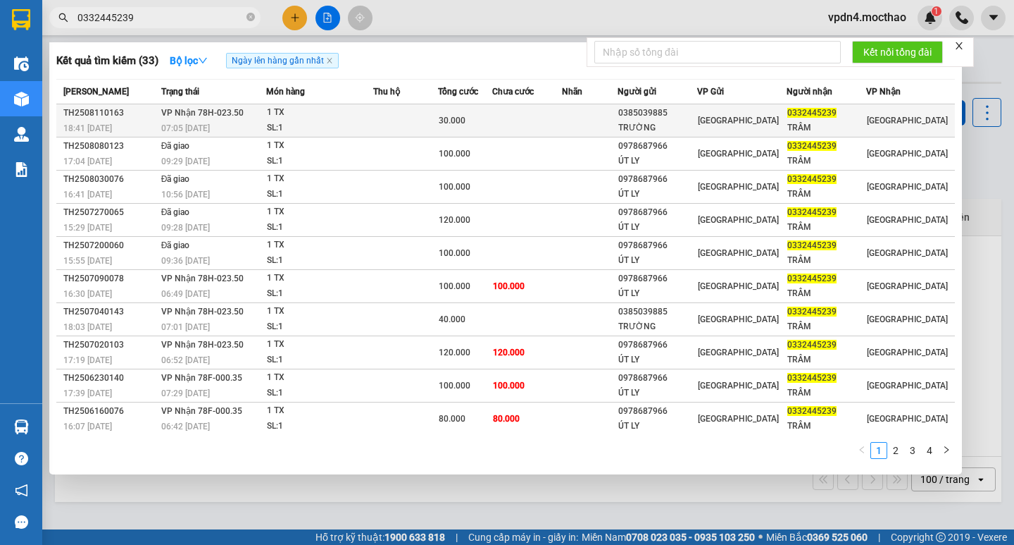
type input "0332445239"
click at [759, 128] on td "[PERSON_NAME]" at bounding box center [741, 120] width 89 height 33
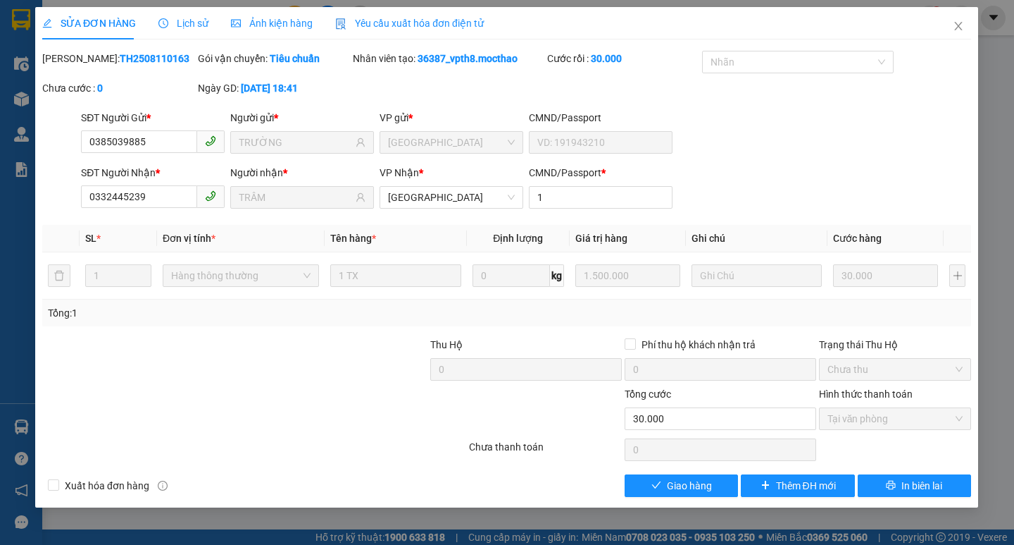
type input "0385039885"
type input "TRƯỜNG"
type input "0332445239"
type input "TRÂM"
type input "1"
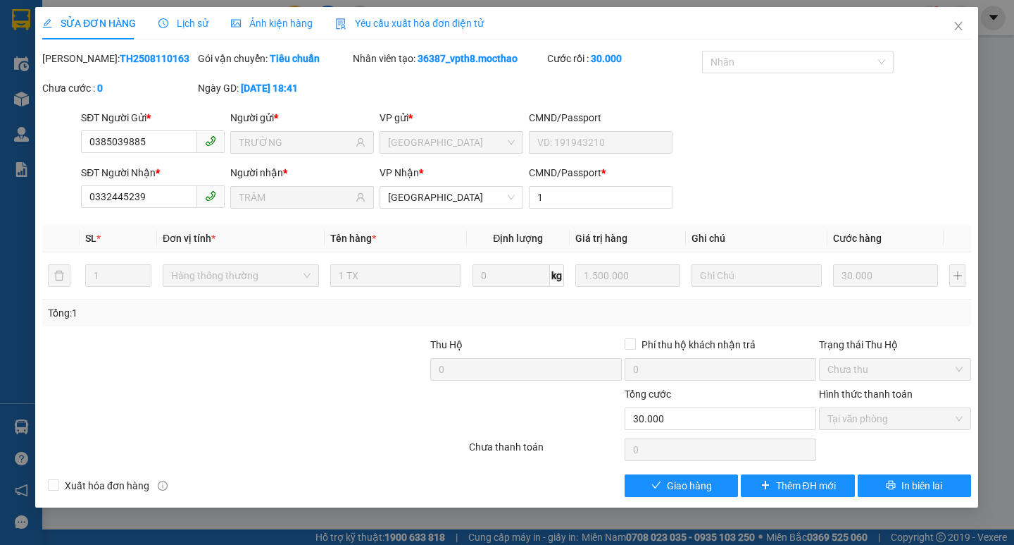
type input "30.000"
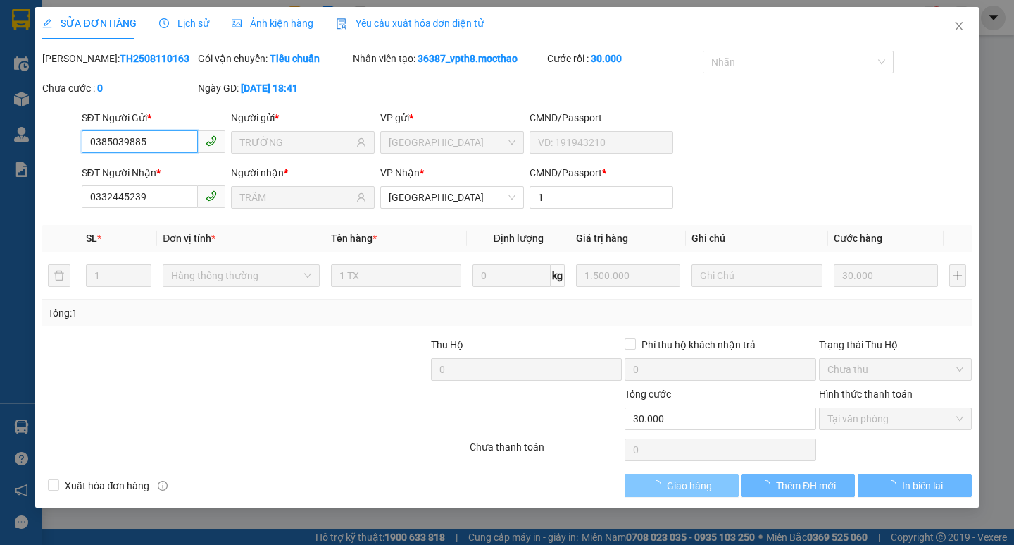
checkbox input "true"
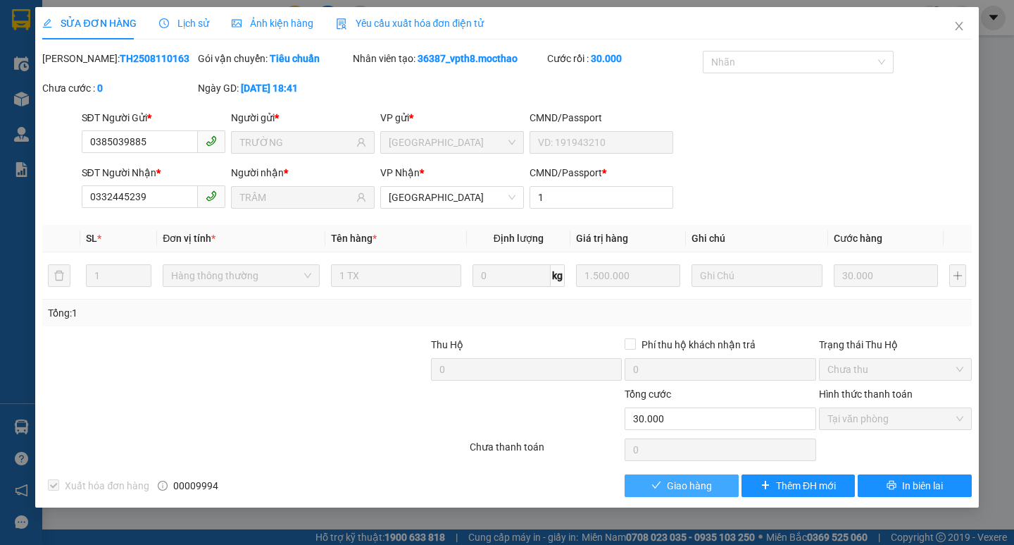
click at [639, 483] on button "Giao hàng" at bounding box center [681, 485] width 113 height 23
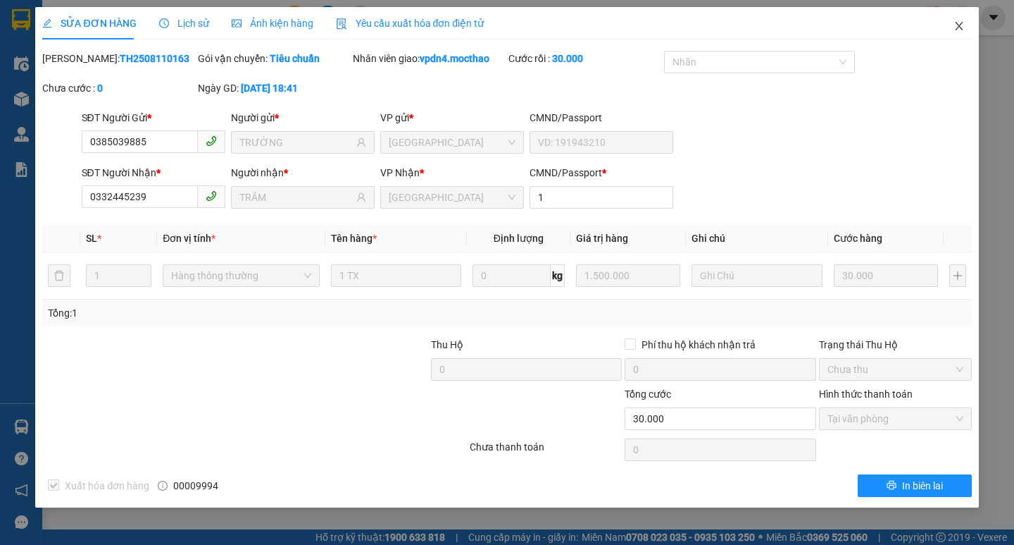
click at [959, 28] on icon "close" at bounding box center [959, 25] width 11 height 11
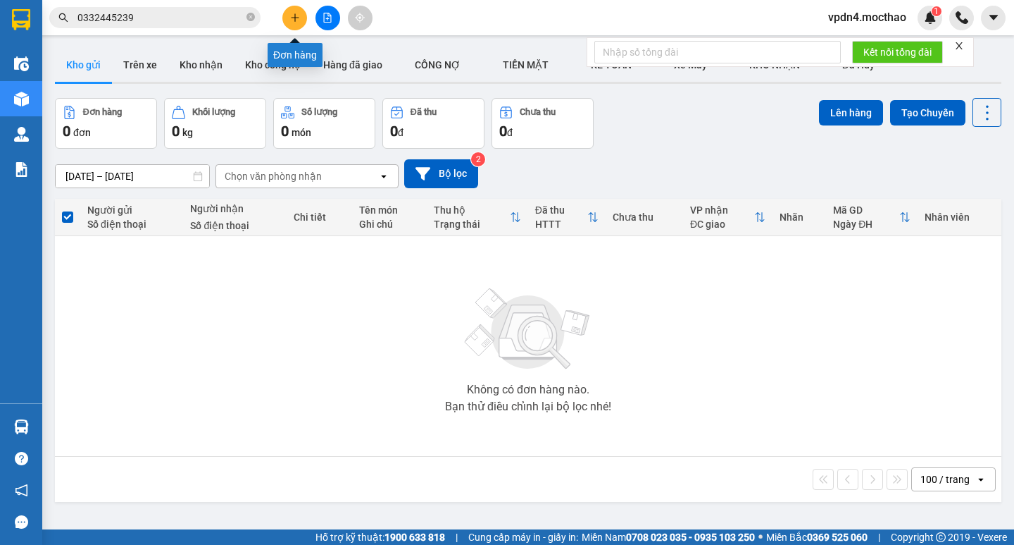
click at [302, 23] on button at bounding box center [294, 18] width 25 height 25
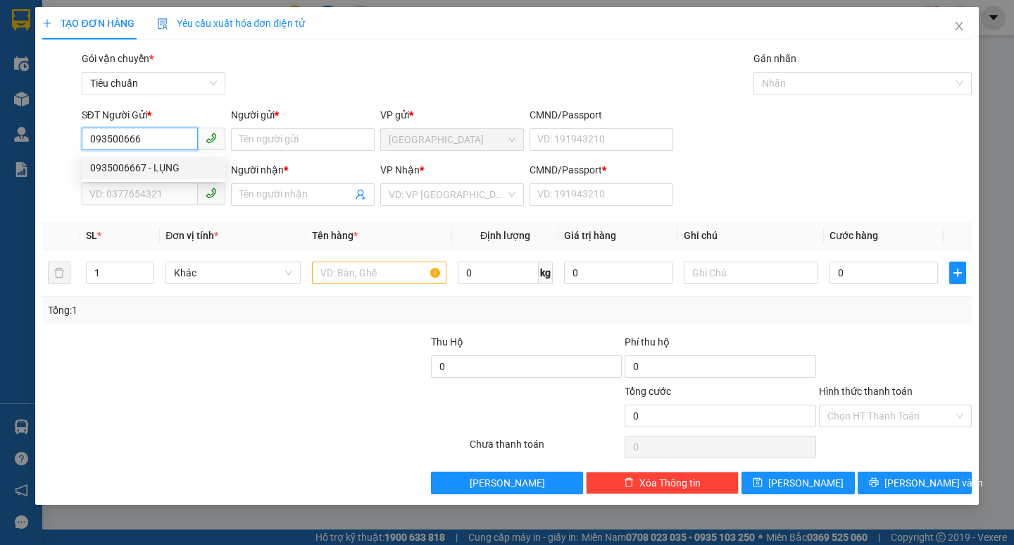
click at [180, 165] on div "0935006667 - LỤNG" at bounding box center [153, 167] width 127 height 15
type input "0935006667"
type input "LỤNG"
type input "0352412575"
type input "DIỆT"
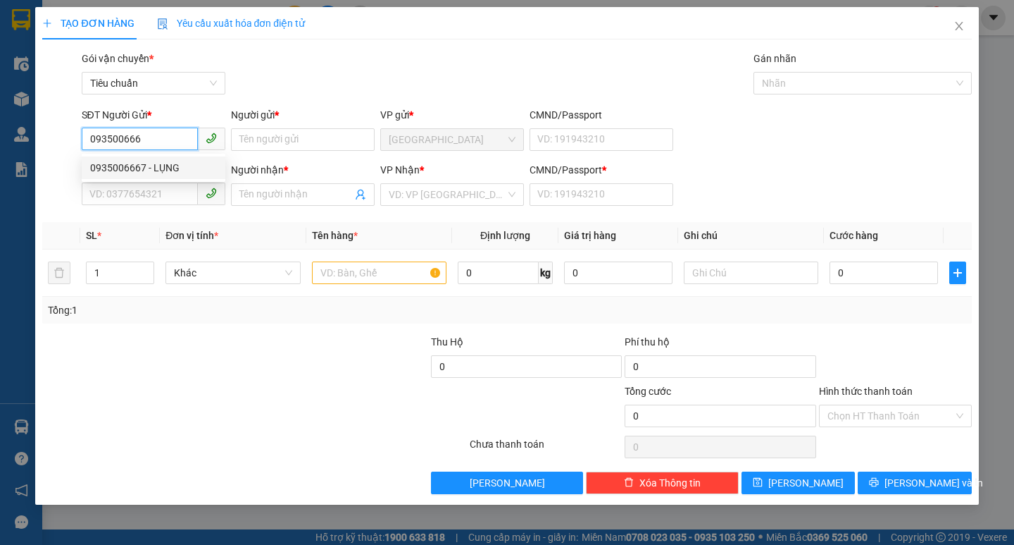
type input "0"
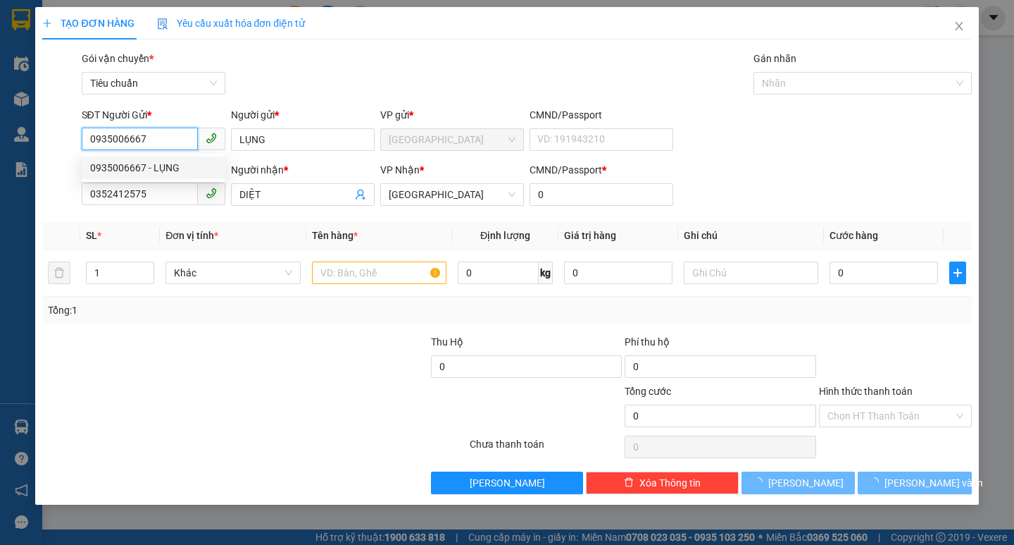
type input "50.000"
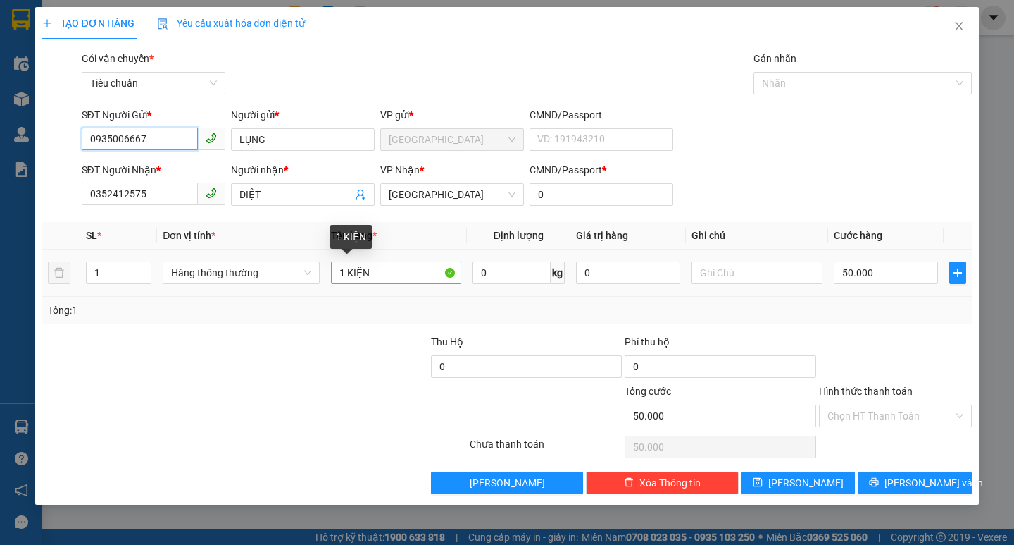
type input "0935006667"
click at [412, 268] on input "1 KIỆN" at bounding box center [396, 272] width 130 height 23
type input "1 TX"
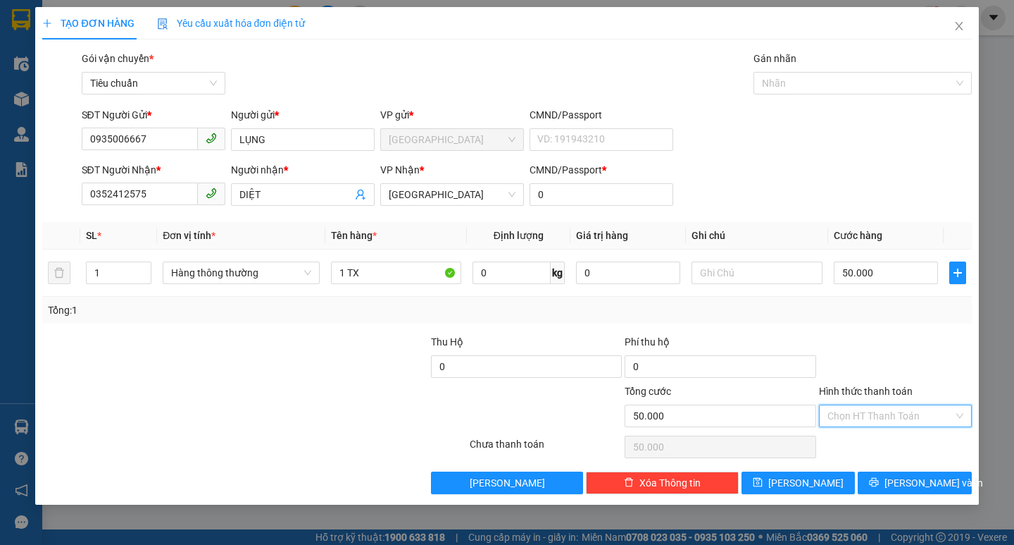
click at [863, 416] on input "Hình thức thanh toán" at bounding box center [891, 415] width 126 height 21
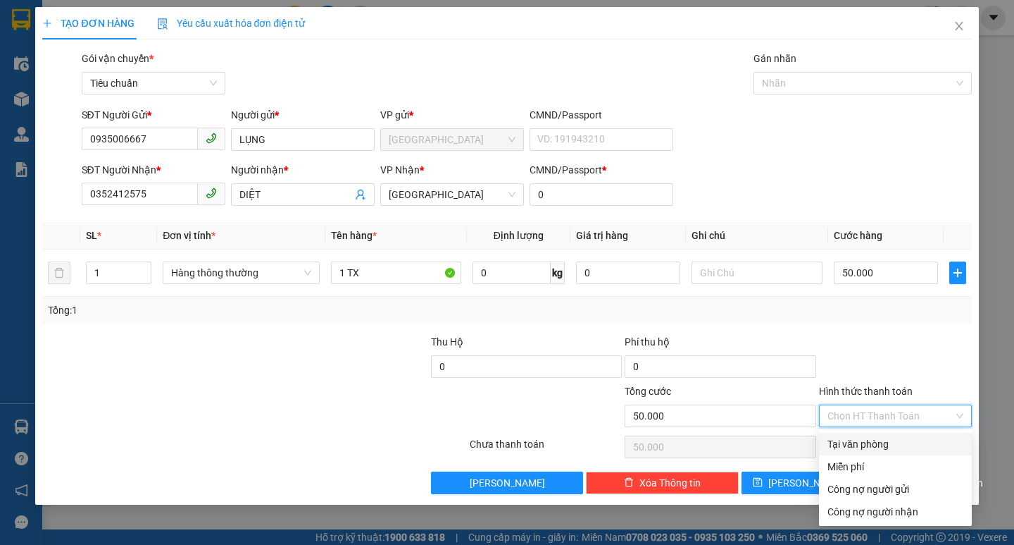
click at [864, 437] on div "Tại văn phòng" at bounding box center [896, 443] width 136 height 15
type input "0"
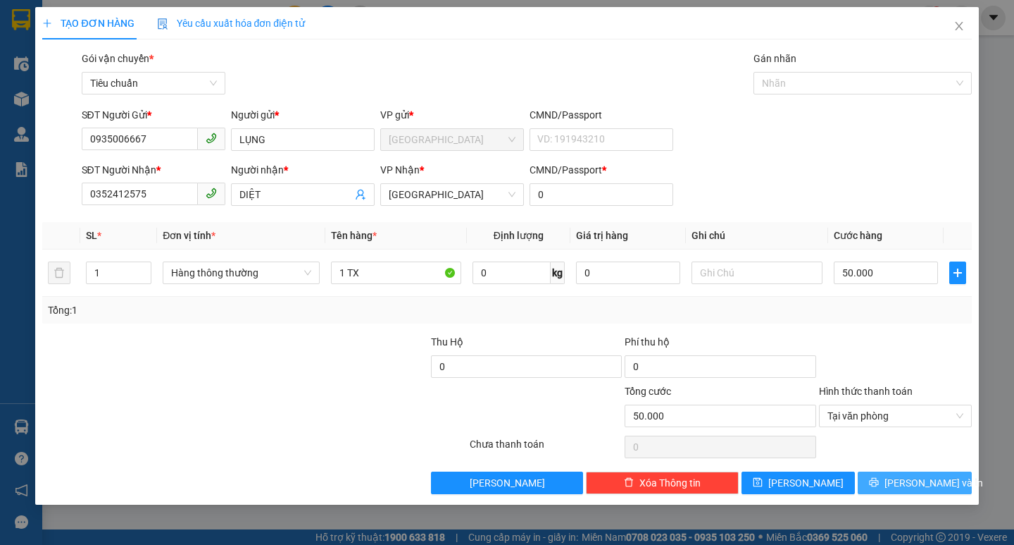
click at [902, 484] on button "[PERSON_NAME] và In" at bounding box center [914, 482] width 113 height 23
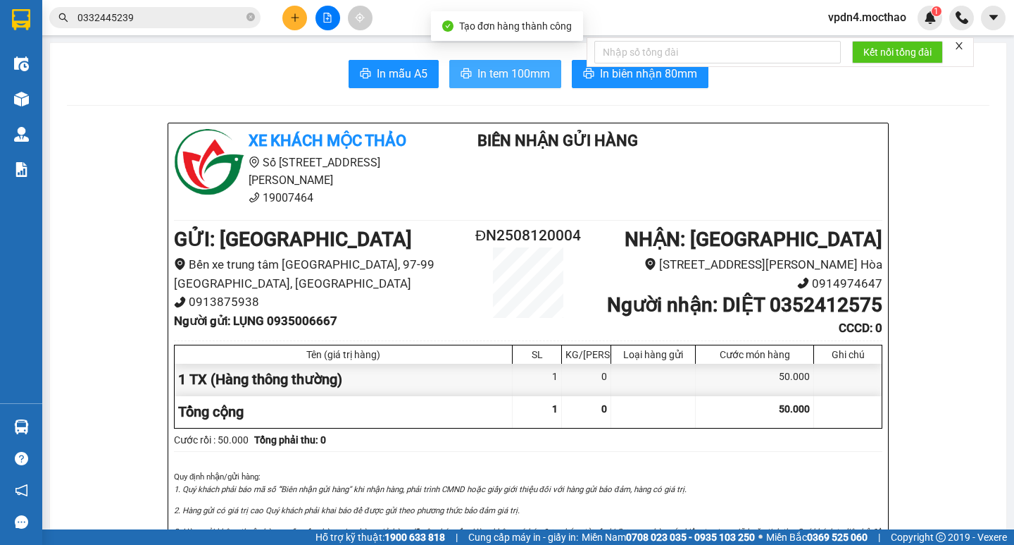
click at [478, 85] on button "In tem 100mm" at bounding box center [505, 74] width 112 height 28
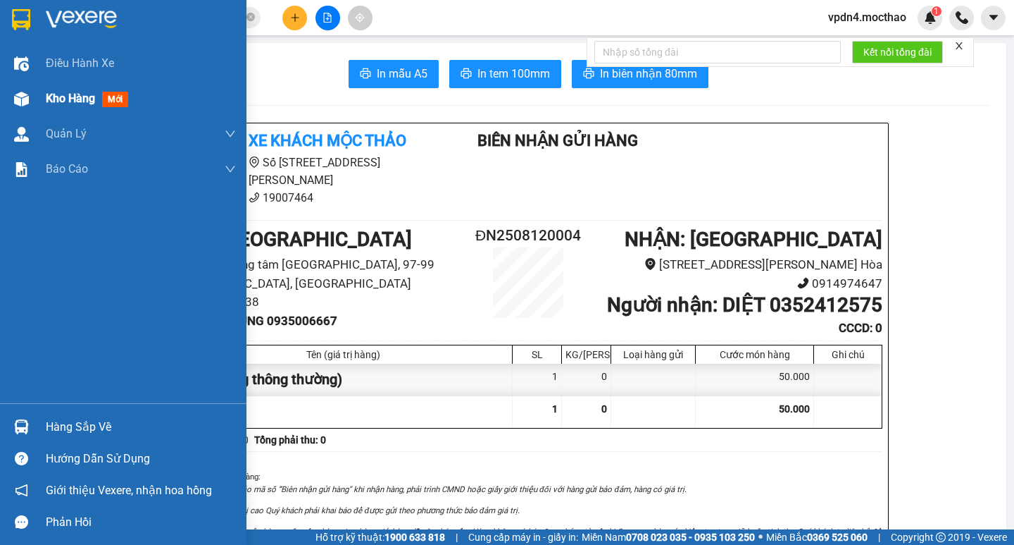
click at [61, 103] on span "Kho hàng" at bounding box center [70, 98] width 49 height 13
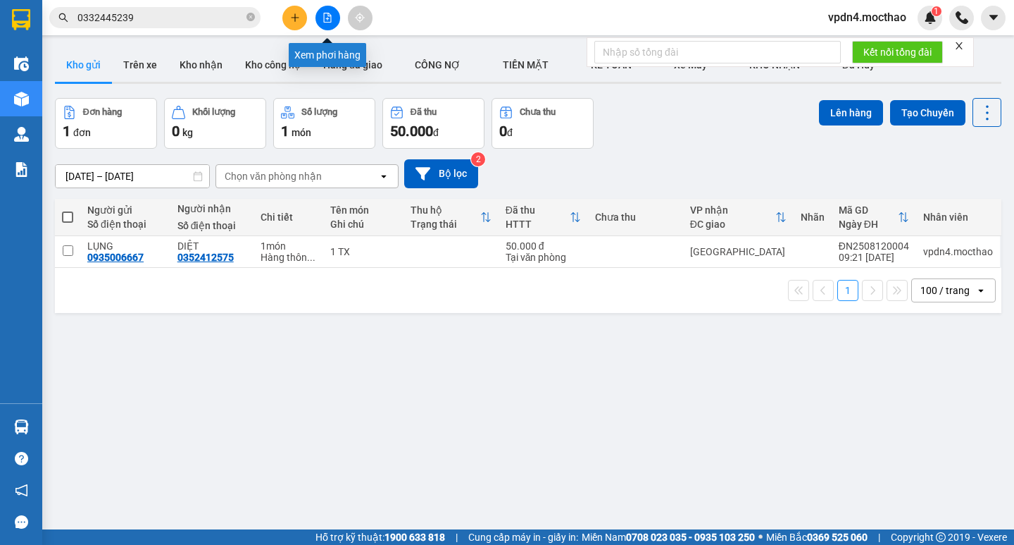
click at [325, 12] on button at bounding box center [328, 18] width 25 height 25
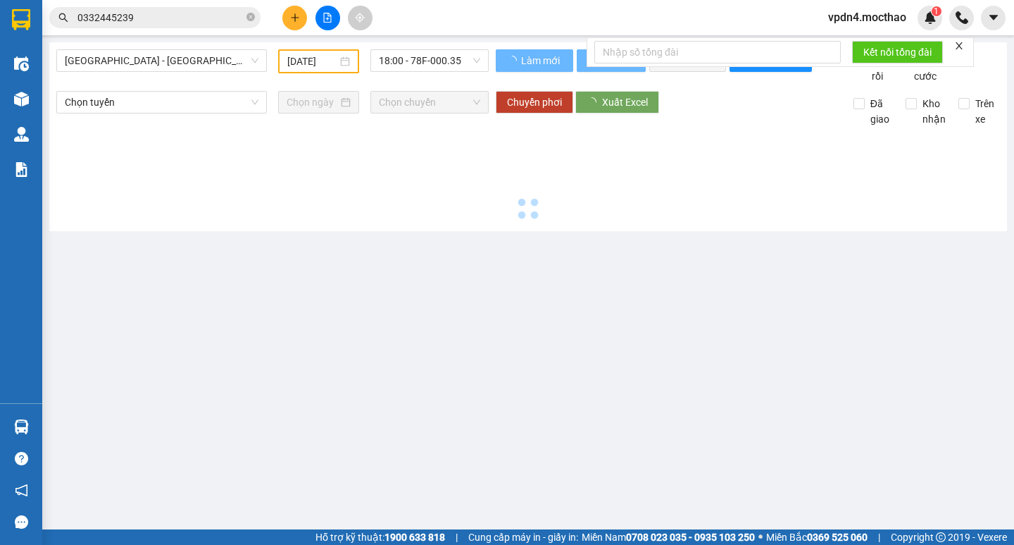
type input "[DATE]"
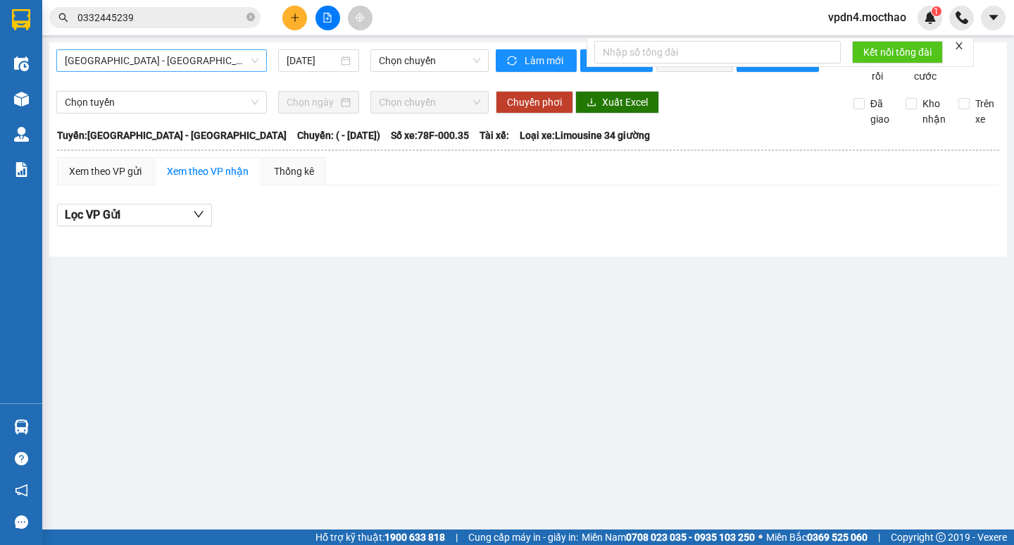
click at [210, 66] on span "[GEOGRAPHIC_DATA] - [PERSON_NAME]" at bounding box center [162, 60] width 194 height 21
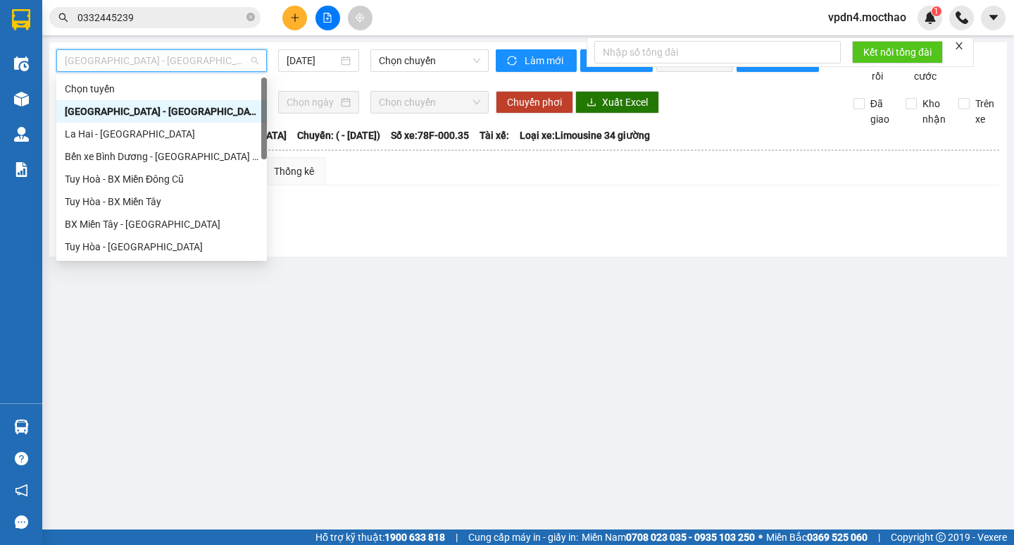
type input "D"
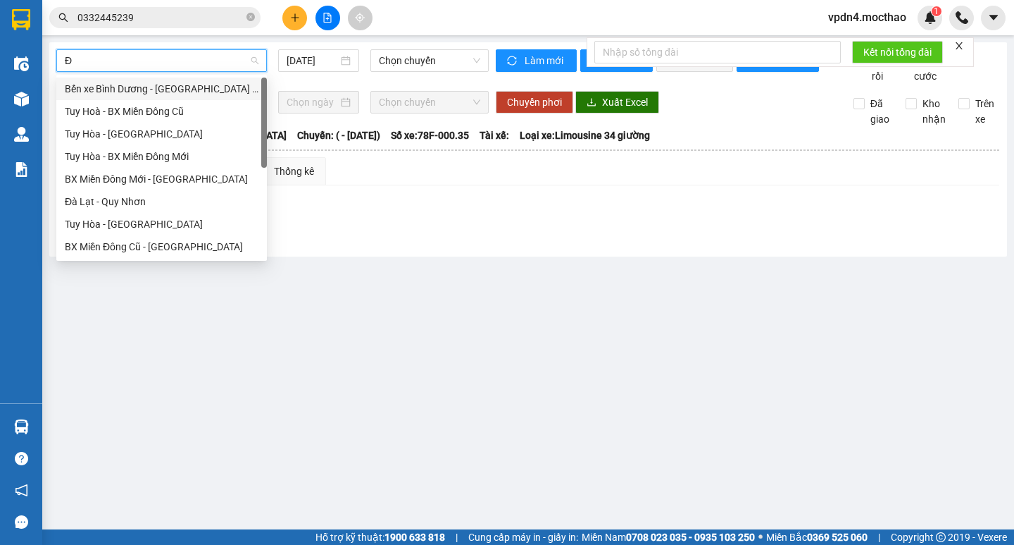
type input "ĐA"
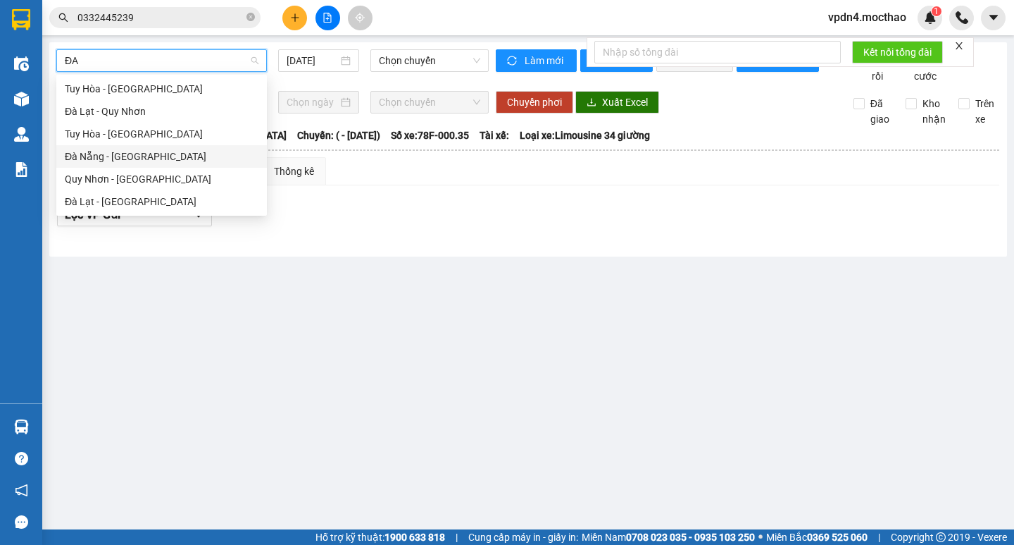
click at [184, 153] on div "Đà Nẵng - [PERSON_NAME]" at bounding box center [162, 156] width 194 height 15
type input "[DATE]"
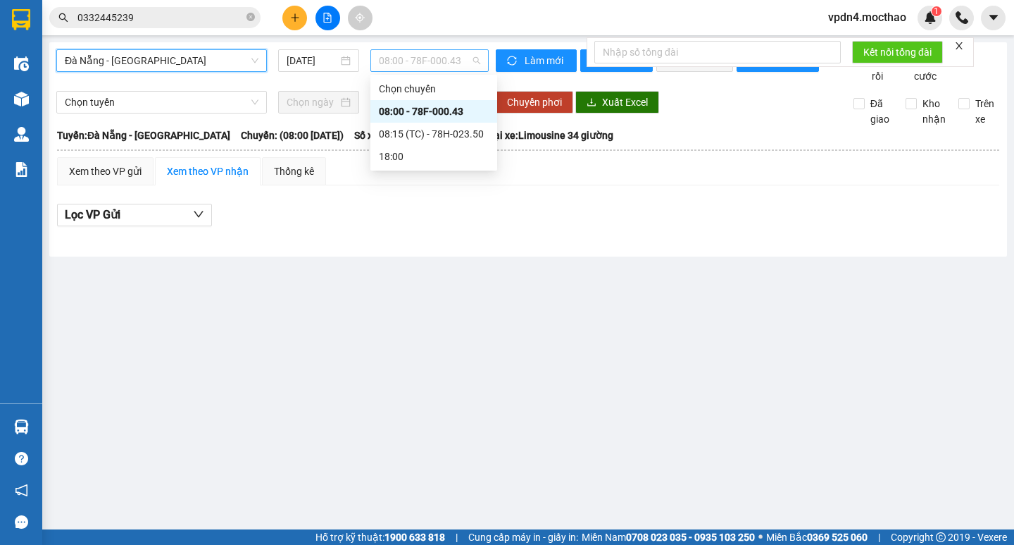
click at [391, 63] on span "08:00 - 78F-000.43" at bounding box center [429, 60] width 101 height 21
click at [430, 139] on div "08:15 (TC) - 78H-023.50" at bounding box center [434, 133] width 110 height 15
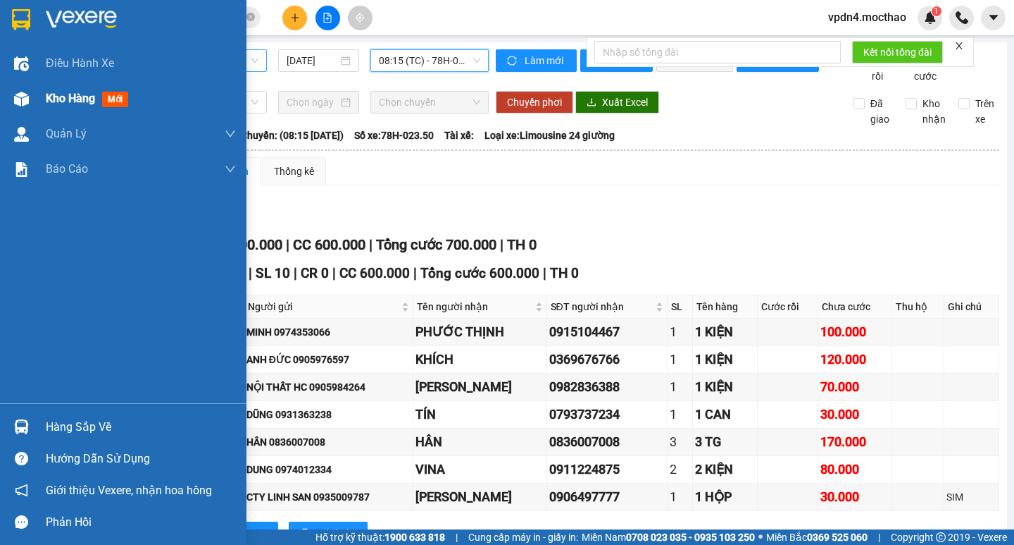
click at [74, 102] on span "Kho hàng" at bounding box center [70, 98] width 49 height 13
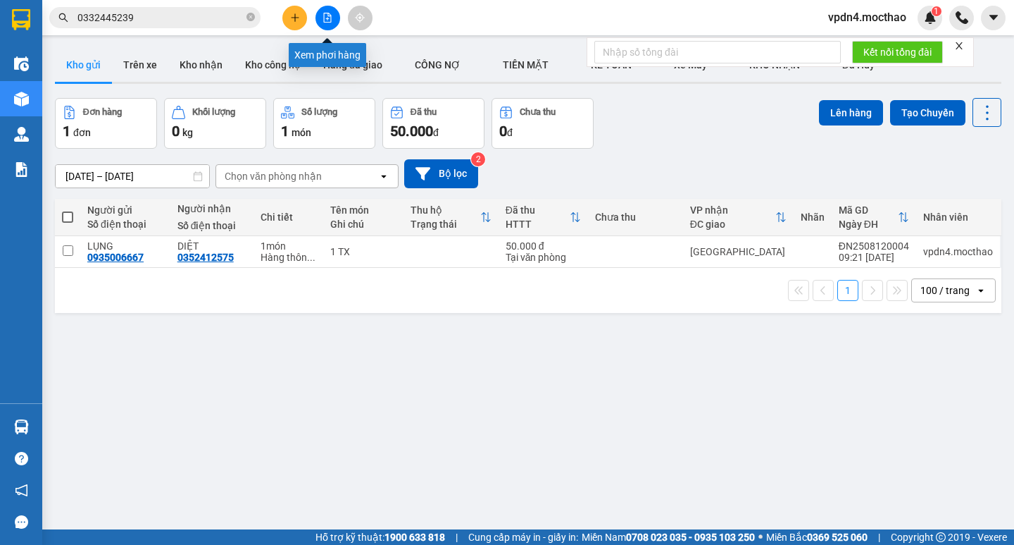
click at [323, 16] on icon "file-add" at bounding box center [328, 18] width 10 height 10
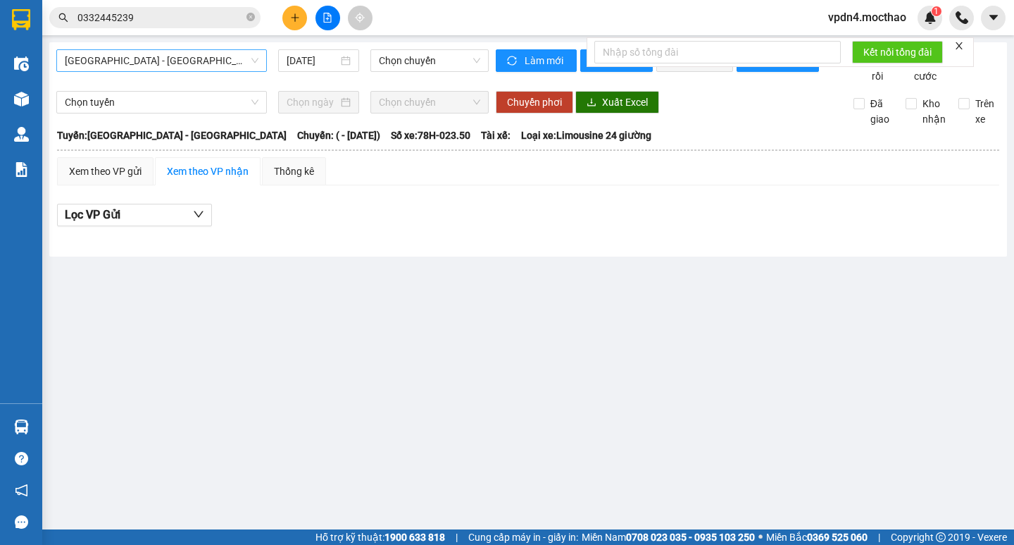
click at [237, 70] on span "[GEOGRAPHIC_DATA] - [PERSON_NAME]" at bounding box center [162, 60] width 194 height 21
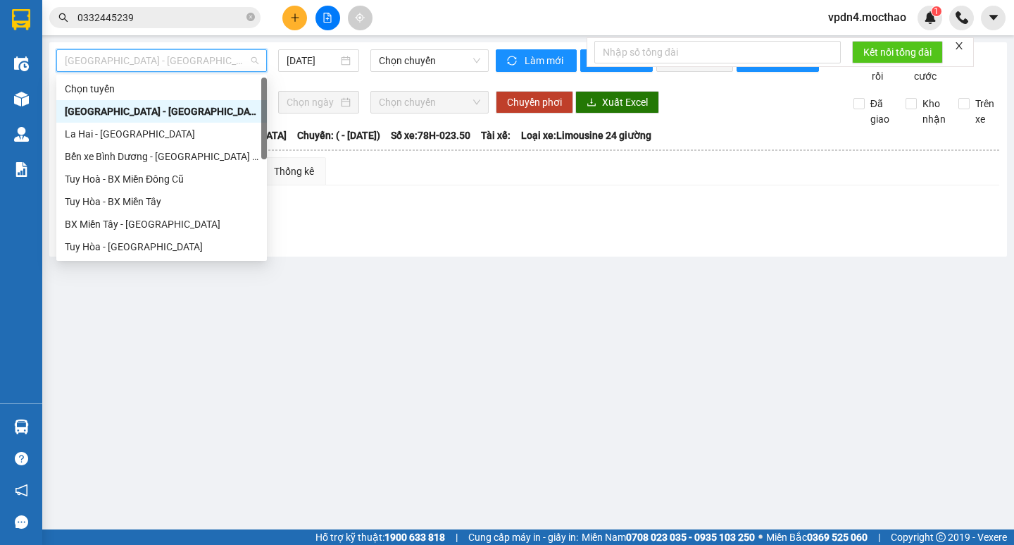
type input "D"
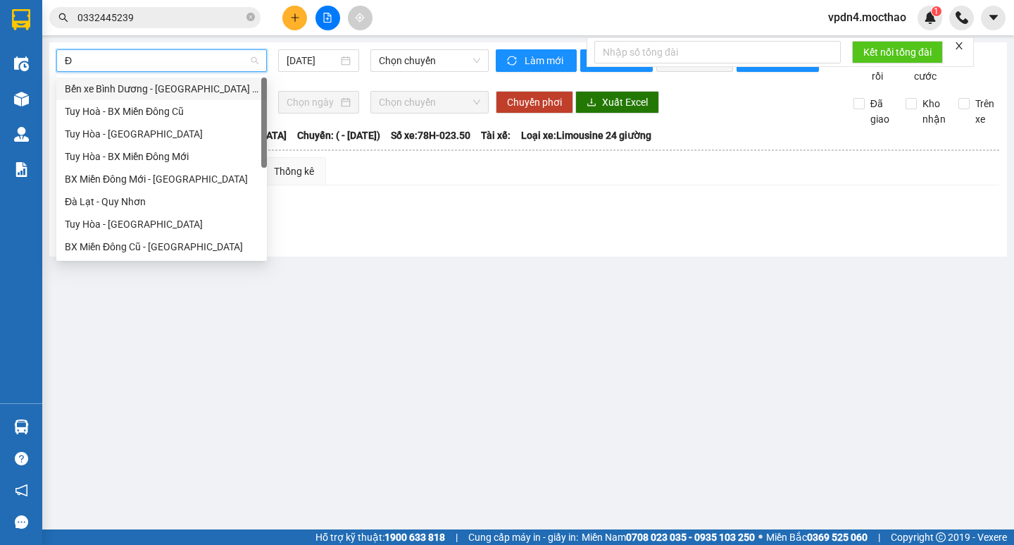
type input "ĐA"
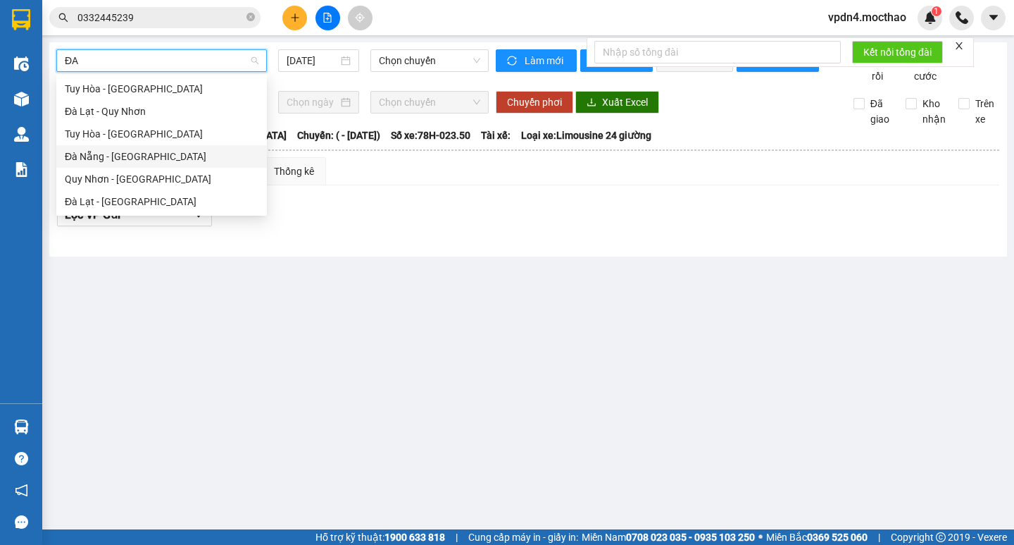
click at [160, 153] on div "Đà Nẵng - [PERSON_NAME]" at bounding box center [162, 156] width 194 height 15
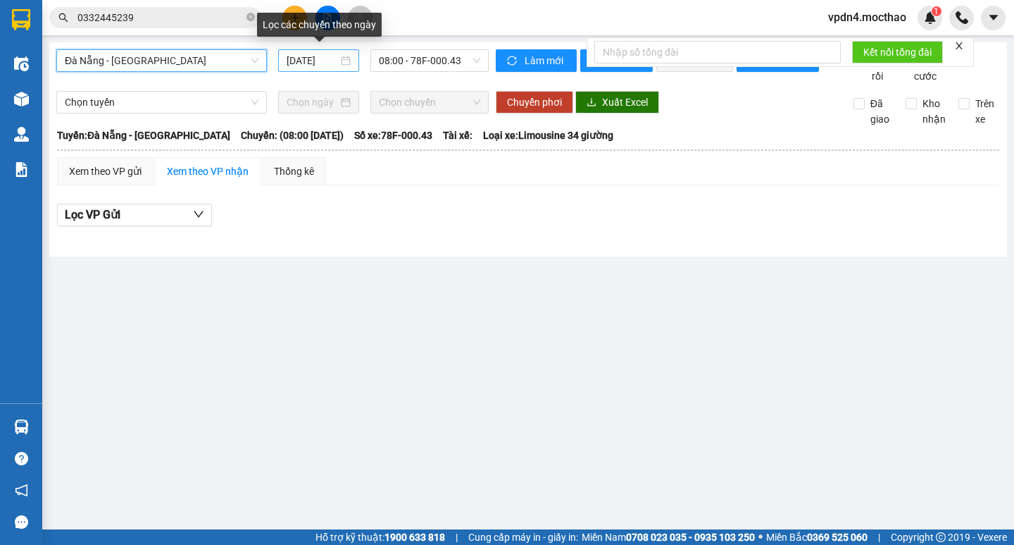
click at [312, 51] on div "[DATE]" at bounding box center [318, 60] width 81 height 23
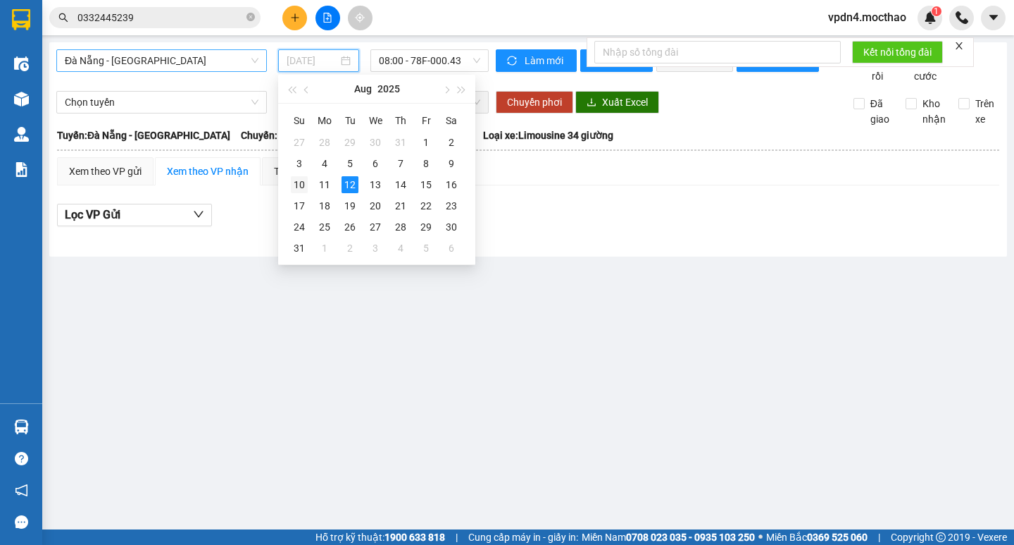
click at [299, 182] on div "10" at bounding box center [299, 184] width 17 height 17
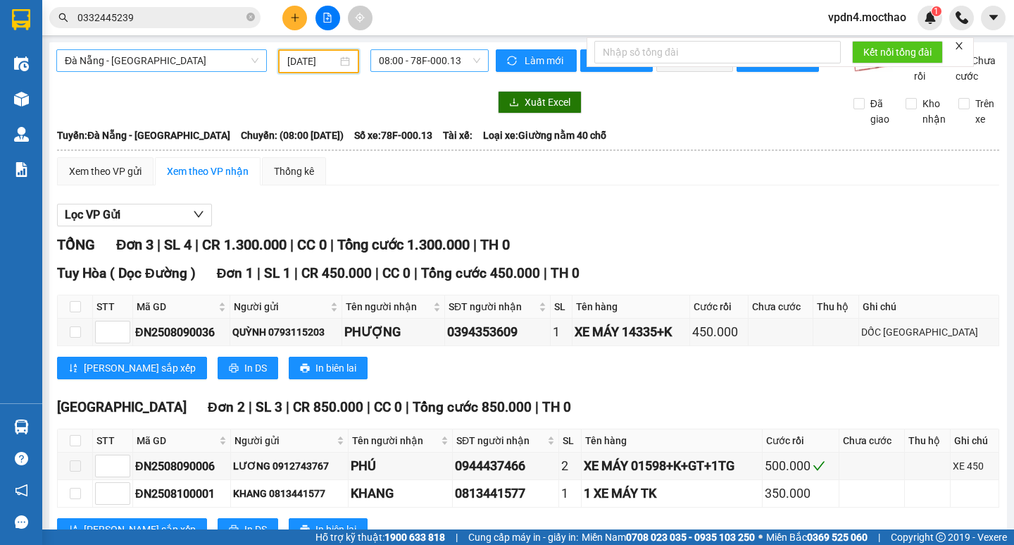
click at [379, 63] on span "08:00 - 78F-000.13" at bounding box center [429, 60] width 101 height 21
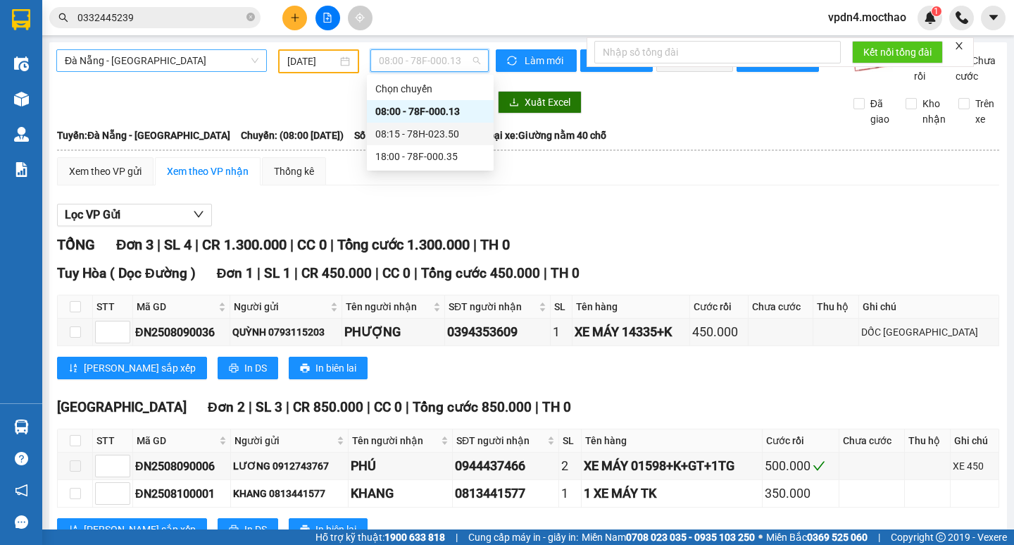
click at [451, 135] on div "08:15 - 78H-023.50" at bounding box center [430, 133] width 110 height 15
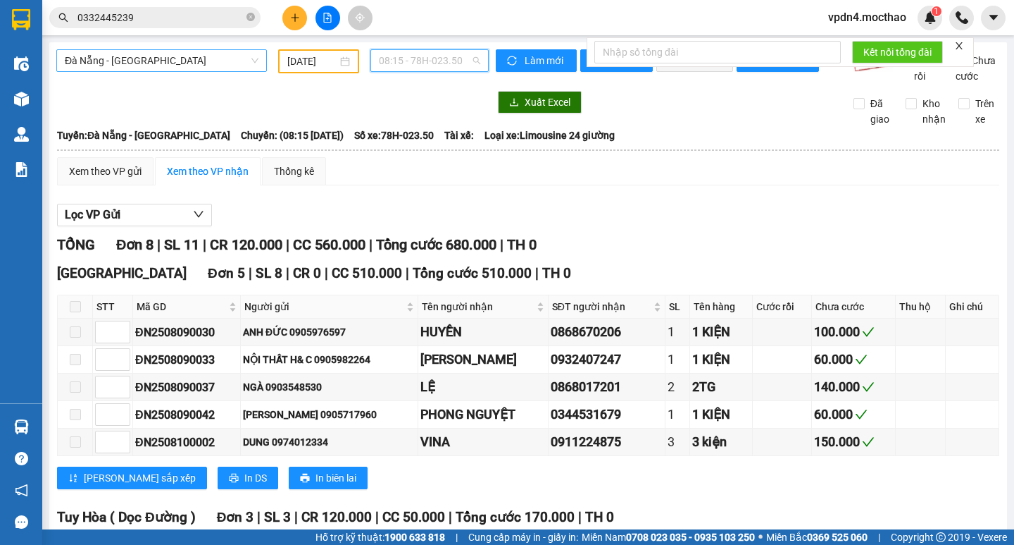
click at [452, 54] on span "08:15 - 78H-023.50" at bounding box center [429, 60] width 101 height 21
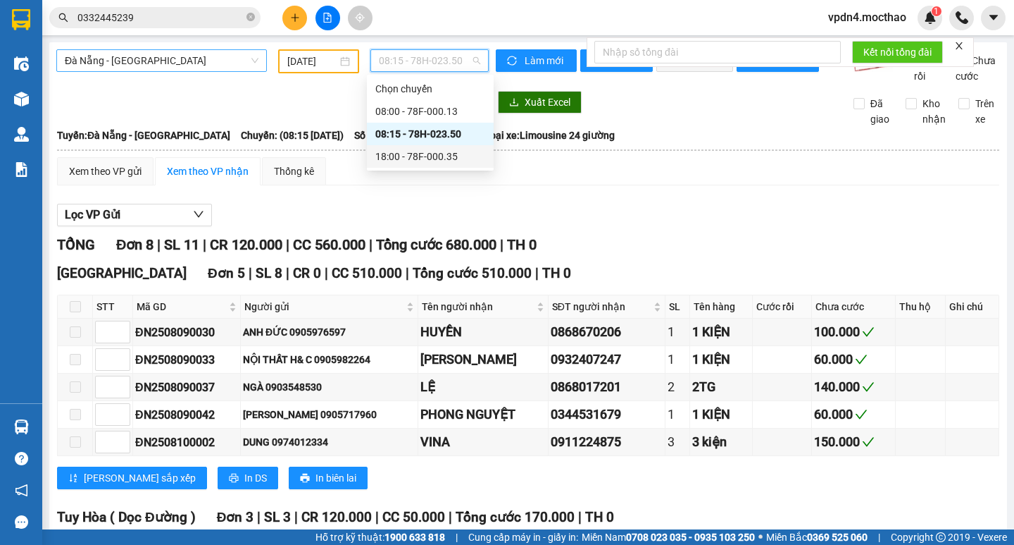
click at [444, 163] on div "18:00 - 78F-000.35" at bounding box center [430, 156] width 110 height 15
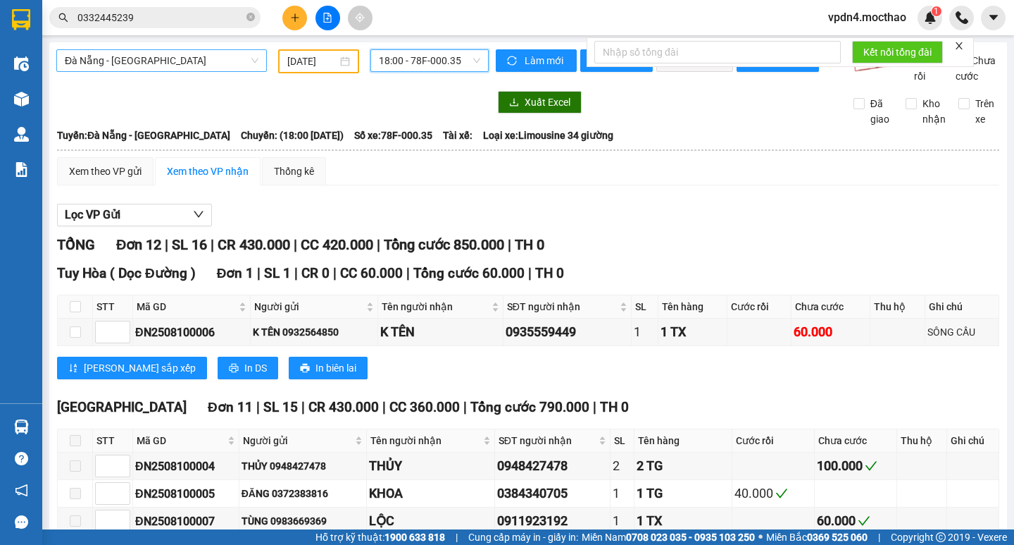
click at [294, 63] on input "[DATE]" at bounding box center [312, 61] width 50 height 15
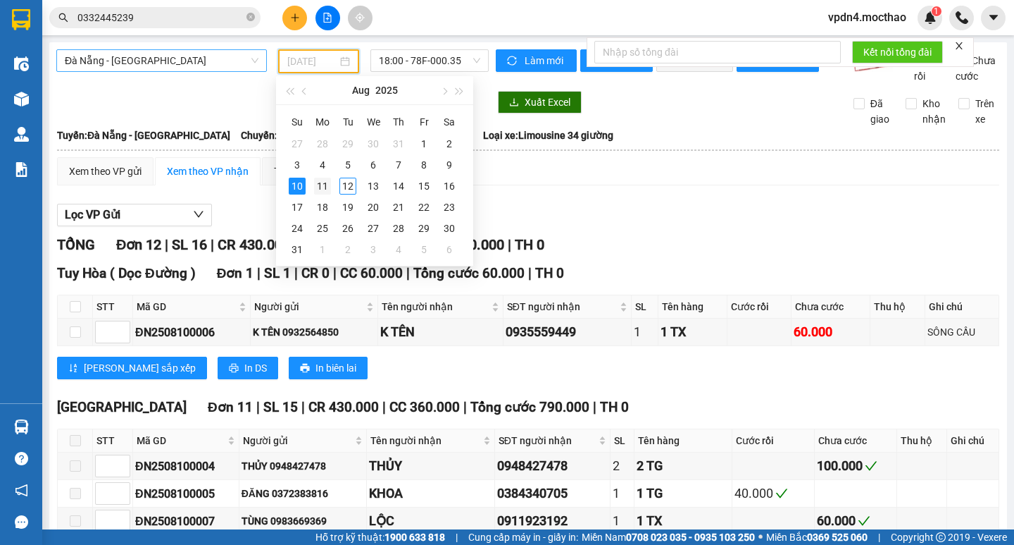
click at [323, 192] on div "11" at bounding box center [322, 186] width 17 height 17
type input "[DATE]"
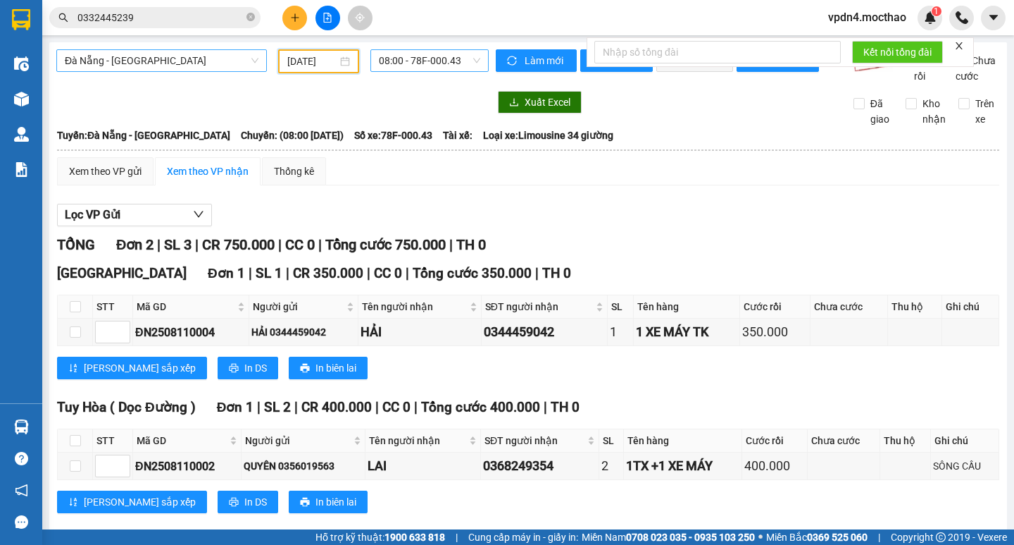
click at [464, 66] on span "08:00 - 78F-000.43" at bounding box center [429, 60] width 101 height 21
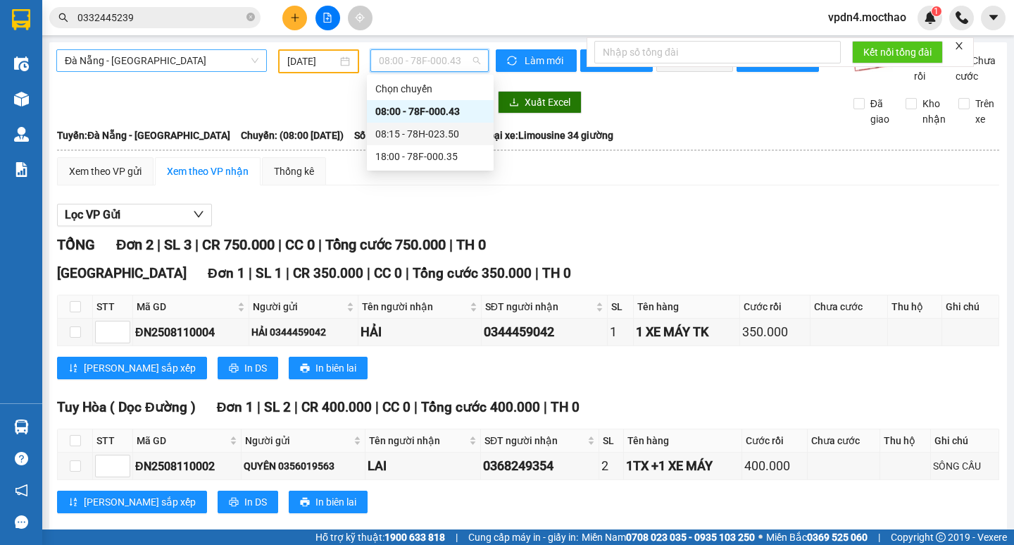
click at [437, 135] on div "08:15 - 78H-023.50" at bounding box center [430, 133] width 110 height 15
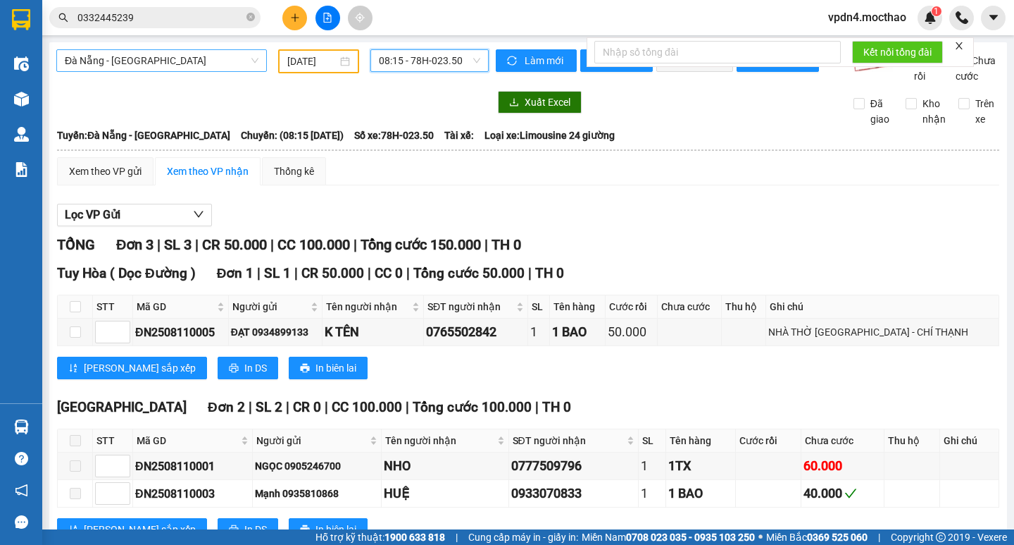
click at [392, 48] on div "Đà Nẵng - Tuy Hoà 11/08/2025 08:15 08:15 - 78H-023.50 Làm mới In phơi In đơn ch…" at bounding box center [528, 307] width 958 height 530
click at [449, 56] on span "08:15 - 78H-023.50" at bounding box center [429, 60] width 101 height 21
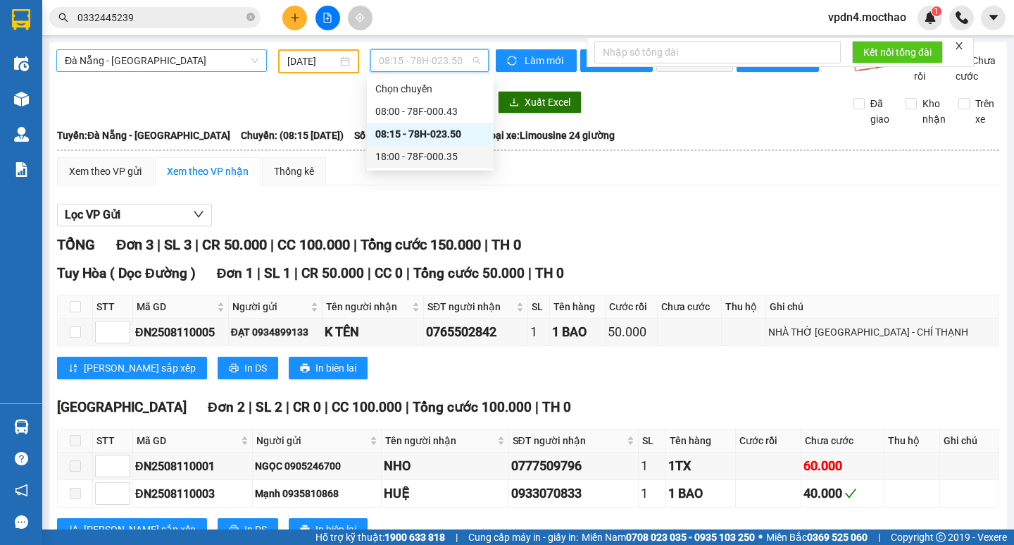
click at [459, 161] on div "18:00 - 78F-000.35" at bounding box center [430, 156] width 110 height 15
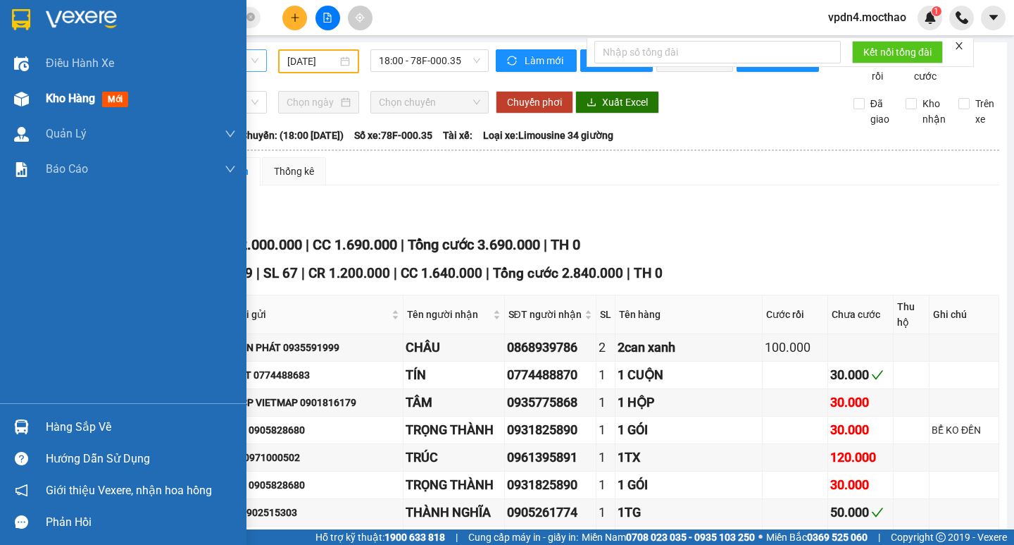
click at [54, 102] on span "Kho hàng" at bounding box center [70, 98] width 49 height 13
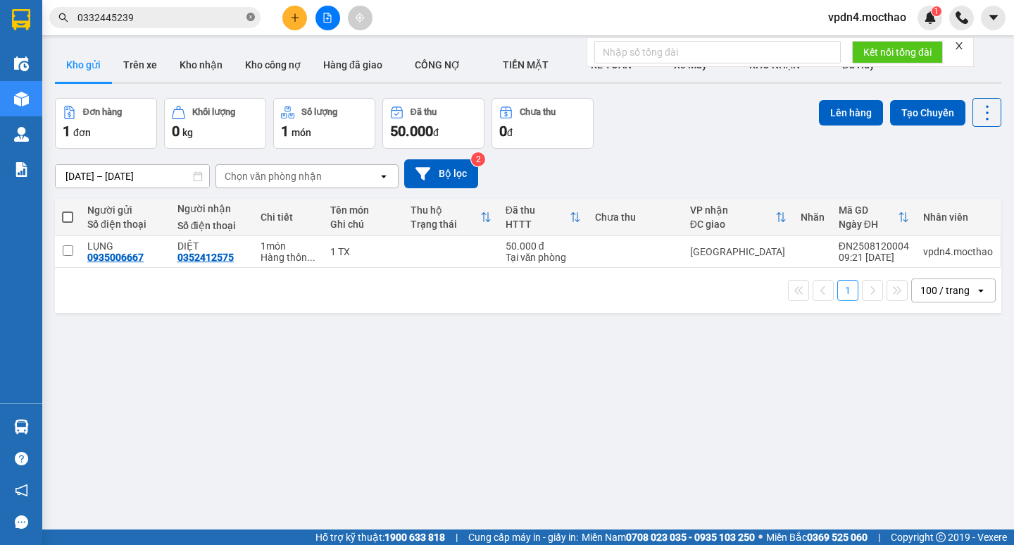
click at [251, 15] on icon "close-circle" at bounding box center [251, 17] width 8 height 8
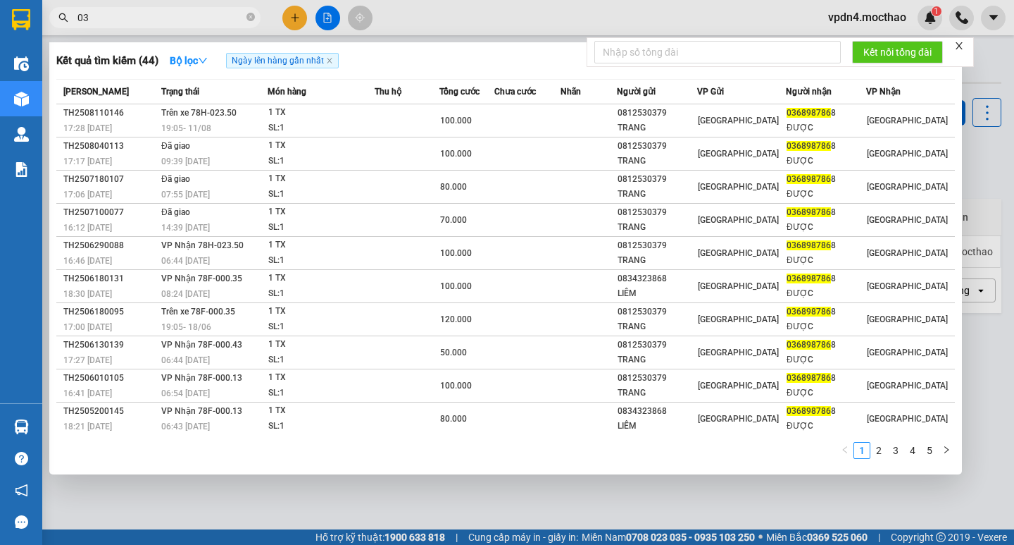
type input "0"
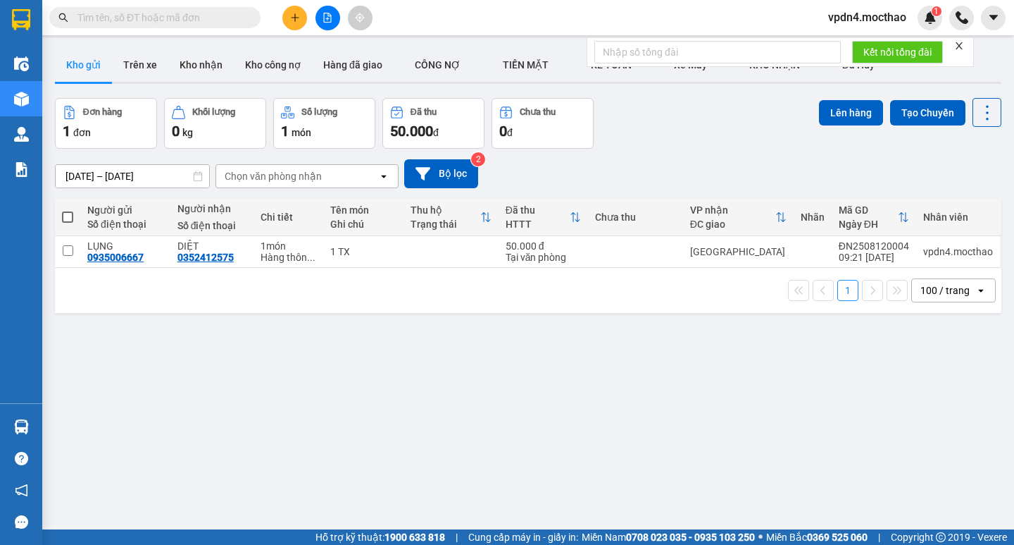
click at [235, 27] on span at bounding box center [154, 17] width 211 height 21
click at [230, 25] on input "text" at bounding box center [160, 17] width 166 height 15
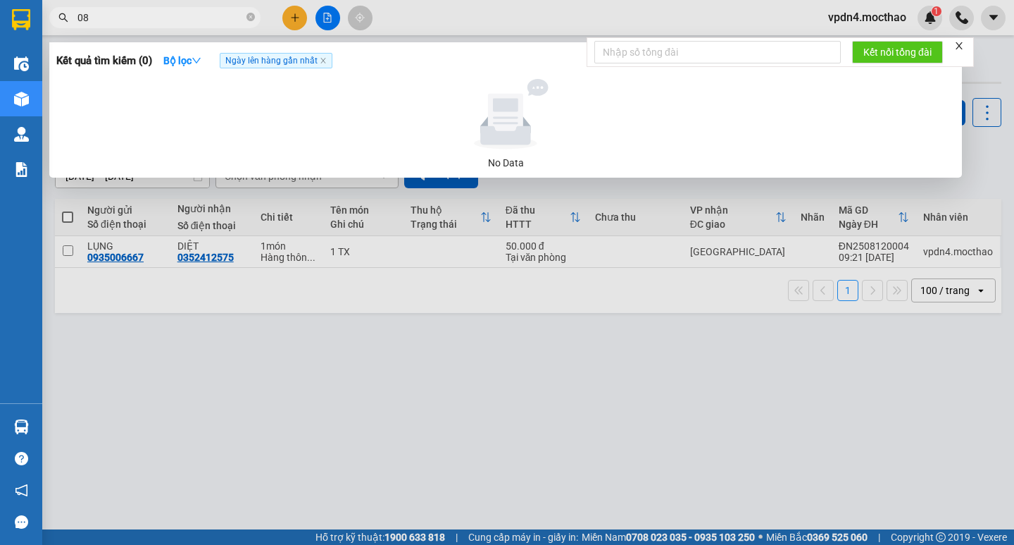
type input "0"
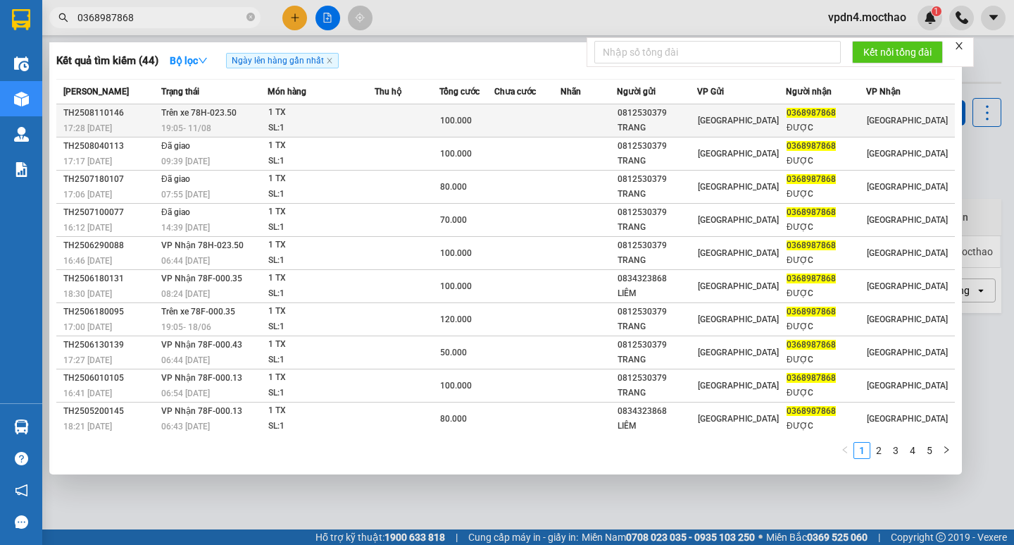
type input "0368987868"
click at [816, 124] on div "ĐƯỢC" at bounding box center [826, 127] width 79 height 15
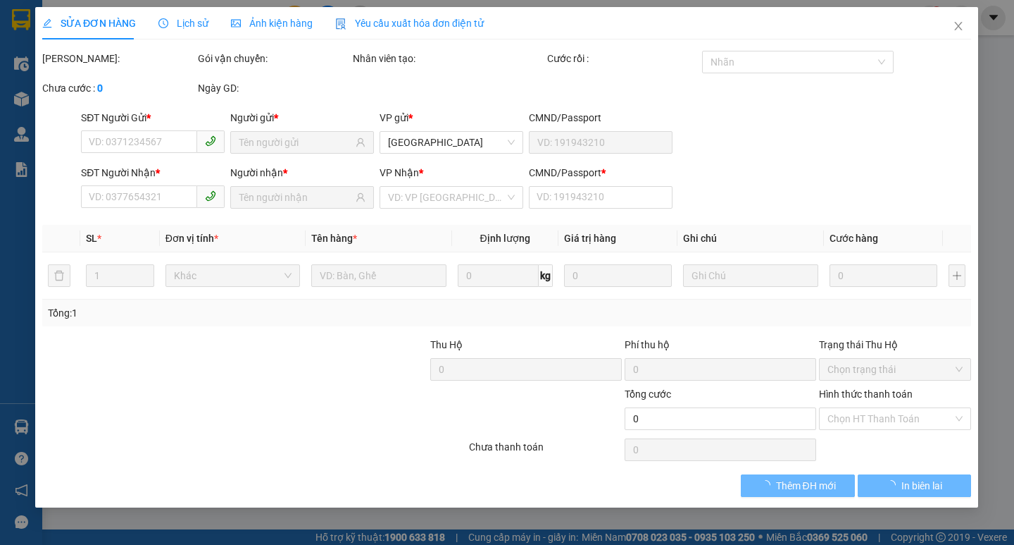
type input "0812530379"
type input "TRANG"
type input "0368987868"
type input "ĐƯỢC"
type input "1"
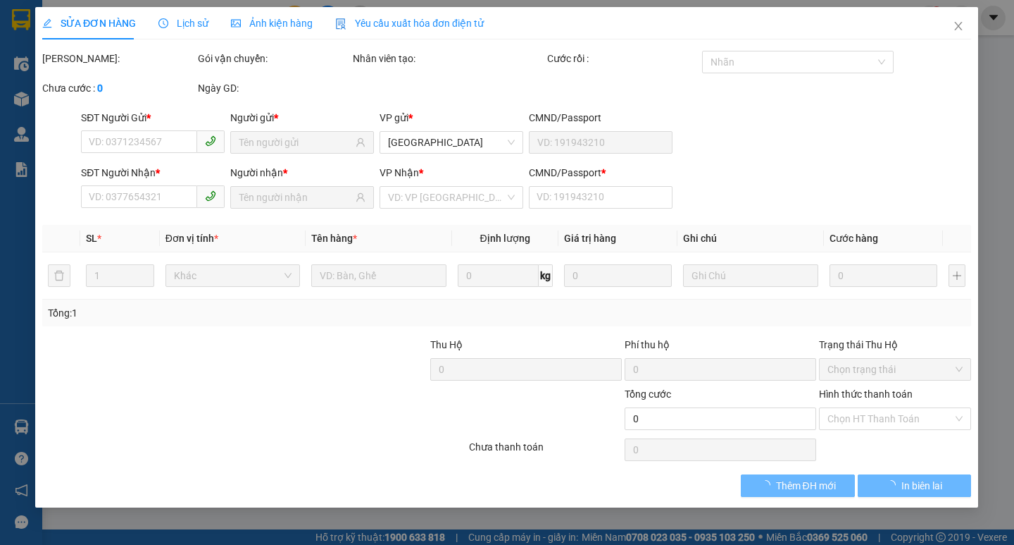
type input "100.000"
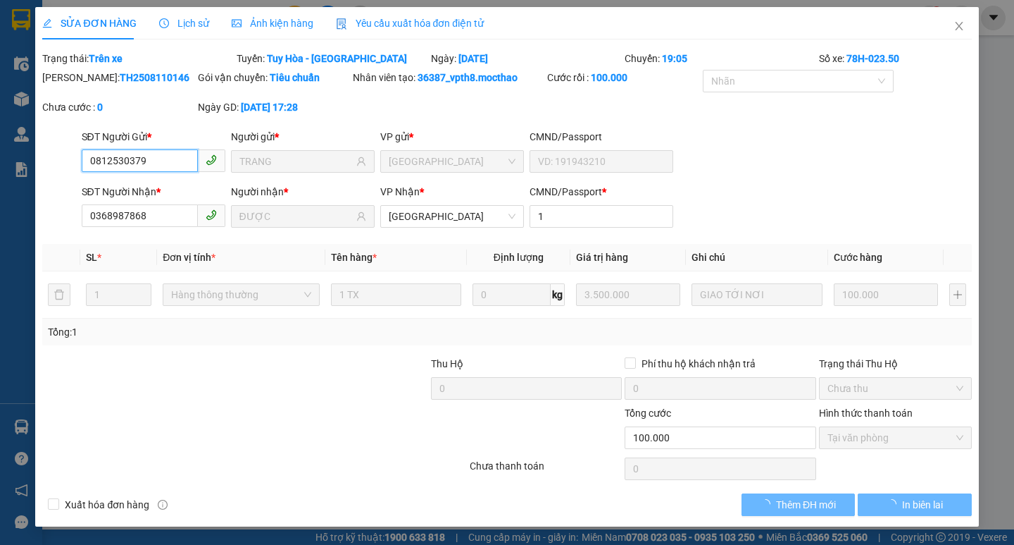
checkbox input "true"
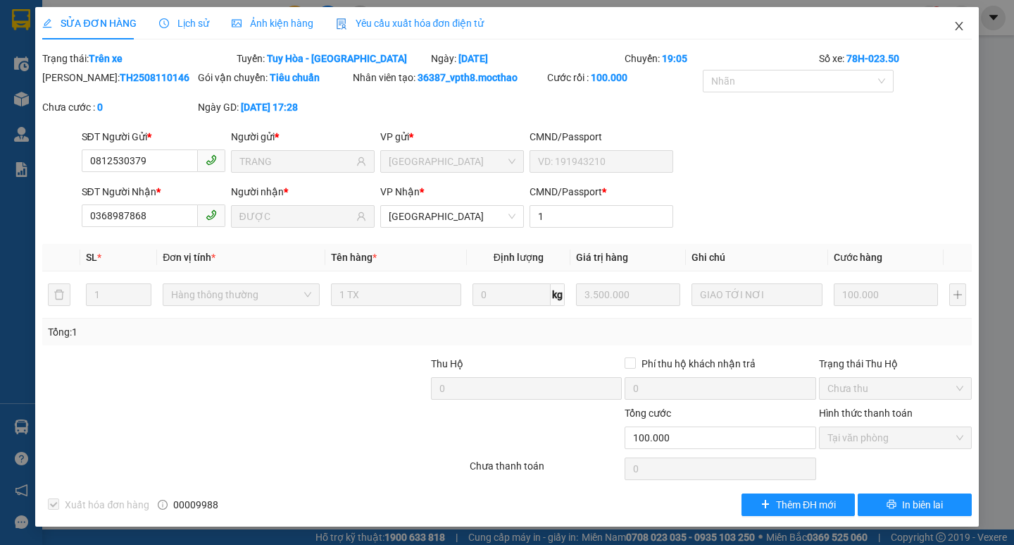
click at [962, 25] on icon "close" at bounding box center [959, 25] width 11 height 11
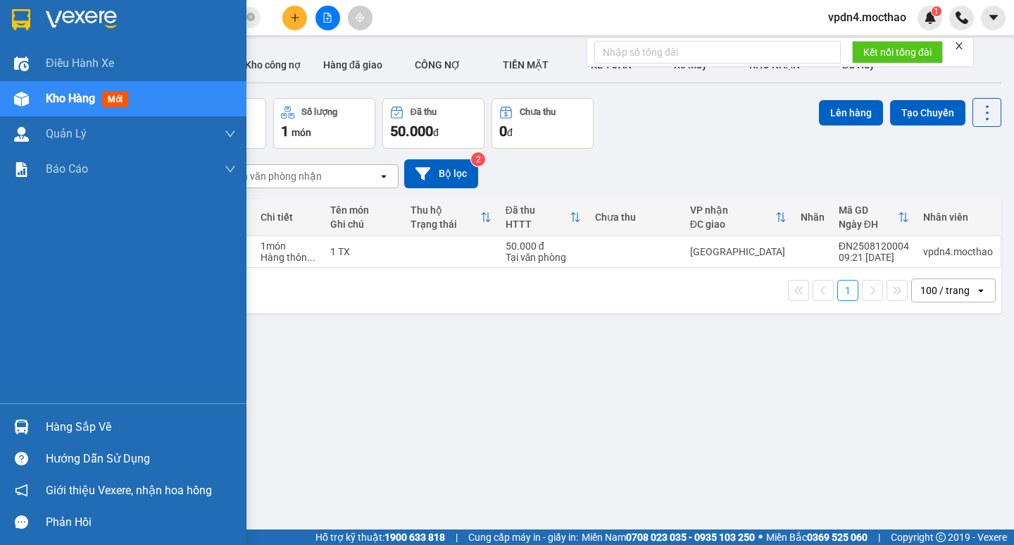
click at [73, 432] on div "Hàng sắp về" at bounding box center [141, 426] width 190 height 21
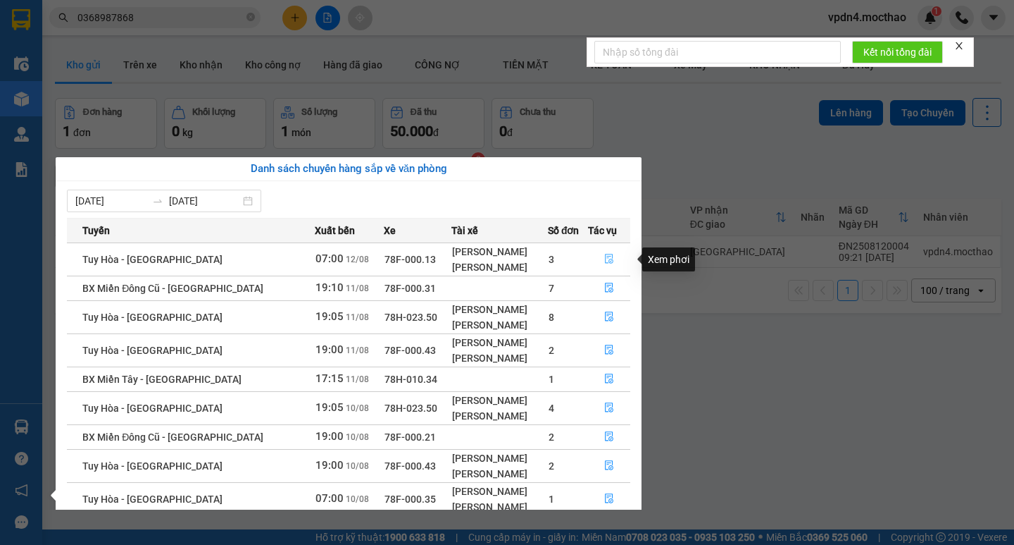
click at [603, 252] on button "button" at bounding box center [609, 259] width 41 height 23
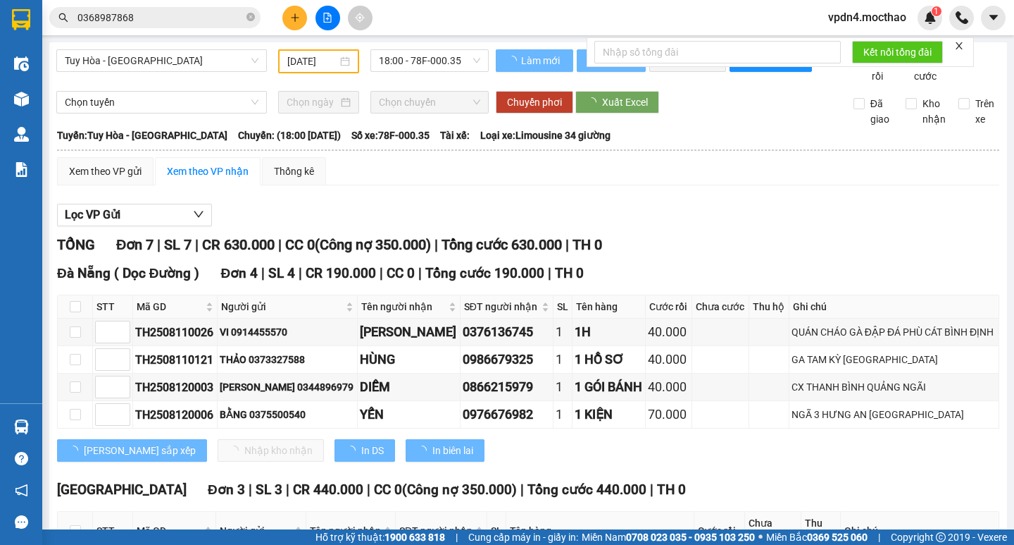
type input "[DATE]"
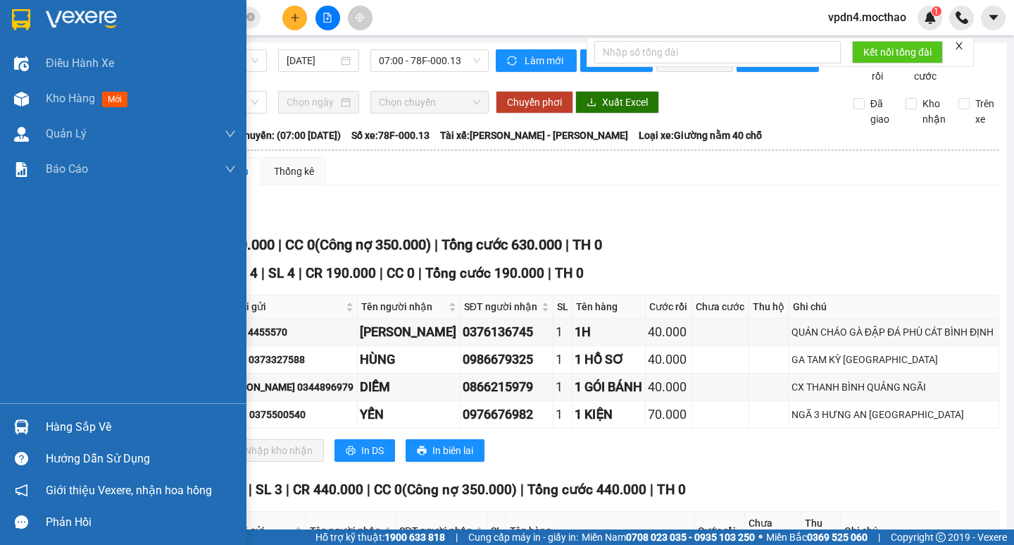
click at [74, 421] on div "Hàng sắp về" at bounding box center [141, 426] width 190 height 21
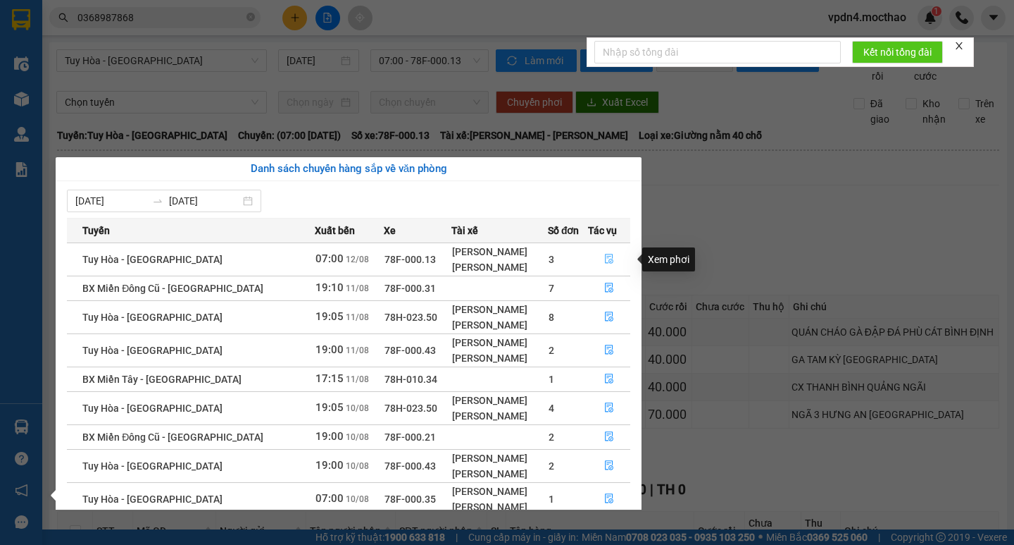
click at [611, 256] on icon "file-done" at bounding box center [609, 259] width 10 height 10
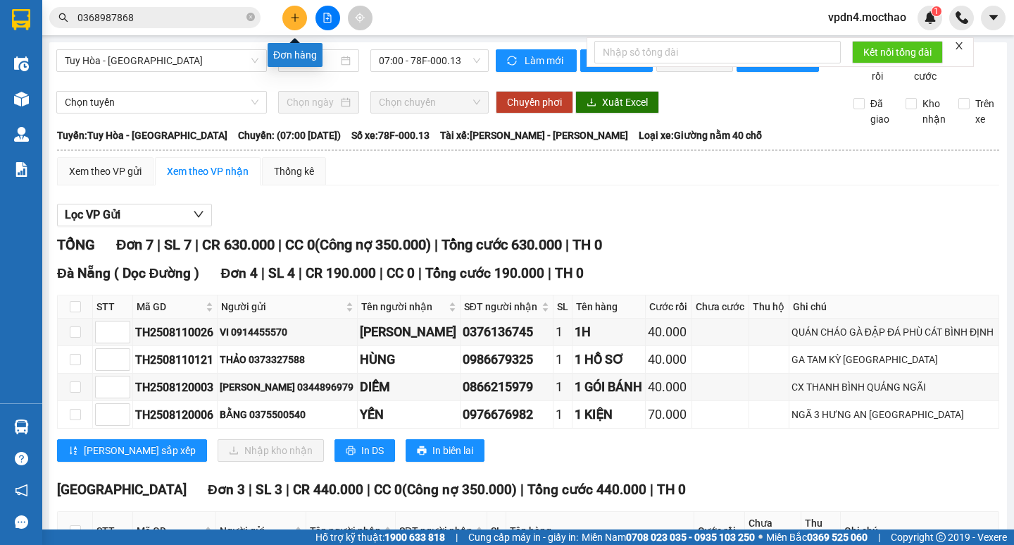
click at [286, 14] on button at bounding box center [294, 18] width 25 height 25
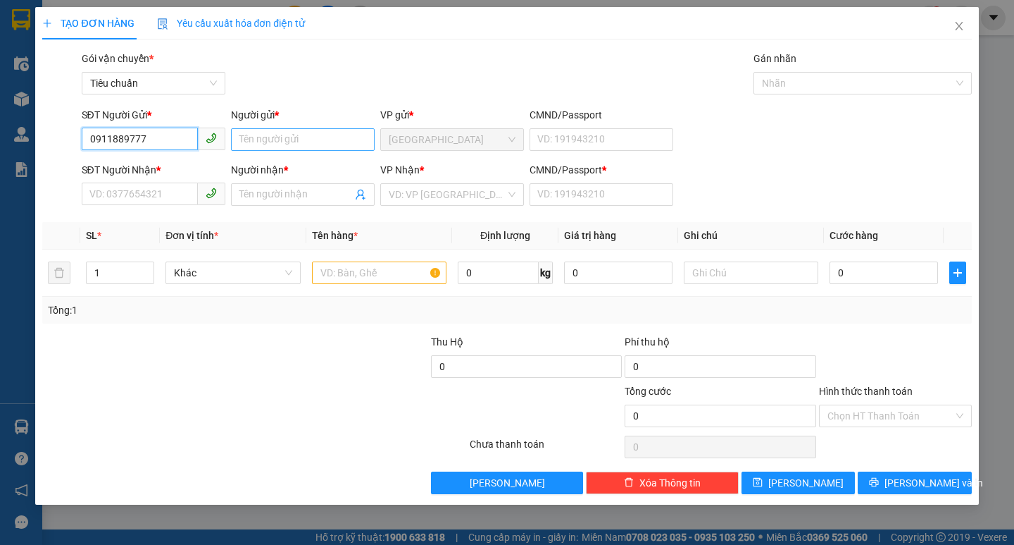
type input "0911889777"
click at [279, 133] on input "Người gửi *" at bounding box center [303, 139] width 144 height 23
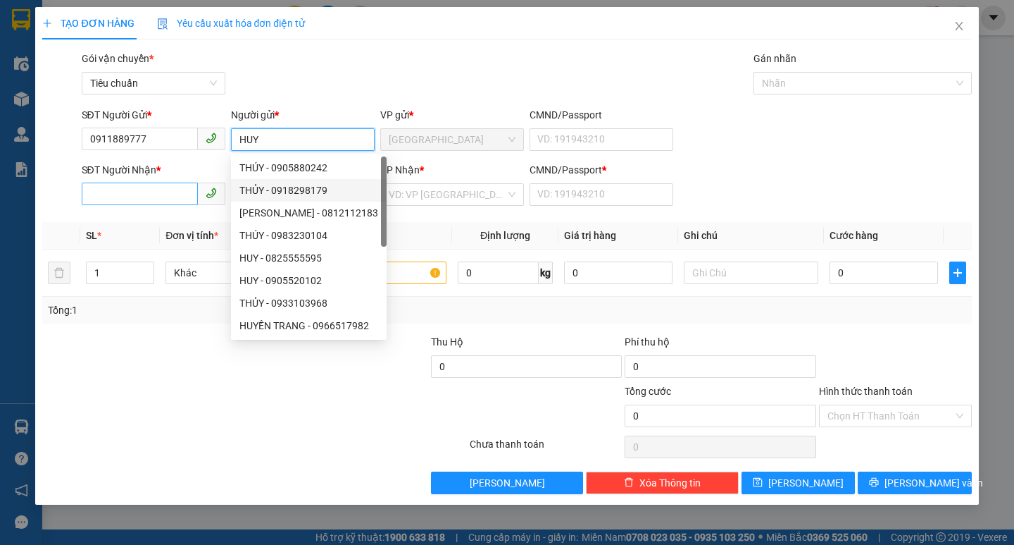
type input "HUY"
click at [187, 198] on input "SĐT Người Nhận *" at bounding box center [140, 193] width 116 height 23
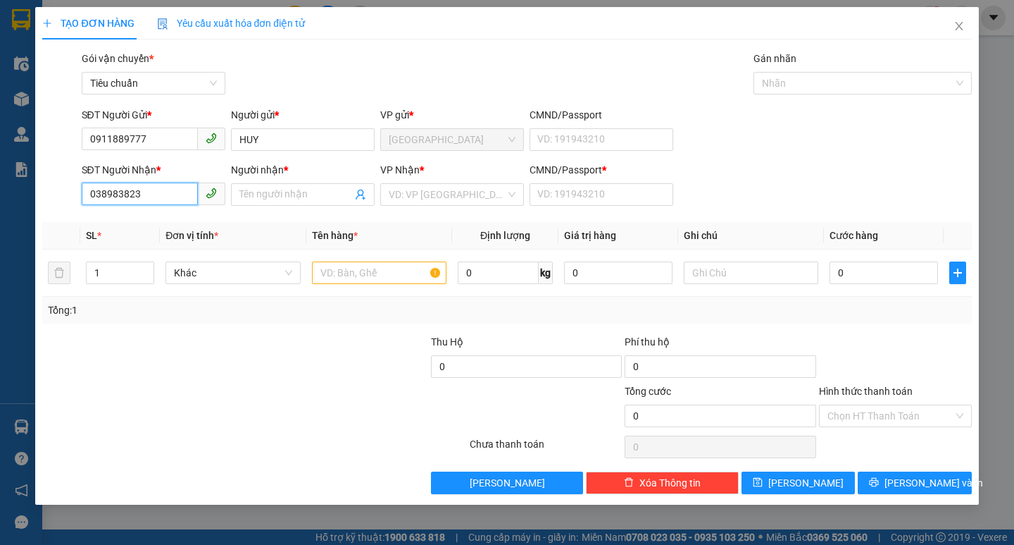
type input "0389838234"
click at [196, 220] on div "0389838234 - NAM" at bounding box center [153, 222] width 127 height 15
type input "NAM"
type input "0"
type input "350.000"
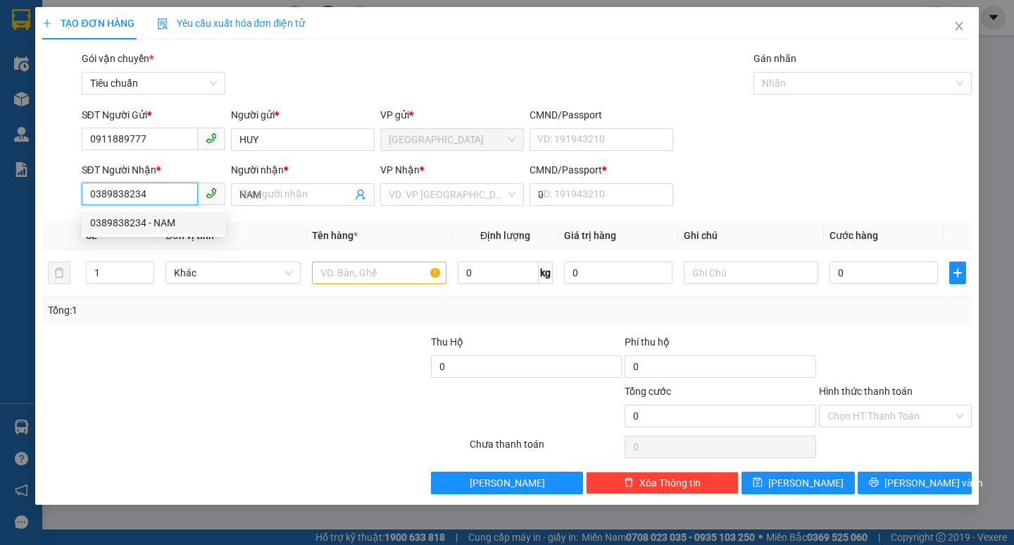
type input "350.000"
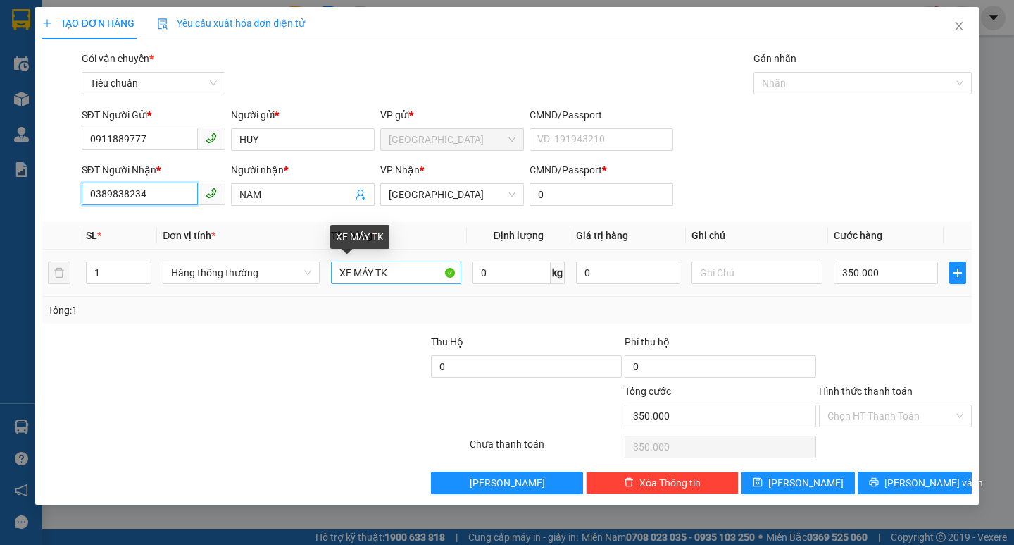
type input "0389838234"
click at [425, 266] on input "XE MÁY TK" at bounding box center [396, 272] width 130 height 23
type input "X"
type input "1 GÓI DT"
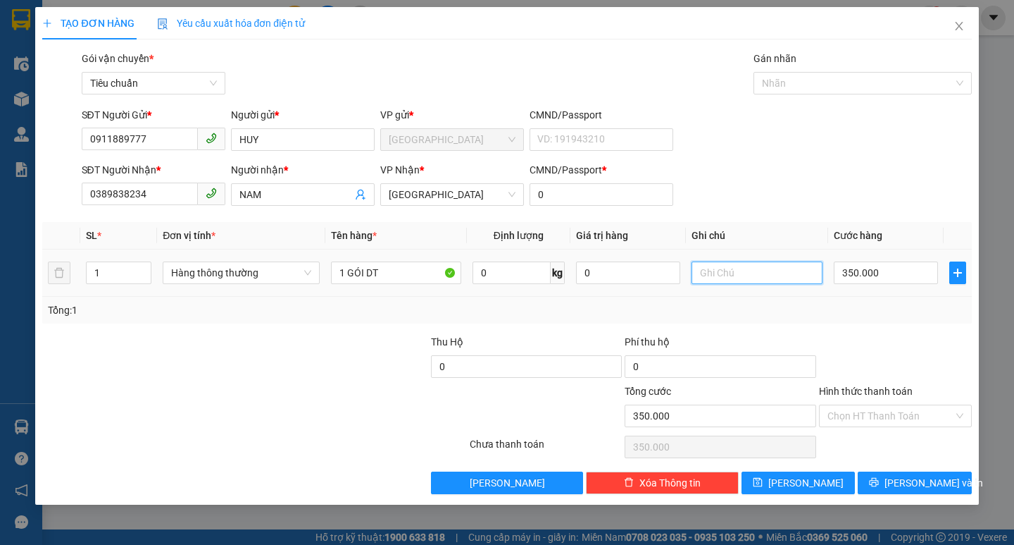
click at [781, 276] on input "text" at bounding box center [757, 272] width 130 height 23
click at [592, 273] on input "0" at bounding box center [628, 272] width 105 height 23
type input "20.000.000"
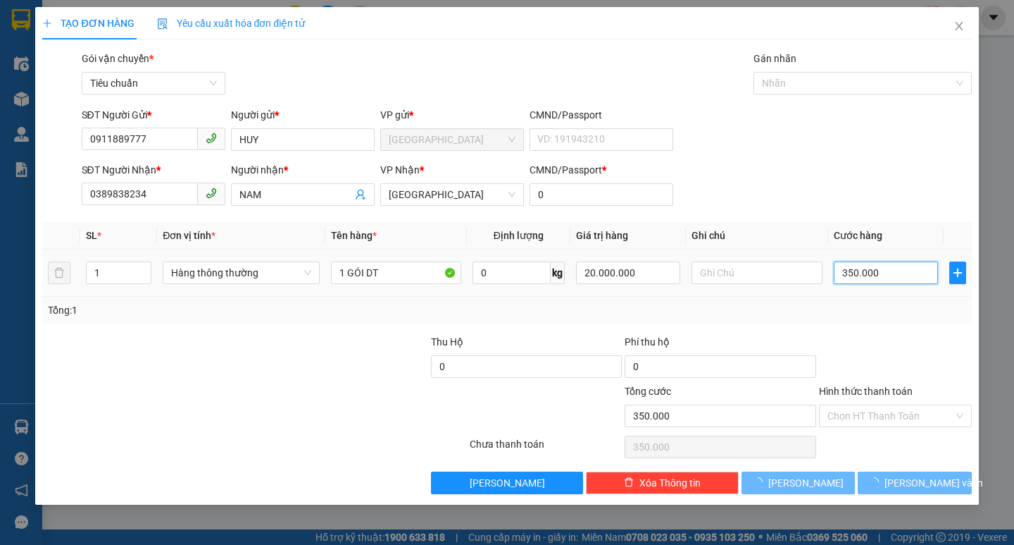
click at [856, 270] on input "350.000" at bounding box center [886, 272] width 105 height 23
type input "0"
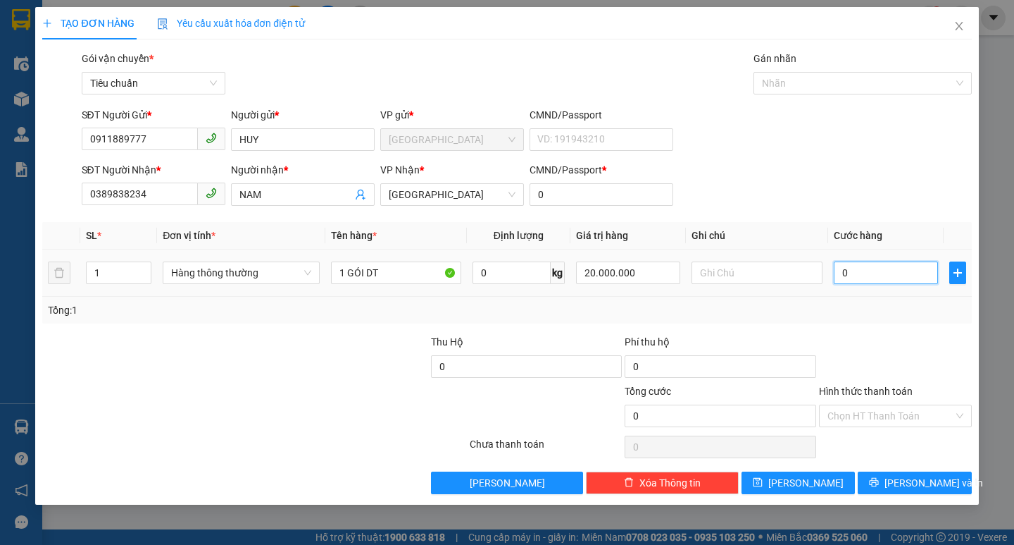
type input "2"
type input "020"
type input "20"
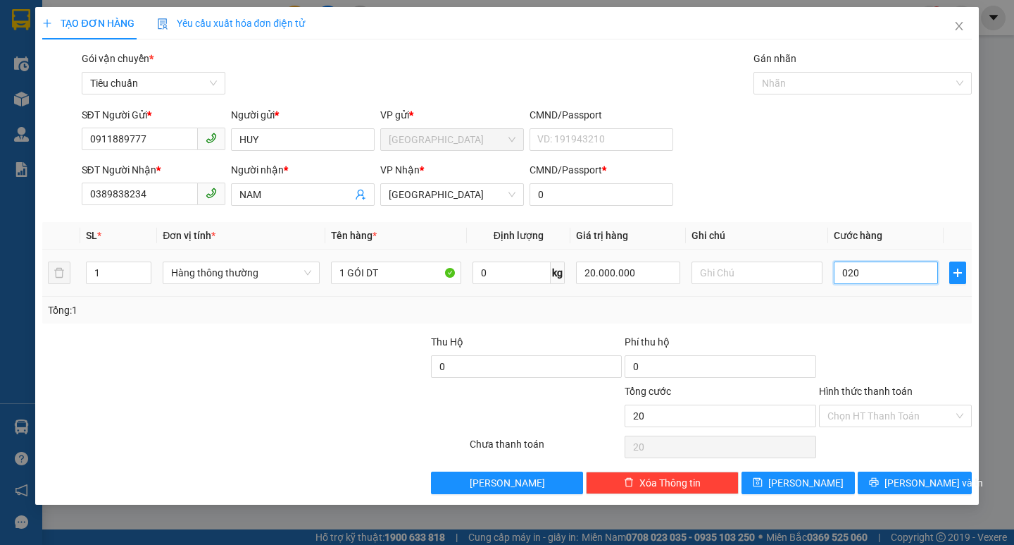
type input "0.200"
type input "200"
type input "0.200"
type input "200.000"
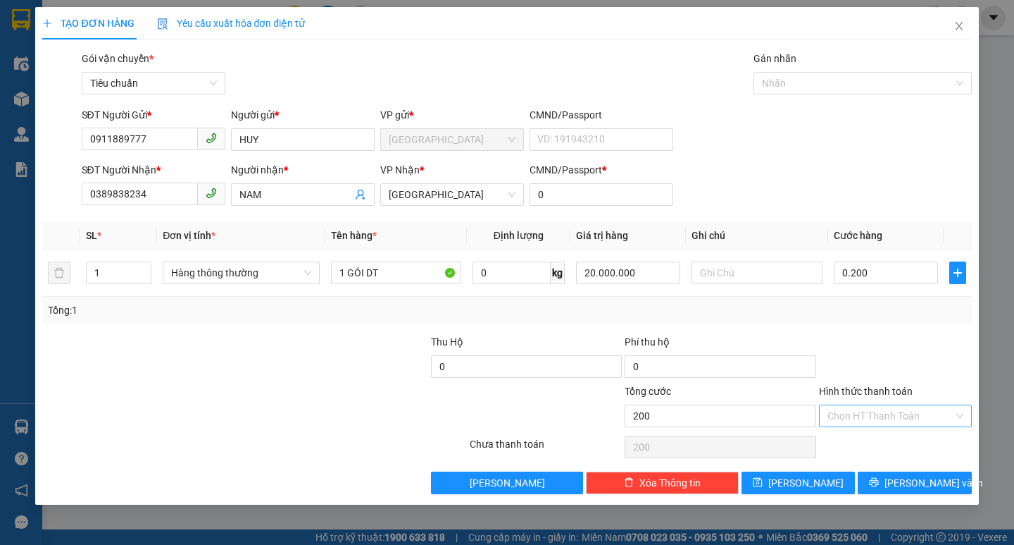
type input "200.000"
click at [881, 419] on input "Hình thức thanh toán" at bounding box center [891, 415] width 126 height 21
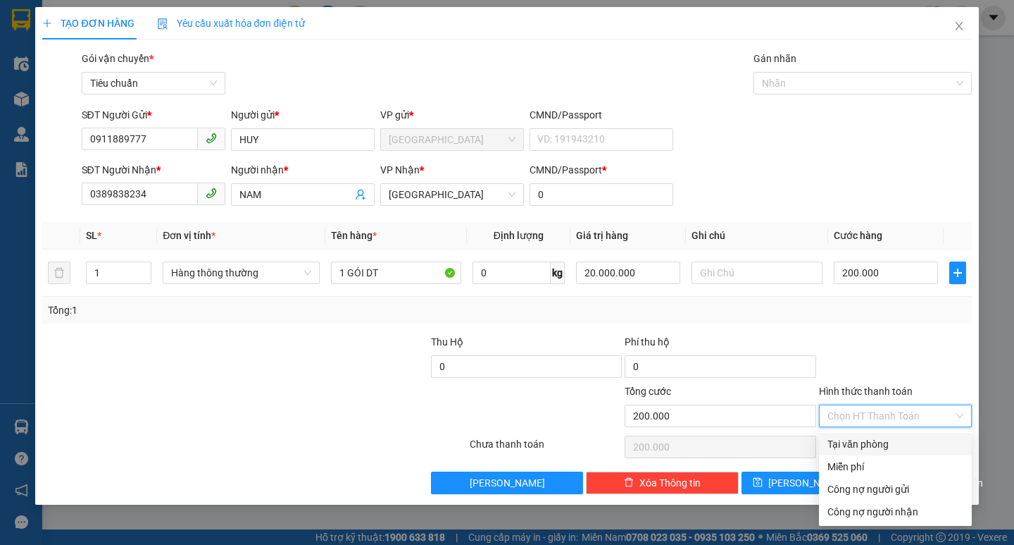
click at [884, 447] on div "Tại văn phòng" at bounding box center [896, 443] width 136 height 15
type input "0"
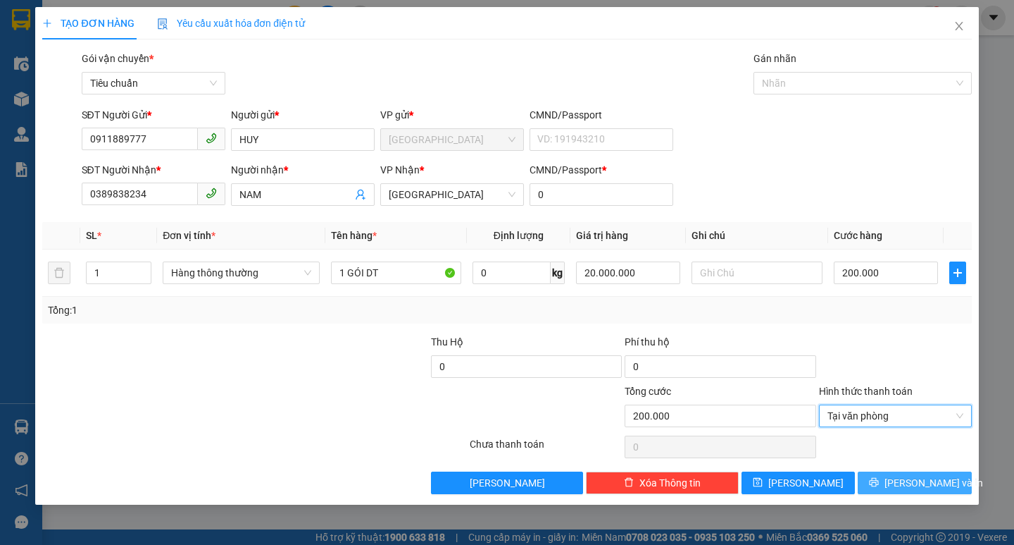
click at [916, 483] on span "[PERSON_NAME] và In" at bounding box center [934, 482] width 99 height 15
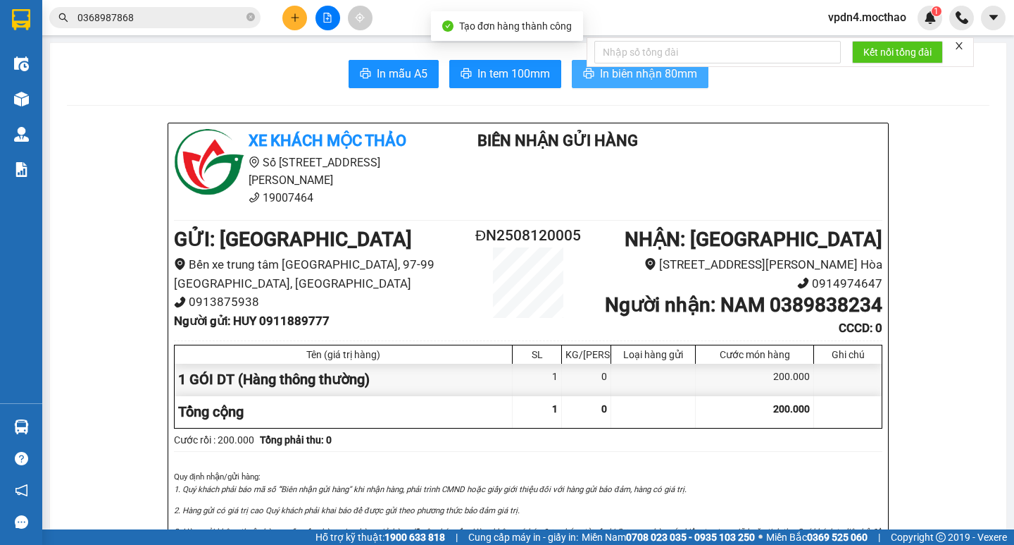
click at [621, 82] on span "In biên nhận 80mm" at bounding box center [648, 74] width 97 height 18
click at [646, 78] on span "In biên nhận 80mm" at bounding box center [648, 74] width 97 height 18
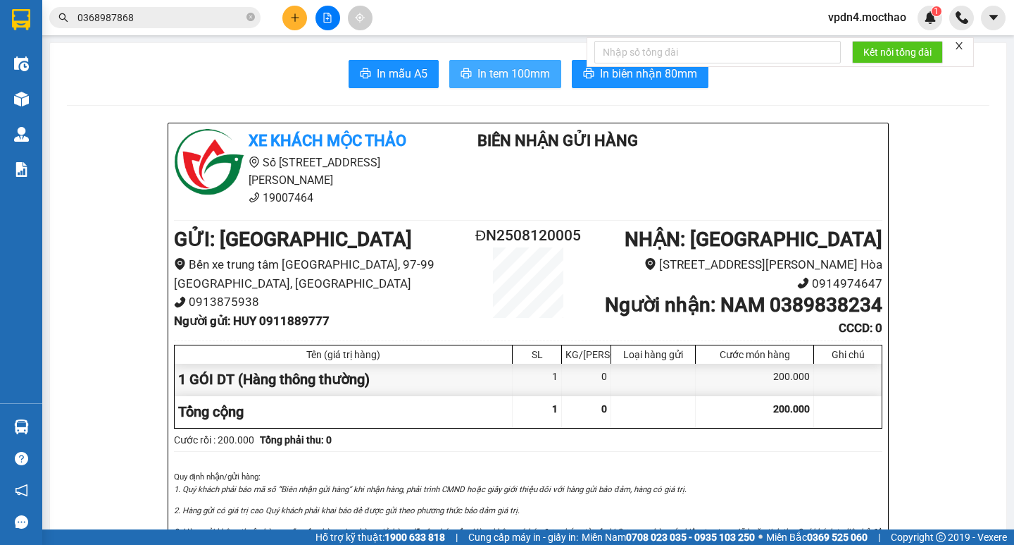
click at [516, 66] on span "In tem 100mm" at bounding box center [514, 74] width 73 height 18
click at [297, 23] on button at bounding box center [294, 18] width 25 height 25
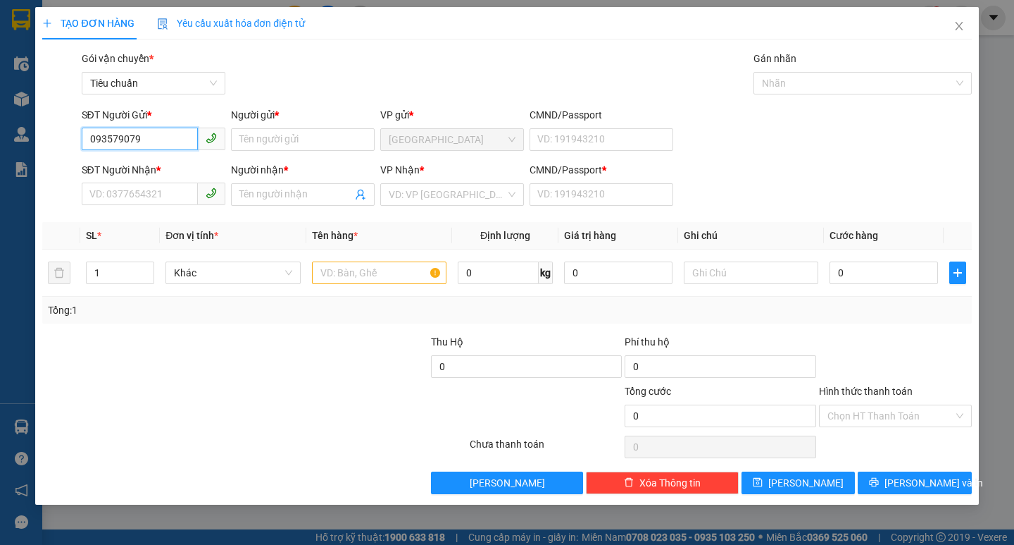
type input "0935790790"
click at [168, 170] on div "0935790790 - HOÀNG" at bounding box center [153, 167] width 127 height 15
type input "HOÀNG"
type input "0934898522"
type input "TUỆ kHƯƠNG"
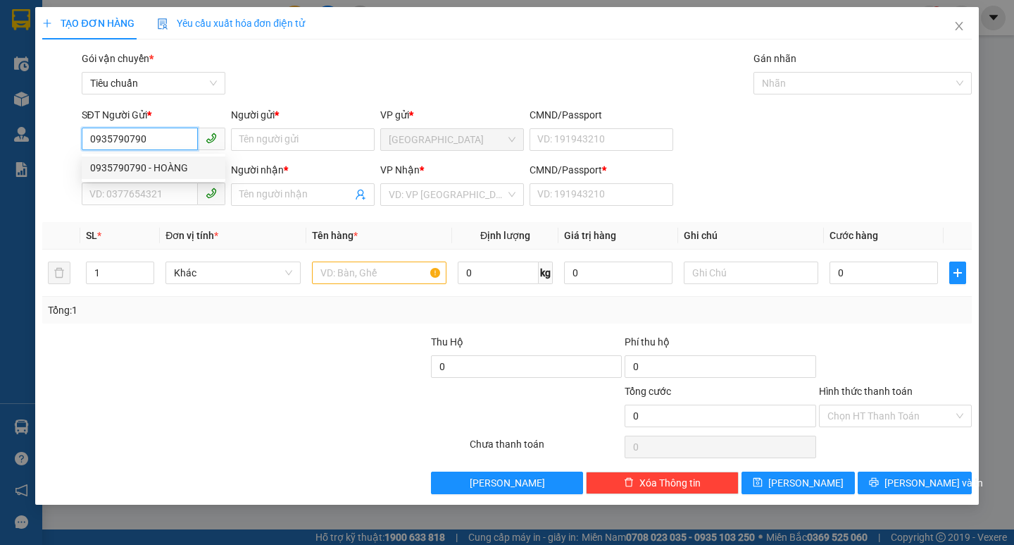
type input "0"
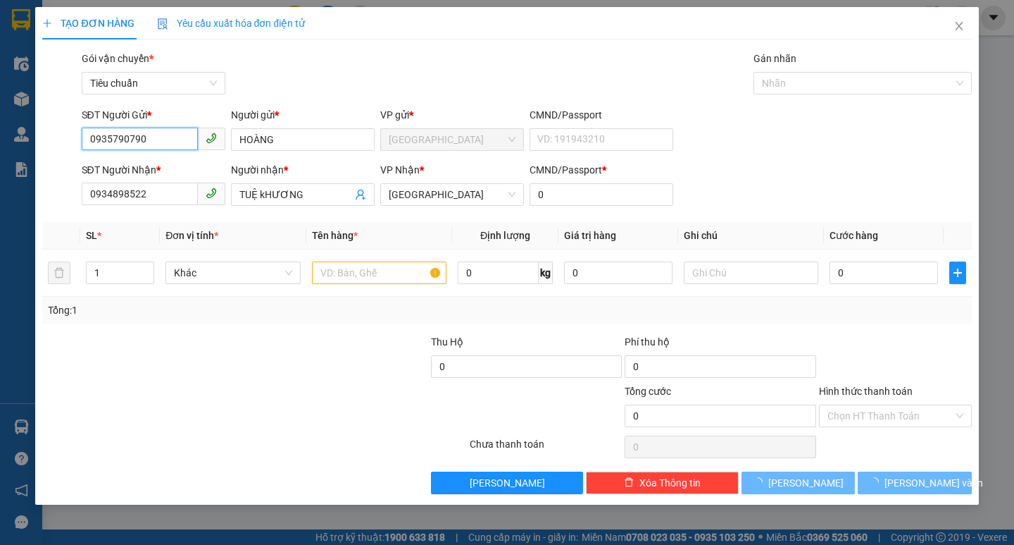
type input "240.000"
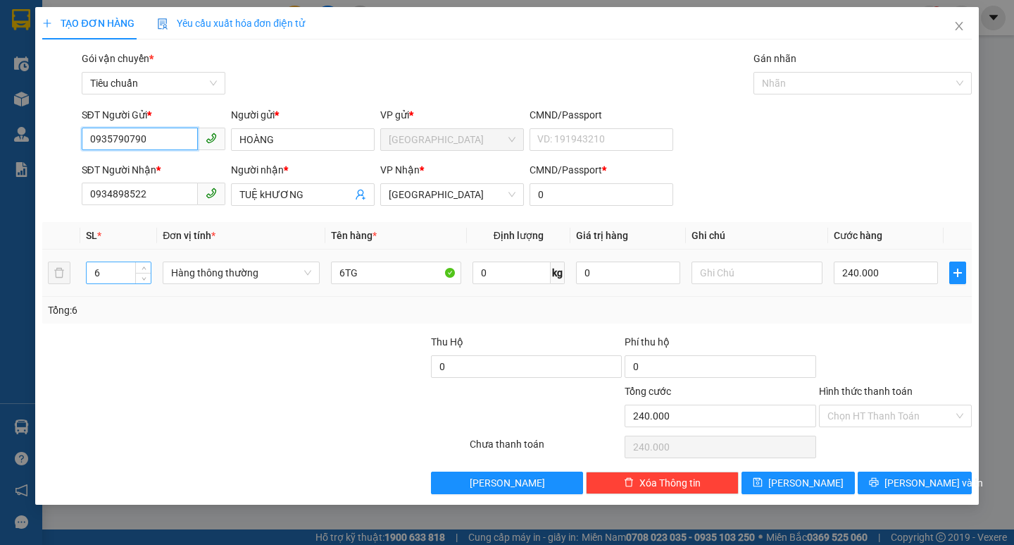
type input "0935790790"
click at [114, 282] on input "6" at bounding box center [119, 272] width 65 height 21
type input "7"
click at [344, 269] on input "6TG" at bounding box center [396, 272] width 130 height 23
type input "0"
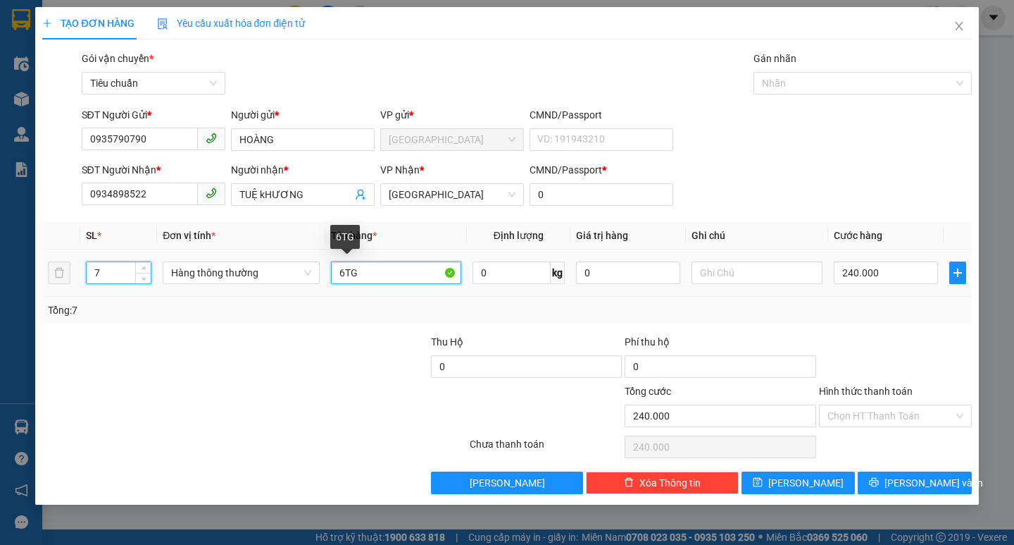
type input "0"
type input "7TG"
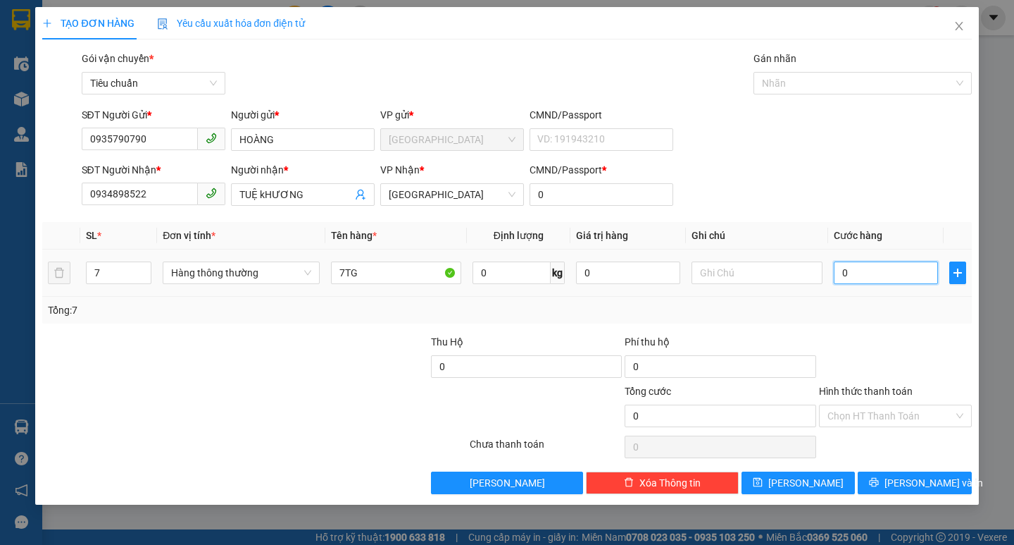
click at [912, 266] on input "0" at bounding box center [886, 272] width 105 height 23
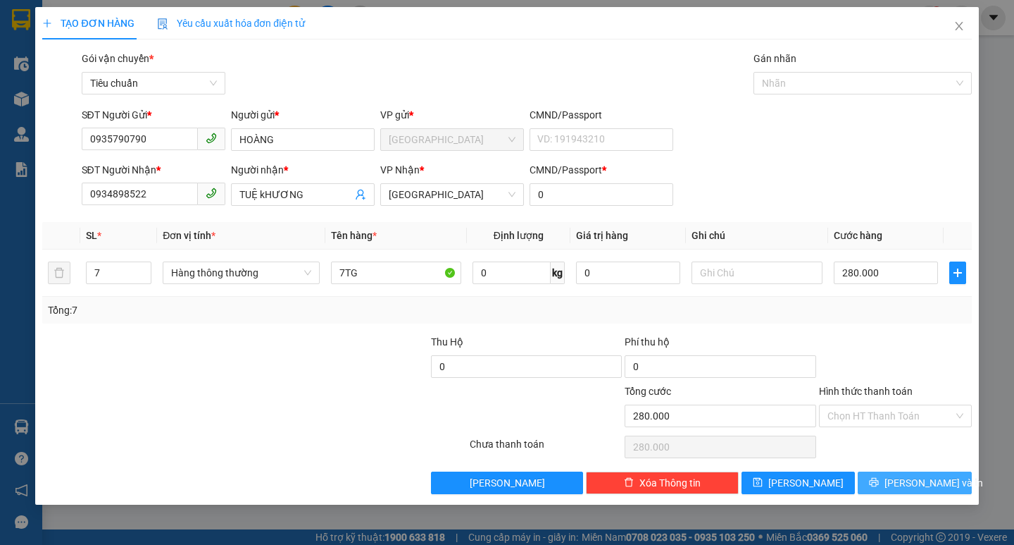
click at [888, 475] on button "[PERSON_NAME] và In" at bounding box center [914, 482] width 113 height 23
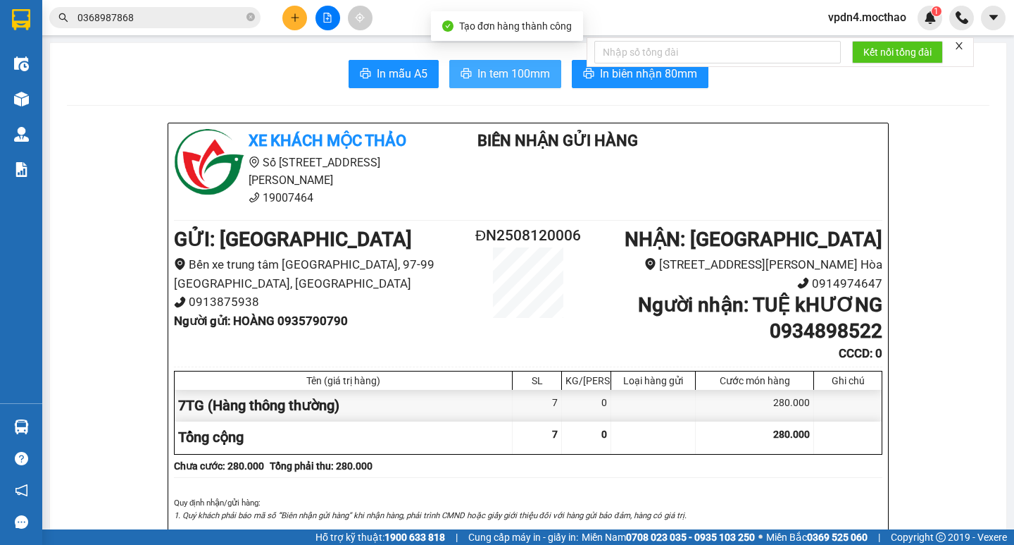
click at [497, 83] on button "In tem 100mm" at bounding box center [505, 74] width 112 height 28
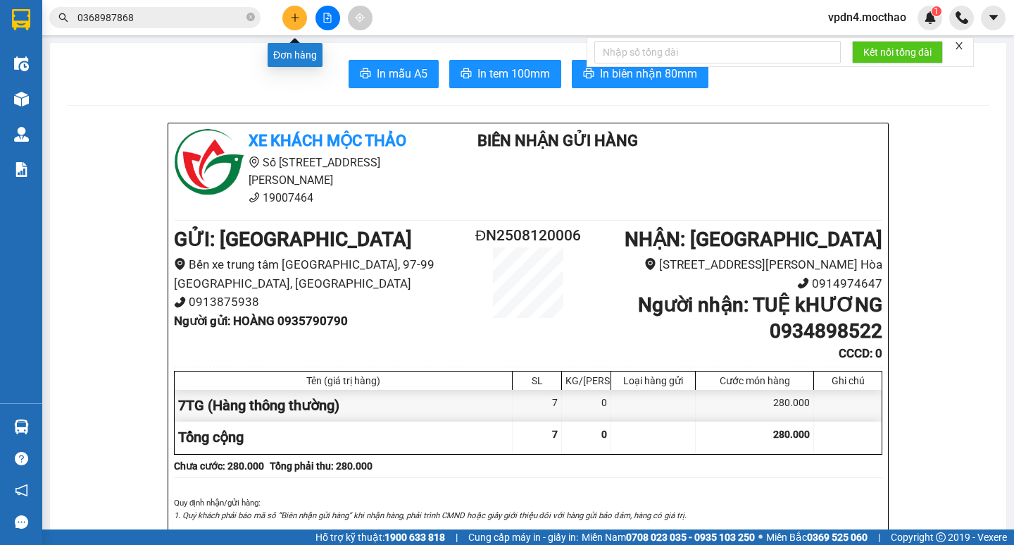
click at [294, 23] on button at bounding box center [294, 18] width 25 height 25
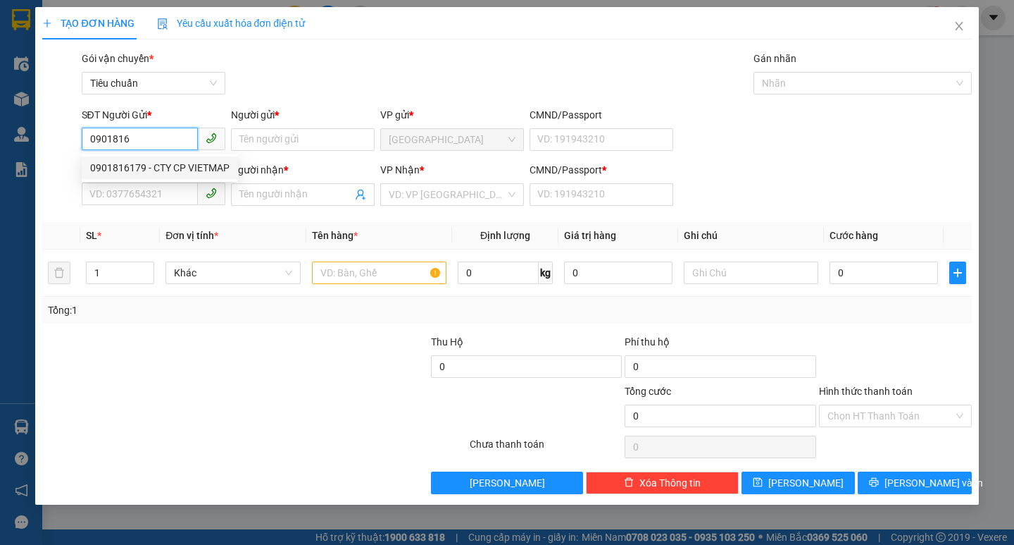
click at [194, 170] on div "0901816179 - CTY CP VIETMAP" at bounding box center [159, 167] width 139 height 15
type input "0901816179"
type input "CTY CP VIETMAP"
type input "0935775868"
type input "TÂM"
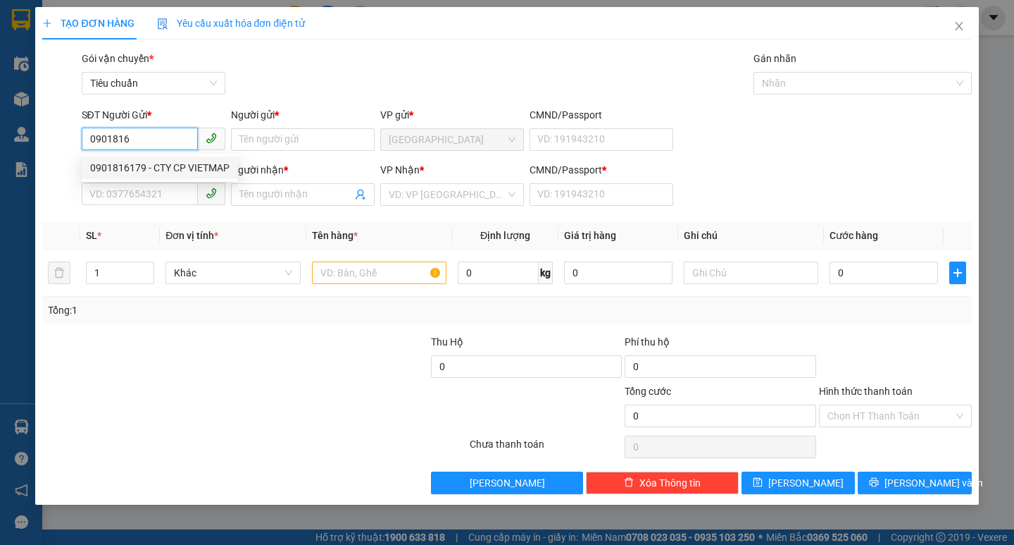
type input "0"
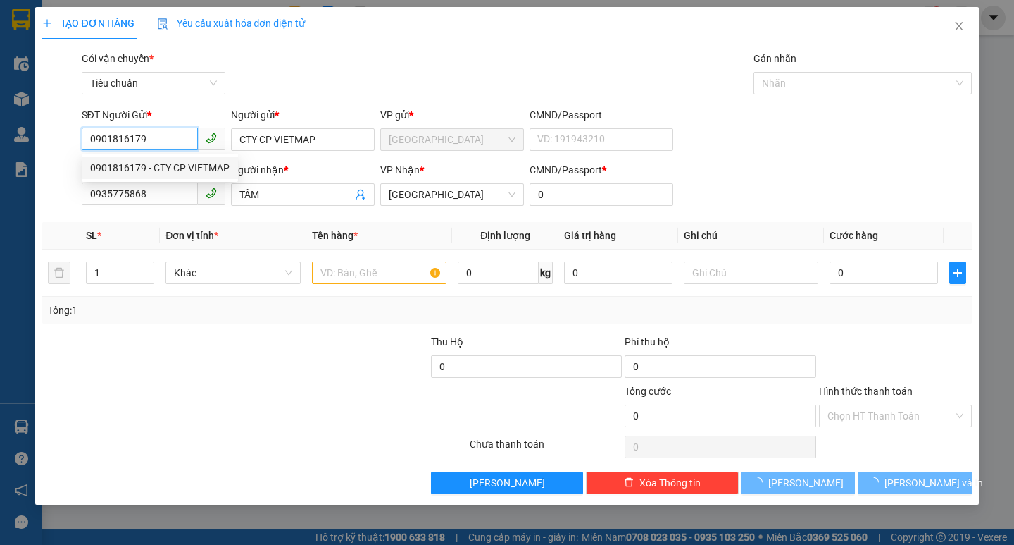
type input "30.000"
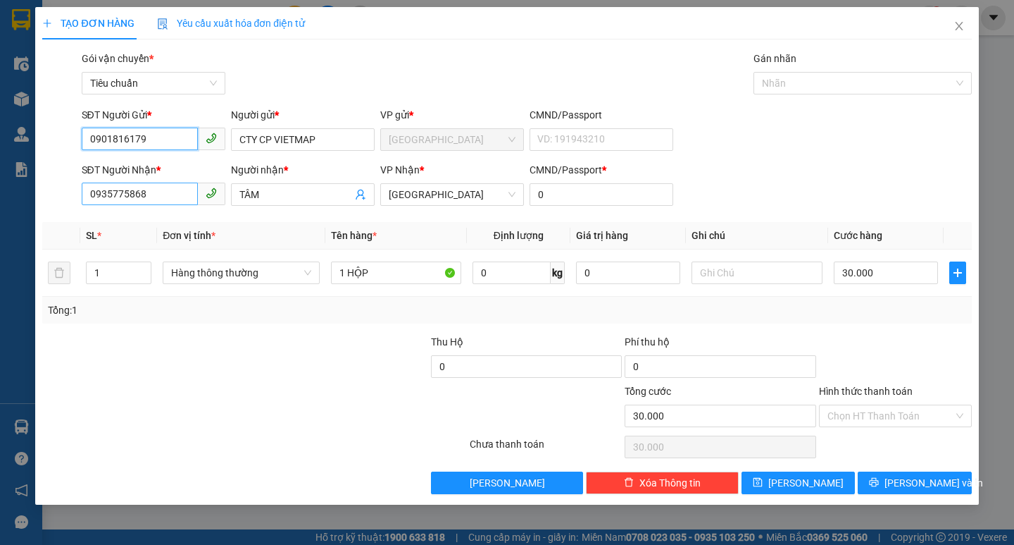
type input "0901816179"
click at [187, 199] on input "0935775868" at bounding box center [140, 193] width 116 height 23
type input "0"
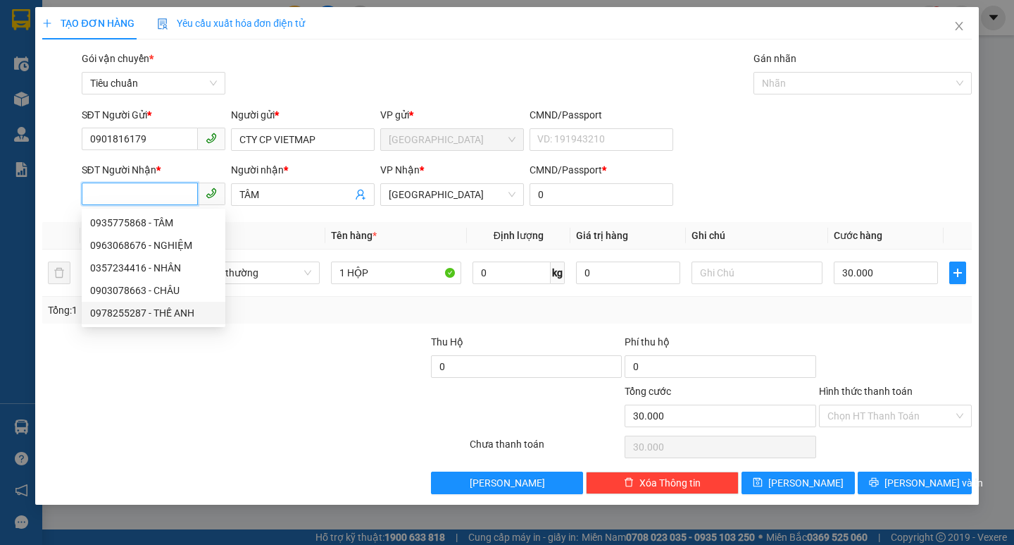
click at [191, 316] on div "0978255287 - THẾ ANH" at bounding box center [153, 312] width 127 height 15
type input "0978255287"
type input "THẾ ANH"
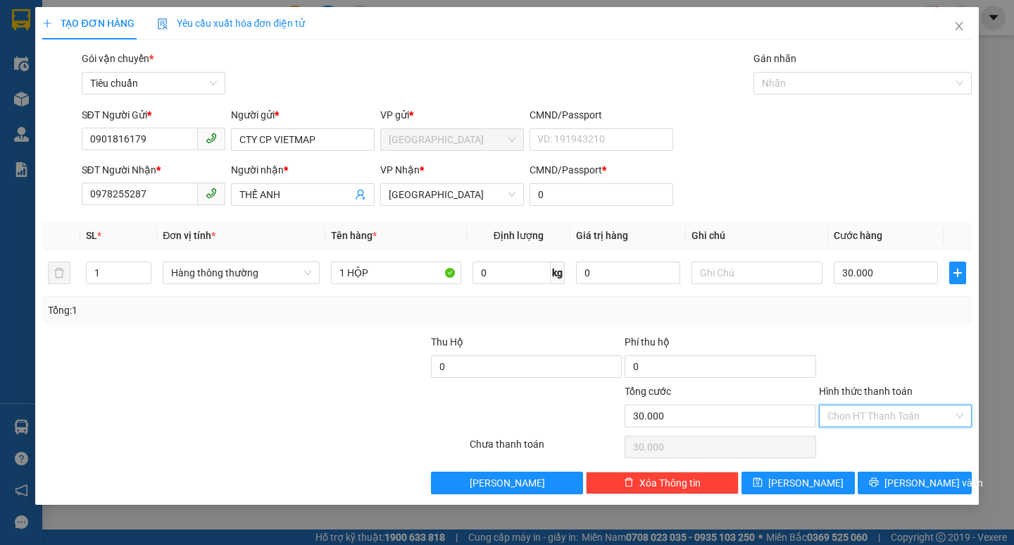
click at [882, 409] on input "Hình thức thanh toán" at bounding box center [891, 415] width 126 height 21
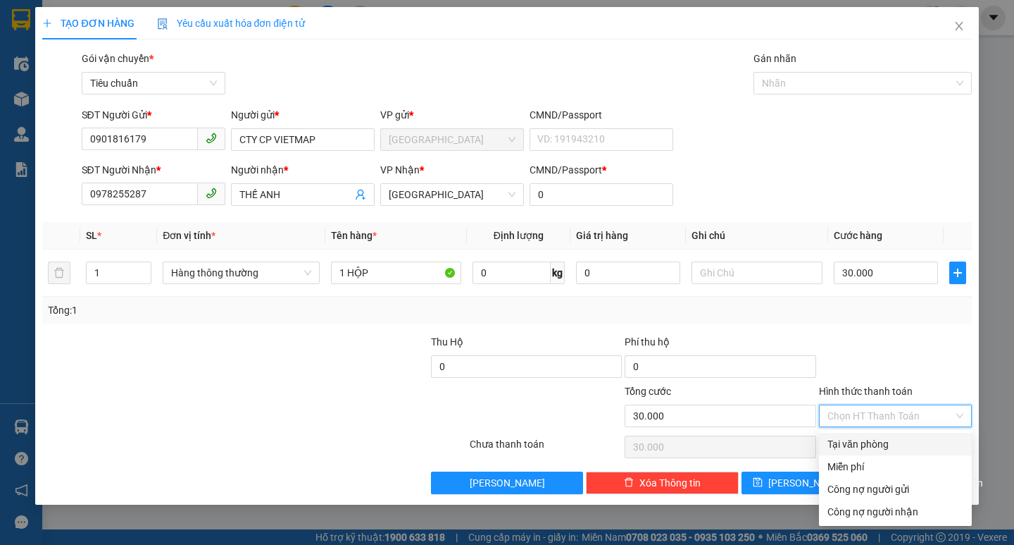
drag, startPoint x: 888, startPoint y: 444, endPoint x: 896, endPoint y: 467, distance: 24.1
click at [886, 445] on div "Tại văn phòng" at bounding box center [896, 443] width 136 height 15
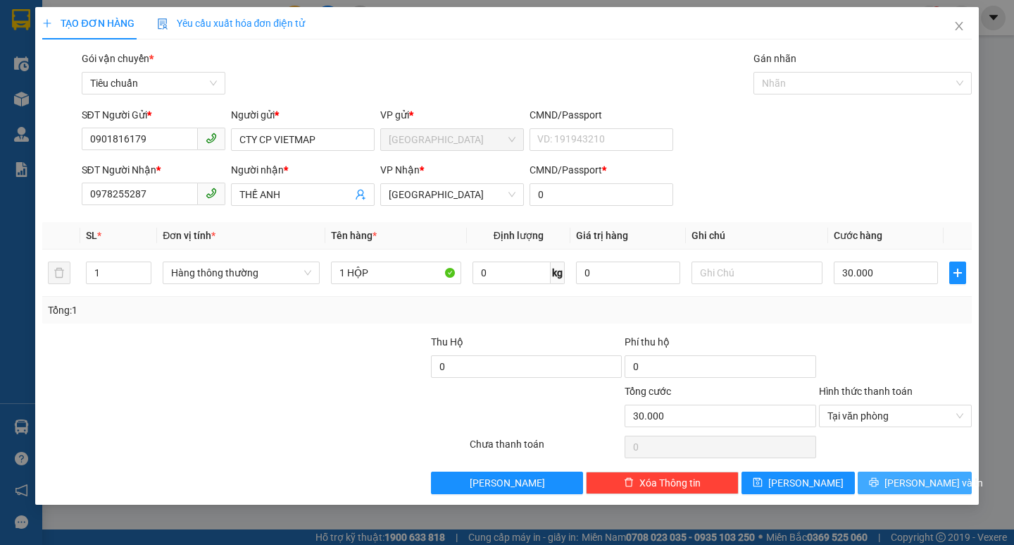
click at [912, 488] on span "[PERSON_NAME] và In" at bounding box center [934, 482] width 99 height 15
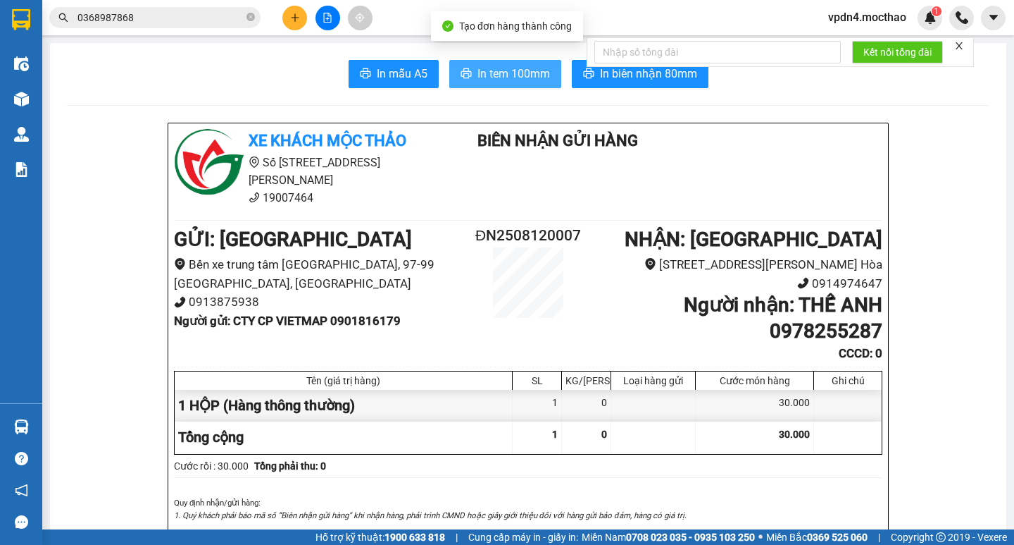
click at [480, 75] on span "In tem 100mm" at bounding box center [514, 74] width 73 height 18
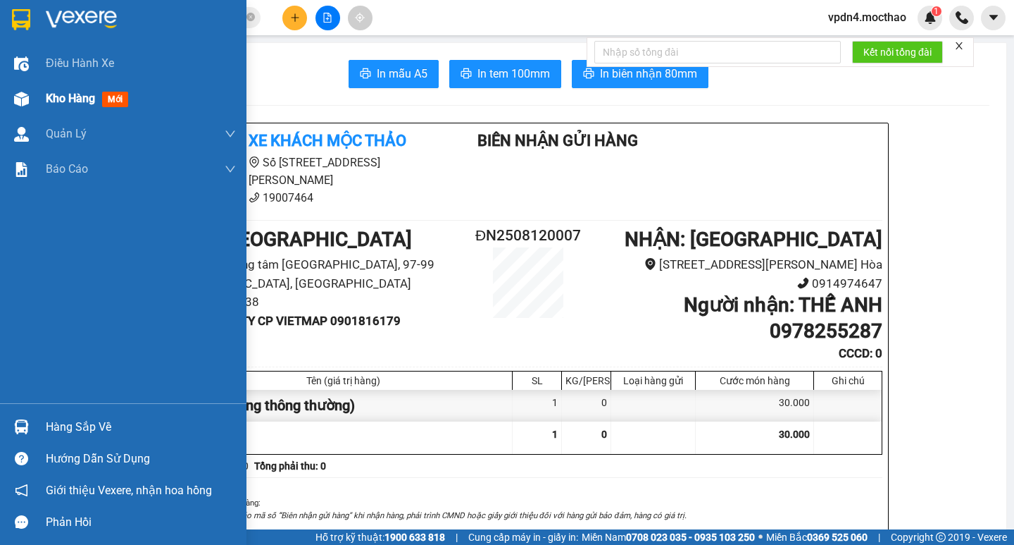
click at [56, 100] on span "Kho hàng" at bounding box center [70, 98] width 49 height 13
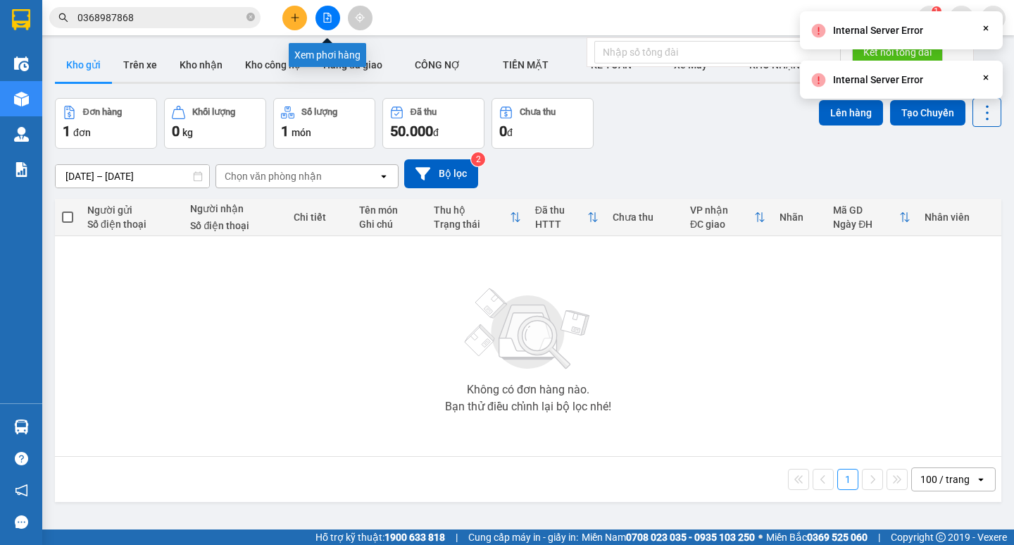
click at [326, 18] on icon "file-add" at bounding box center [328, 18] width 10 height 10
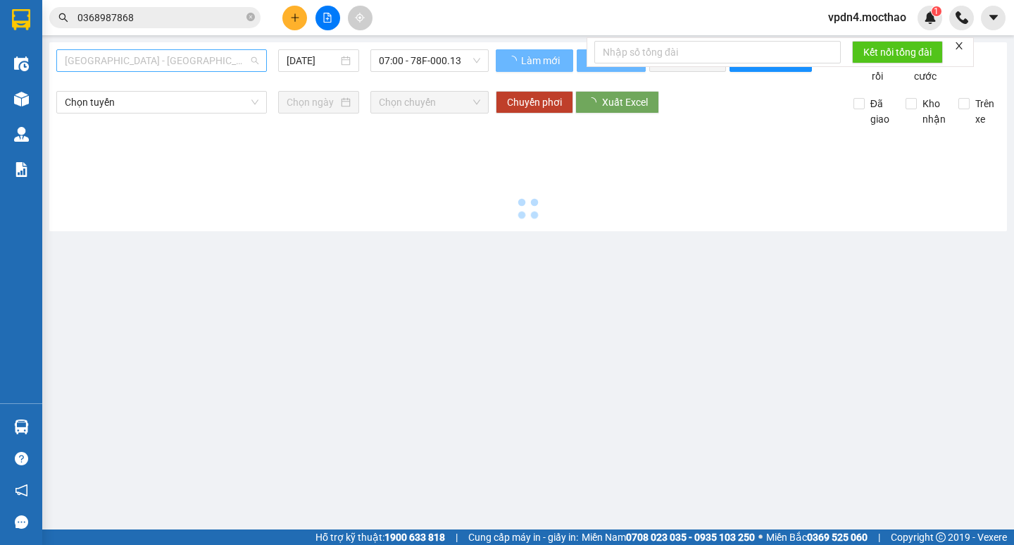
click at [243, 52] on span "[GEOGRAPHIC_DATA] - [PERSON_NAME]" at bounding box center [162, 60] width 194 height 21
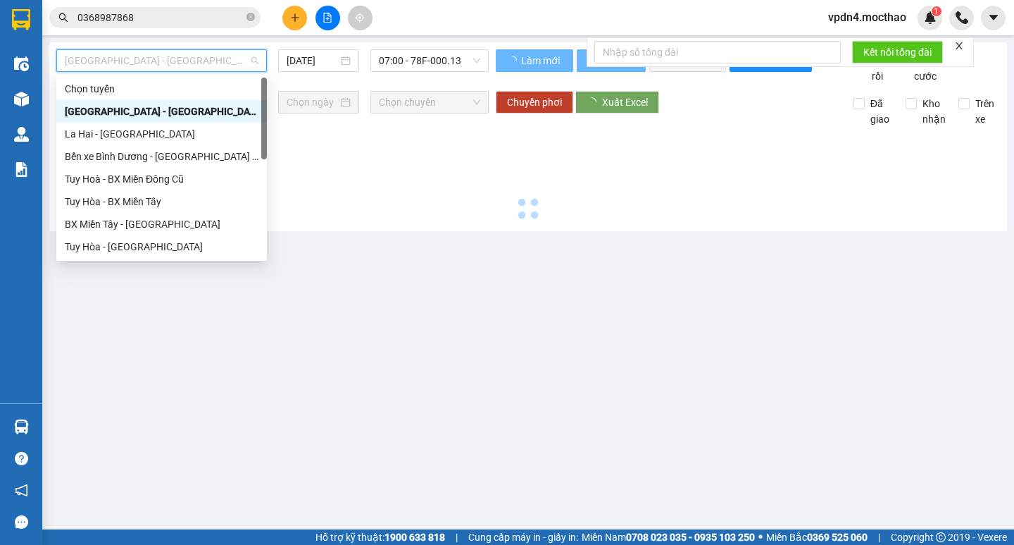
type input "D"
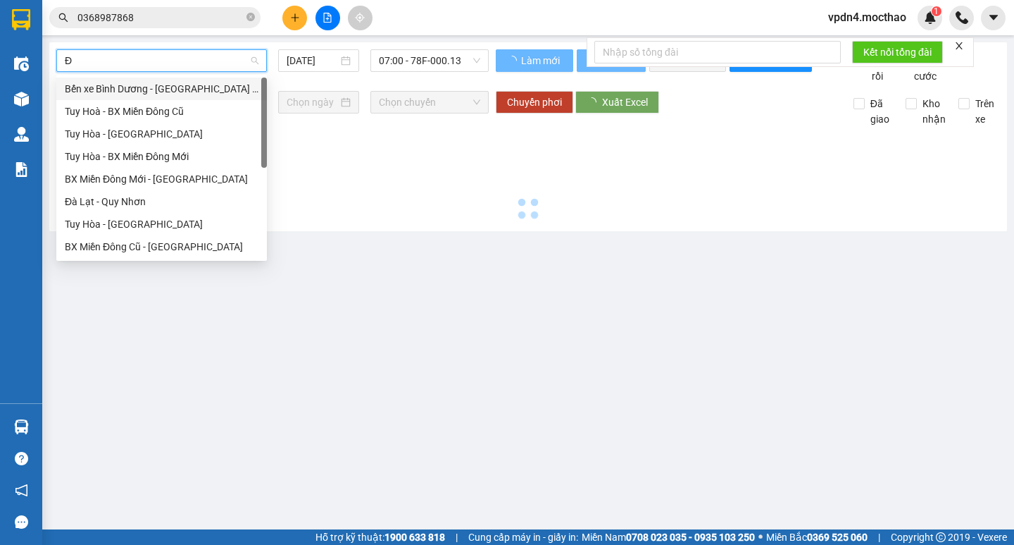
type input "ĐA"
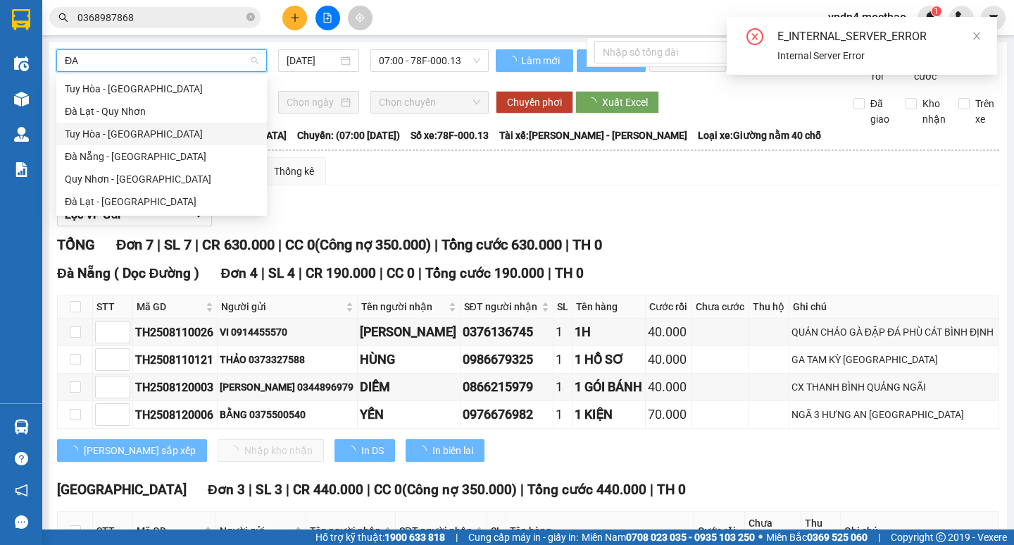
click at [161, 143] on div "[PERSON_NAME] - [GEOGRAPHIC_DATA]" at bounding box center [161, 134] width 211 height 23
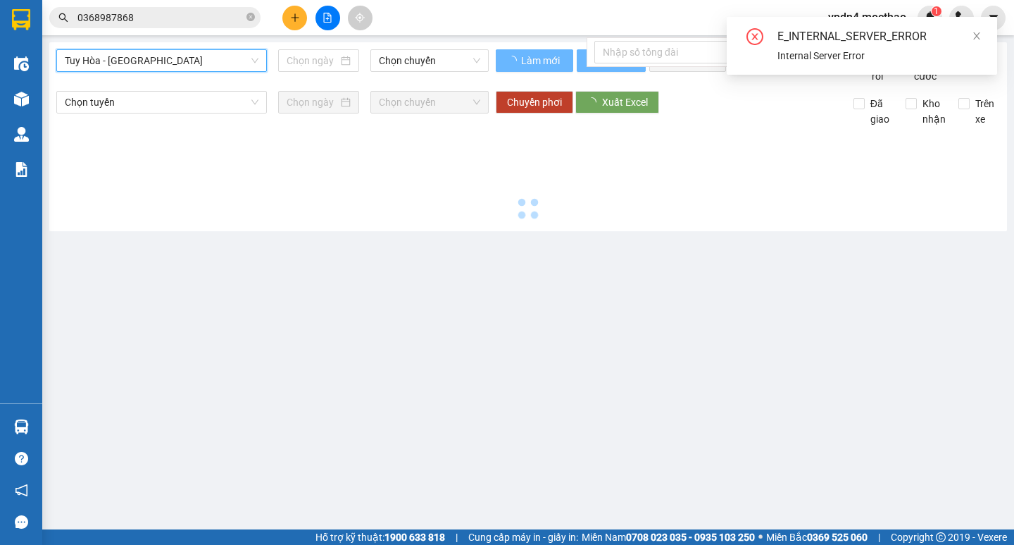
type input "[DATE]"
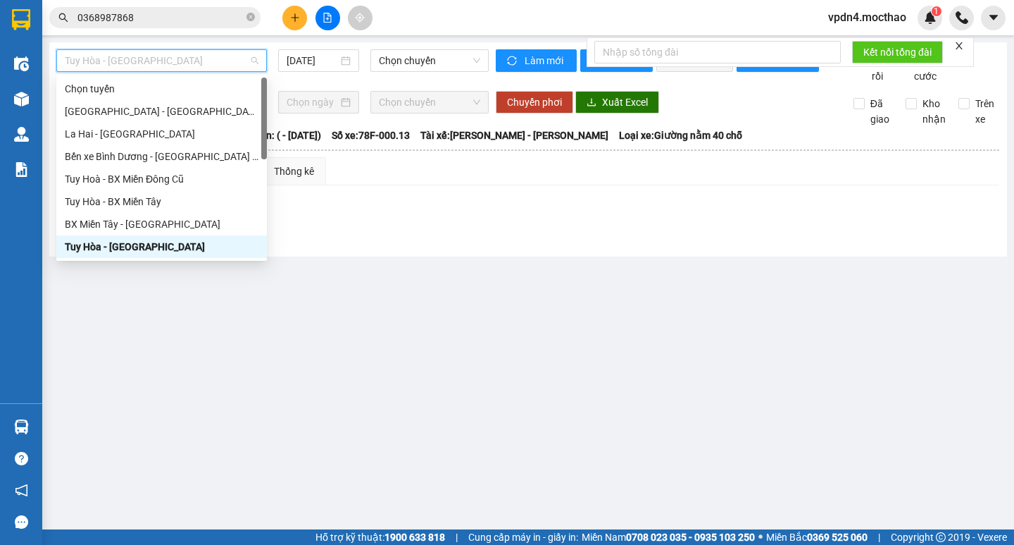
click at [258, 63] on span "[PERSON_NAME] - [GEOGRAPHIC_DATA]" at bounding box center [162, 60] width 194 height 21
type input "D"
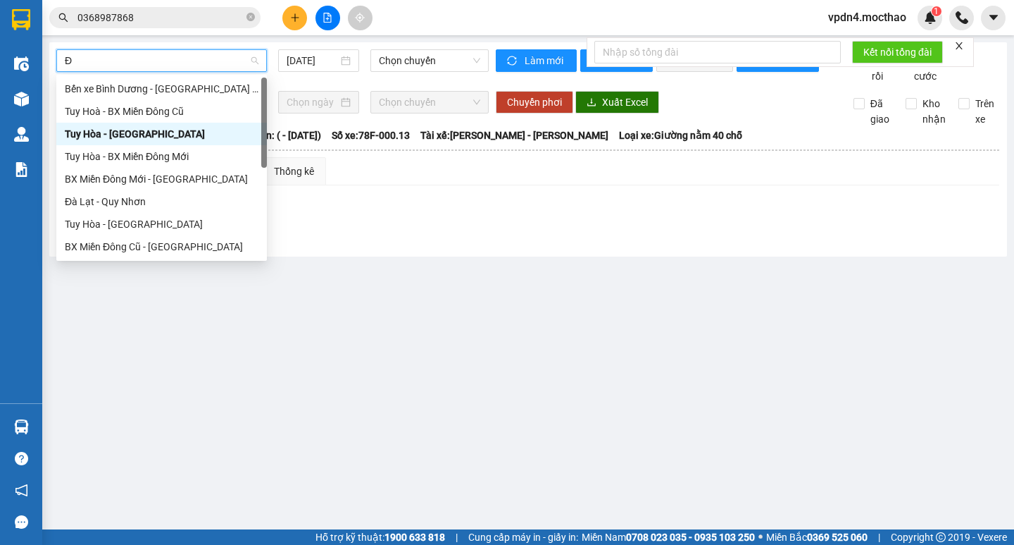
type input "ĐA"
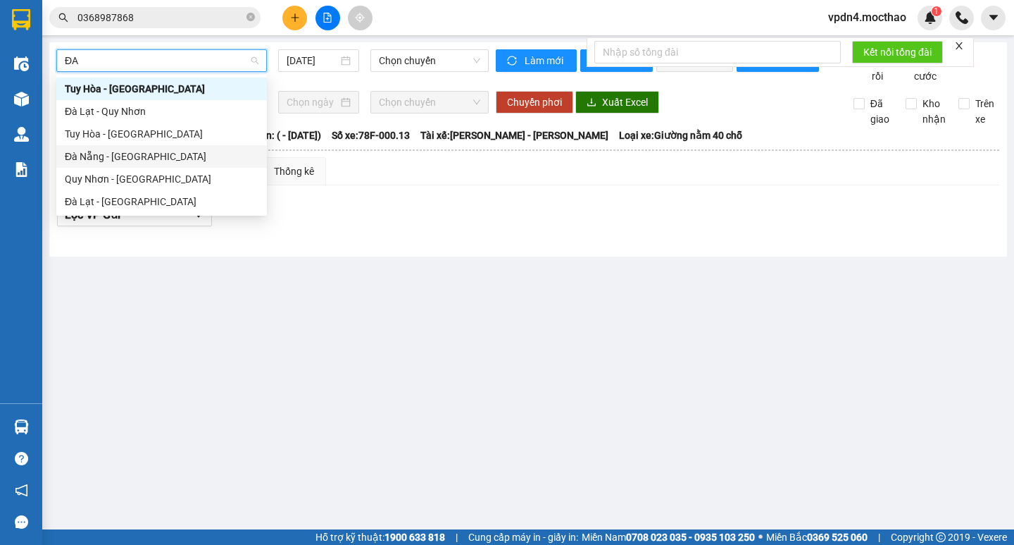
click at [144, 152] on div "Đà Nẵng - [PERSON_NAME]" at bounding box center [162, 156] width 194 height 15
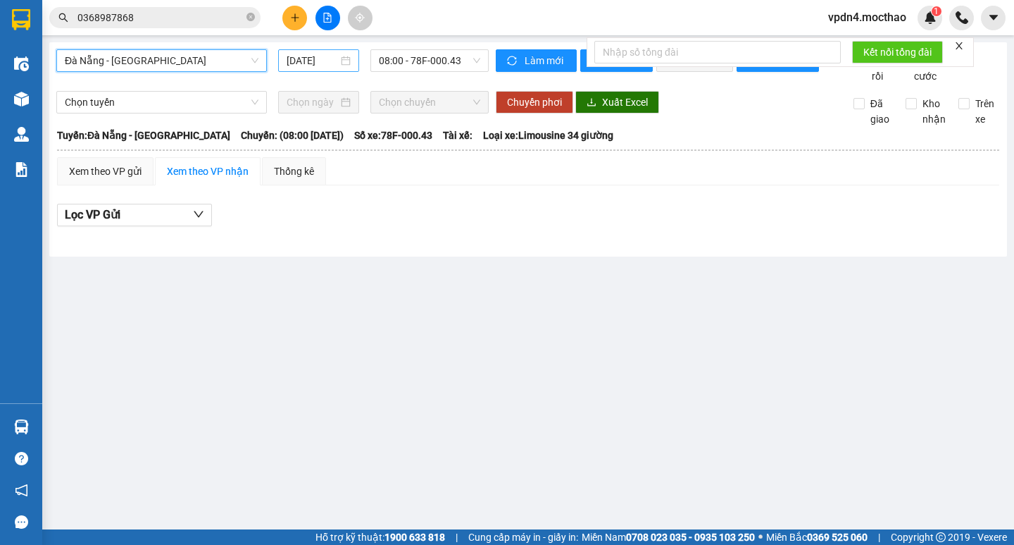
click at [307, 58] on input "[DATE]" at bounding box center [312, 60] width 51 height 15
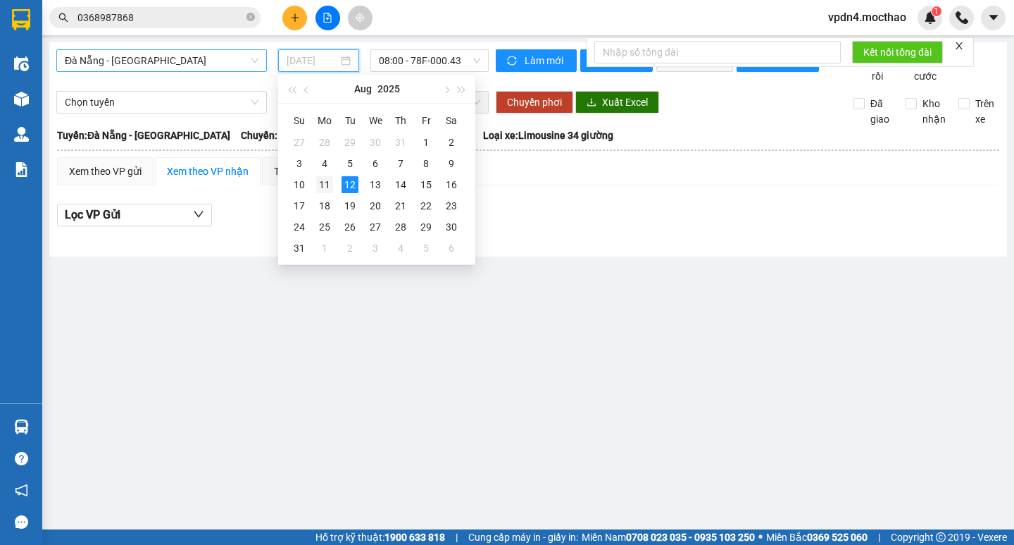
click at [330, 185] on div "11" at bounding box center [324, 184] width 17 height 17
type input "[DATE]"
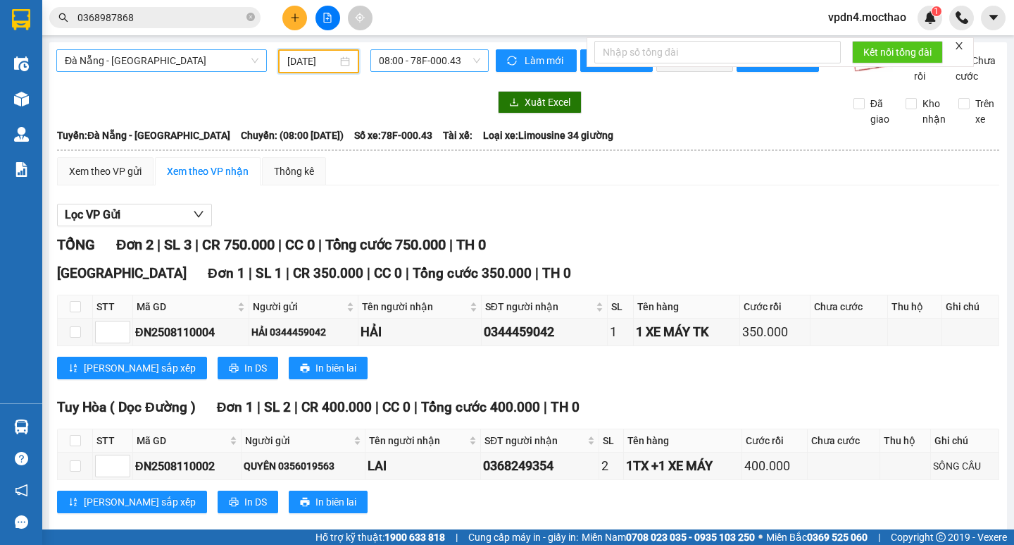
click at [448, 55] on span "08:00 - 78F-000.43" at bounding box center [429, 60] width 101 height 21
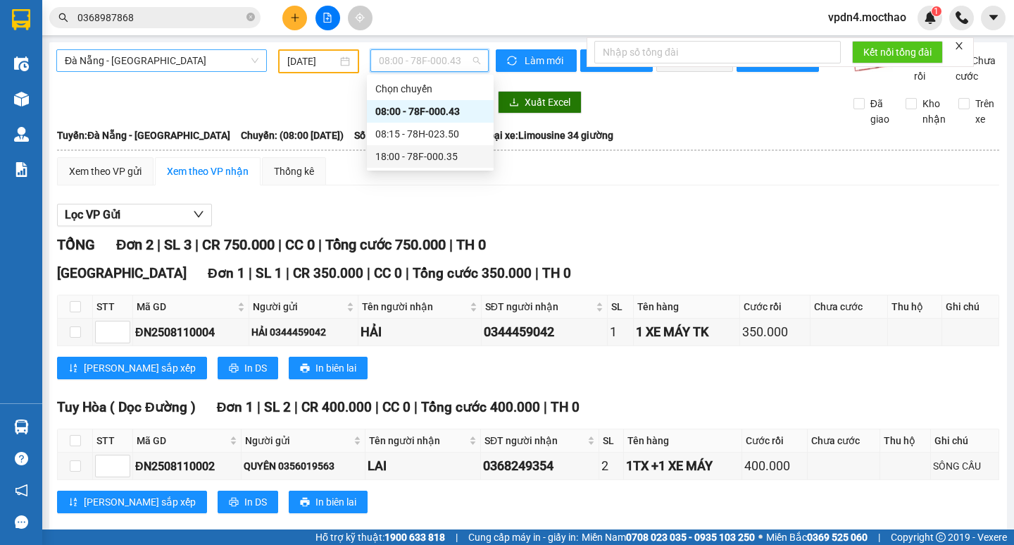
click at [450, 162] on div "18:00 - 78F-000.35" at bounding box center [430, 156] width 110 height 15
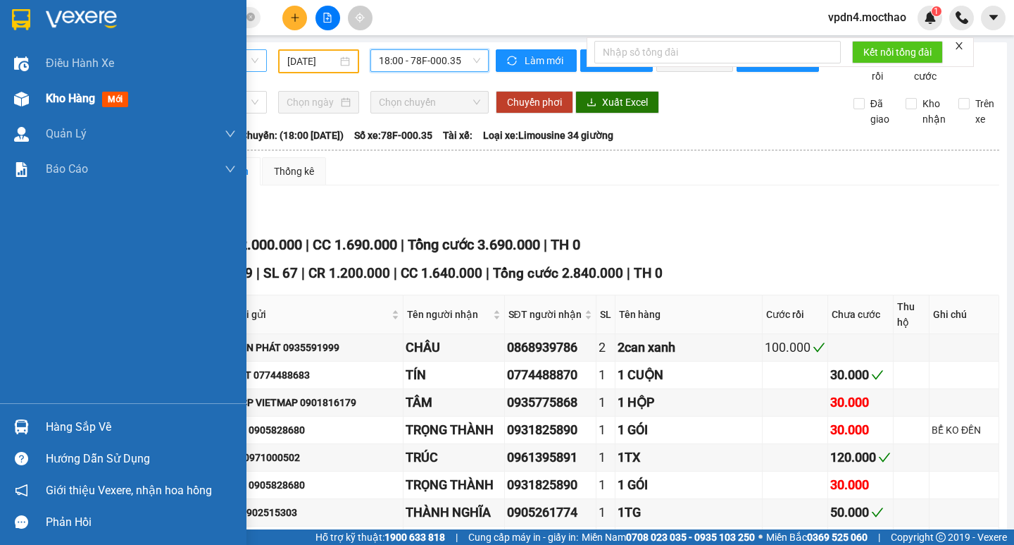
click at [85, 101] on span "Kho hàng" at bounding box center [70, 98] width 49 height 13
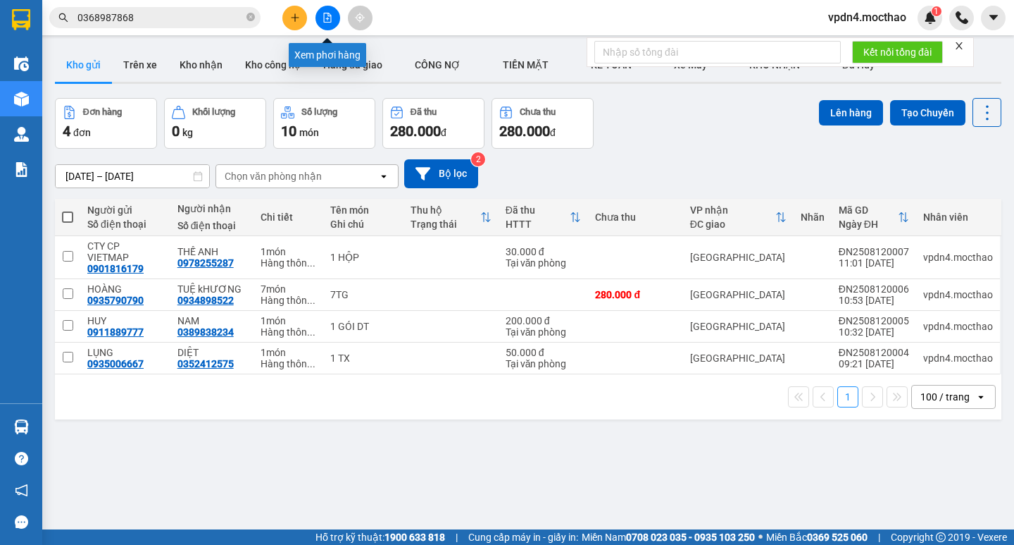
click at [332, 25] on button at bounding box center [328, 18] width 25 height 25
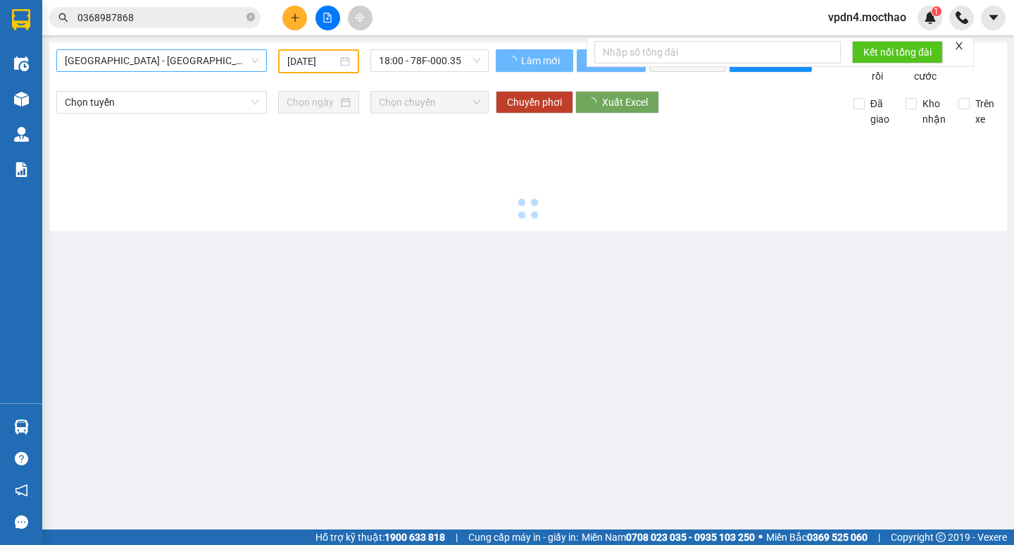
type input "[DATE]"
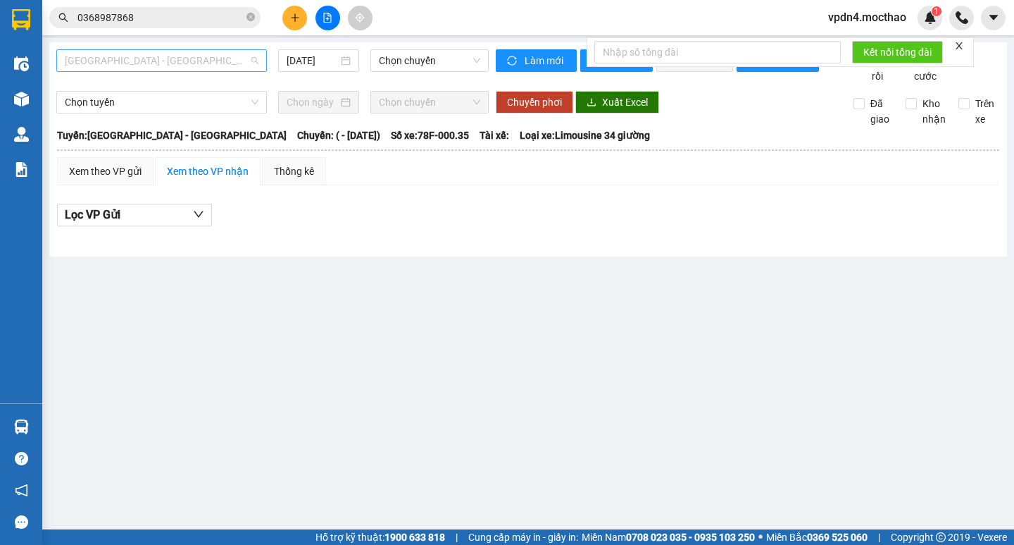
click at [249, 64] on span "[GEOGRAPHIC_DATA] - [PERSON_NAME]" at bounding box center [162, 60] width 194 height 21
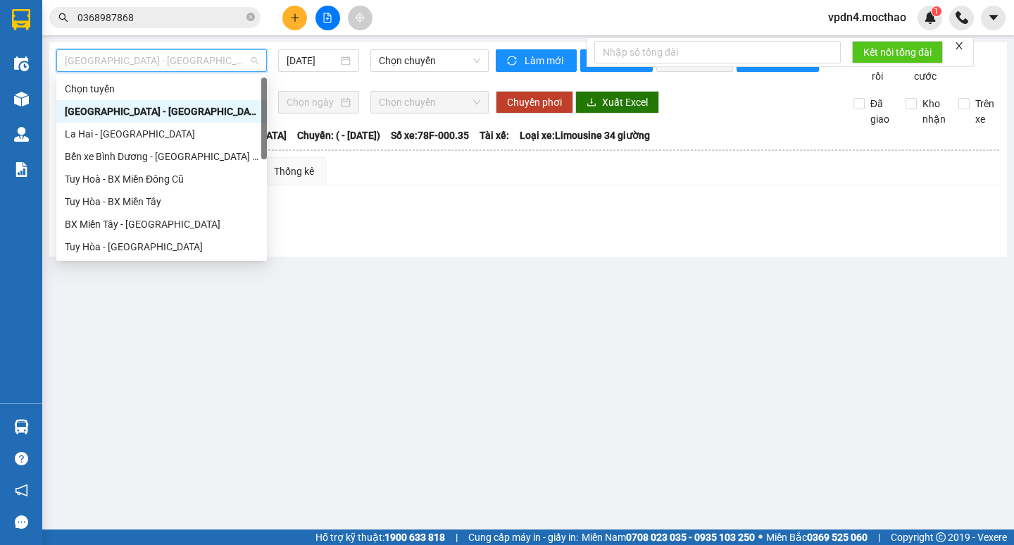
type input "D"
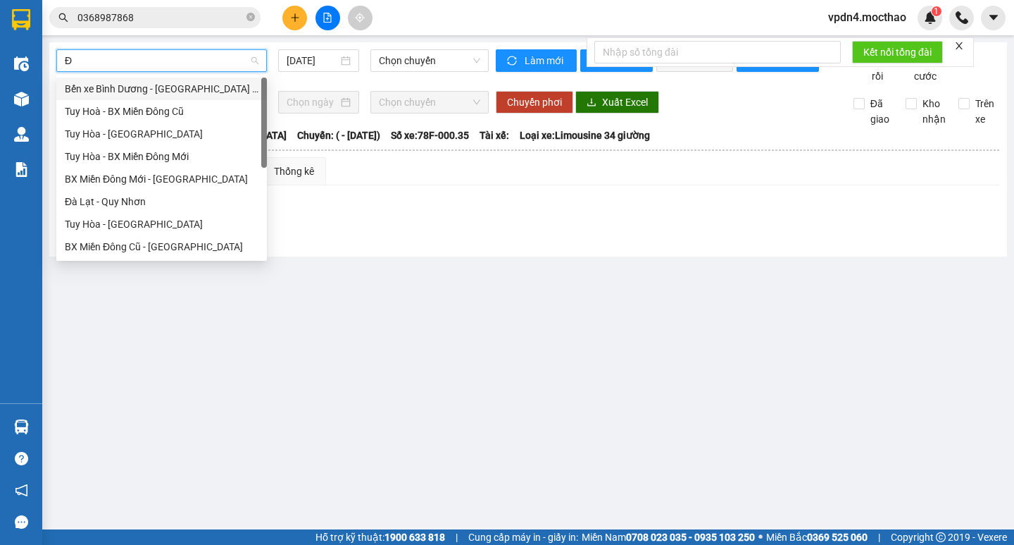
type input "ĐA"
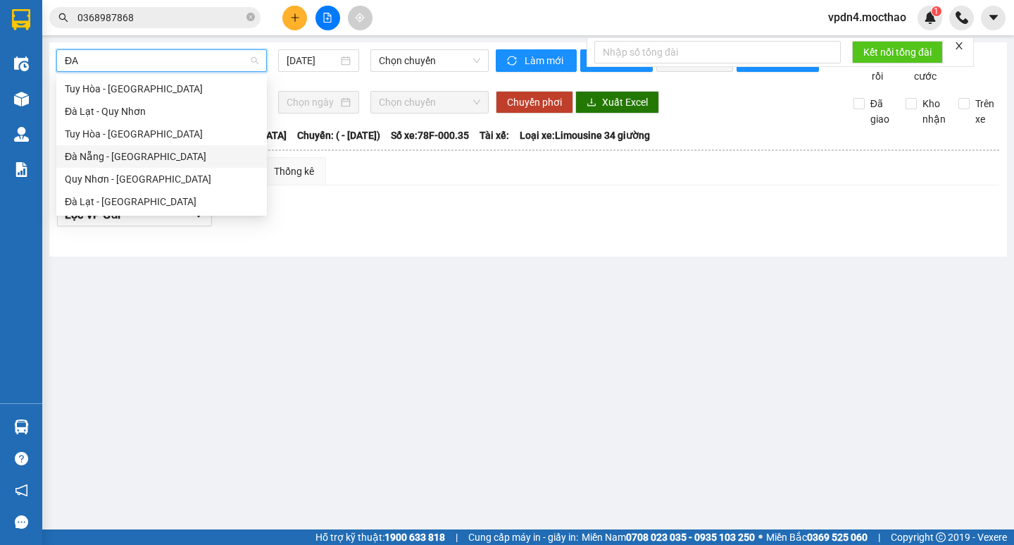
click at [175, 165] on div "Đà Nẵng - [PERSON_NAME]" at bounding box center [161, 156] width 211 height 23
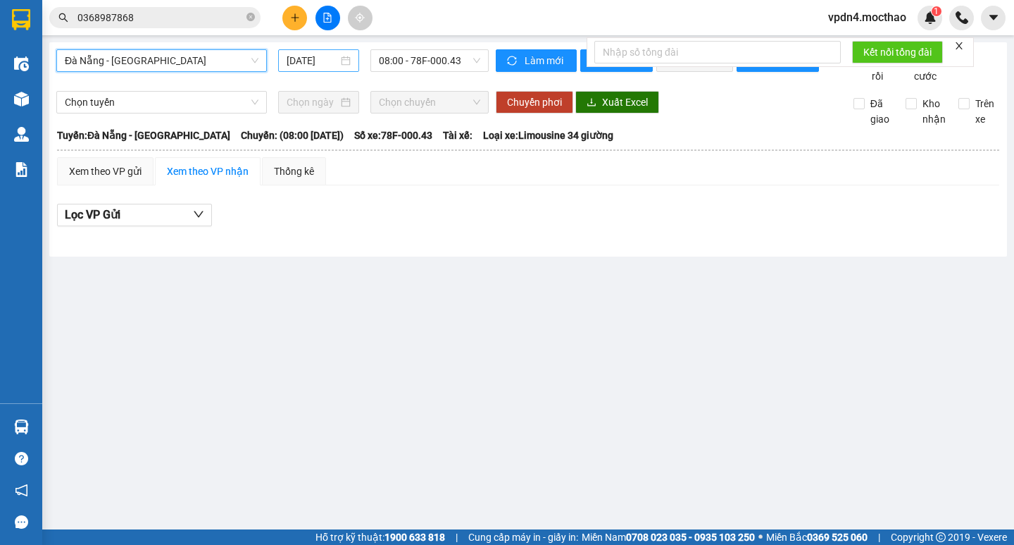
click at [293, 63] on input "[DATE]" at bounding box center [312, 60] width 51 height 15
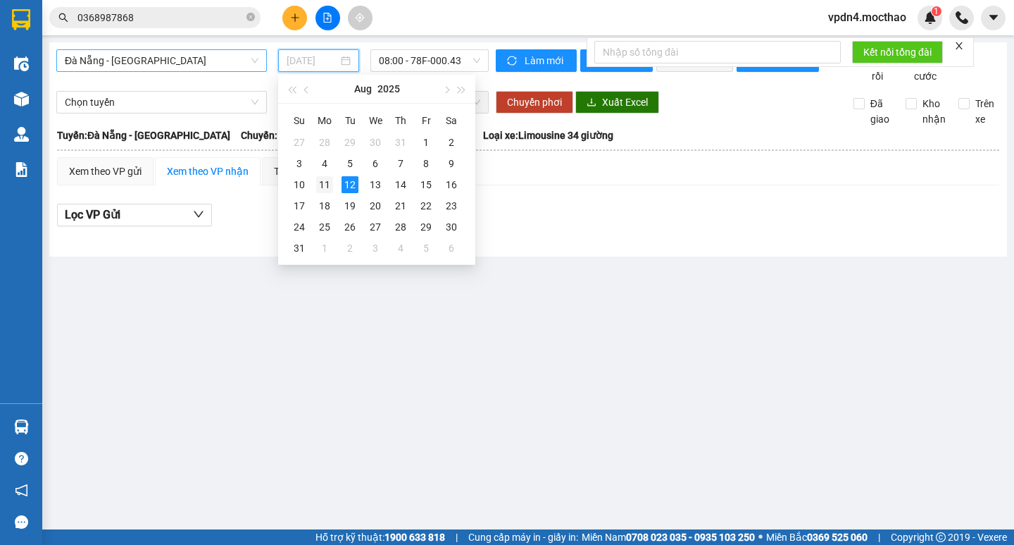
click at [336, 187] on td "11" at bounding box center [324, 184] width 25 height 21
type input "[DATE]"
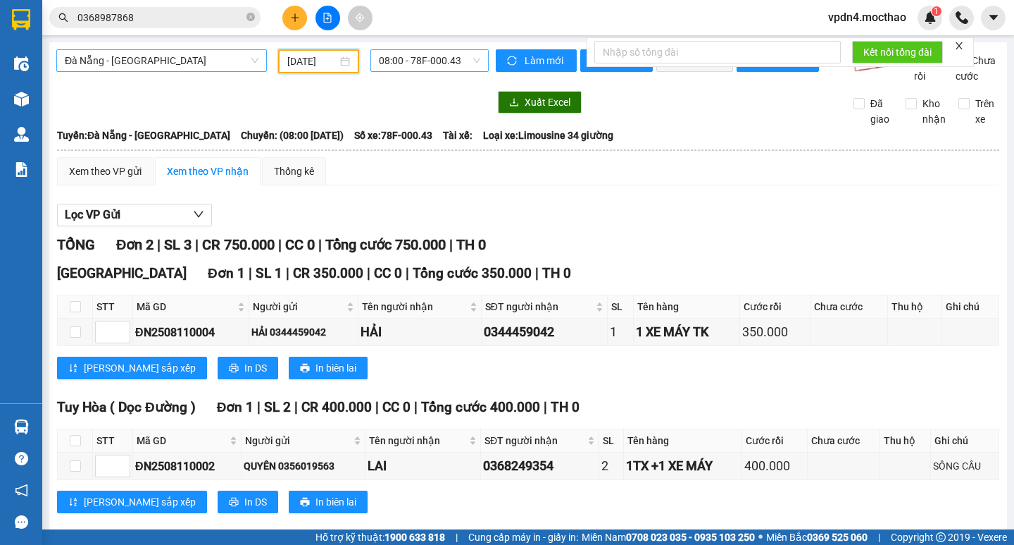
click at [410, 58] on span "08:00 - 78F-000.43" at bounding box center [429, 60] width 101 height 21
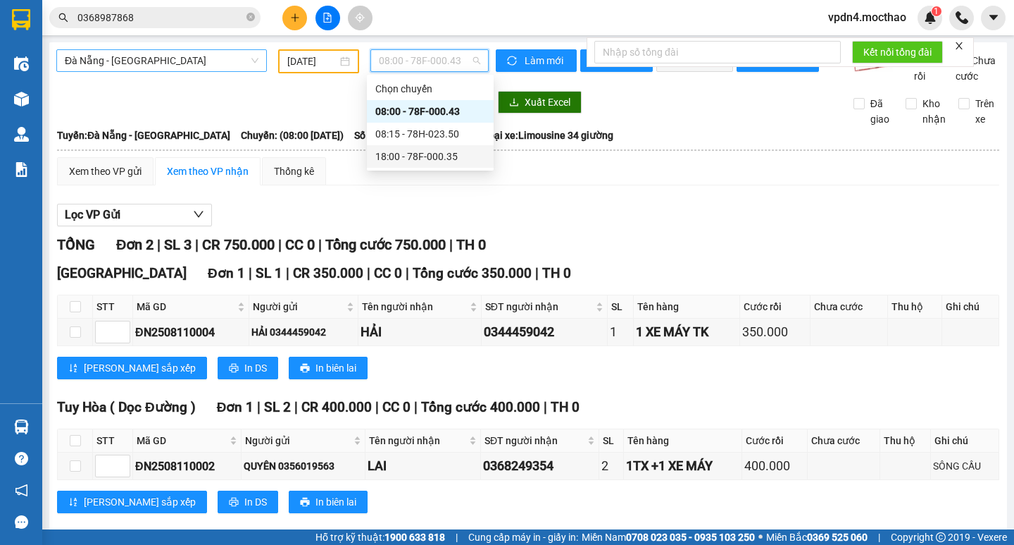
click at [442, 164] on div "18:00 - 78F-000.35" at bounding box center [430, 156] width 127 height 23
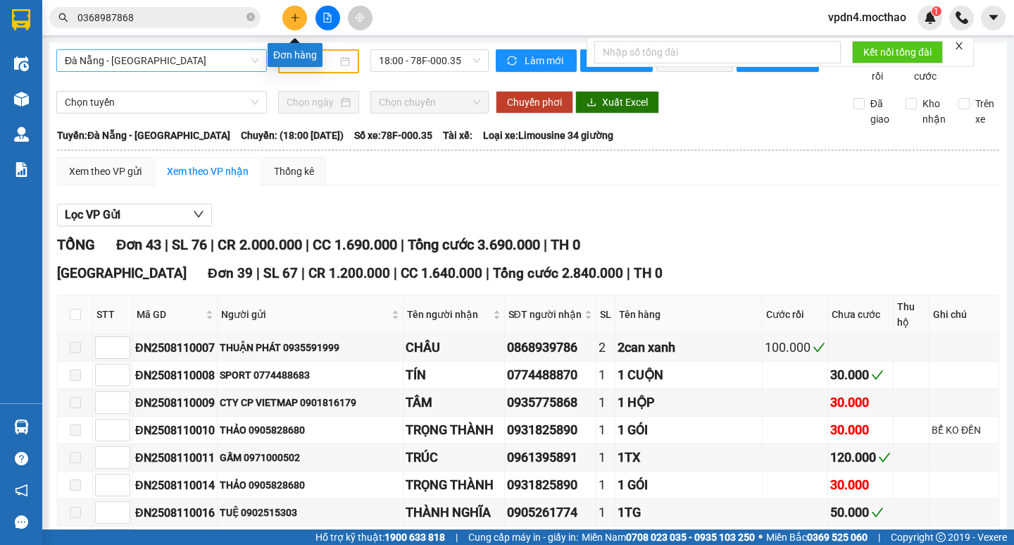
click at [294, 11] on button at bounding box center [294, 18] width 25 height 25
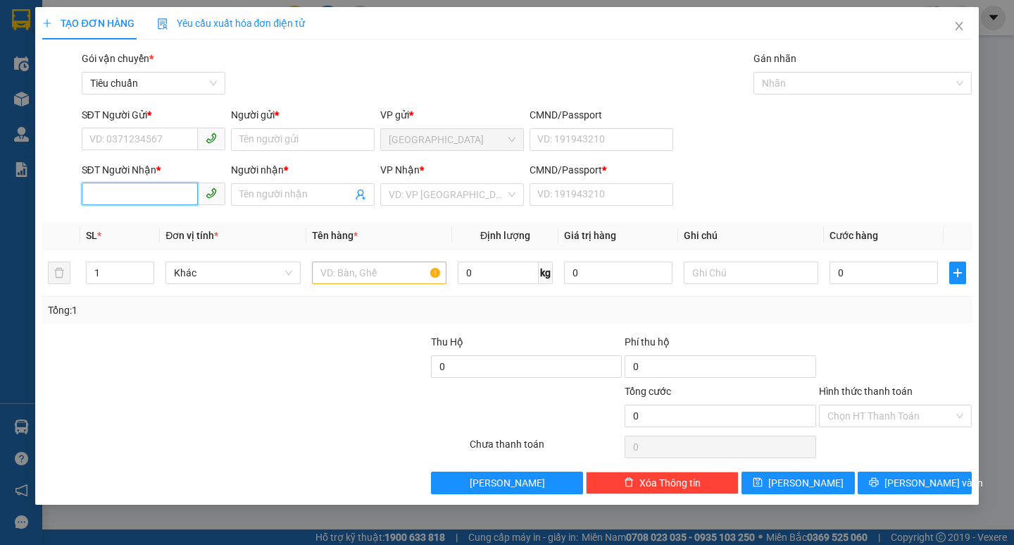
click at [175, 192] on input "SĐT Người Nhận *" at bounding box center [140, 193] width 116 height 23
click at [177, 227] on div "0369676766 - KHÍCH" at bounding box center [153, 222] width 127 height 15
type input "0369676766"
type input "KHÍCH"
type input "0"
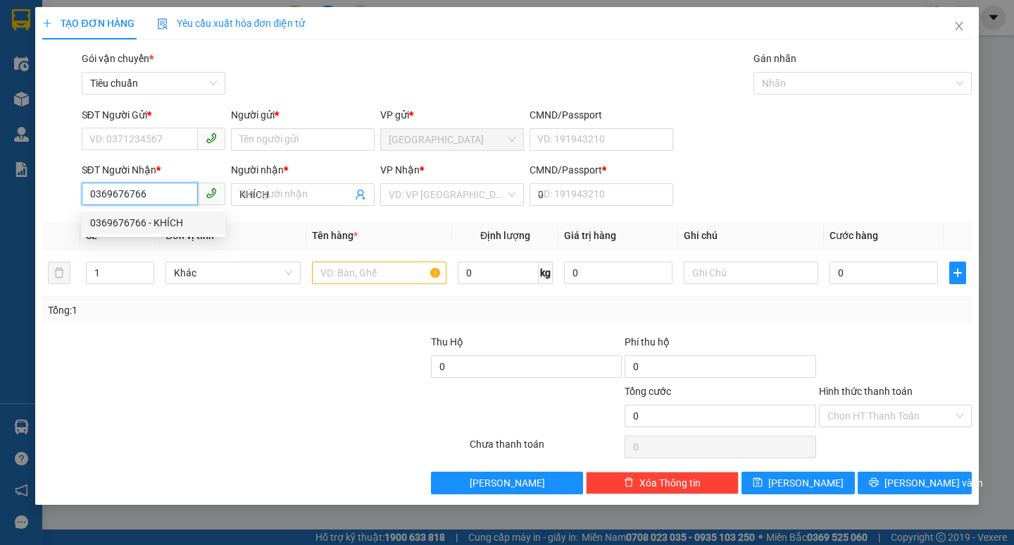
type input "120.000"
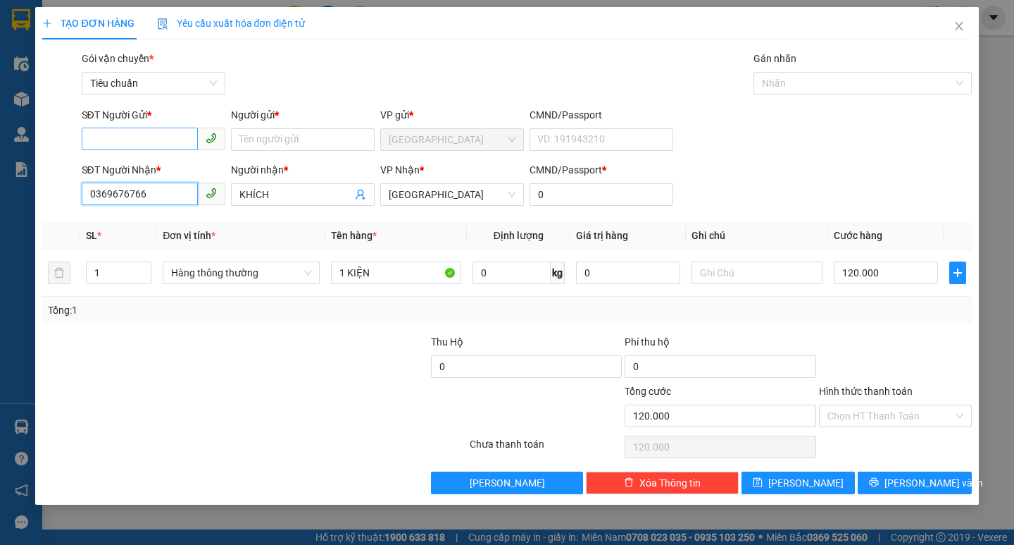
type input "0369676766"
click at [118, 142] on input "SĐT Người Gửi *" at bounding box center [140, 139] width 116 height 23
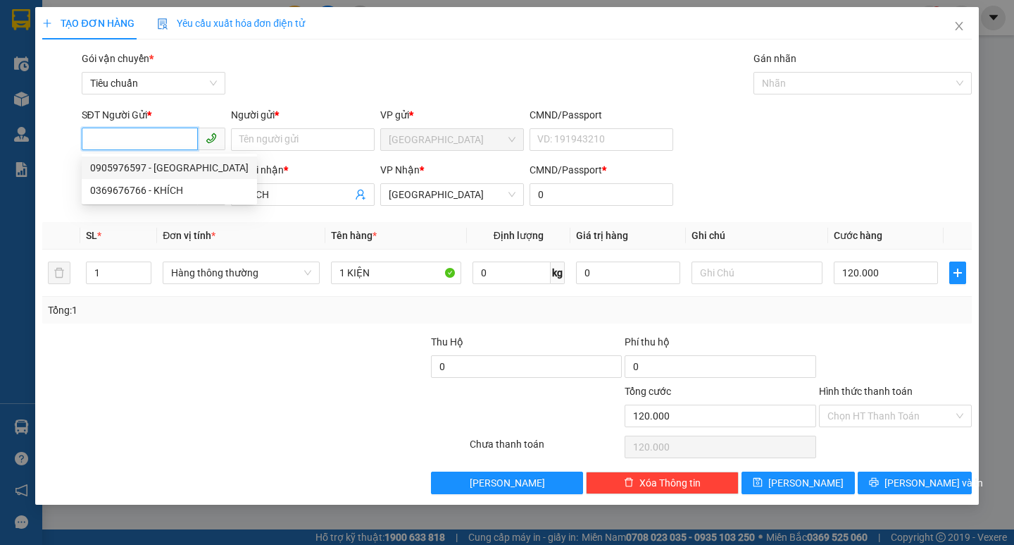
click at [149, 166] on div "0905976597 - ANH ĐỨC" at bounding box center [169, 167] width 158 height 15
type input "0905976597"
type input "ANH ĐỨC"
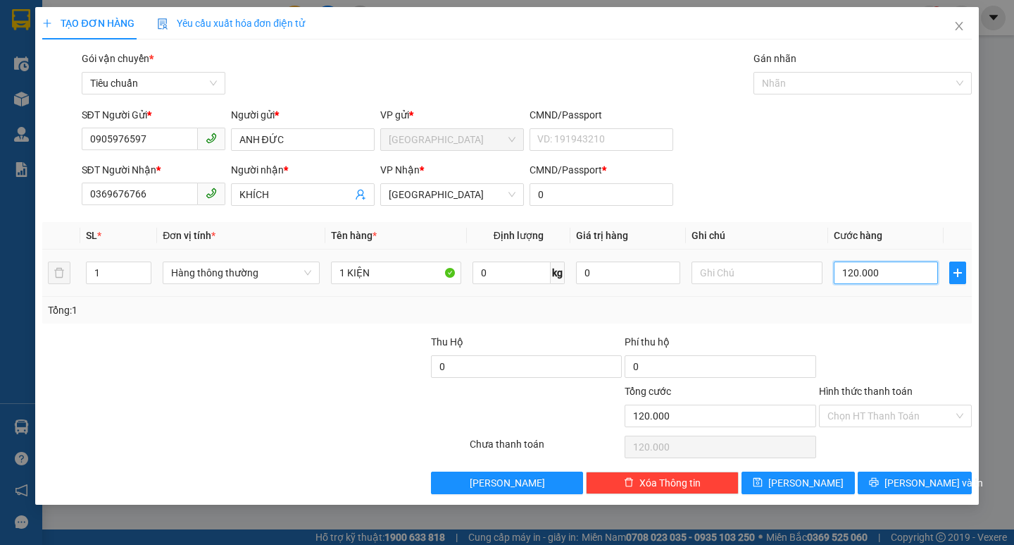
click at [850, 267] on input "120.000" at bounding box center [886, 272] width 105 height 23
type input "1"
type input "15"
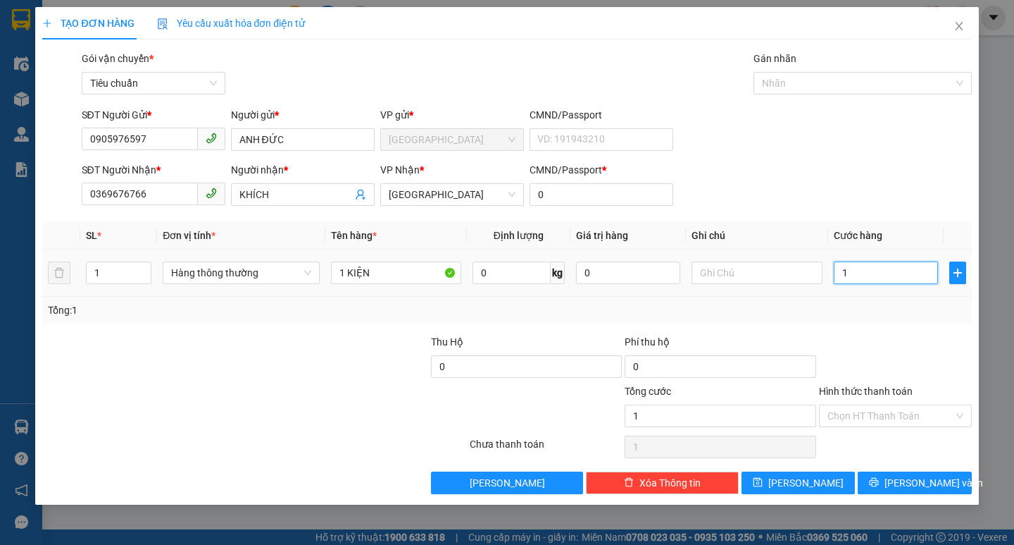
type input "15"
type input "150"
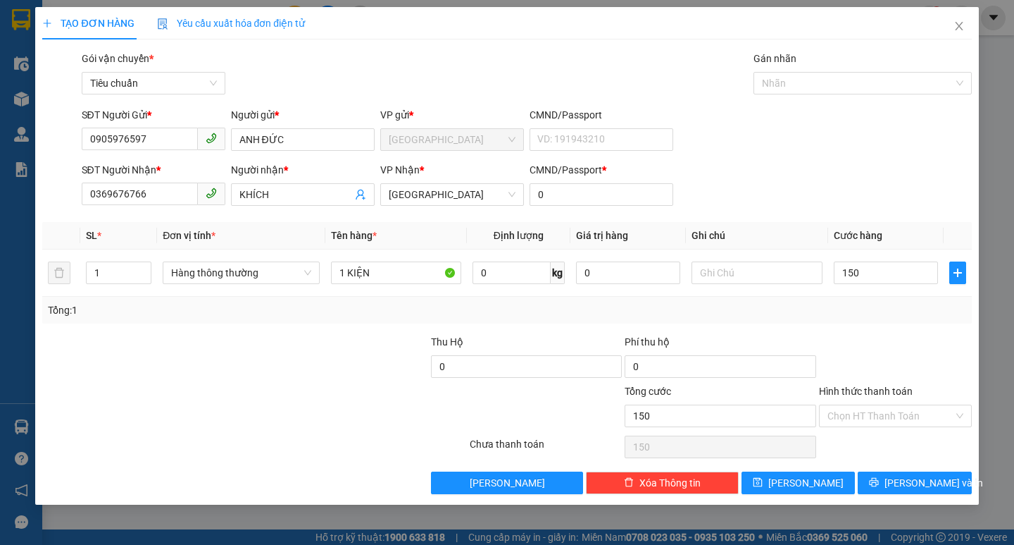
type input "150.000"
click at [922, 495] on div "TẠO ĐƠN HÀNG Yêu cầu xuất hóa đơn điện tử Transit Pickup Surcharge Ids Transit …" at bounding box center [506, 255] width 943 height 497
click at [915, 495] on div "TẠO ĐƠN HÀNG Yêu cầu xuất hóa đơn điện tử Transit Pickup Surcharge Ids Transit …" at bounding box center [506, 255] width 943 height 497
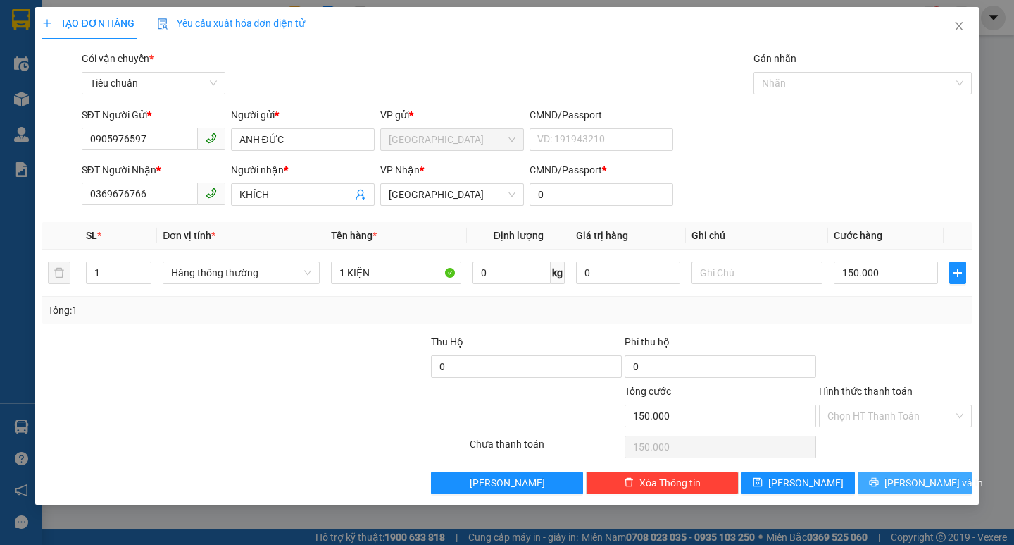
click at [902, 485] on button "[PERSON_NAME] và In" at bounding box center [914, 482] width 113 height 23
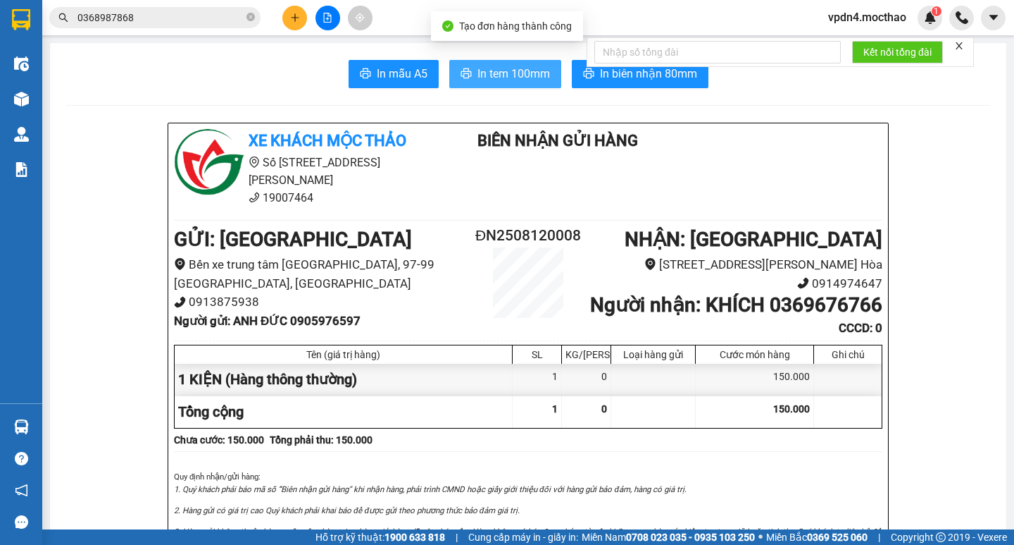
click at [499, 74] on span "In tem 100mm" at bounding box center [514, 74] width 73 height 18
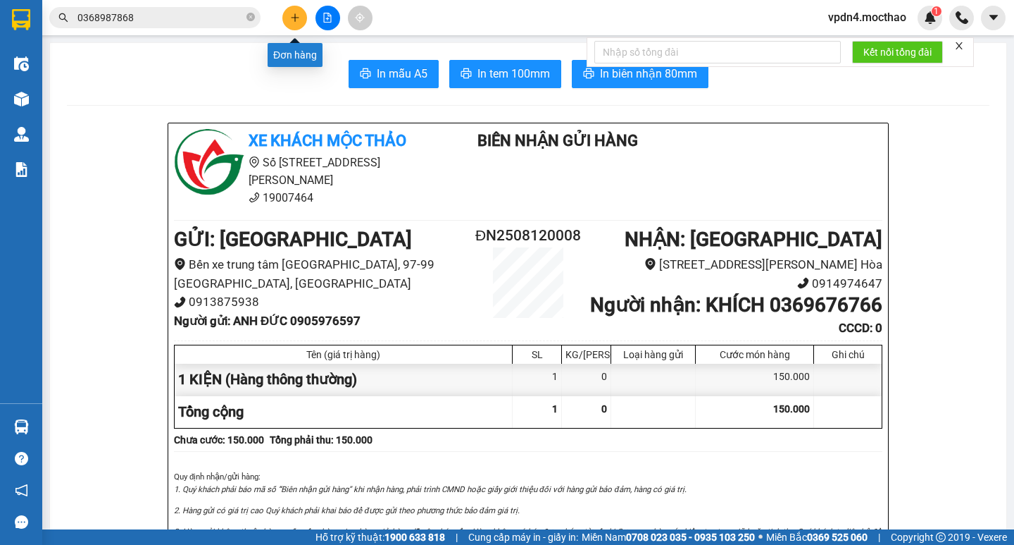
click at [290, 13] on icon "plus" at bounding box center [295, 18] width 10 height 10
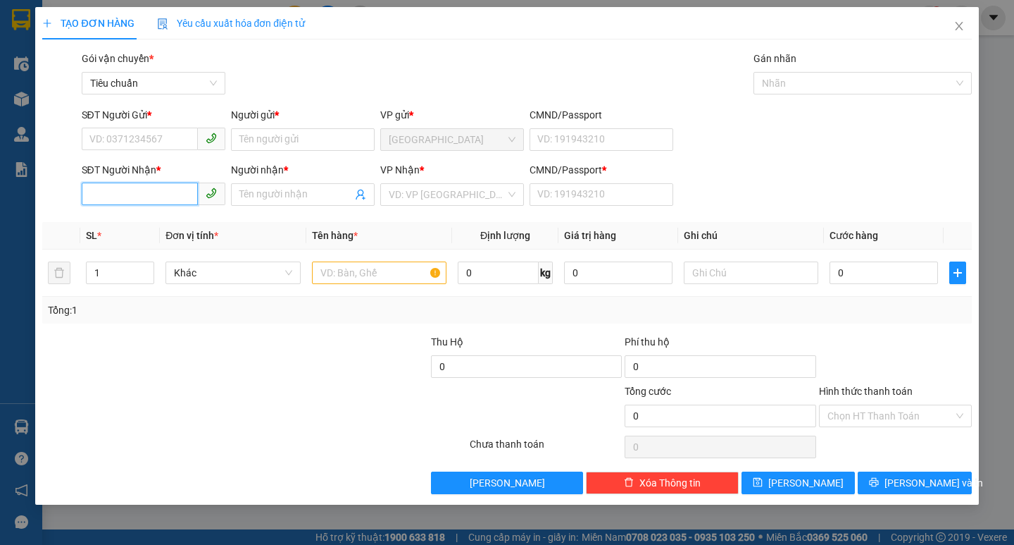
click at [147, 183] on input "SĐT Người Nhận *" at bounding box center [140, 193] width 116 height 23
click at [170, 220] on div "0912792121 - HÒA" at bounding box center [153, 222] width 127 height 15
type input "0912792121"
type input "HÒA"
type input "0"
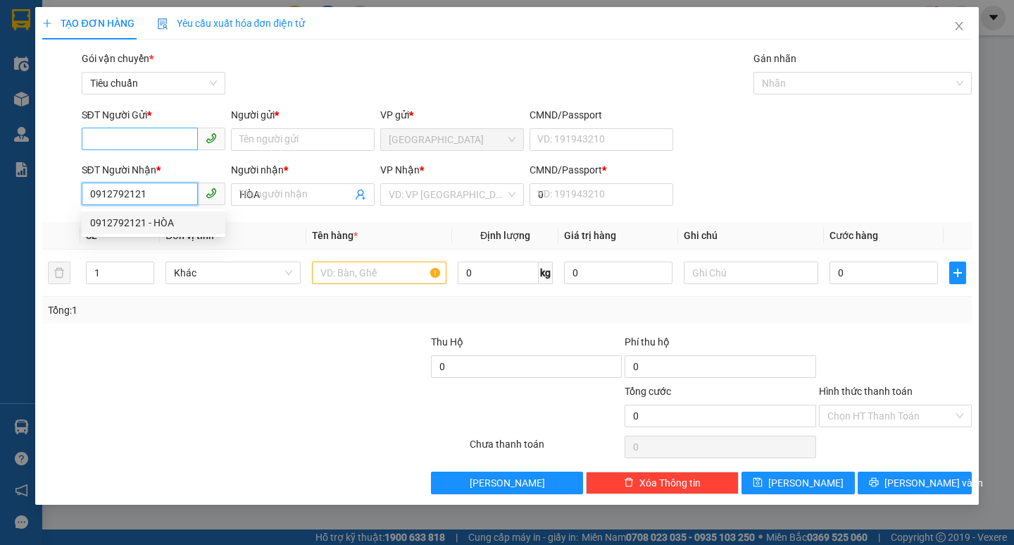
type input "30.000"
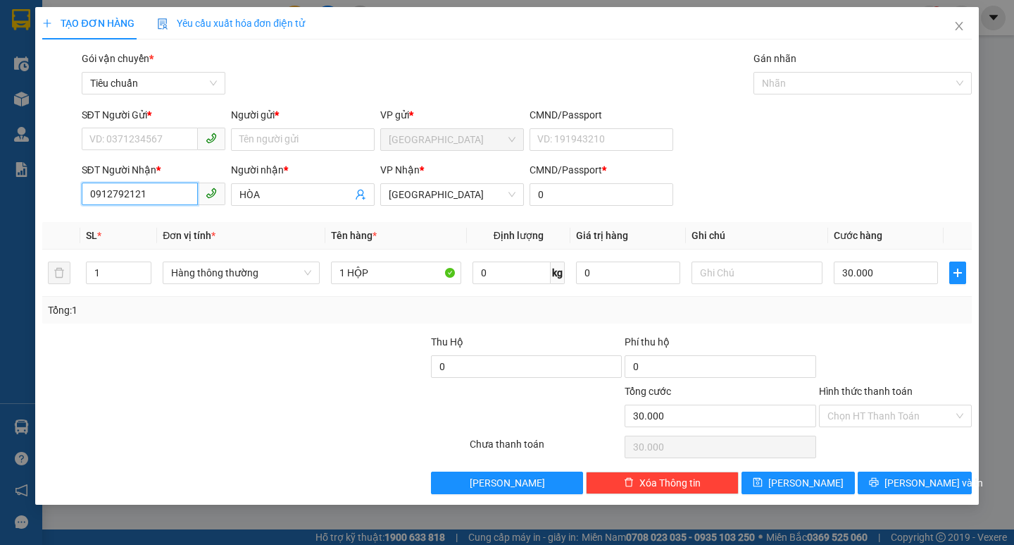
type input "0912792121"
click at [189, 127] on div "SĐT Người Gửi *" at bounding box center [154, 117] width 144 height 21
click at [189, 126] on div "SĐT Người Gửi *" at bounding box center [154, 117] width 144 height 21
click at [150, 146] on input "SĐT Người Gửi *" at bounding box center [140, 139] width 116 height 23
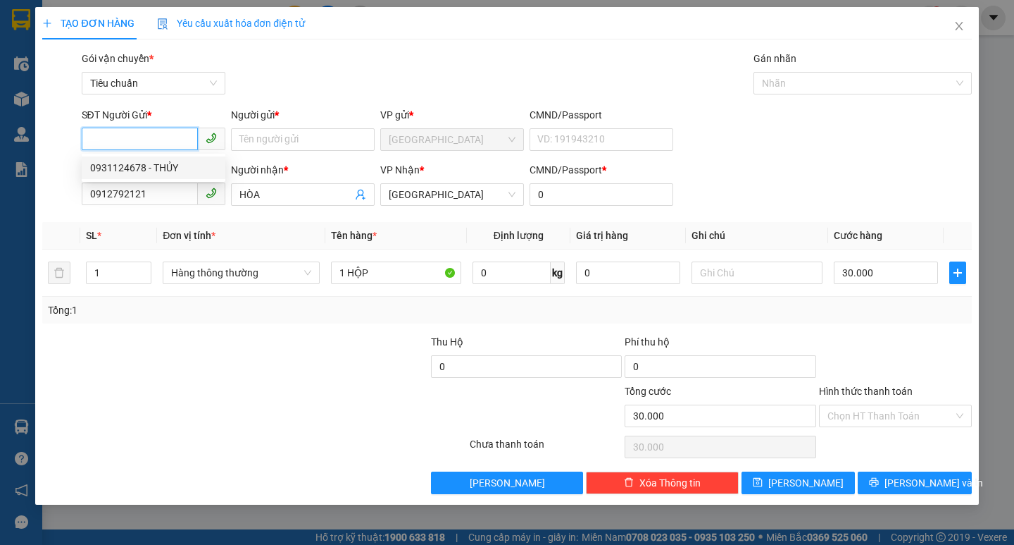
click at [178, 161] on div "0931124678 - THỦY" at bounding box center [153, 167] width 127 height 15
type input "0931124678"
type input "THỦY"
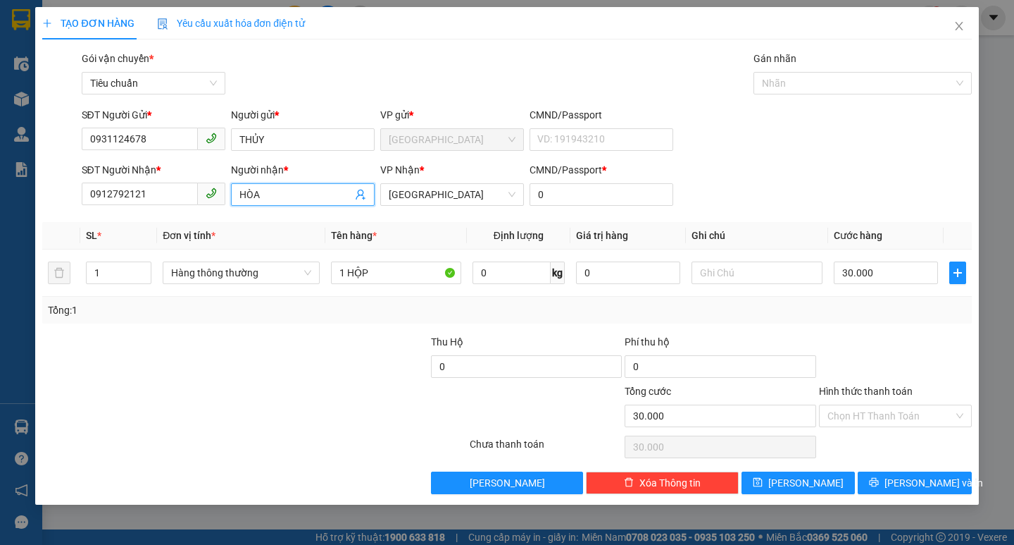
click at [288, 189] on input "HÒA" at bounding box center [296, 194] width 113 height 15
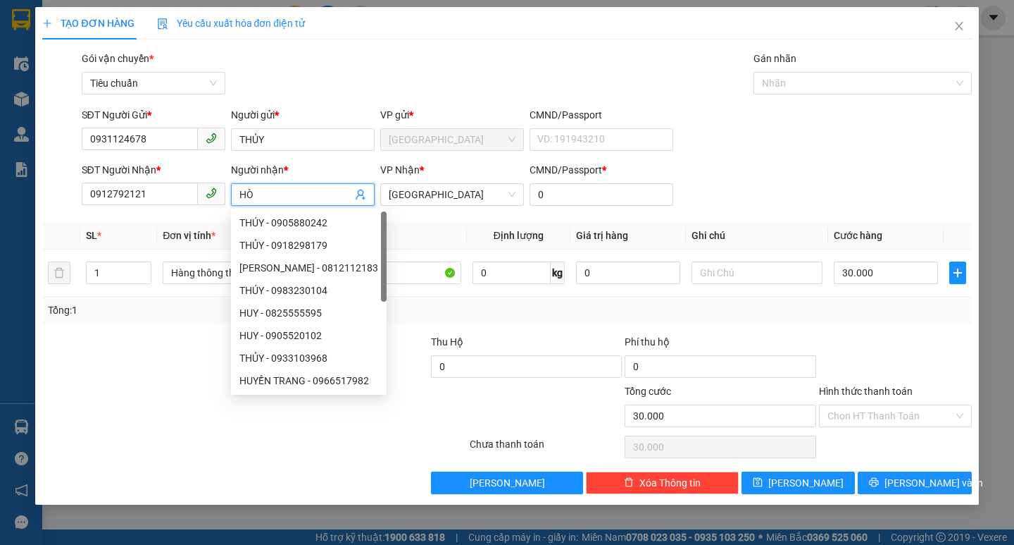
type input "HÒA"
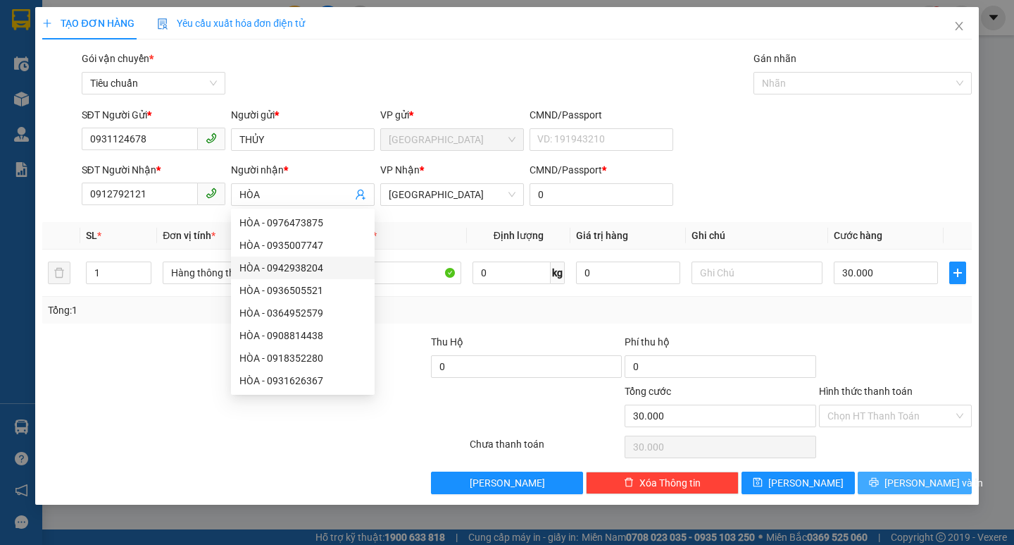
click at [922, 479] on span "[PERSON_NAME] và In" at bounding box center [934, 482] width 99 height 15
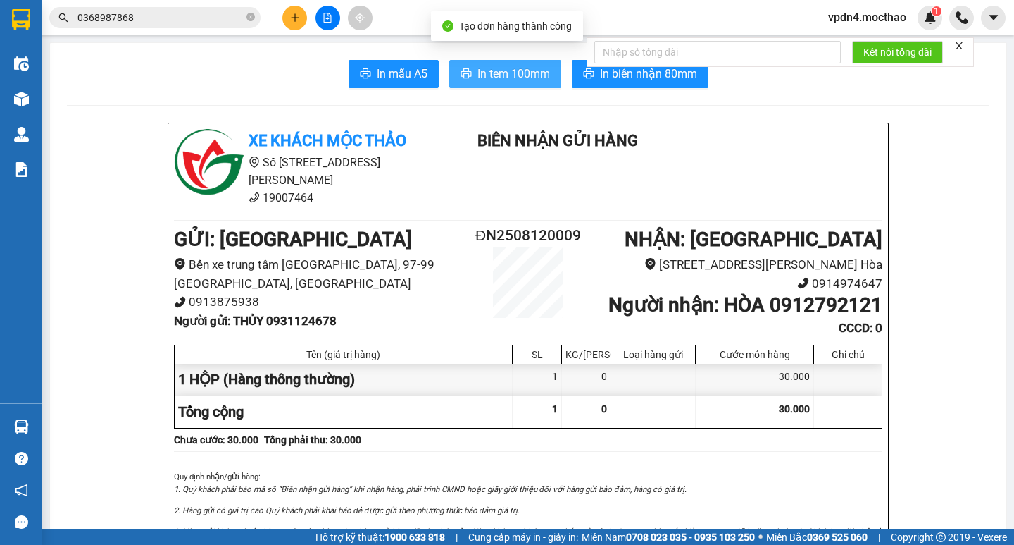
click at [521, 67] on span "In tem 100mm" at bounding box center [514, 74] width 73 height 18
